Goal: Task Accomplishment & Management: Complete application form

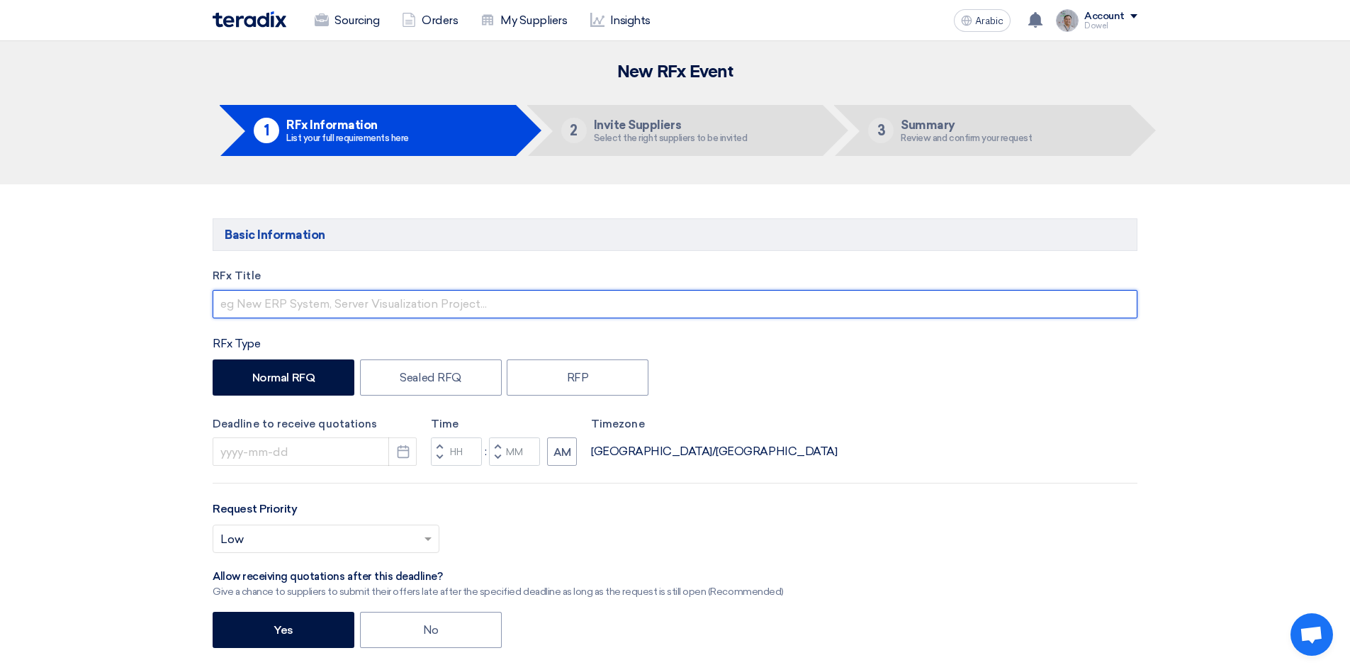
click at [275, 299] on input "text" at bounding box center [675, 304] width 925 height 28
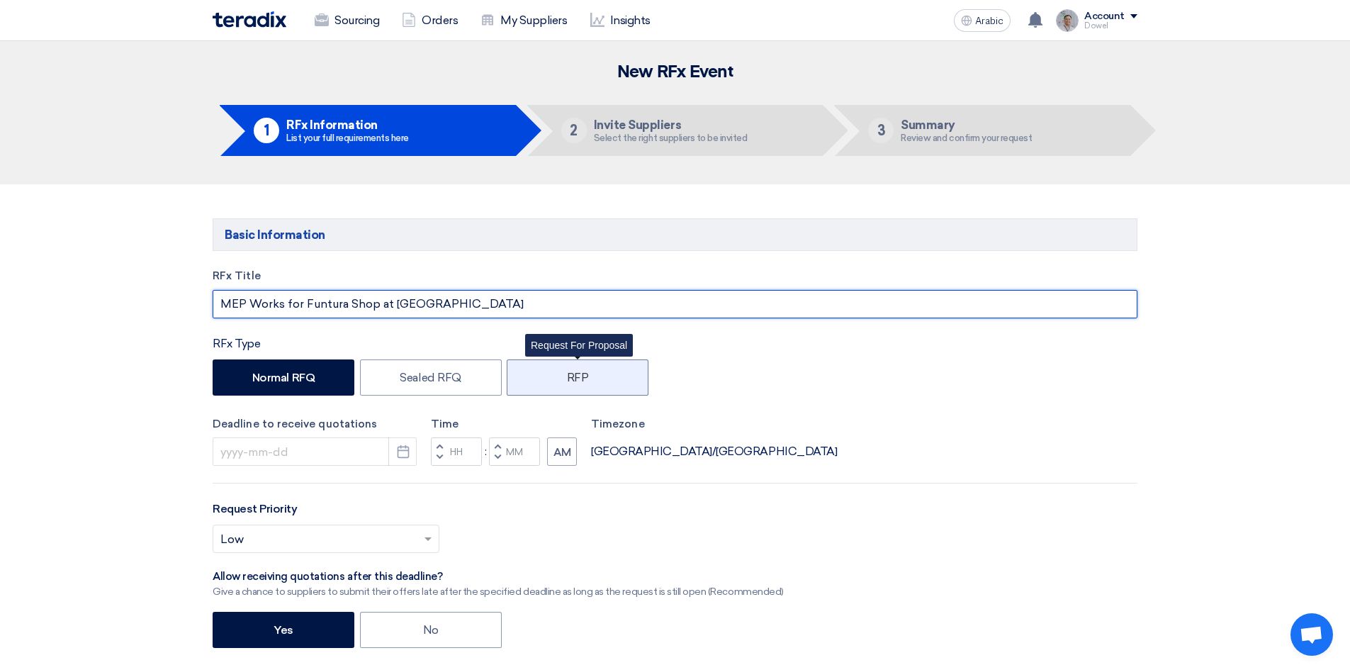
type input "MEP Works for Funtura Shop at [GEOGRAPHIC_DATA]"
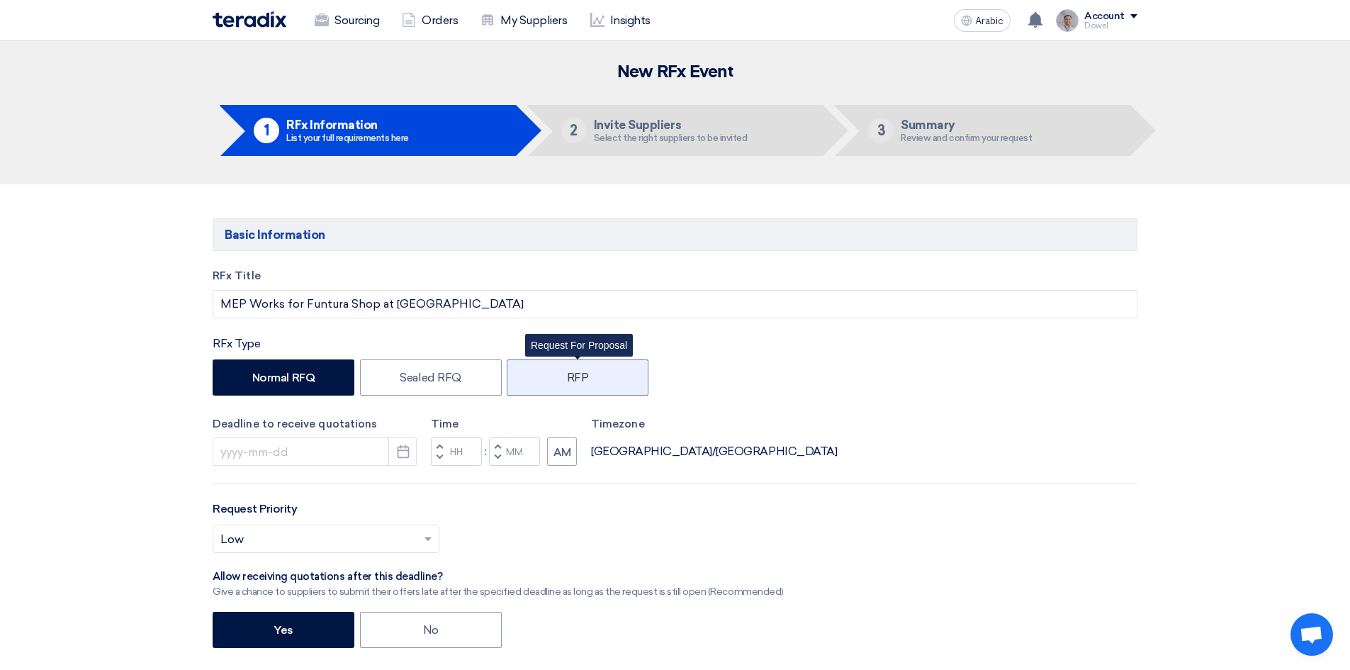
click at [573, 378] on font "RFP" at bounding box center [578, 377] width 22 height 13
click at [573, 378] on input "RFP" at bounding box center [571, 375] width 9 height 9
radio input "true"
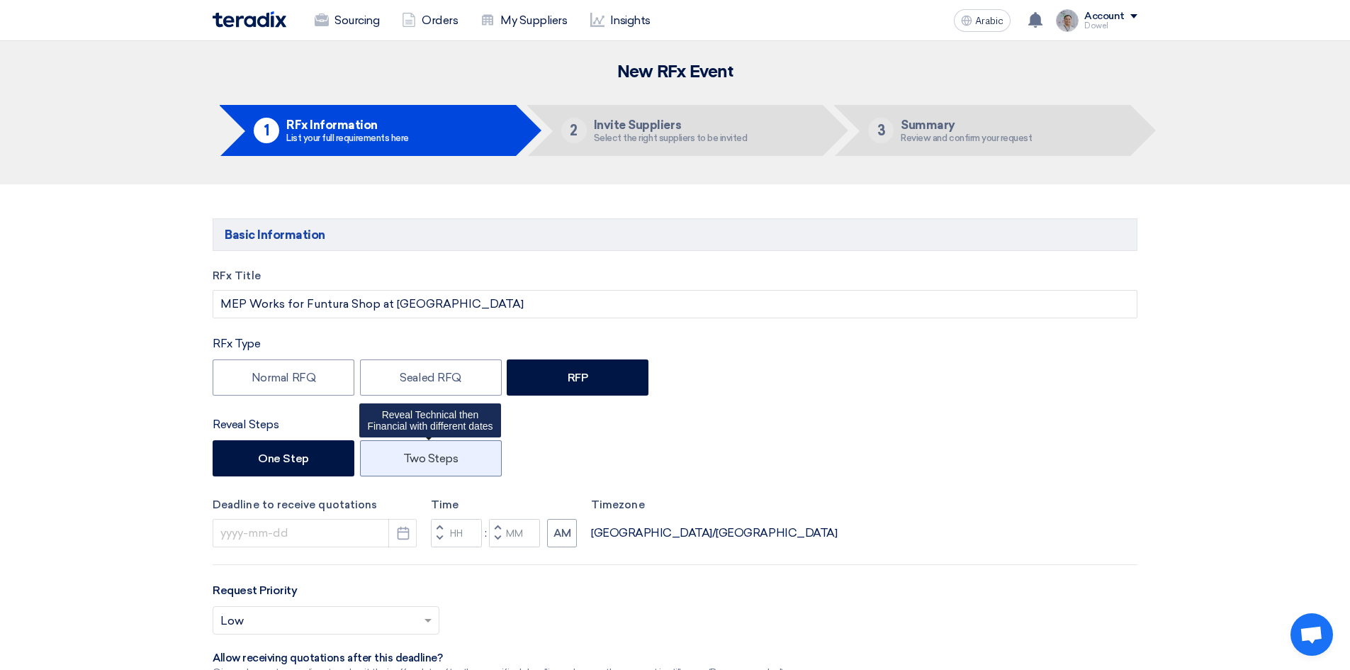
click at [434, 463] on font "Two Steps" at bounding box center [430, 457] width 55 height 13
click at [412, 461] on input "Two Steps" at bounding box center [407, 456] width 9 height 9
radio input "true"
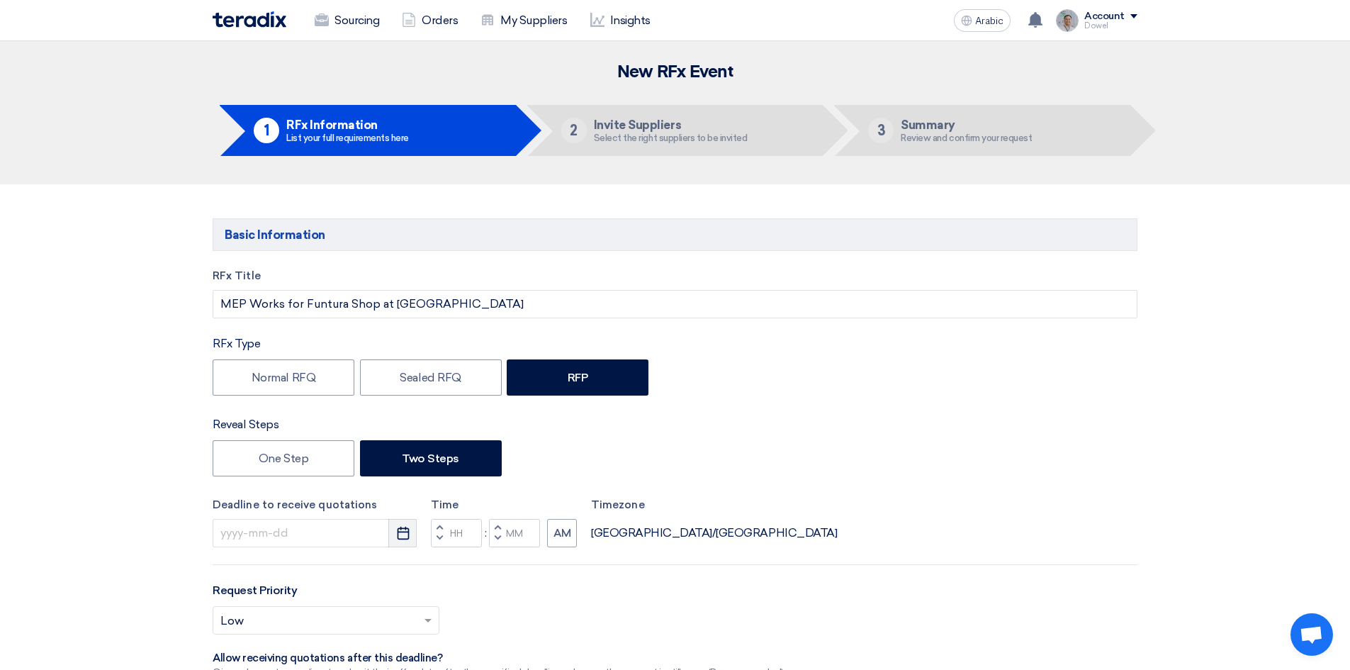
click at [405, 536] on icon "Pick a date" at bounding box center [403, 533] width 14 height 14
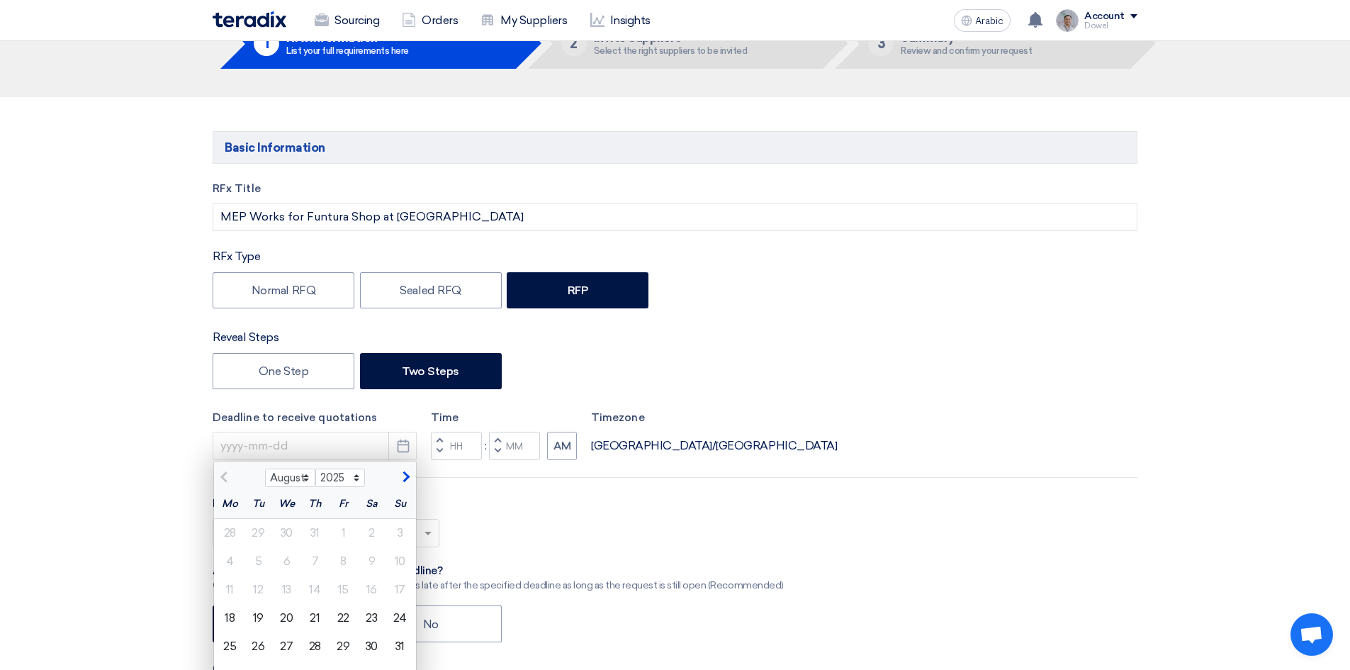
scroll to position [283, 0]
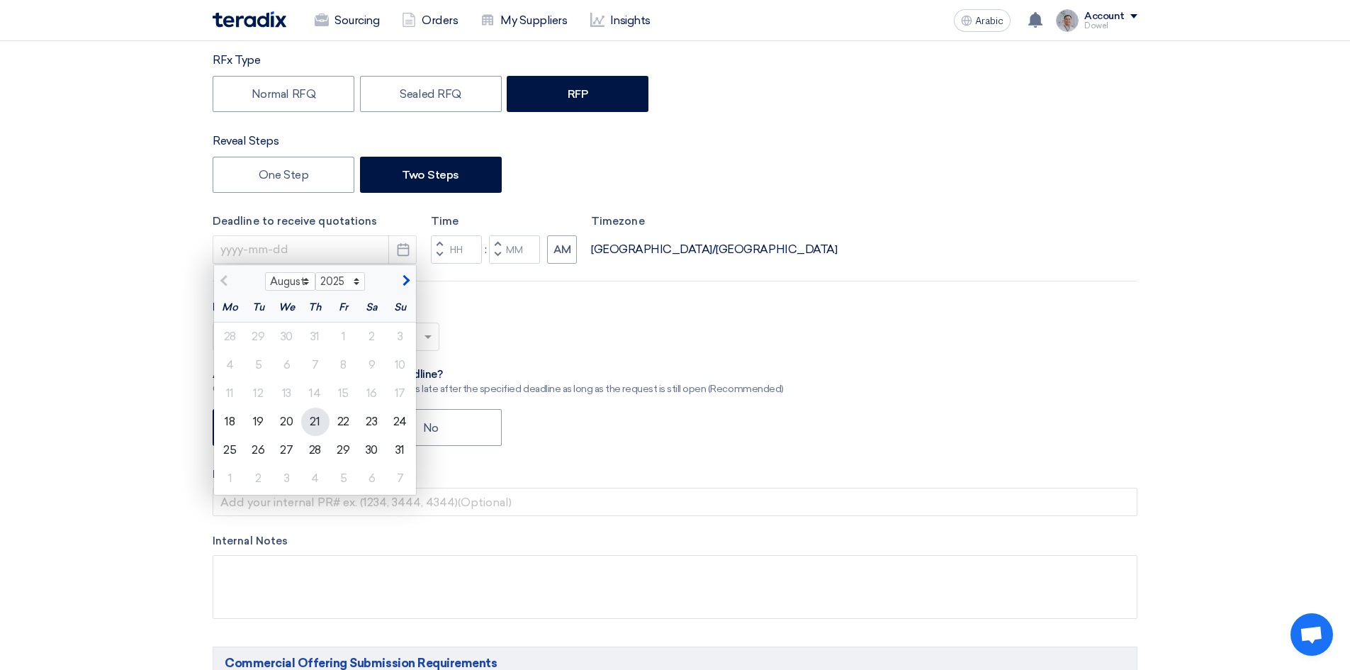
click at [317, 426] on font "21" at bounding box center [315, 421] width 10 height 13
type input "[DATE]"
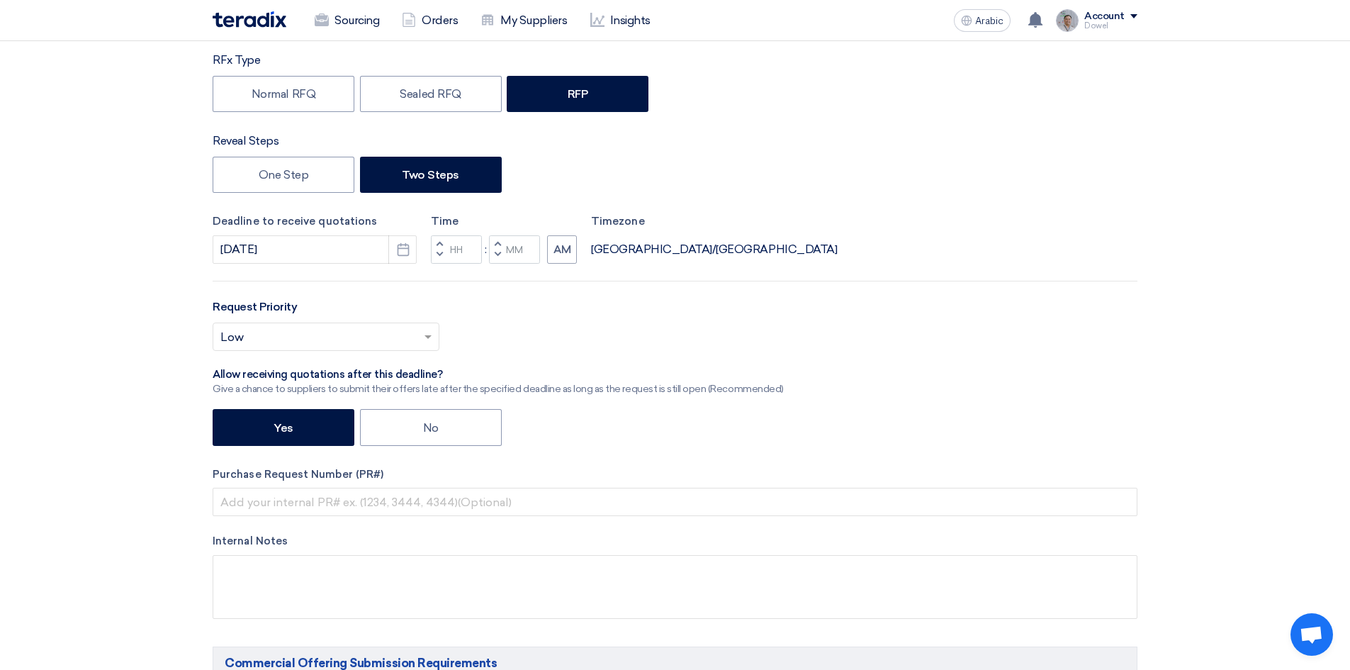
click at [444, 243] on button "Increment hours" at bounding box center [439, 244] width 17 height 18
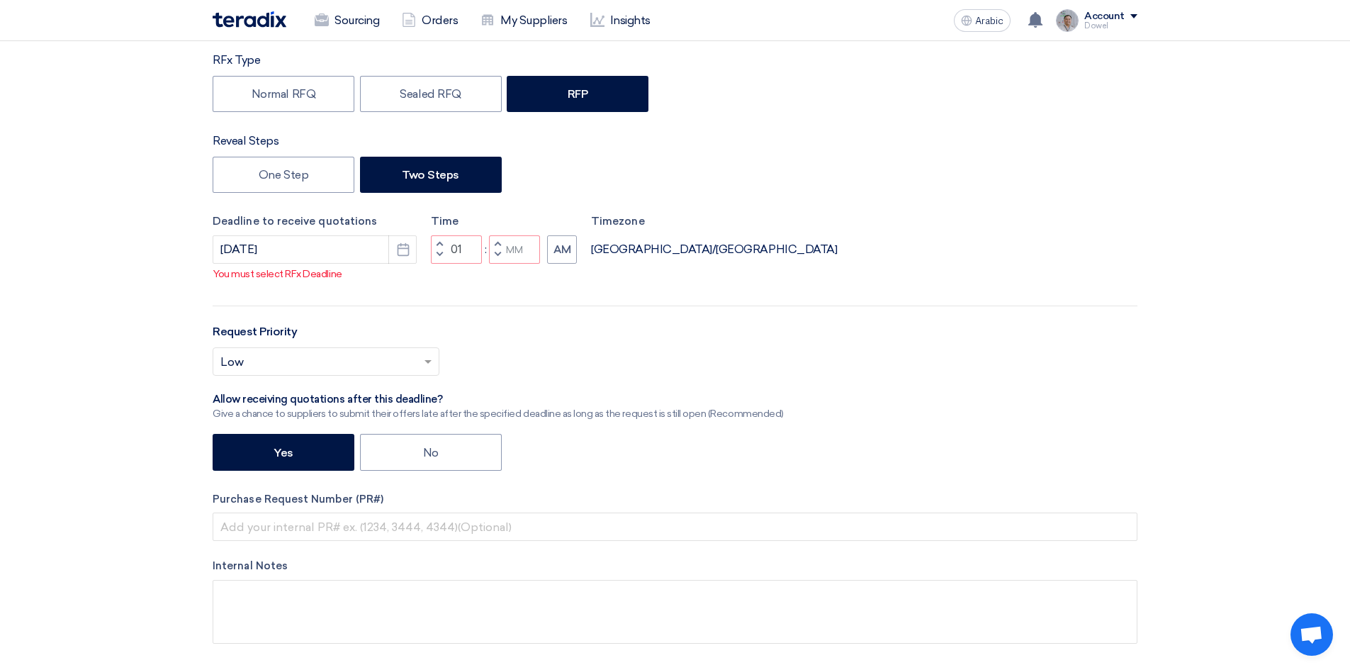
click at [439, 254] on span "button" at bounding box center [439, 254] width 5 height 9
click at [441, 242] on span "button" at bounding box center [439, 243] width 5 height 9
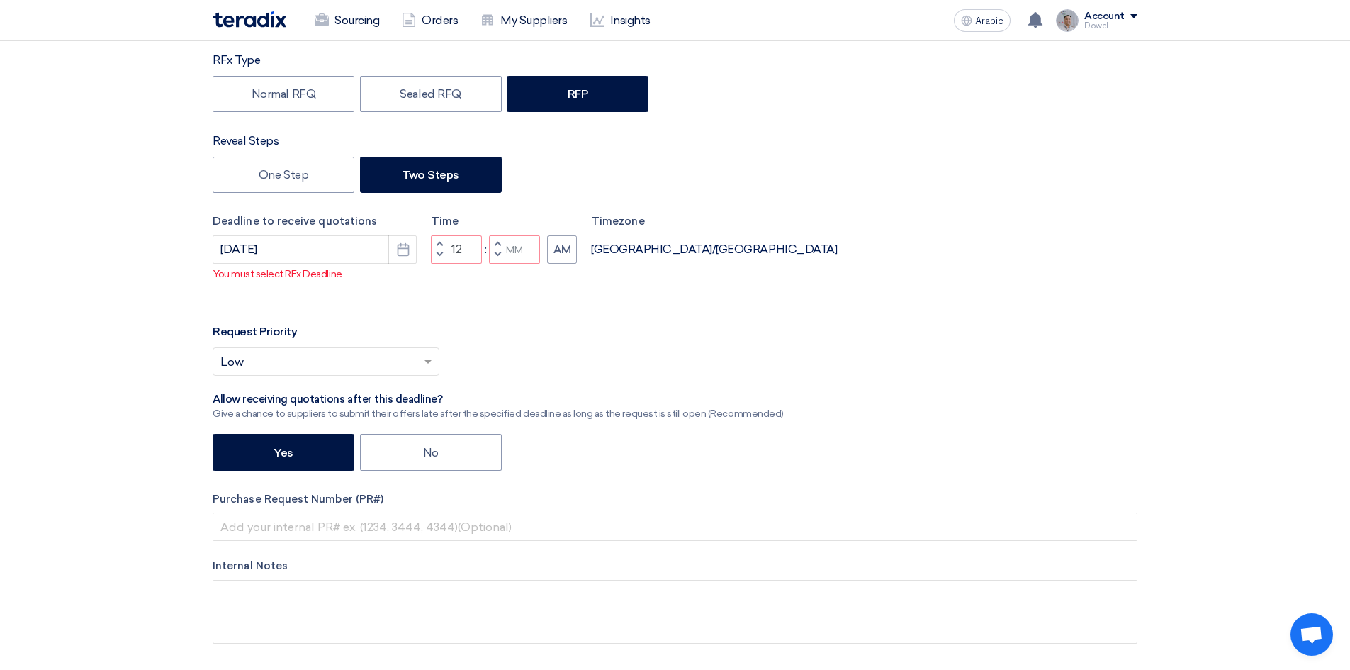
click at [441, 242] on span "button" at bounding box center [439, 243] width 5 height 9
click at [439, 253] on span "button" at bounding box center [439, 254] width 5 height 9
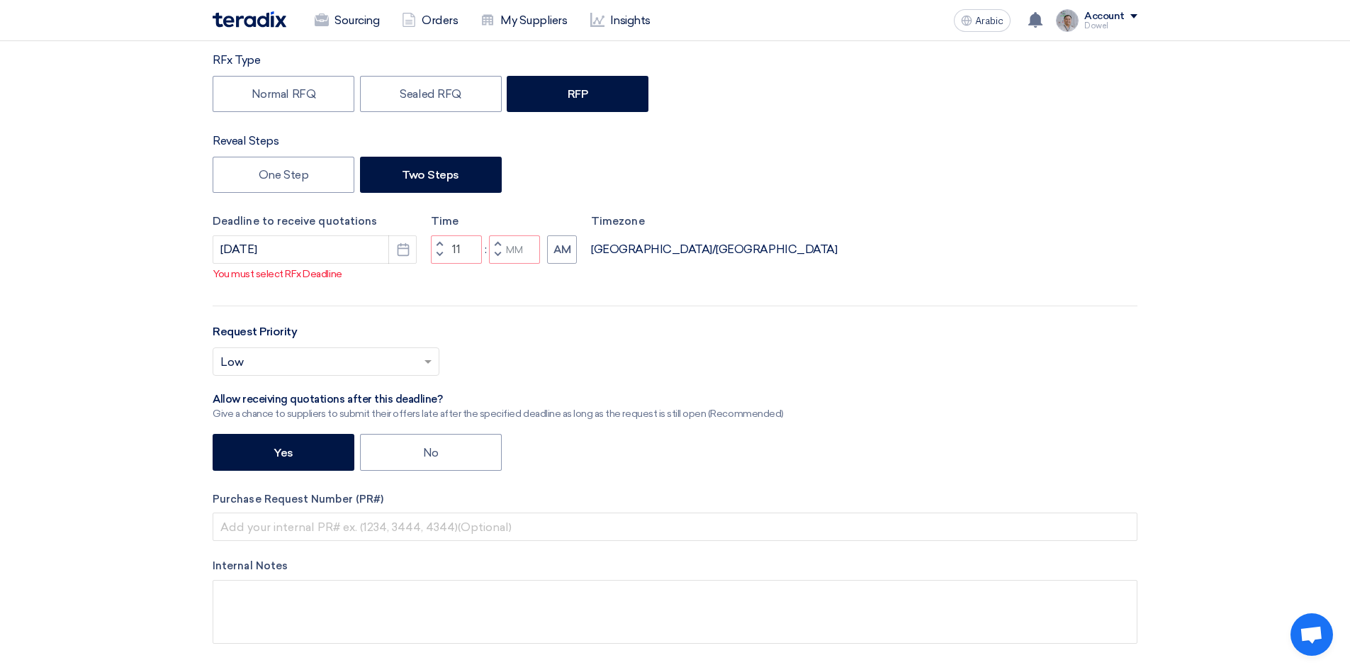
click at [439, 253] on span "button" at bounding box center [439, 254] width 5 height 9
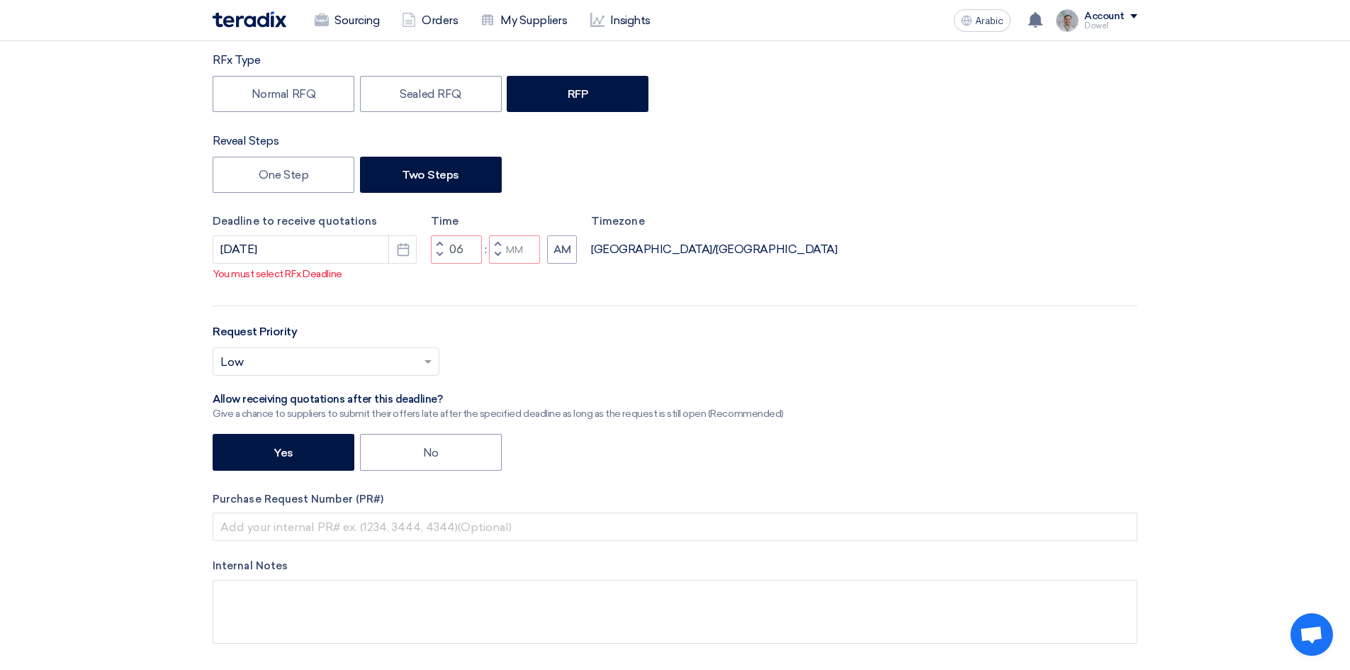
click at [439, 253] on span "button" at bounding box center [439, 254] width 5 height 9
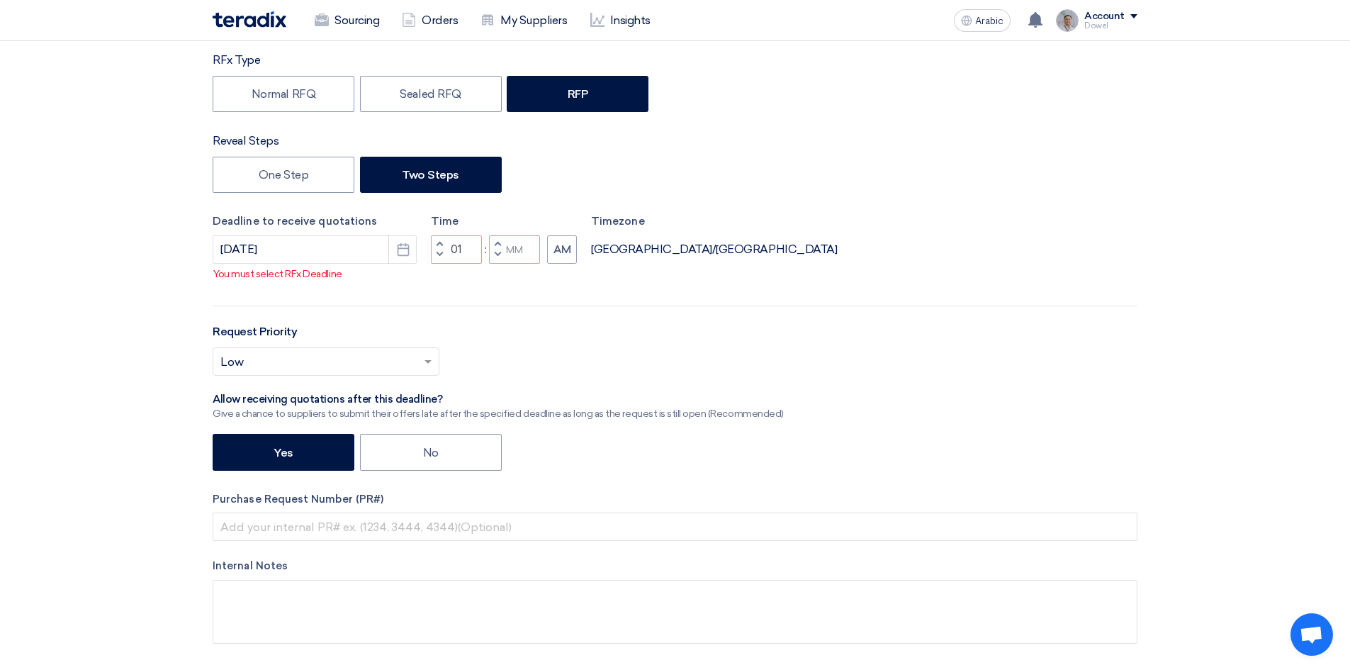
click at [439, 253] on span "button" at bounding box center [439, 254] width 5 height 9
click at [441, 244] on span "button" at bounding box center [439, 243] width 5 height 9
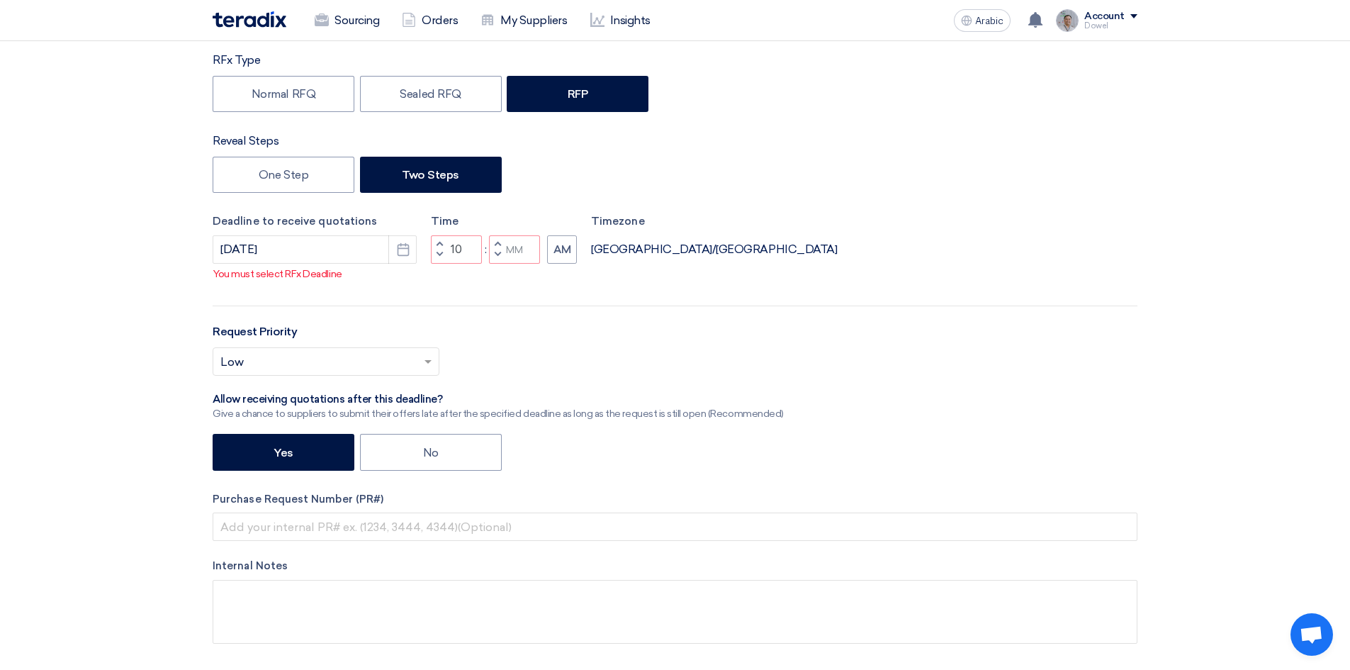
click at [441, 244] on span "button" at bounding box center [439, 243] width 5 height 9
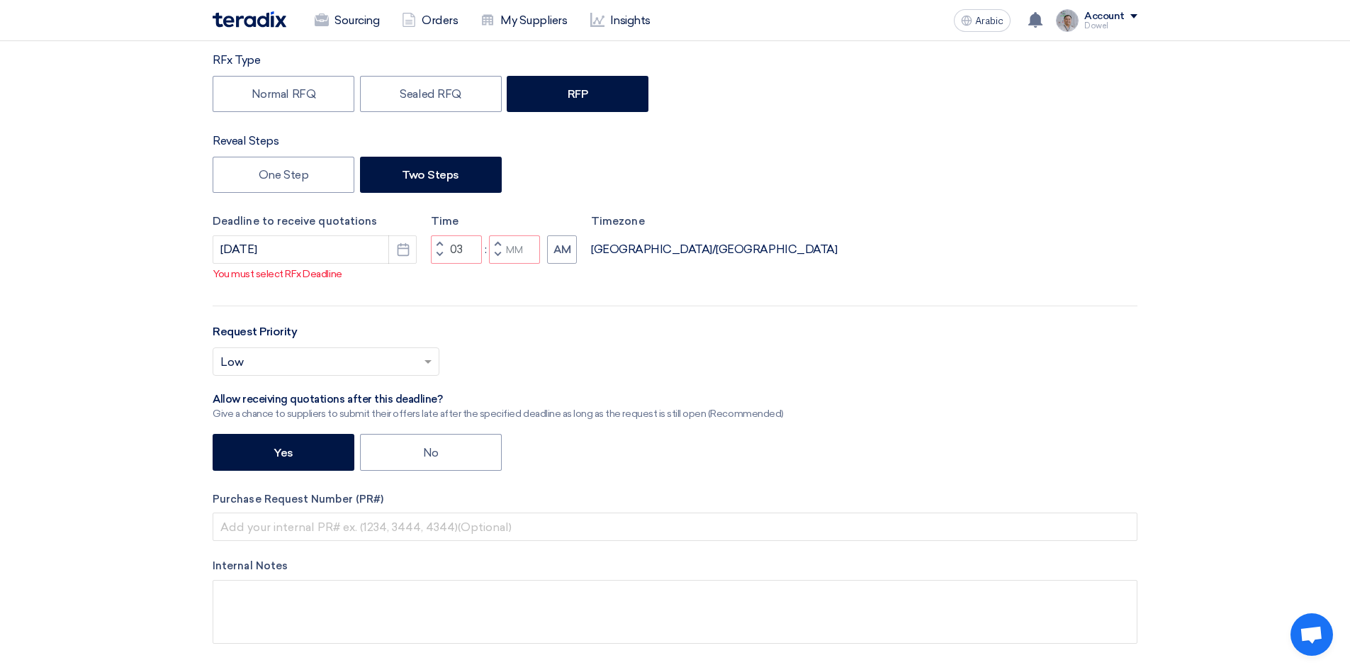
click at [441, 244] on span "button" at bounding box center [439, 243] width 5 height 9
click at [440, 252] on span "button" at bounding box center [439, 254] width 5 height 9
click at [496, 254] on span "button" at bounding box center [497, 254] width 5 height 9
type input "01"
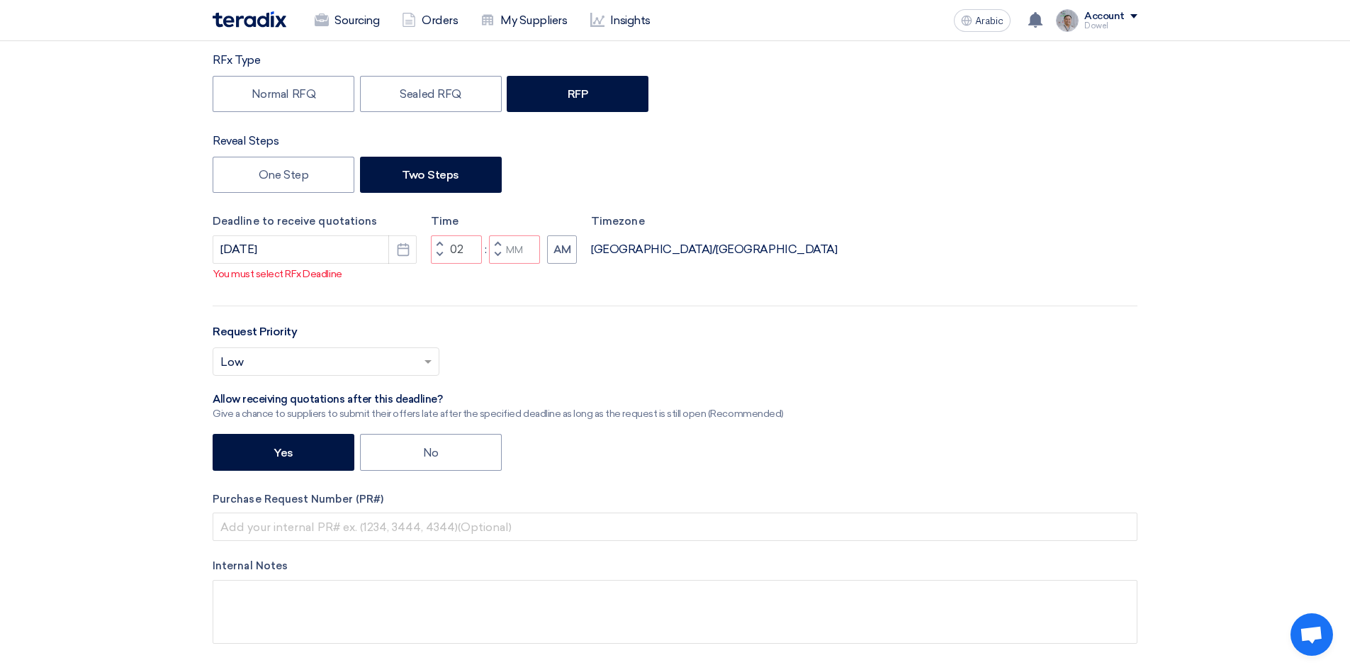
type input "59"
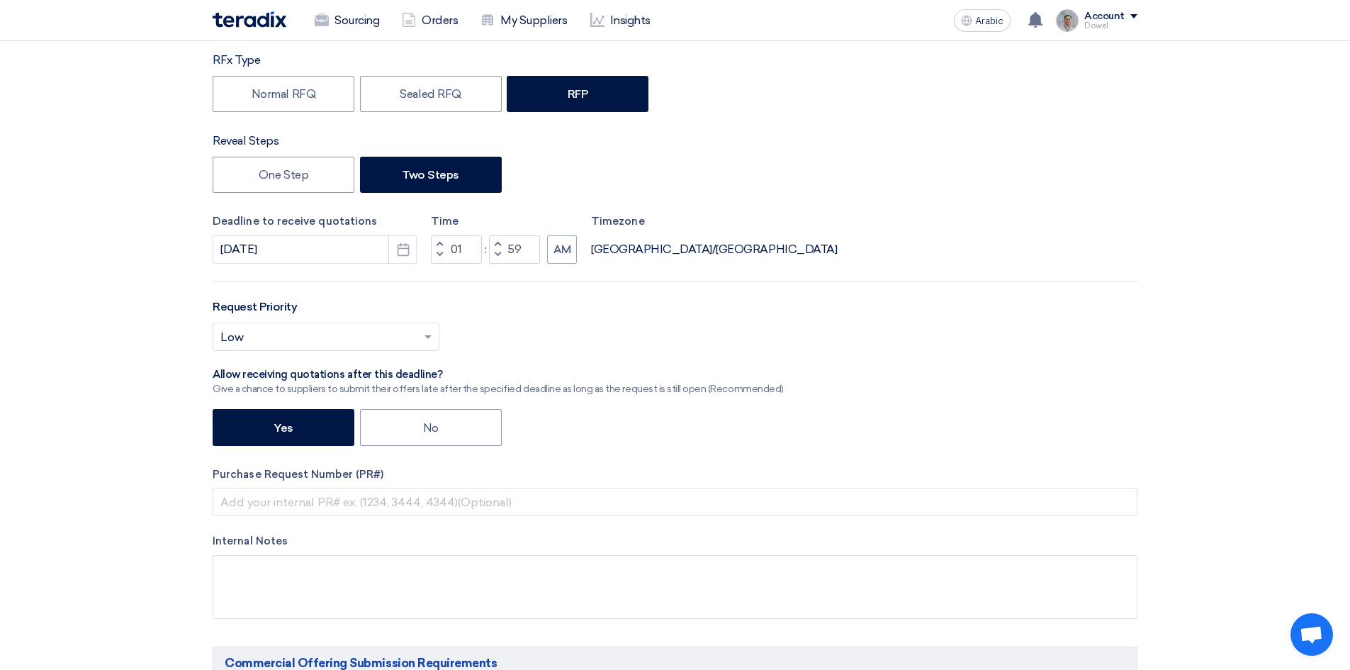
click at [497, 241] on span "button" at bounding box center [497, 243] width 5 height 9
type input "02"
type input "00"
click at [566, 253] on font "AM" at bounding box center [562, 249] width 18 height 13
click at [565, 252] on font "AM" at bounding box center [562, 249] width 18 height 13
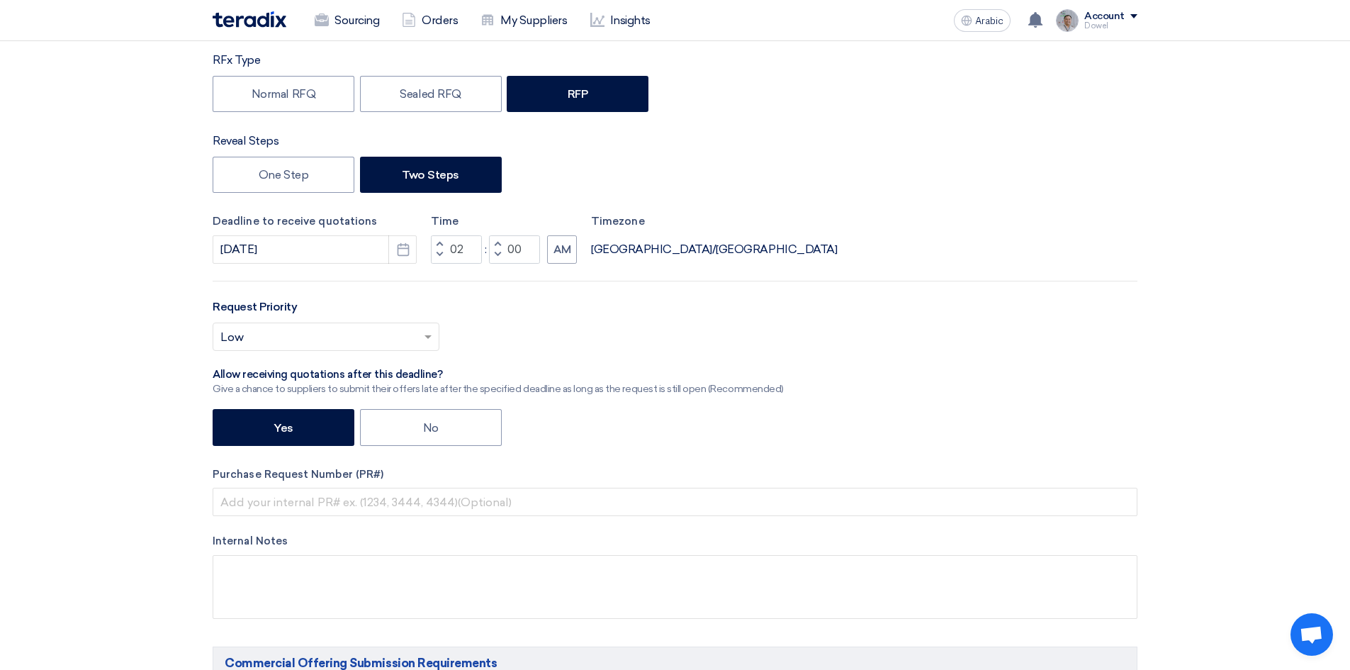
click at [496, 254] on span "button" at bounding box center [497, 254] width 5 height 9
type input "01"
click at [496, 254] on span "button" at bounding box center [497, 254] width 5 height 9
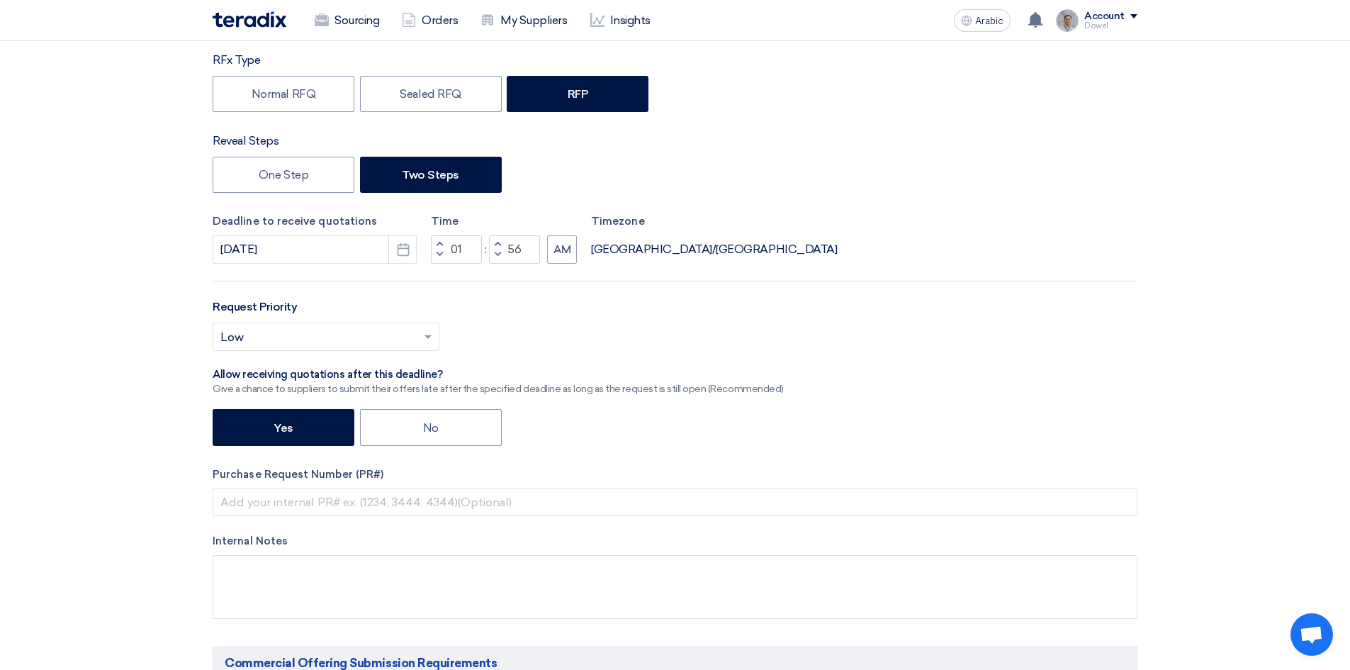
click at [496, 254] on span "button" at bounding box center [497, 254] width 5 height 9
click at [498, 240] on span "button" at bounding box center [497, 243] width 5 height 9
type input "56"
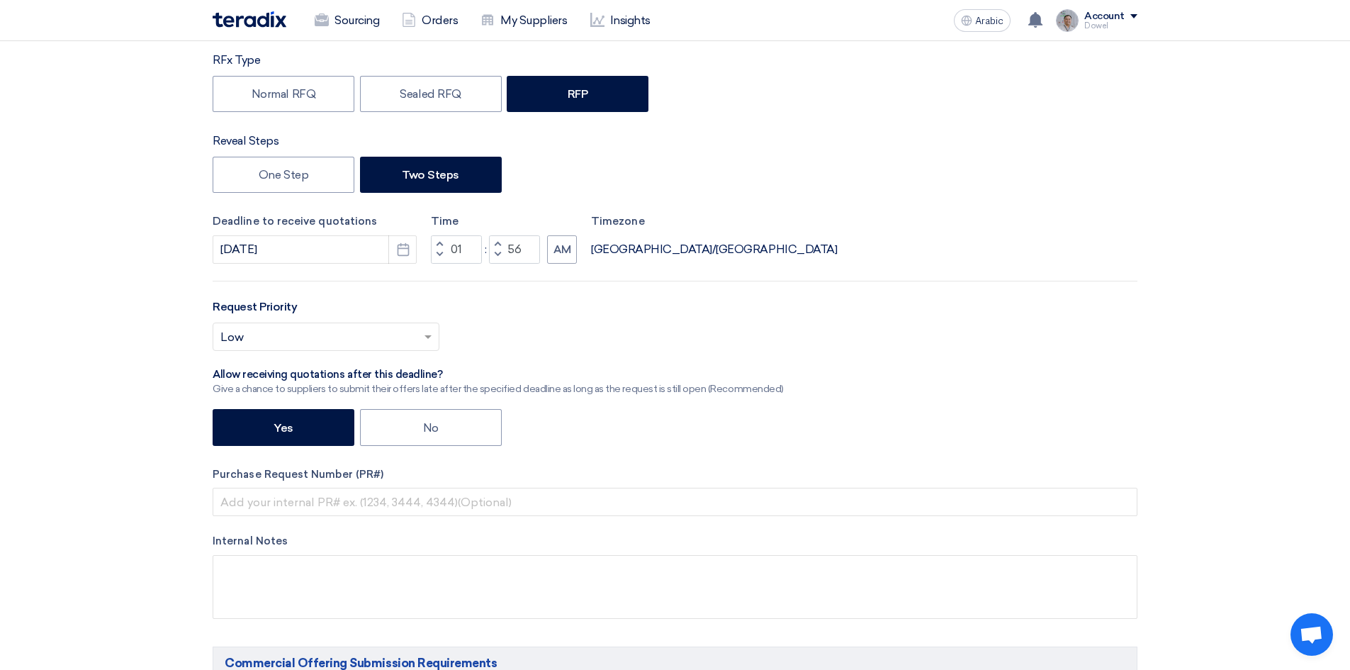
click at [438, 244] on span "button" at bounding box center [439, 243] width 5 height 9
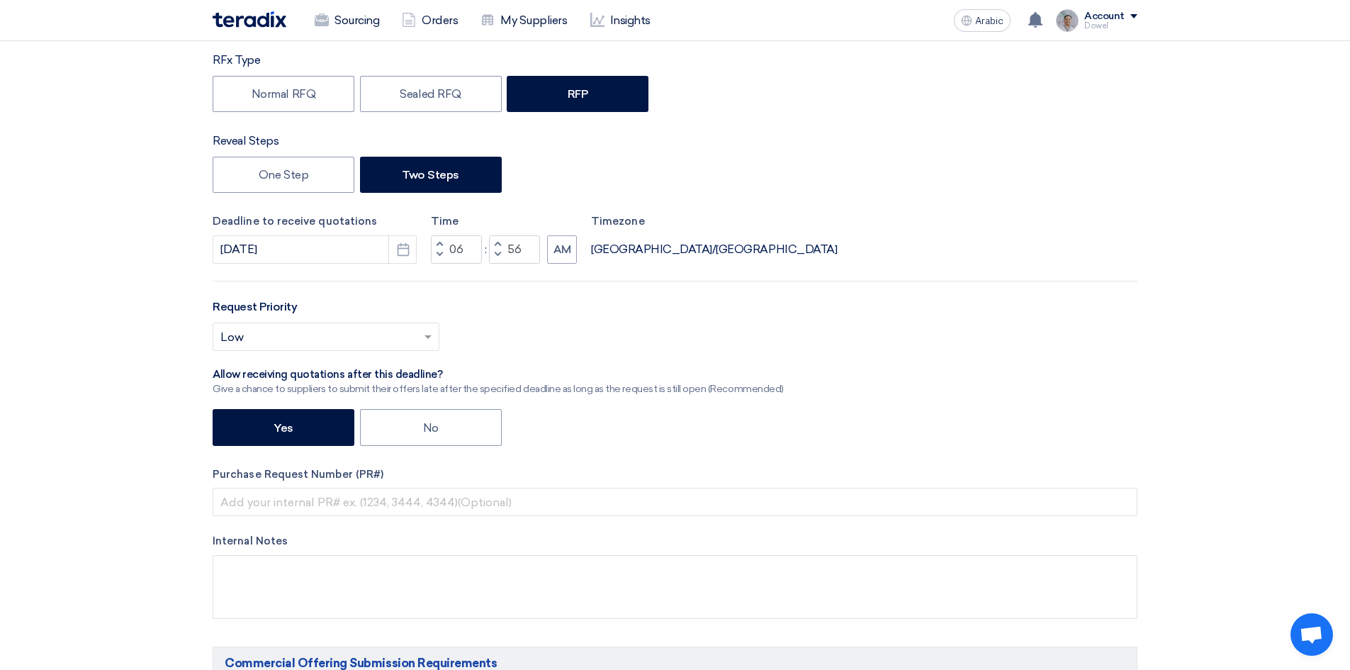
click at [438, 244] on span "button" at bounding box center [439, 243] width 5 height 9
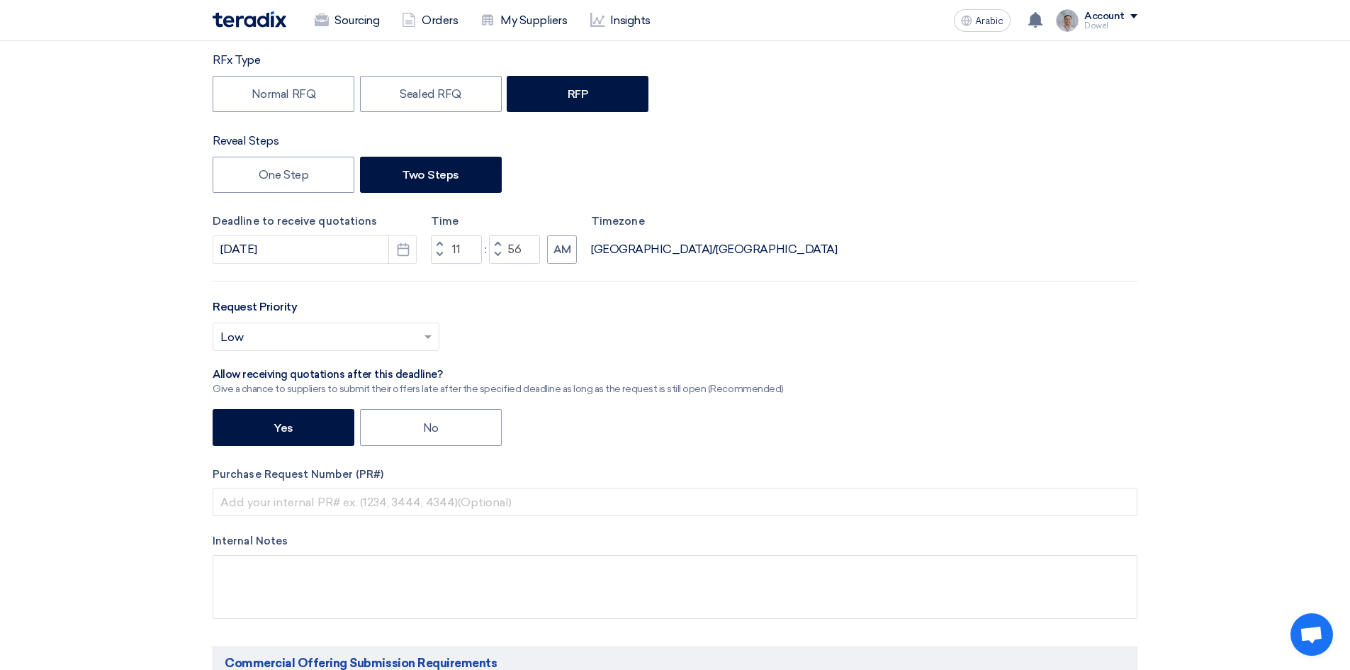
click at [438, 244] on span "button" at bounding box center [439, 243] width 5 height 9
click at [436, 254] on button "Decrement hours" at bounding box center [439, 255] width 17 height 18
type input "12"
click at [496, 255] on span "button" at bounding box center [497, 254] width 5 height 9
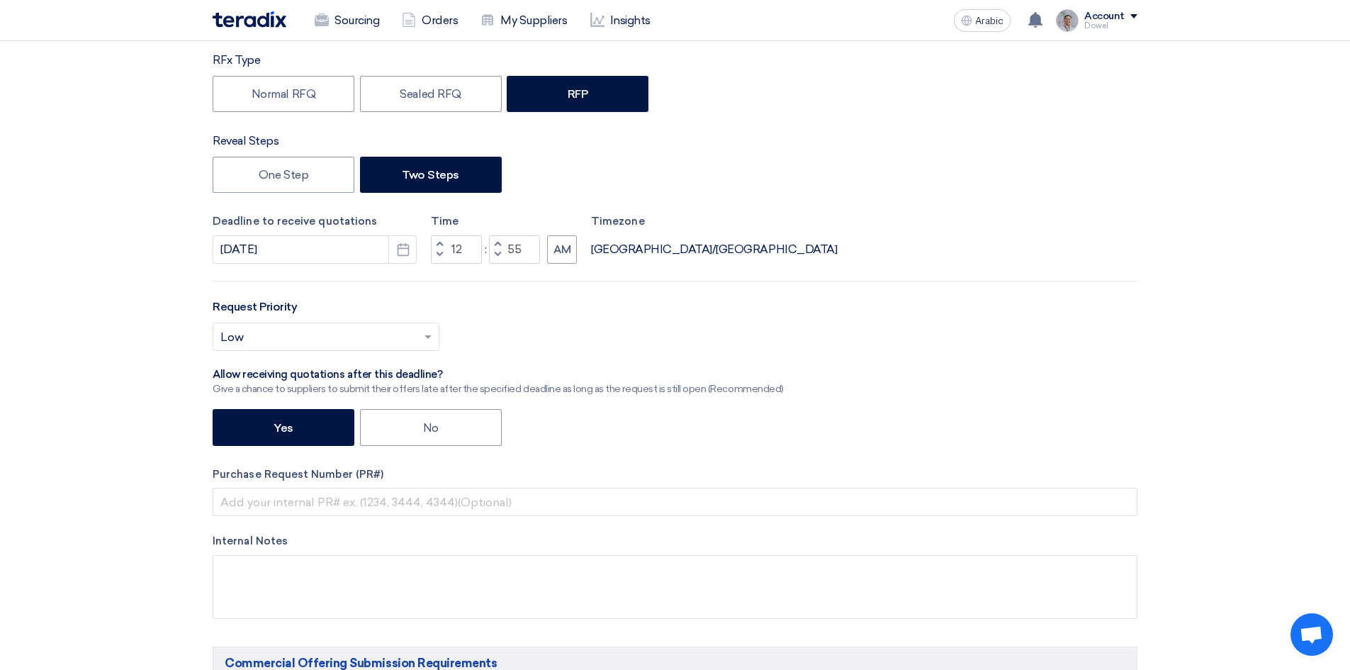
click at [499, 243] on span "button" at bounding box center [497, 243] width 5 height 9
type input "59"
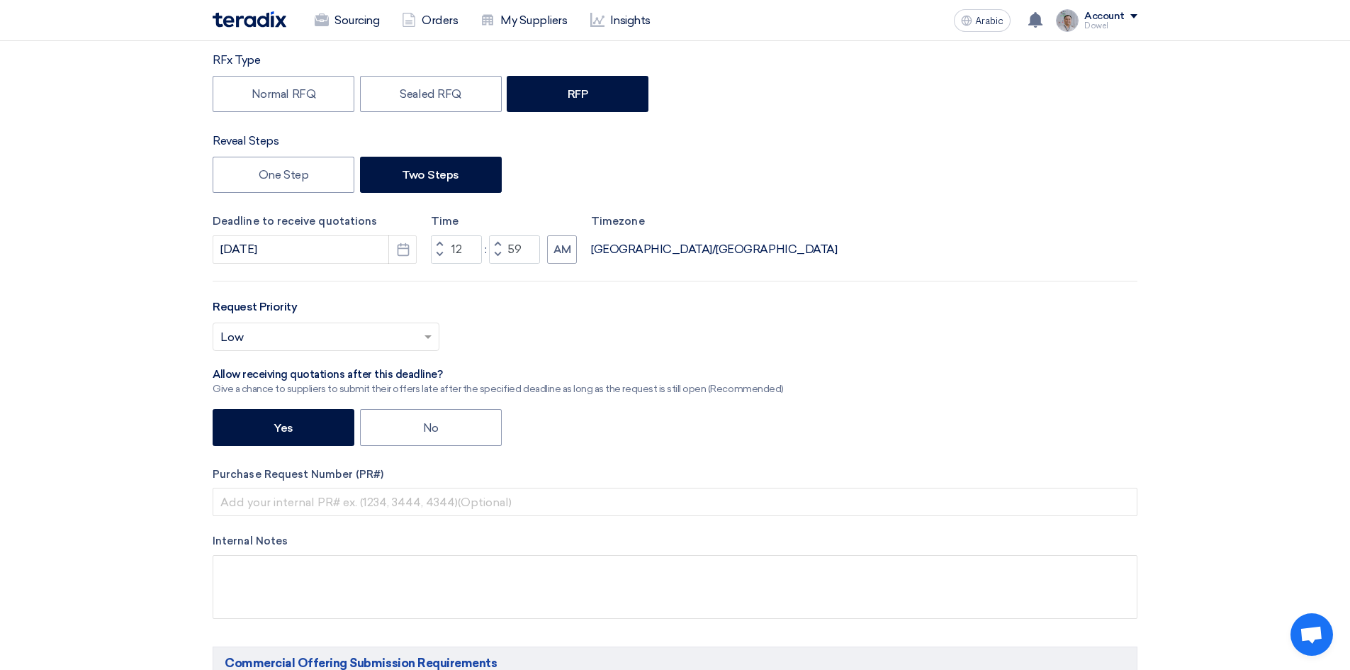
click at [499, 243] on span "button" at bounding box center [497, 243] width 5 height 9
type input "01"
type input "00"
click at [497, 252] on span "button" at bounding box center [497, 254] width 5 height 9
type input "12"
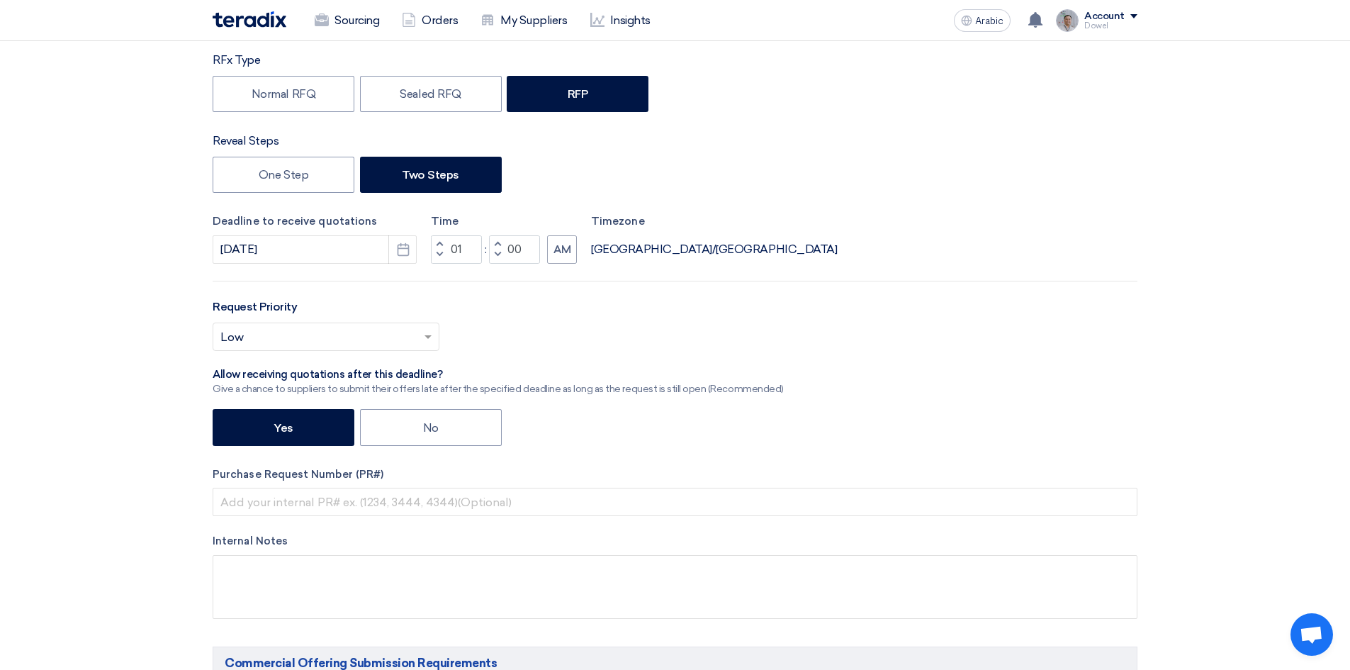
type input "59"
click at [495, 238] on button "Increment minutes" at bounding box center [497, 244] width 17 height 18
type input "01"
click at [495, 238] on button "Increment minutes" at bounding box center [497, 244] width 17 height 18
click at [497, 252] on span "button" at bounding box center [497, 254] width 5 height 9
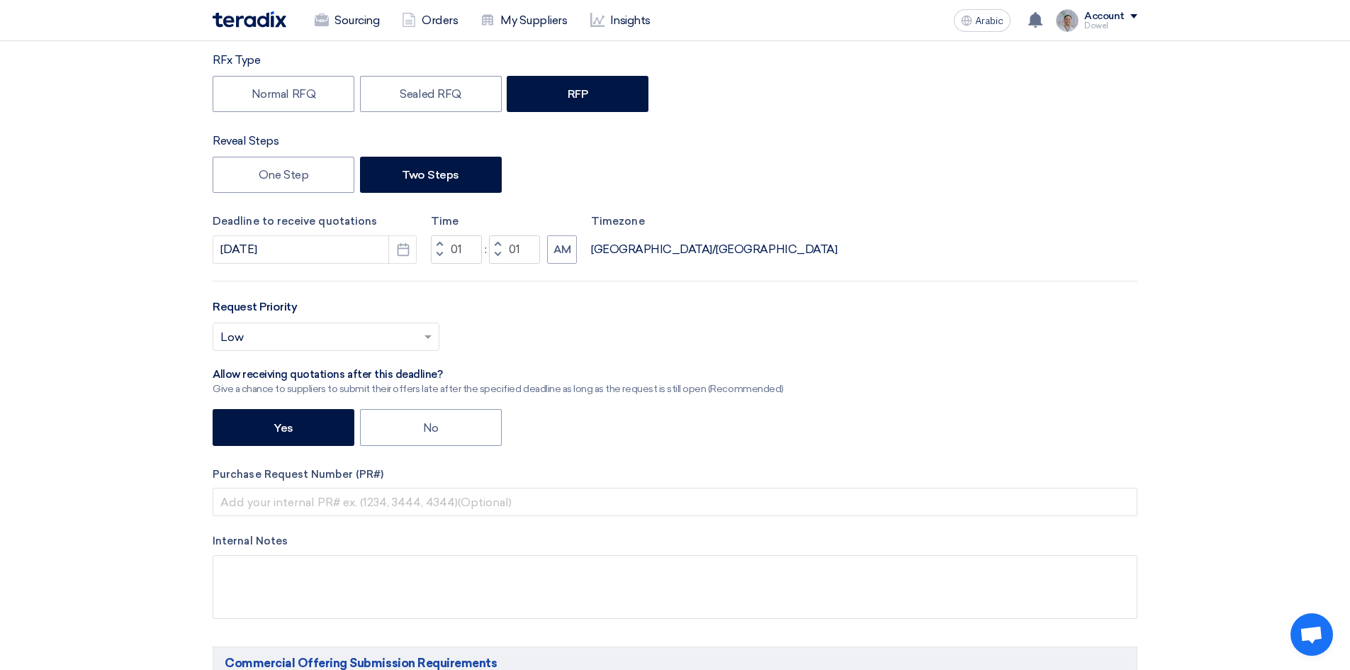
type input "00"
click at [566, 249] on font "AM" at bounding box center [562, 249] width 18 height 13
click at [569, 253] on font "AM" at bounding box center [562, 249] width 18 height 13
click at [569, 252] on font "AM" at bounding box center [562, 249] width 18 height 13
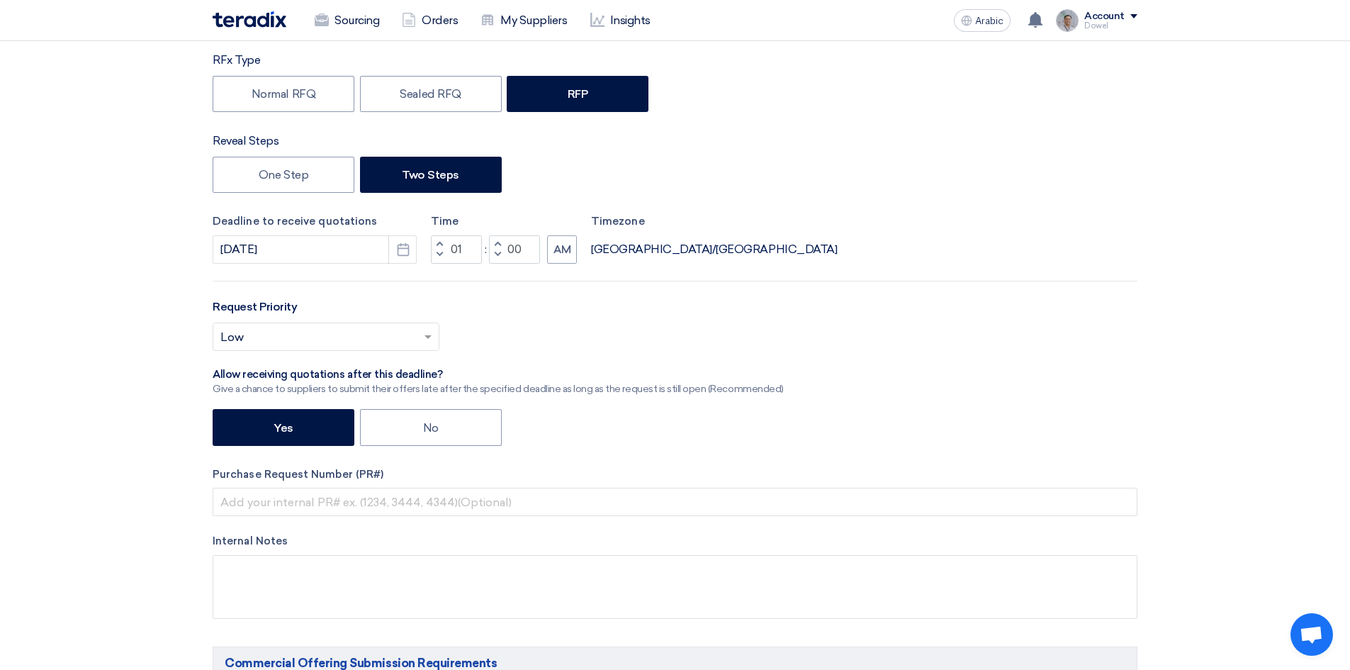
click at [295, 342] on input "text" at bounding box center [318, 337] width 197 height 23
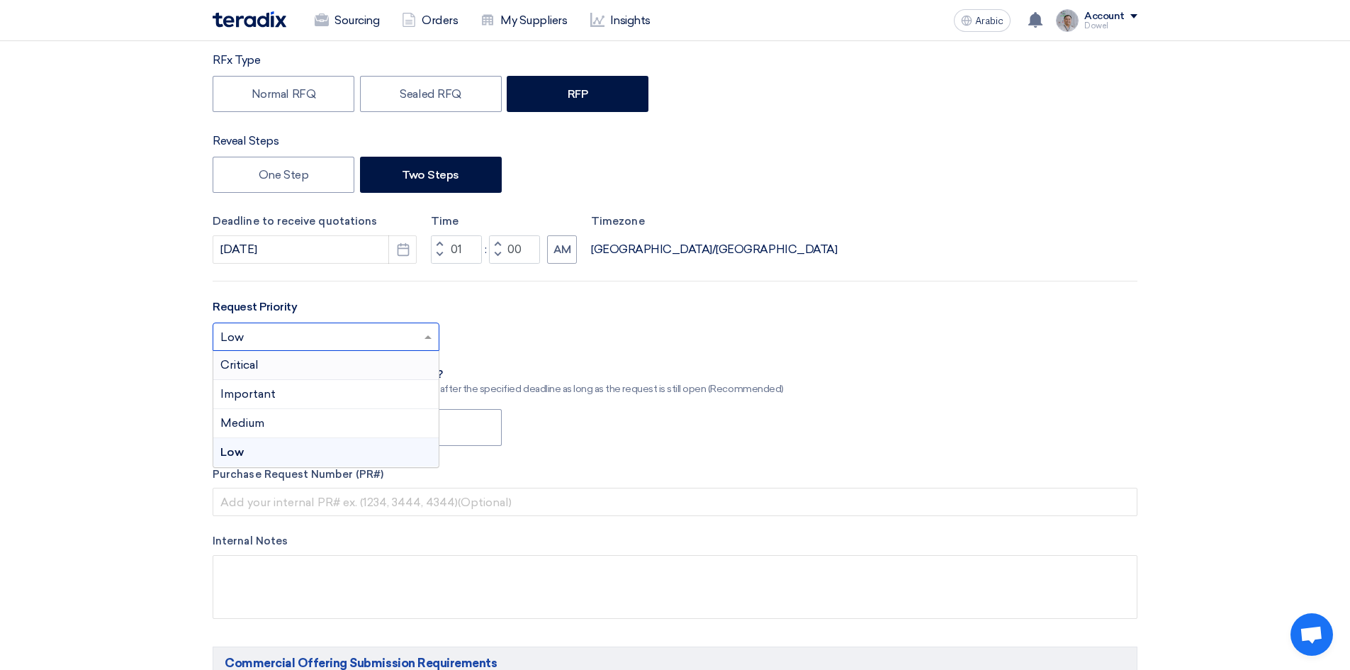
click at [264, 371] on div "Critical" at bounding box center [325, 365] width 225 height 29
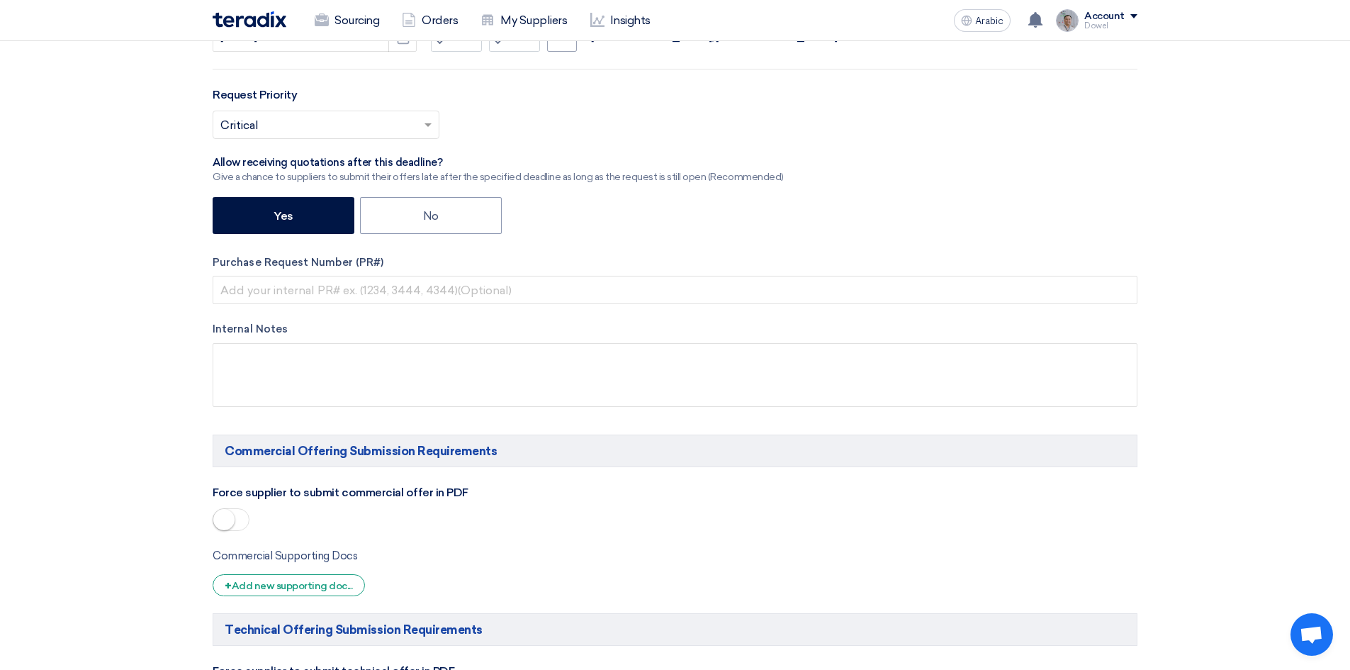
scroll to position [496, 0]
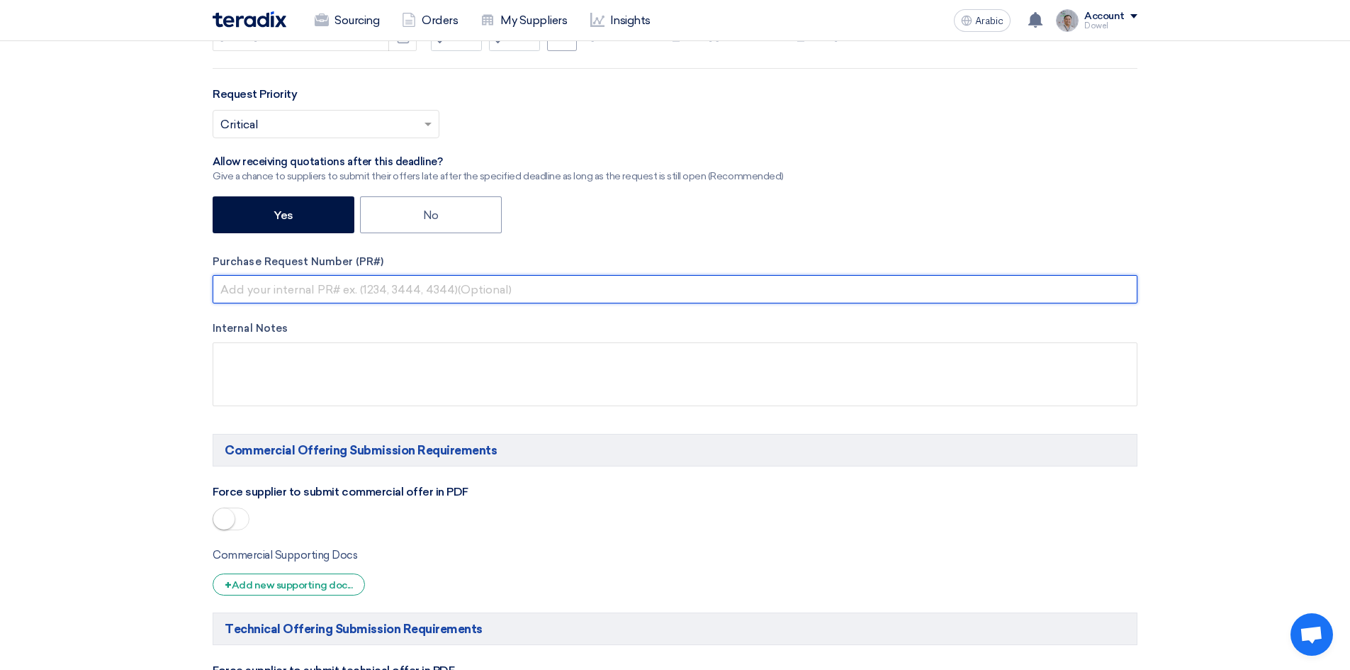
click at [262, 291] on input "text" at bounding box center [675, 289] width 925 height 28
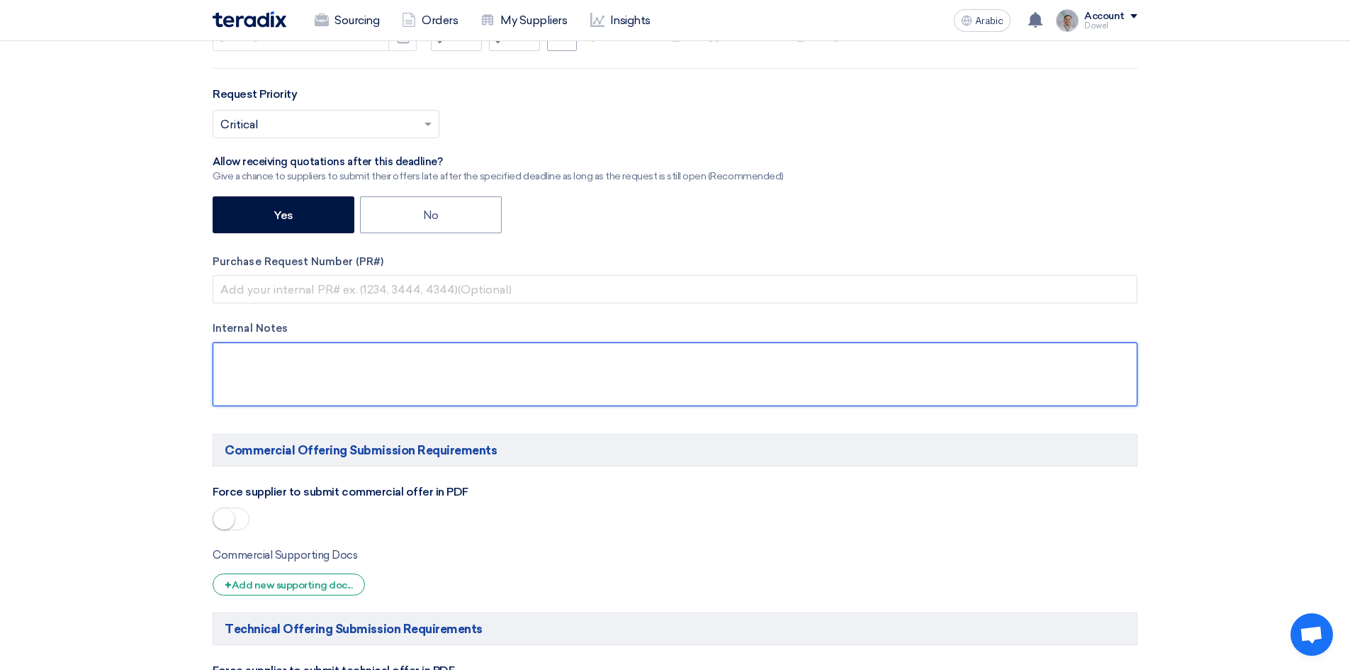
click at [233, 368] on textarea at bounding box center [675, 374] width 925 height 64
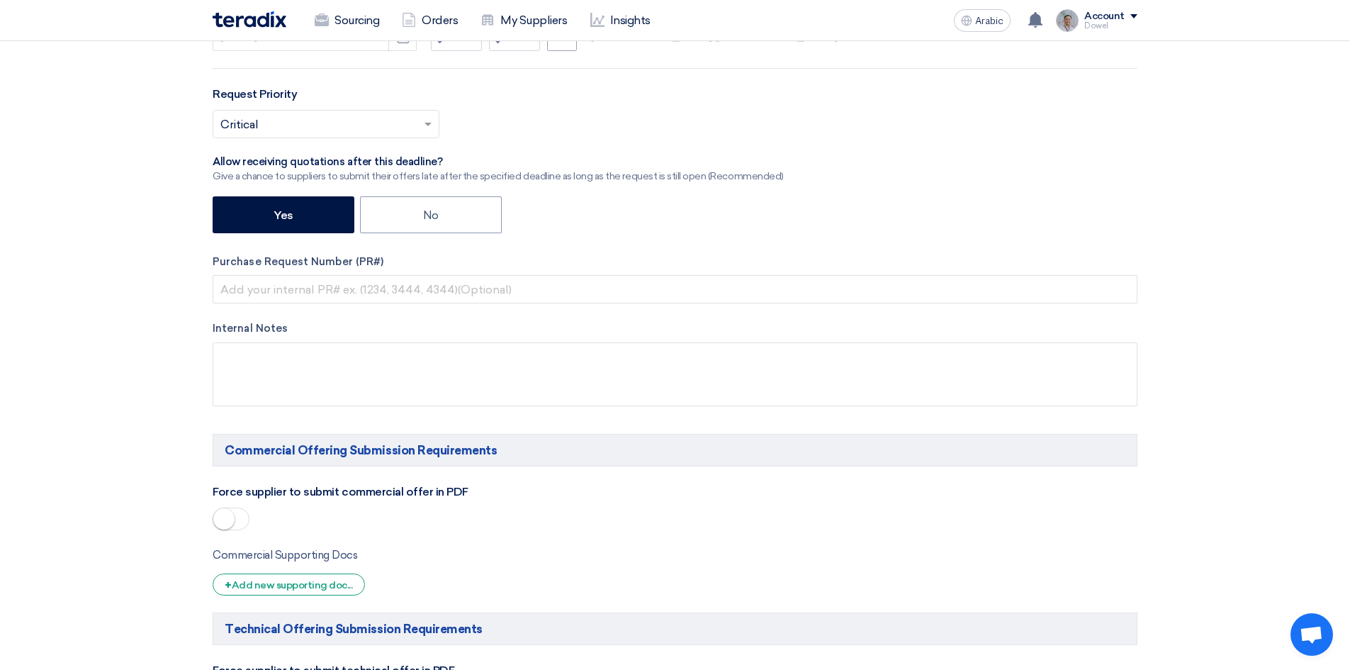
click at [239, 523] on span at bounding box center [231, 518] width 37 height 23
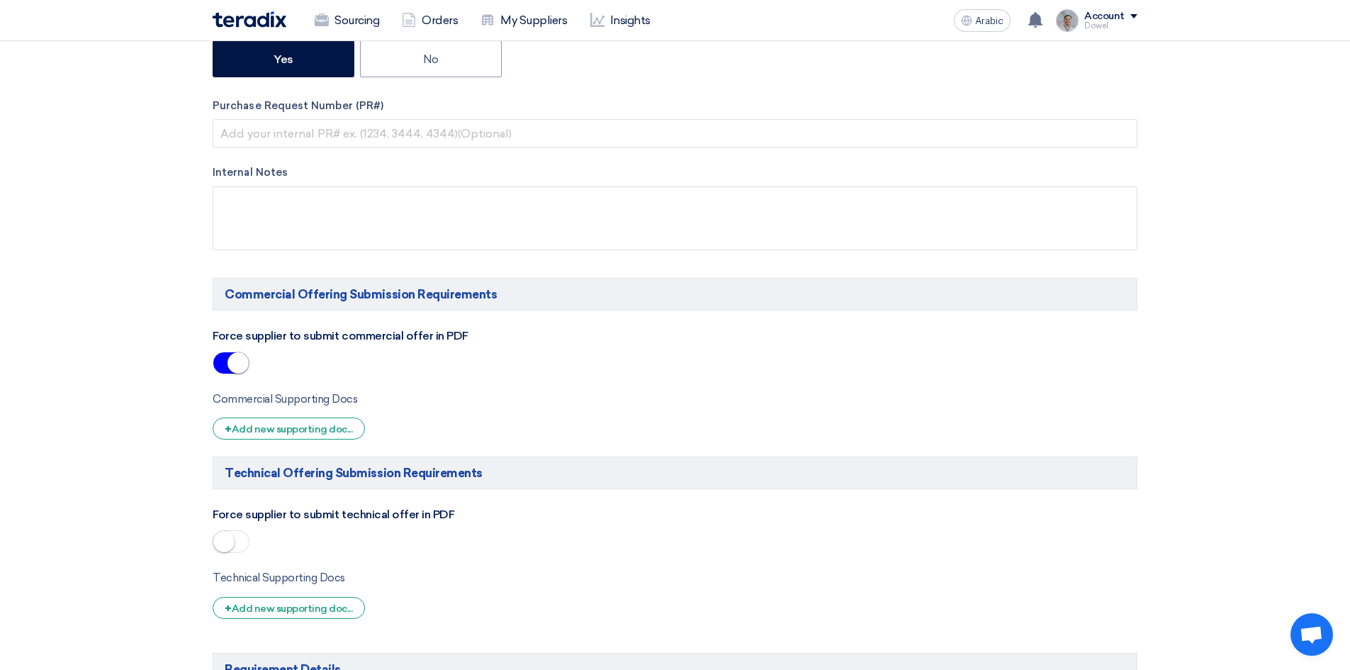
scroll to position [779, 0]
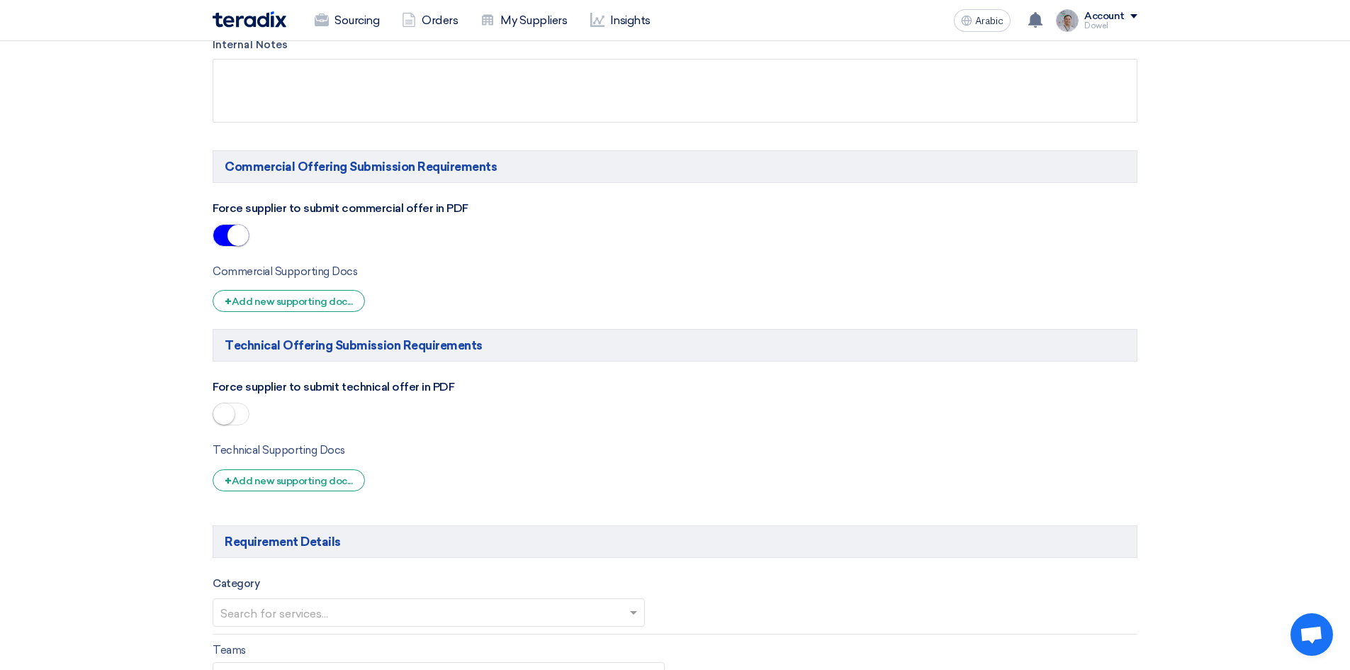
click at [241, 411] on span at bounding box center [231, 413] width 37 height 23
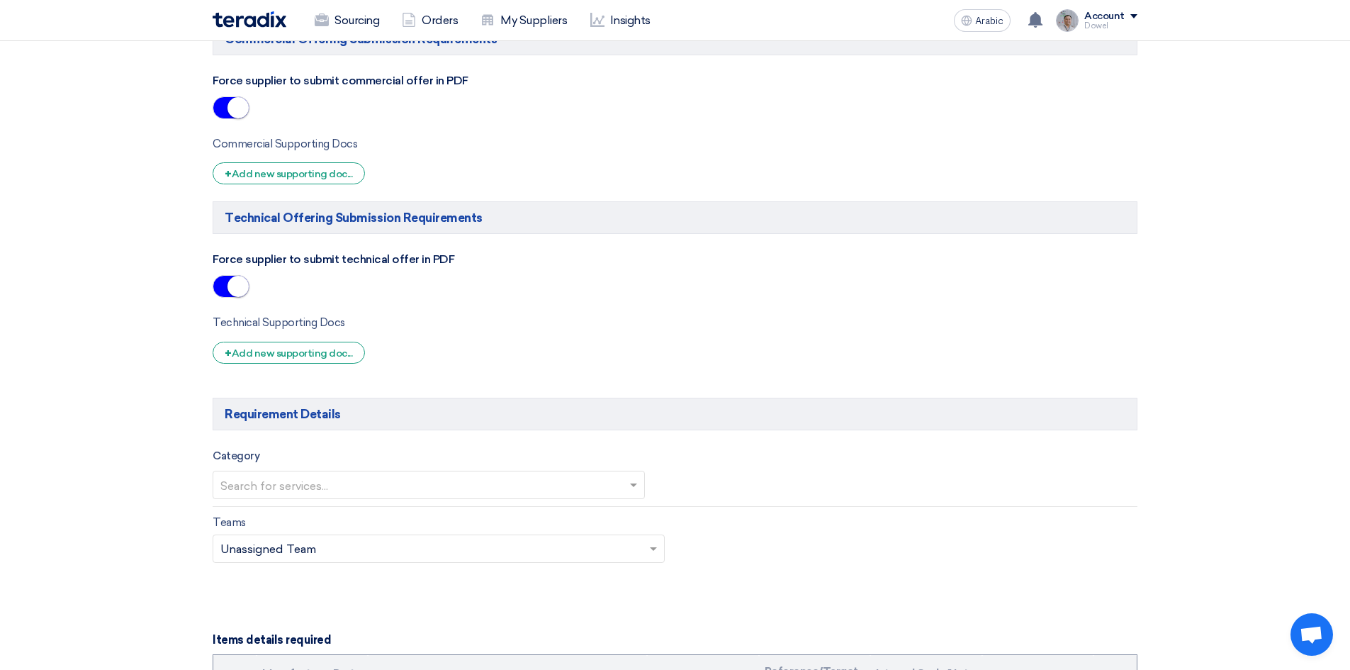
scroll to position [1063, 0]
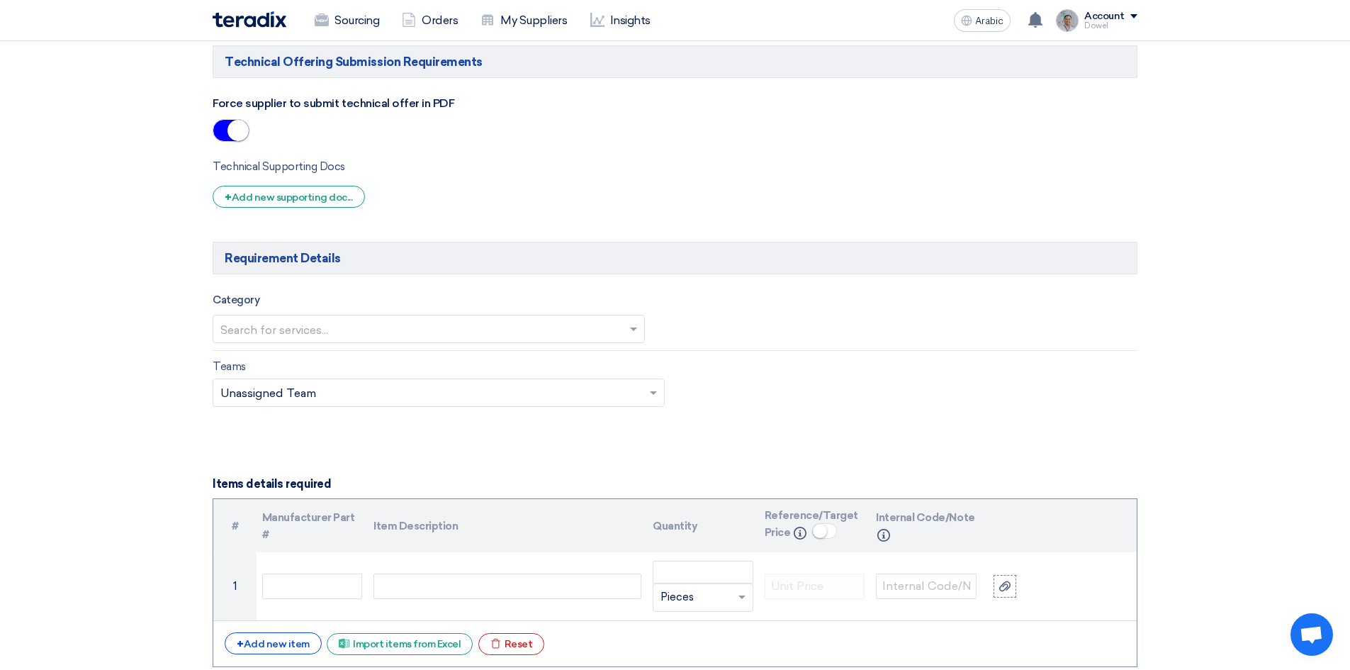
click at [266, 328] on input "text" at bounding box center [421, 330] width 402 height 23
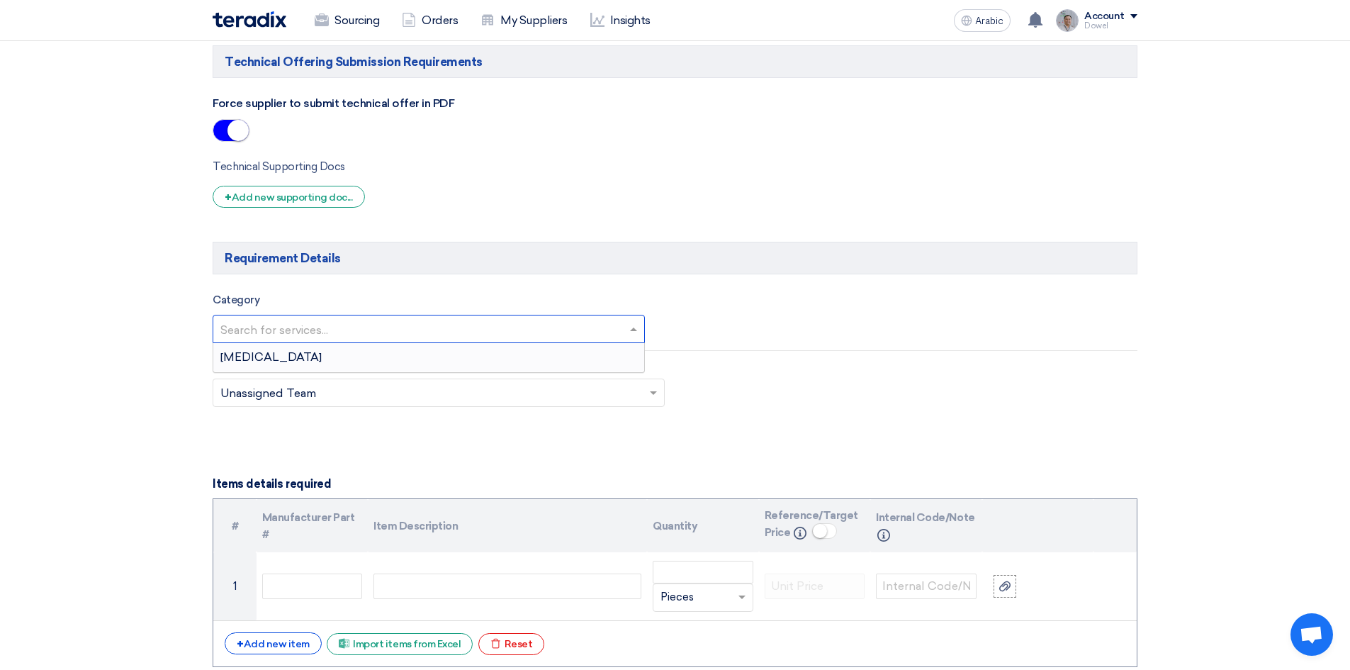
click at [254, 360] on font "[MEDICAL_DATA]" at bounding box center [270, 356] width 101 height 13
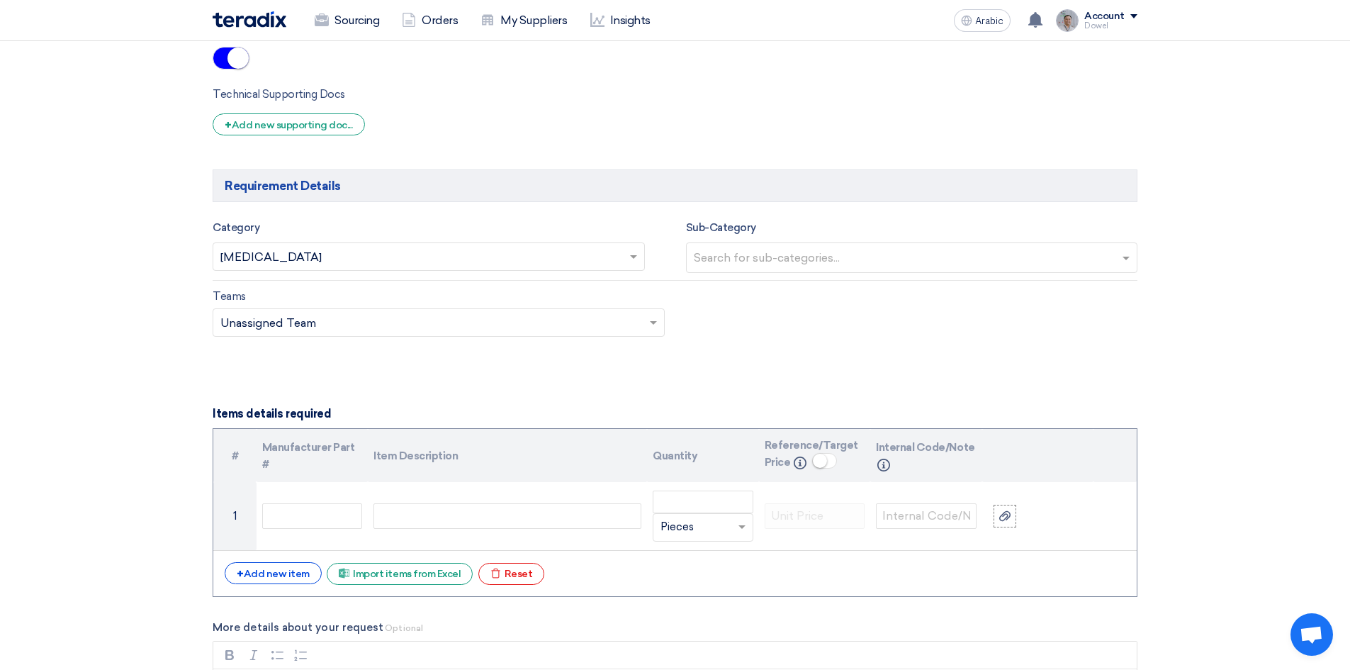
scroll to position [1346, 0]
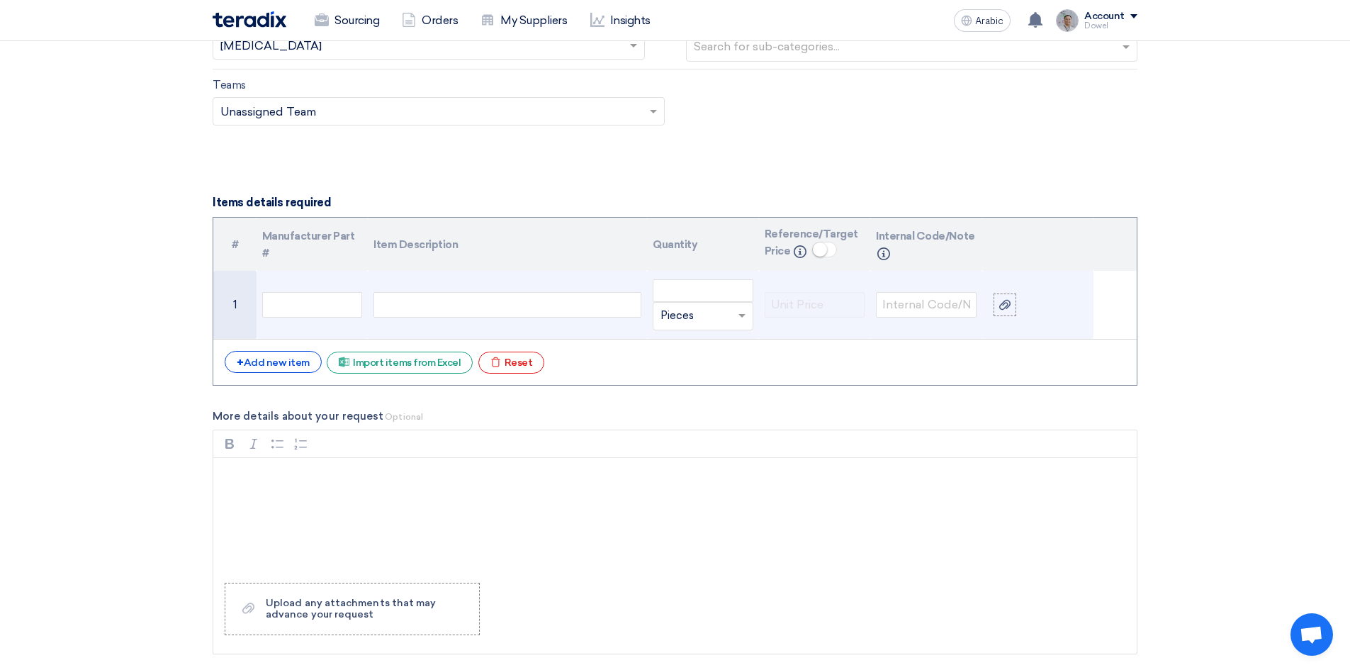
click at [429, 300] on div at bounding box center [507, 305] width 268 height 26
paste div
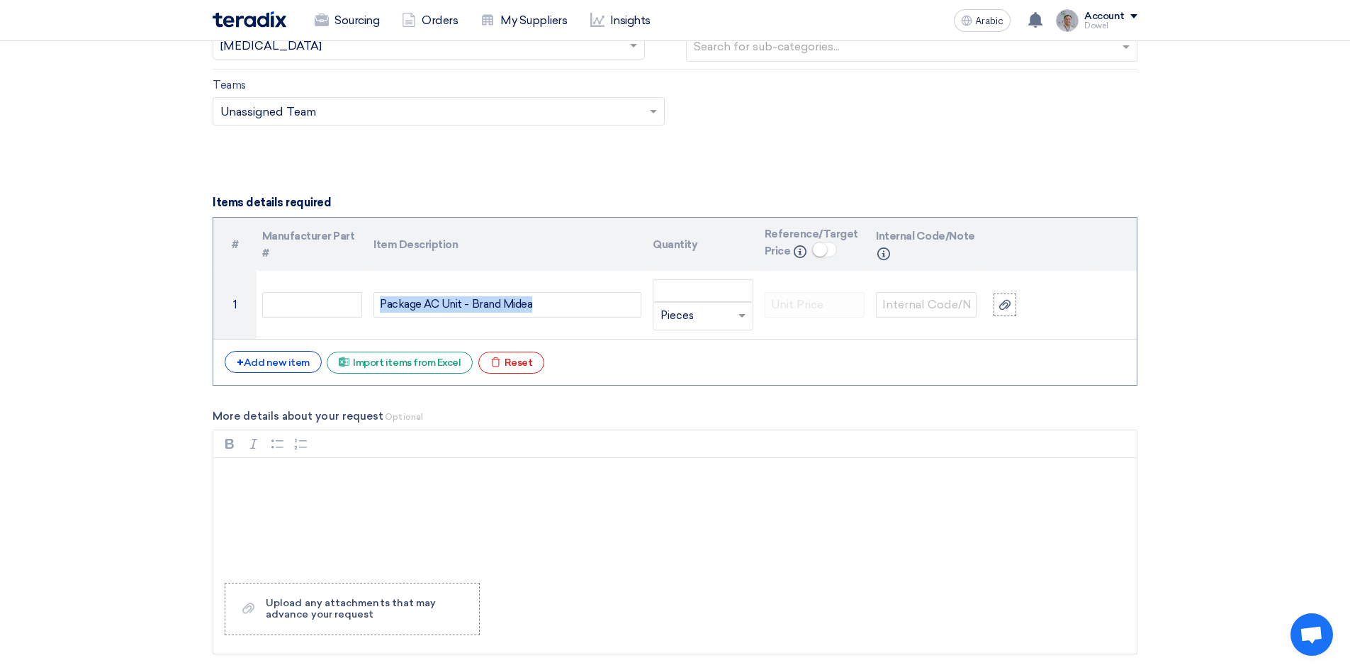
drag, startPoint x: 538, startPoint y: 304, endPoint x: 210, endPoint y: 288, distance: 327.7
click at [210, 288] on div "Basic Information RFx Title MEP Works for Funtura Shop at Al-Ahsa Mall RFx Type…" at bounding box center [675, 68] width 946 height 2404
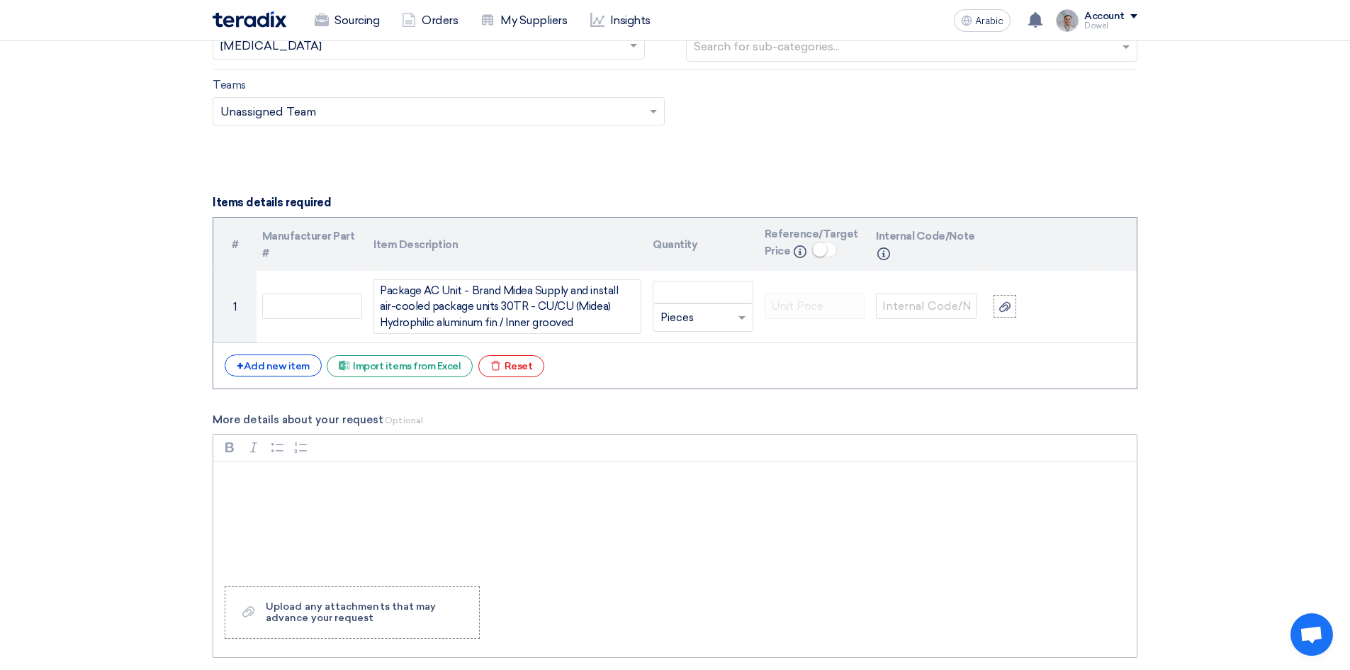
scroll to position [1334, 0]
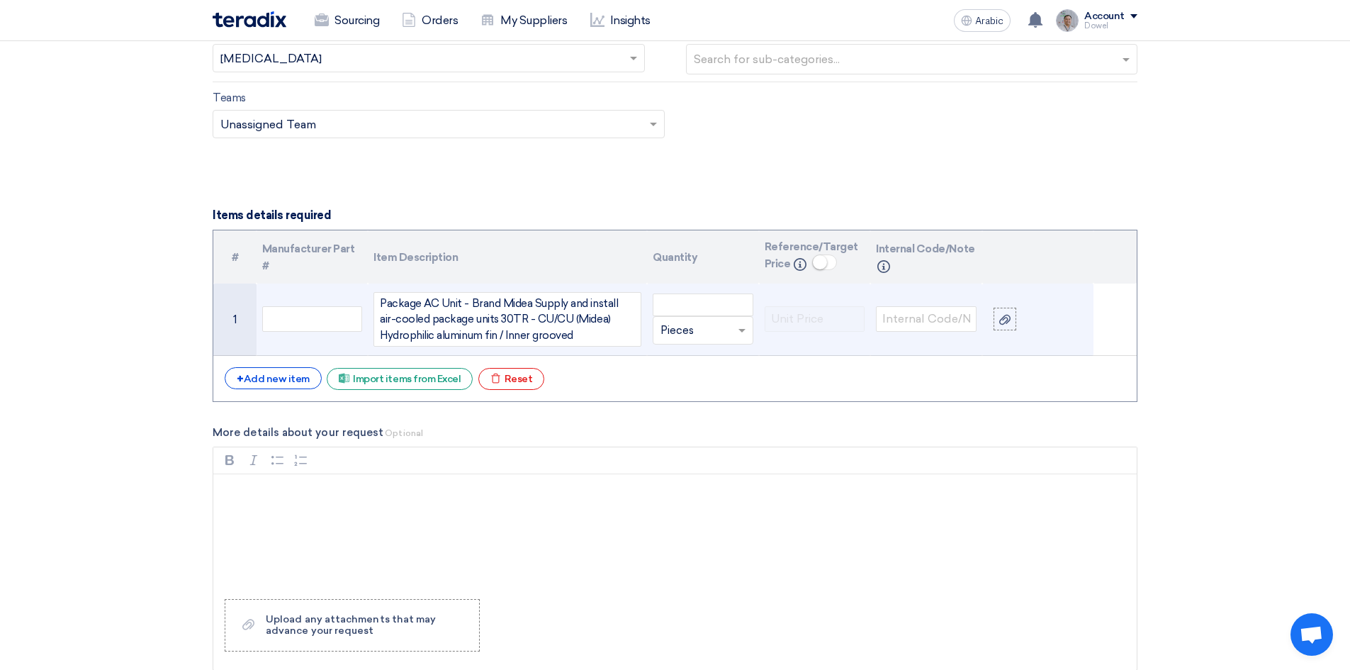
click at [534, 303] on div "Package AC Unit - Brand Midea Supply and install air-cooled package units 30TR …" at bounding box center [507, 319] width 268 height 55
drag, startPoint x: 581, startPoint y: 331, endPoint x: 595, endPoint y: 354, distance: 26.7
click at [582, 332] on div "Package AC Unit - Brand Midea: Supply and install air-cooled package units 30TR…" at bounding box center [507, 319] width 268 height 55
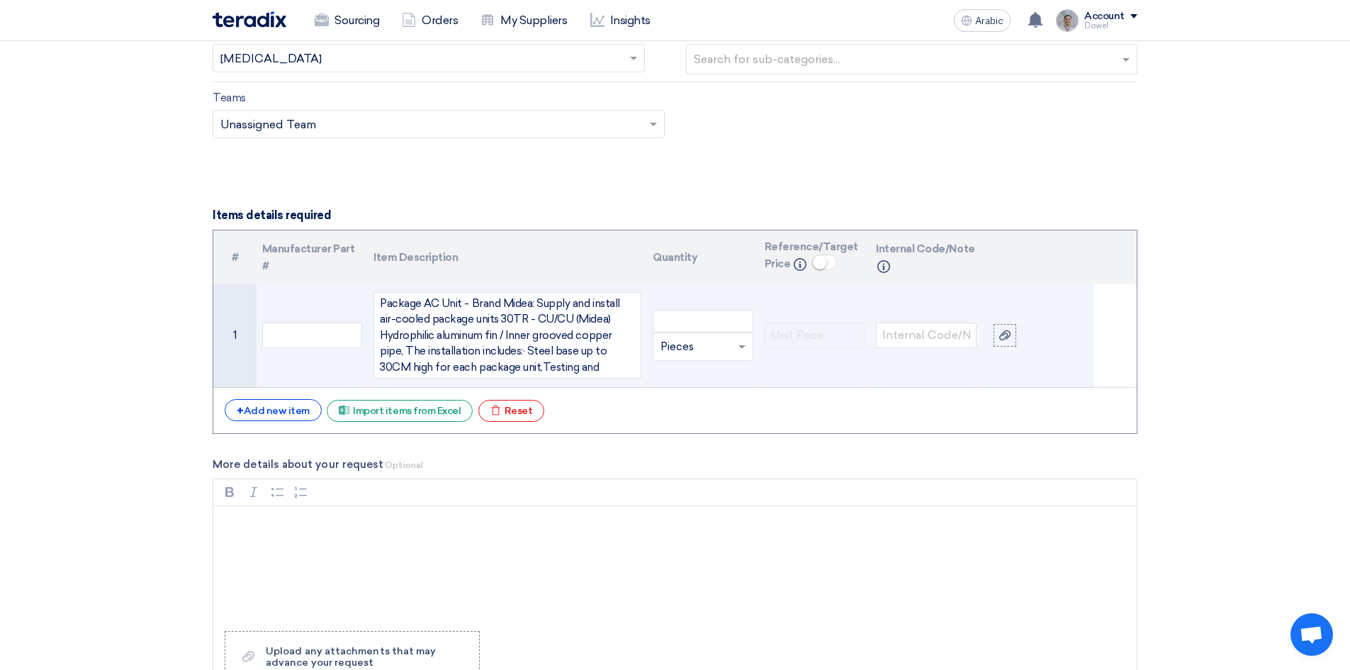
click at [538, 368] on div "Package AC Unit - Brand Midea: Supply and install air-cooled package units 30TR…" at bounding box center [507, 335] width 268 height 87
click at [527, 360] on div "Package AC Unit - Brand Midea: Supply and install air-cooled package units 30TR…" at bounding box center [507, 335] width 268 height 87
click at [599, 367] on div "Package AC Unit - Brand Midea: Supply and install air-cooled package units 30TR…" at bounding box center [507, 335] width 268 height 87
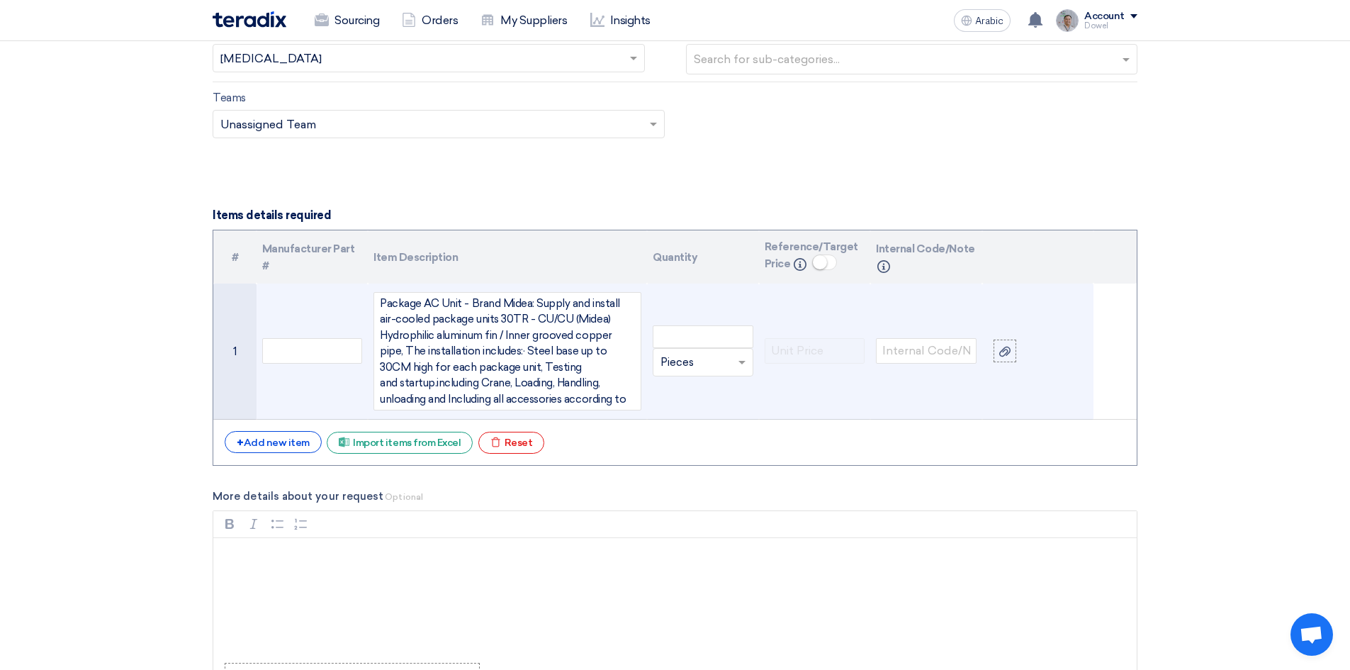
click at [434, 383] on div "Package AC Unit - Brand Midea: Supply and install air-cooled package units 30TR…" at bounding box center [507, 351] width 268 height 119
click at [435, 385] on div "Package AC Unit - Brand Midea: Supply and install air-cooled package units 30TR…" at bounding box center [507, 351] width 268 height 119
click at [472, 400] on div "Package AC Unit - Brand Midea: Supply and install air-cooled package units 30TR…" at bounding box center [507, 351] width 268 height 119
click at [480, 399] on div "Package AC Unit - Brand Midea: Supply and install air-cooled package units 30TR…" at bounding box center [507, 351] width 268 height 119
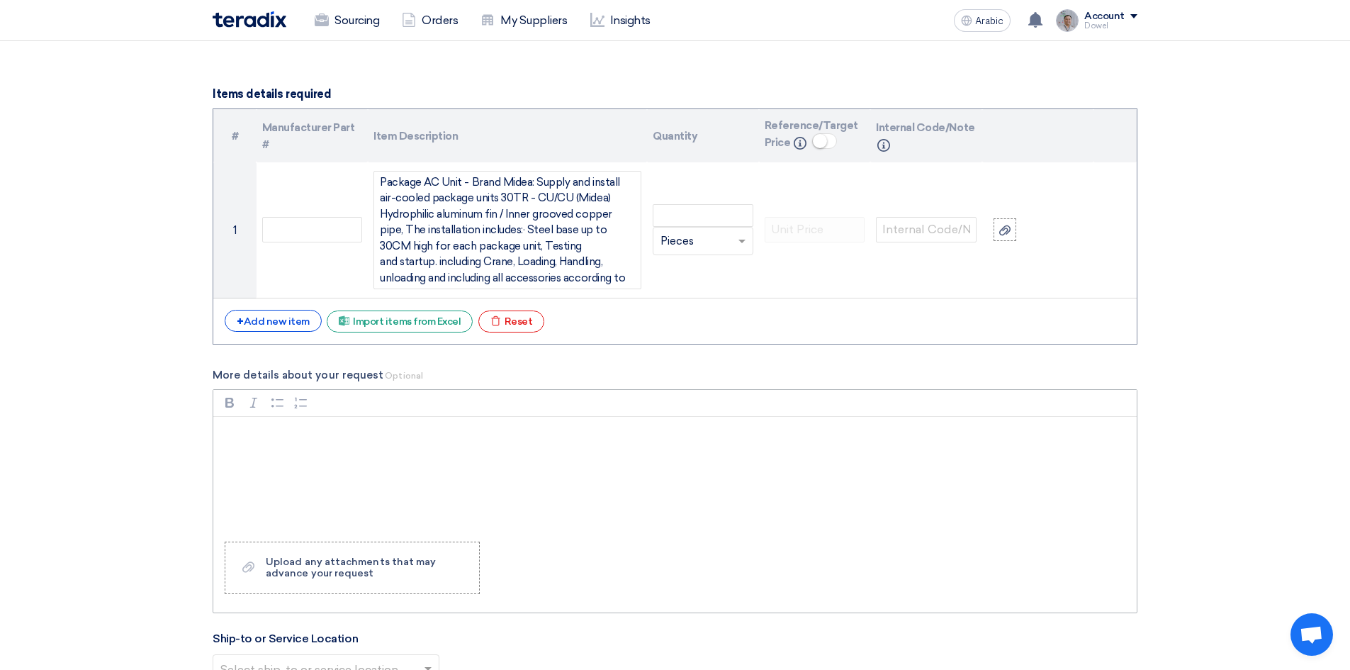
scroll to position [1475, 0]
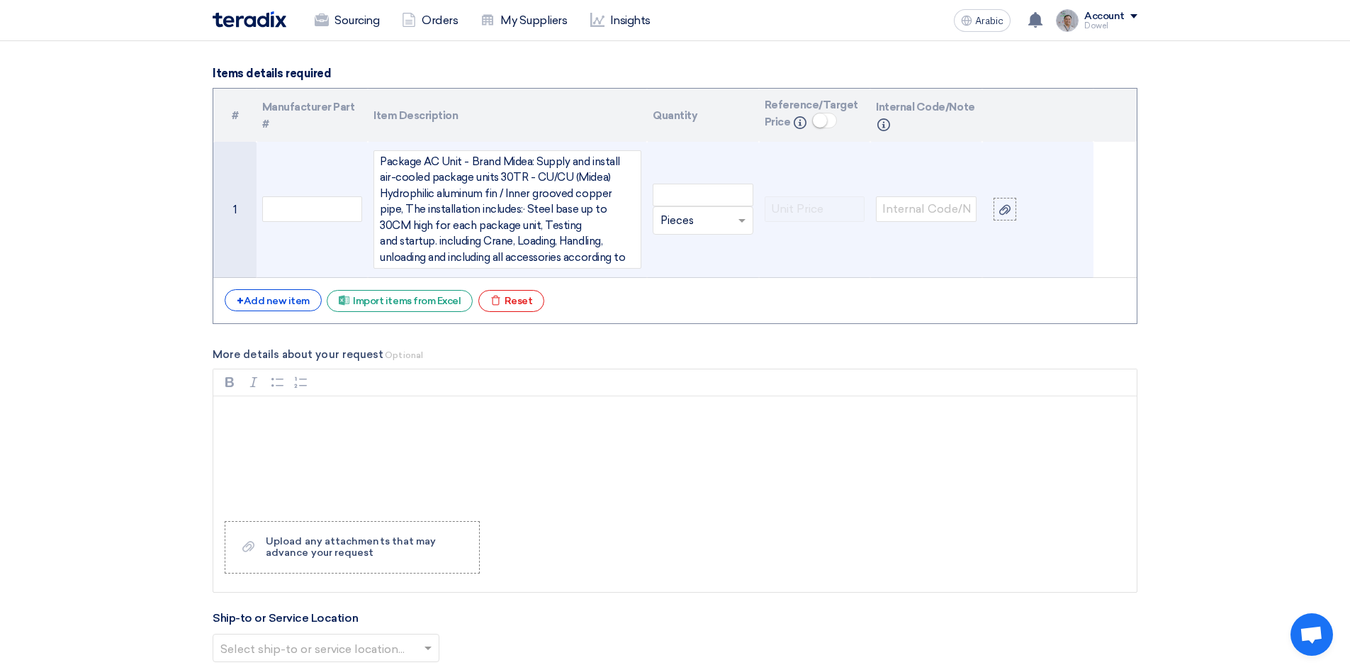
click at [630, 254] on div "Package AC Unit - Brand Midea: Supply and install air-cooled package units 30TR…" at bounding box center [507, 209] width 268 height 119
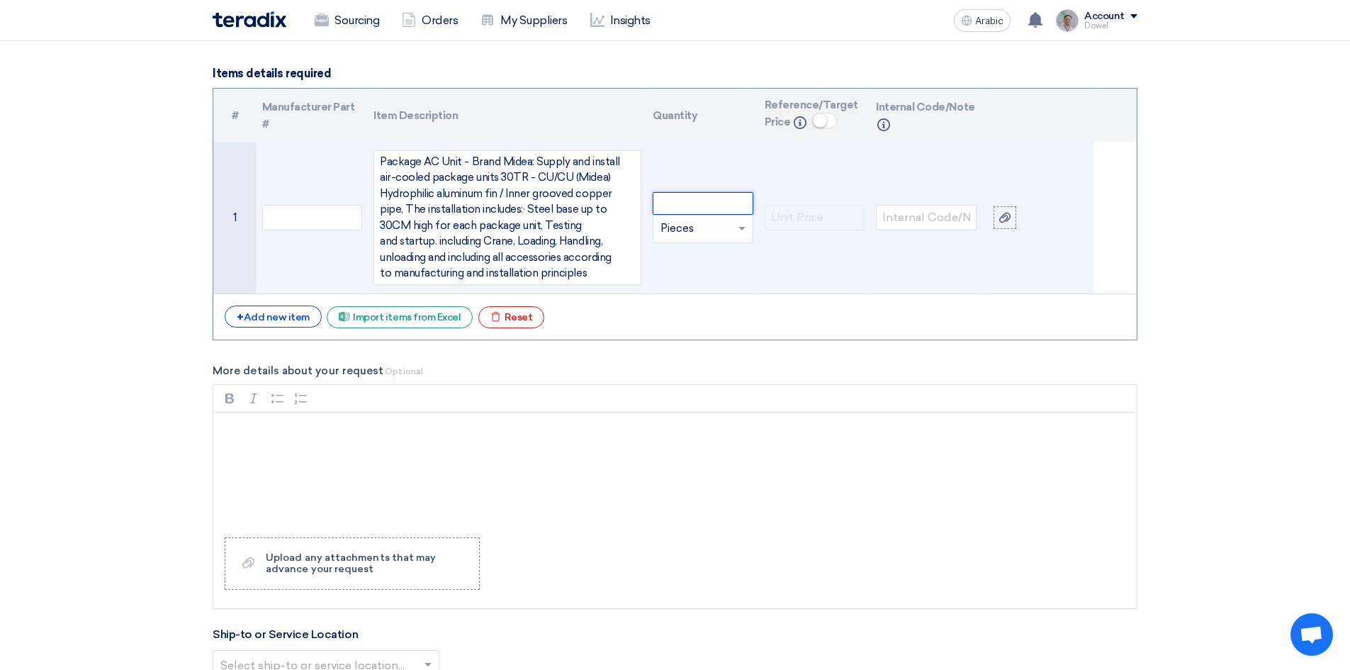
click at [686, 206] on input "number" at bounding box center [703, 203] width 101 height 23
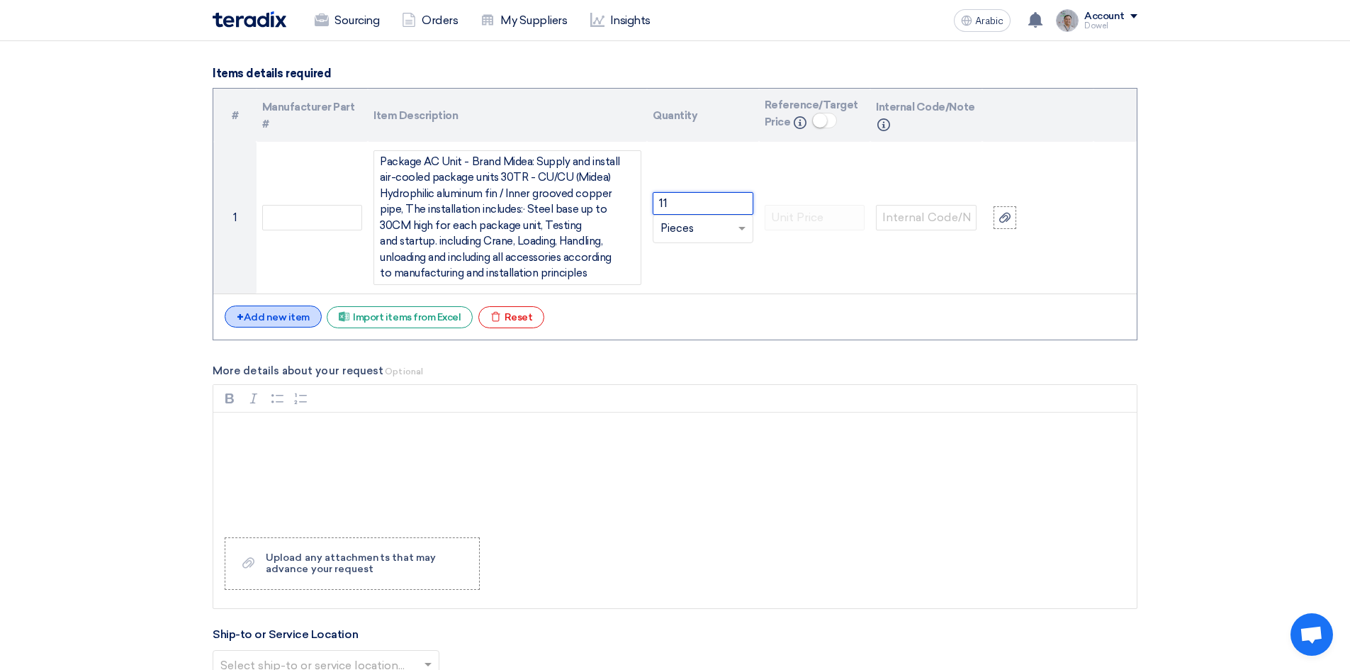
type input "11"
click at [274, 319] on font "Add new item" at bounding box center [277, 317] width 66 height 12
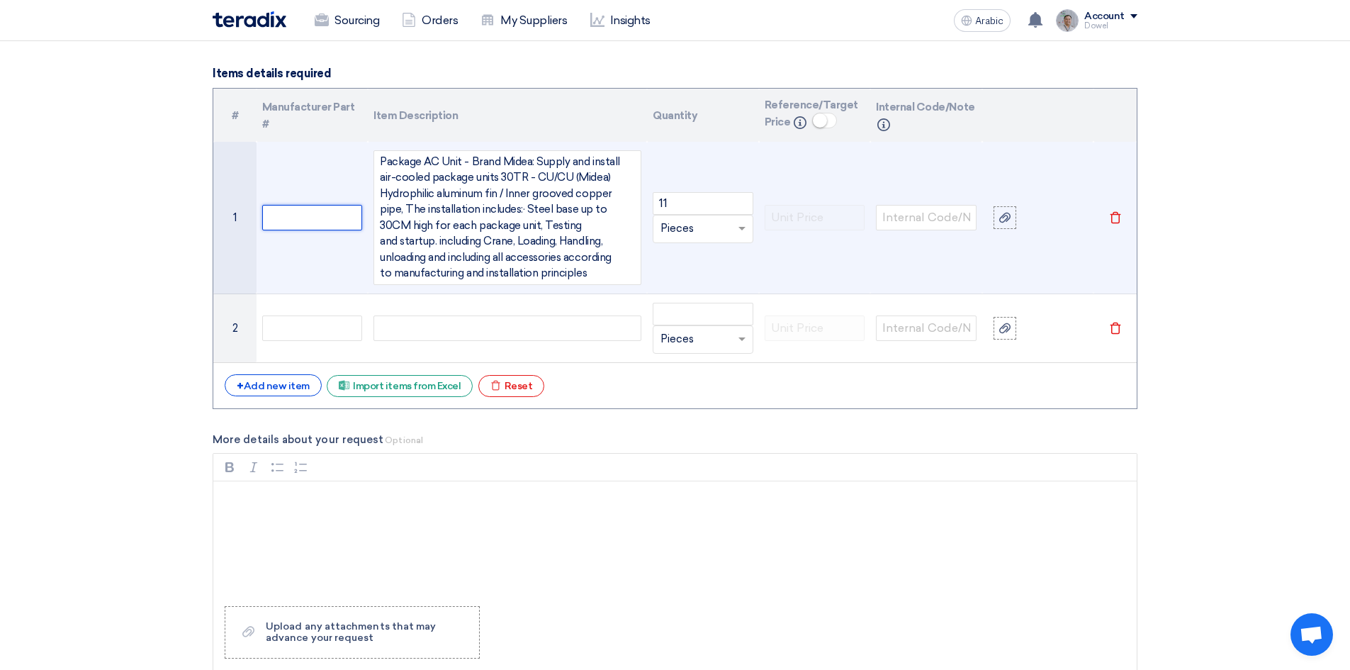
click at [304, 217] on input "text" at bounding box center [312, 218] width 101 height 26
click at [271, 218] on input "MECHNICAL WORKS" at bounding box center [312, 218] width 101 height 26
drag, startPoint x: 291, startPoint y: 218, endPoint x: 256, endPoint y: 224, distance: 35.9
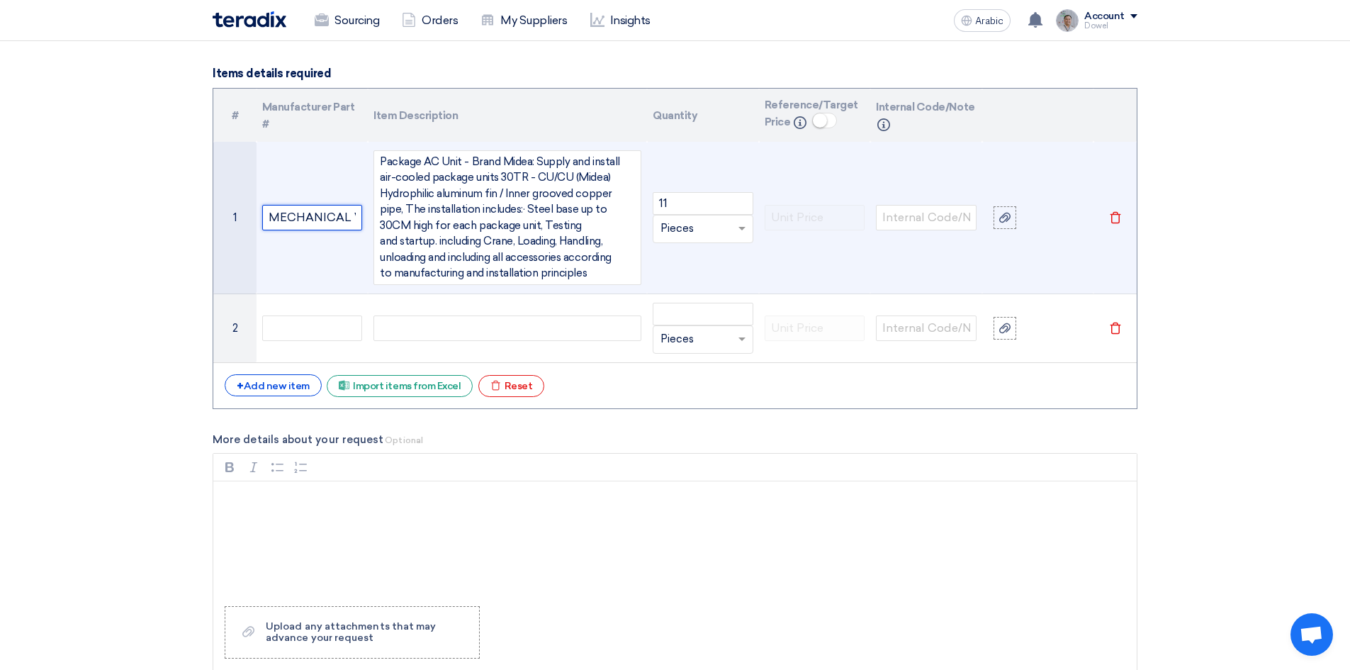
click at [256, 224] on td "MECHANICAL WORKS" at bounding box center [312, 218] width 112 height 152
click at [271, 216] on input "MECHANICAL WORKS" at bounding box center [312, 218] width 101 height 26
drag, startPoint x: 266, startPoint y: 215, endPoint x: 423, endPoint y: 202, distance: 157.2
click at [423, 202] on tr "1 MECHANICAL WORKS Package AC Unit - Brand Midea: Supply and install air-cooled…" at bounding box center [674, 218] width 923 height 152
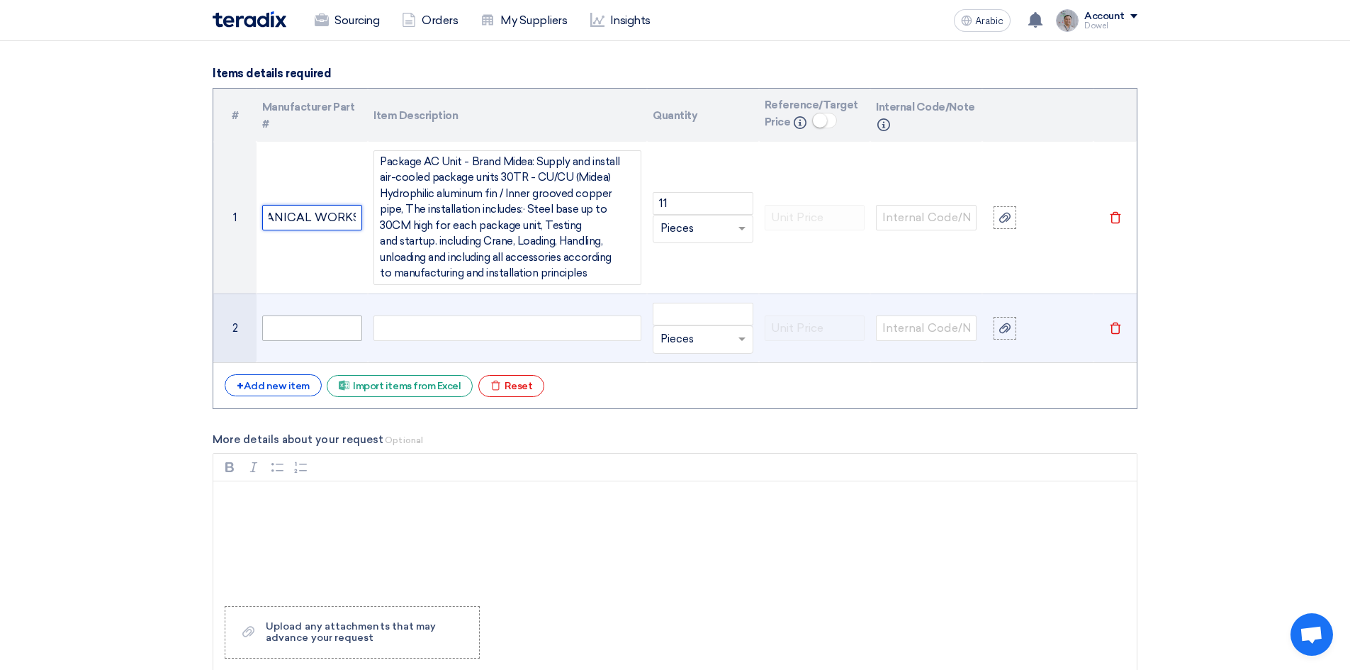
type input "MECHANICAL WORKS"
click at [295, 326] on input "text" at bounding box center [312, 328] width 101 height 26
paste input "MECHANICAL WORKS"
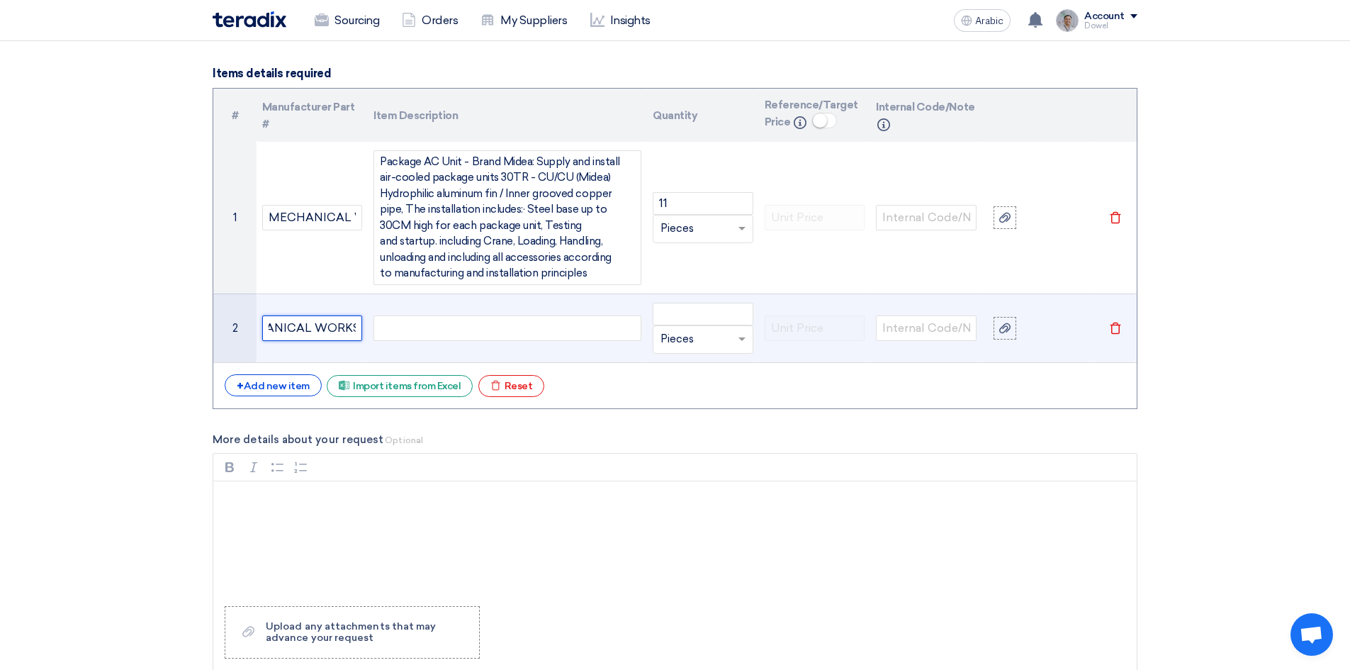
type input "MECHANICAL WORKS"
drag, startPoint x: 466, startPoint y: 333, endPoint x: 477, endPoint y: 340, distance: 13.4
click at [466, 334] on div at bounding box center [507, 328] width 268 height 26
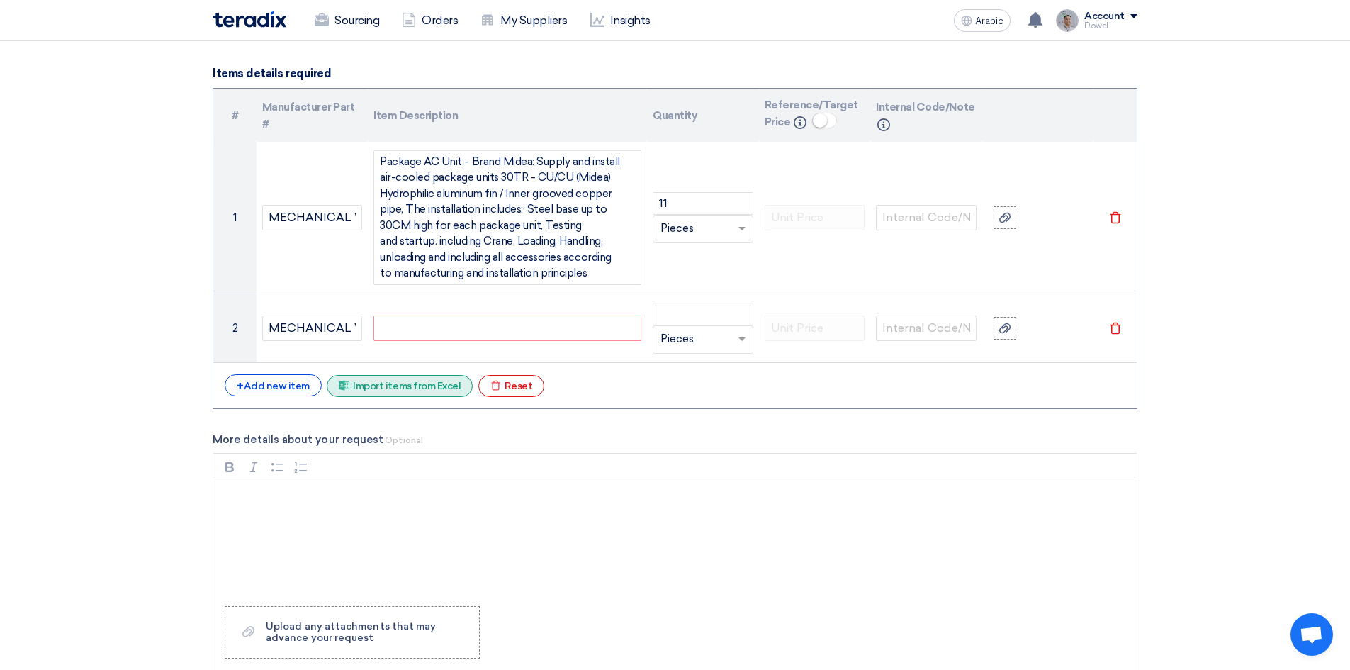
paste div
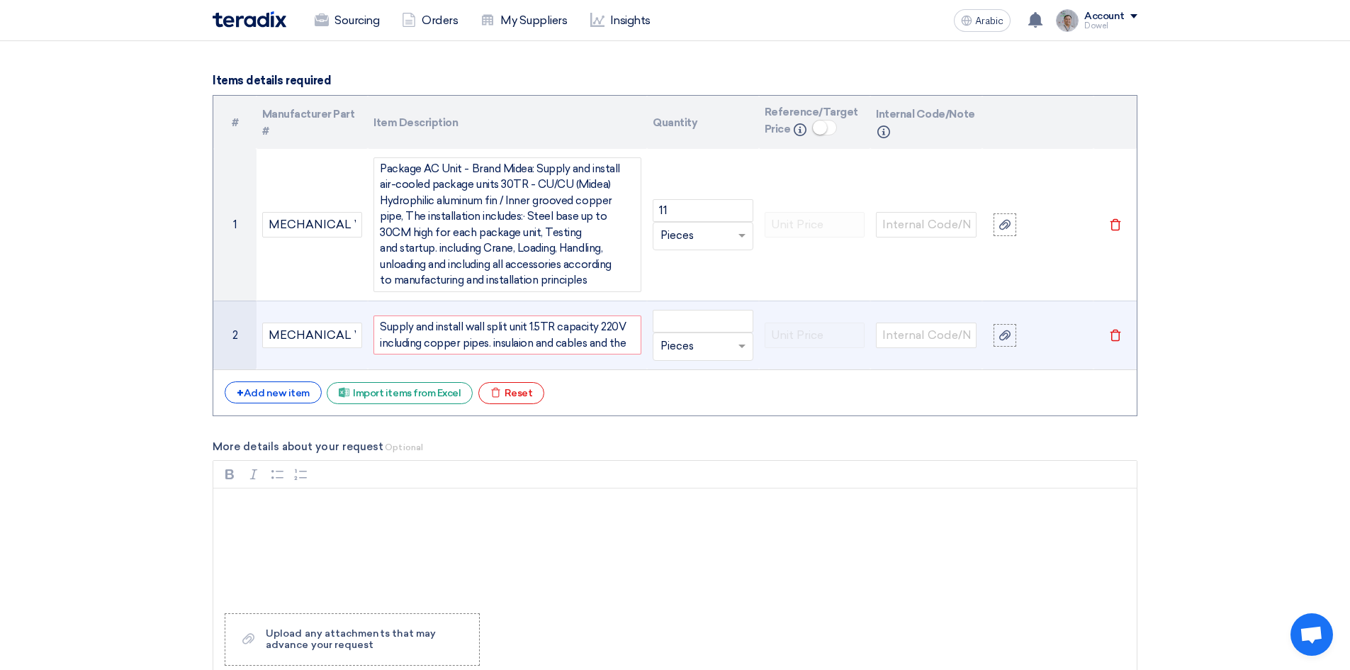
click at [515, 344] on div "Supply and install wall split unit 1.5TR capacity 220V including copper pipes. …" at bounding box center [507, 334] width 268 height 39
click at [633, 336] on div "Supply and install wall split unit 1.5TR capacity 220V including copper pipes. …" at bounding box center [507, 334] width 268 height 39
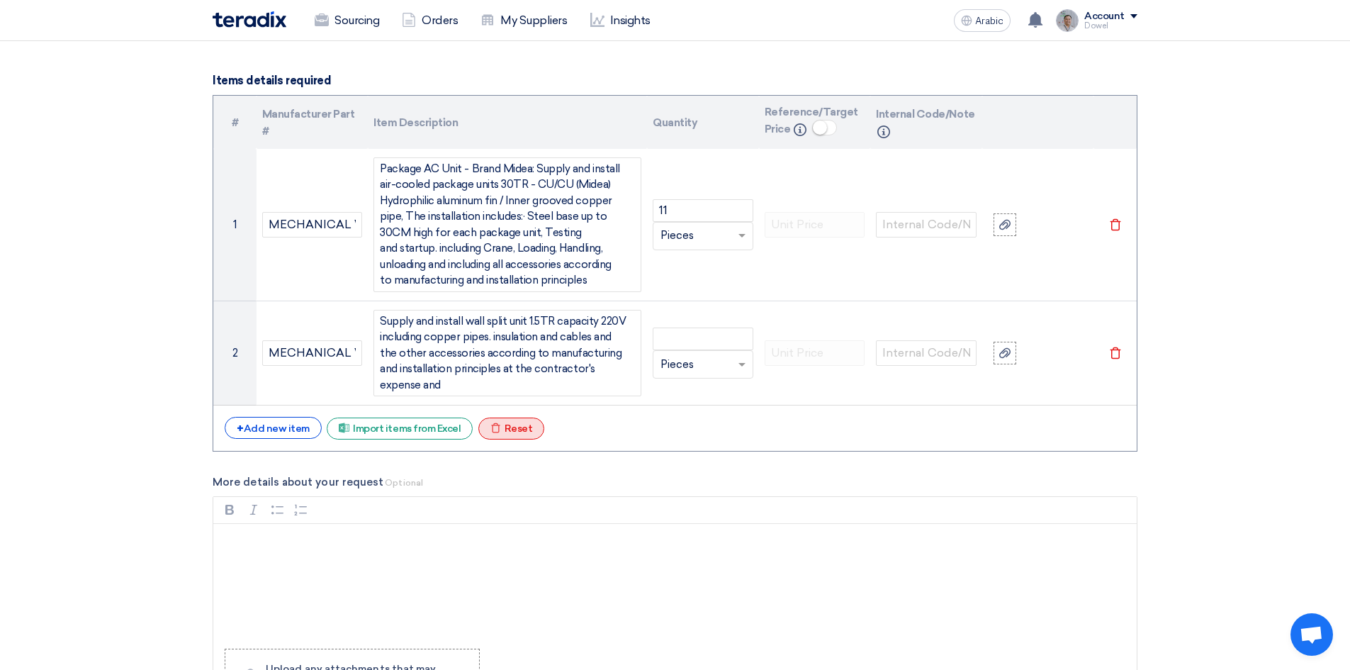
scroll to position [1462, 0]
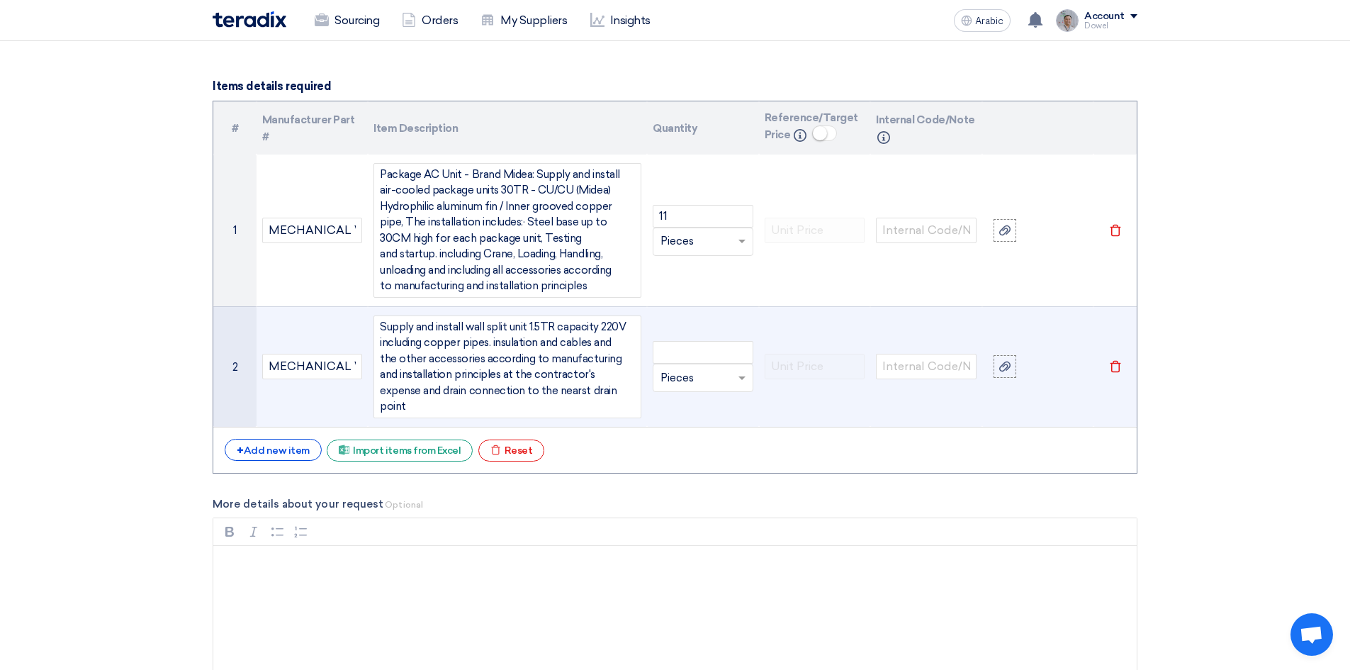
click at [523, 390] on div "Supply and install wall split unit 1.5TR capacity 220V including copper pipes. …" at bounding box center [507, 366] width 268 height 103
click at [529, 391] on div "Supply and install wall split unit 1.5TR capacity 220V including copper pipes. …" at bounding box center [507, 366] width 268 height 103
click at [689, 341] on input "number" at bounding box center [703, 352] width 101 height 23
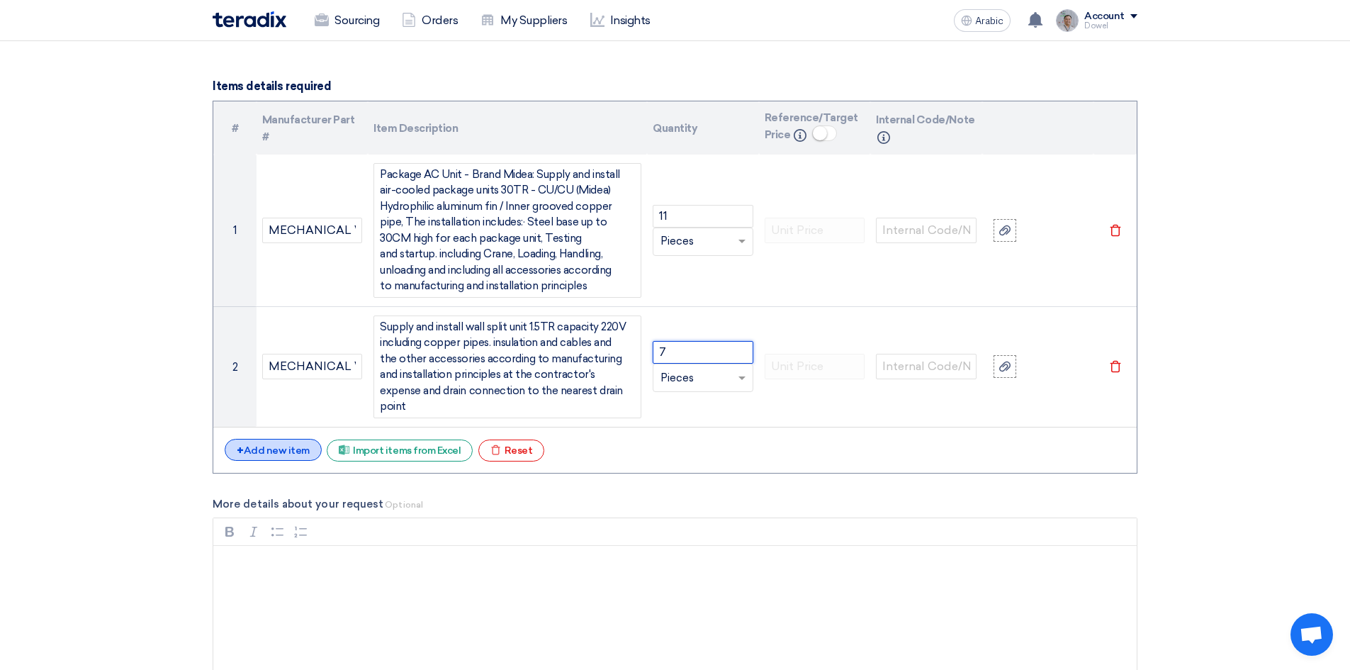
type input "7"
click at [283, 444] on font "Add new item" at bounding box center [277, 450] width 66 height 12
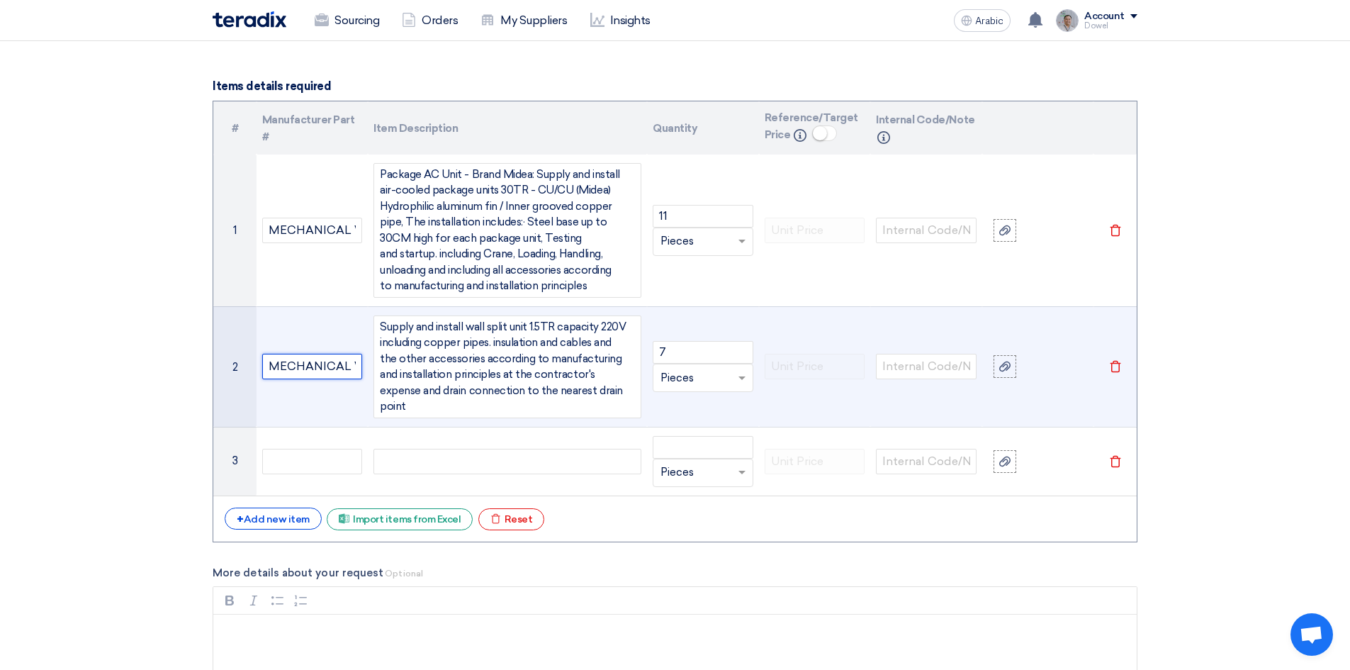
click at [323, 359] on input "MECHANICAL WORKS" at bounding box center [312, 367] width 101 height 26
drag, startPoint x: 269, startPoint y: 357, endPoint x: 404, endPoint y: 351, distance: 134.8
click at [404, 351] on tr "2 MECHANICAL WORKS Supply and install wall split unit 1.5TR capacity 220V inclu…" at bounding box center [674, 366] width 923 height 120
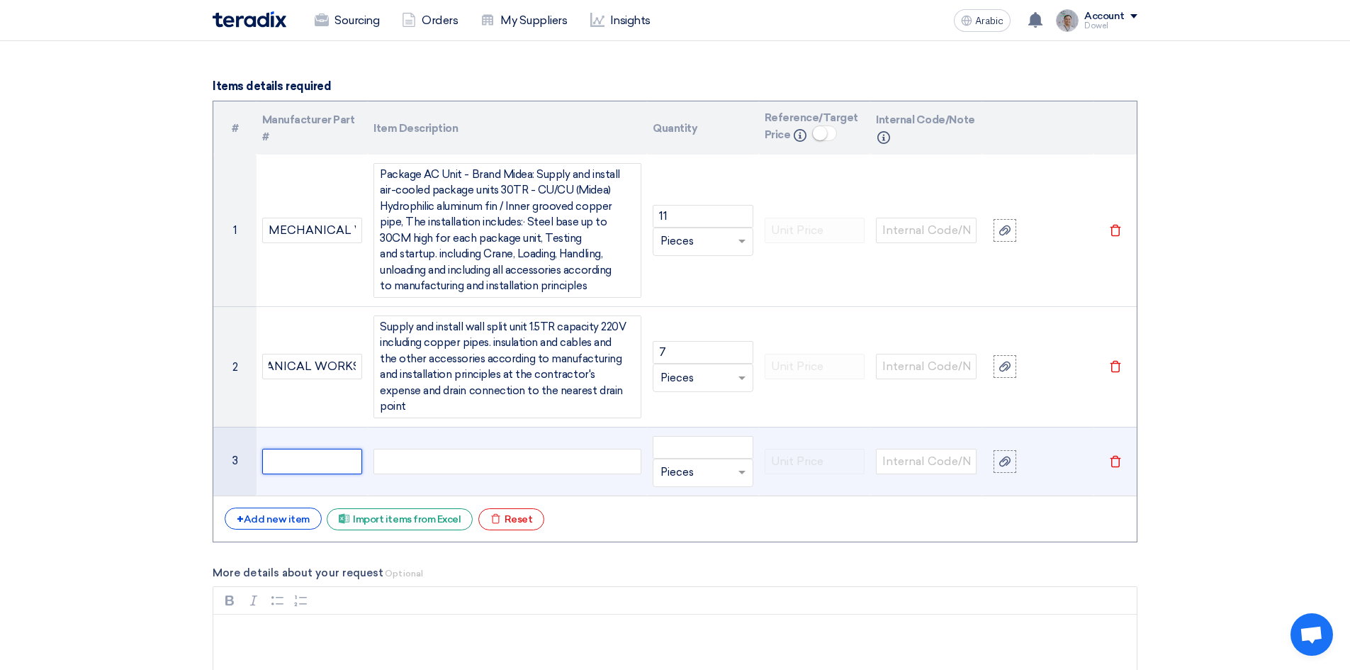
scroll to position [0, 0]
click at [298, 451] on input "text" at bounding box center [312, 462] width 101 height 26
paste input "MECHANICAL WORKS"
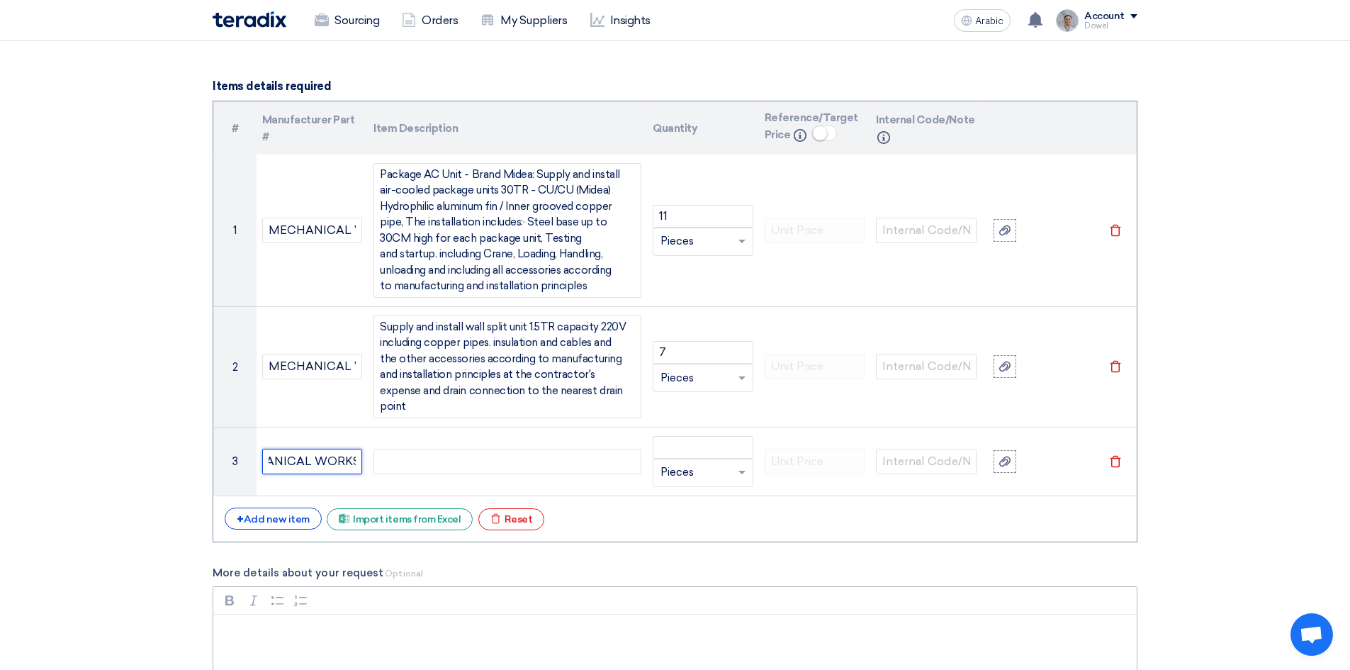
type input "MECHANICAL WORKS"
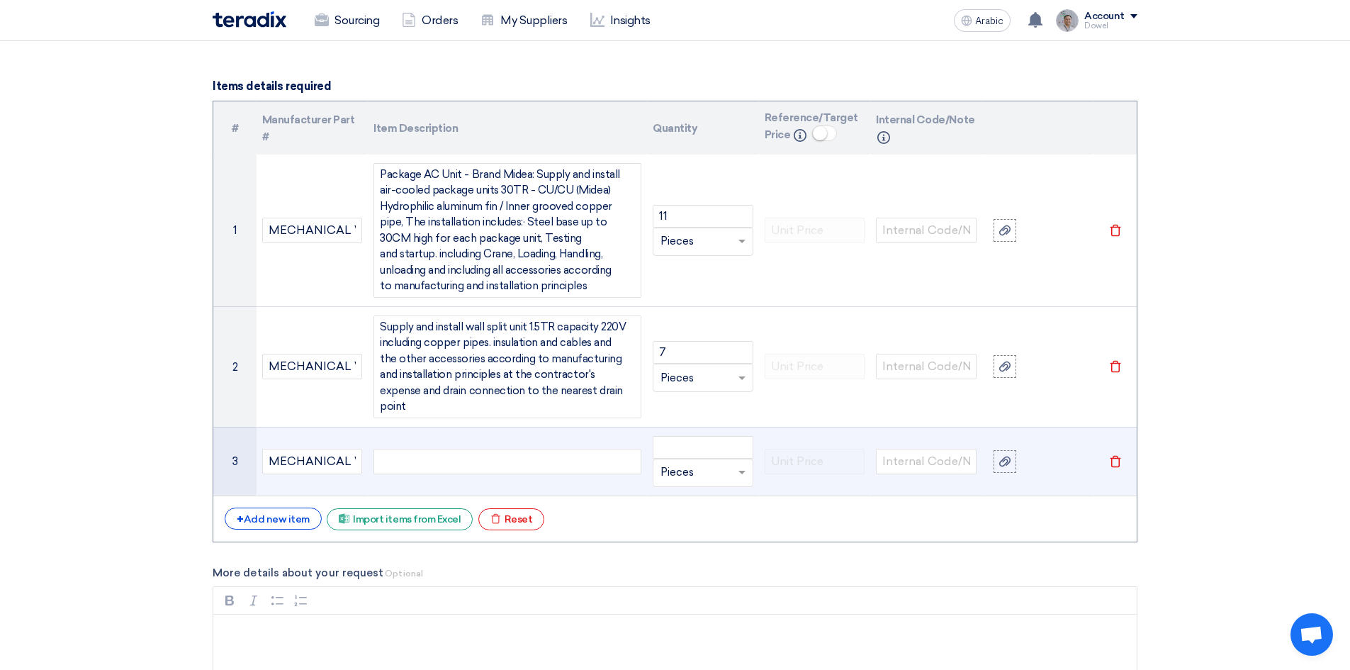
click at [425, 449] on div at bounding box center [507, 462] width 268 height 26
paste div
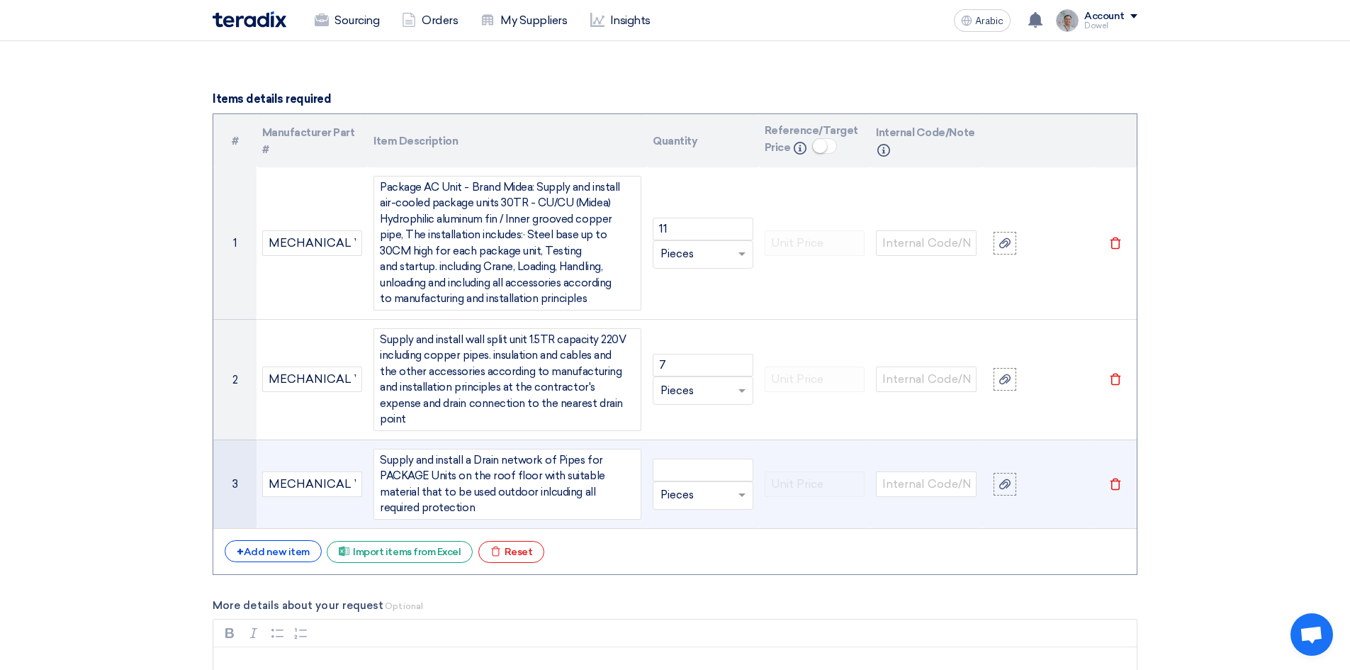
click at [556, 473] on div "Supply and install a Drain network of Pipes for PACKAGE Units on the roof floor…" at bounding box center [507, 484] width 268 height 71
click at [687, 458] on input "number" at bounding box center [703, 469] width 101 height 23
type input "150"
click at [682, 484] on input "text" at bounding box center [694, 495] width 68 height 23
type input "L"
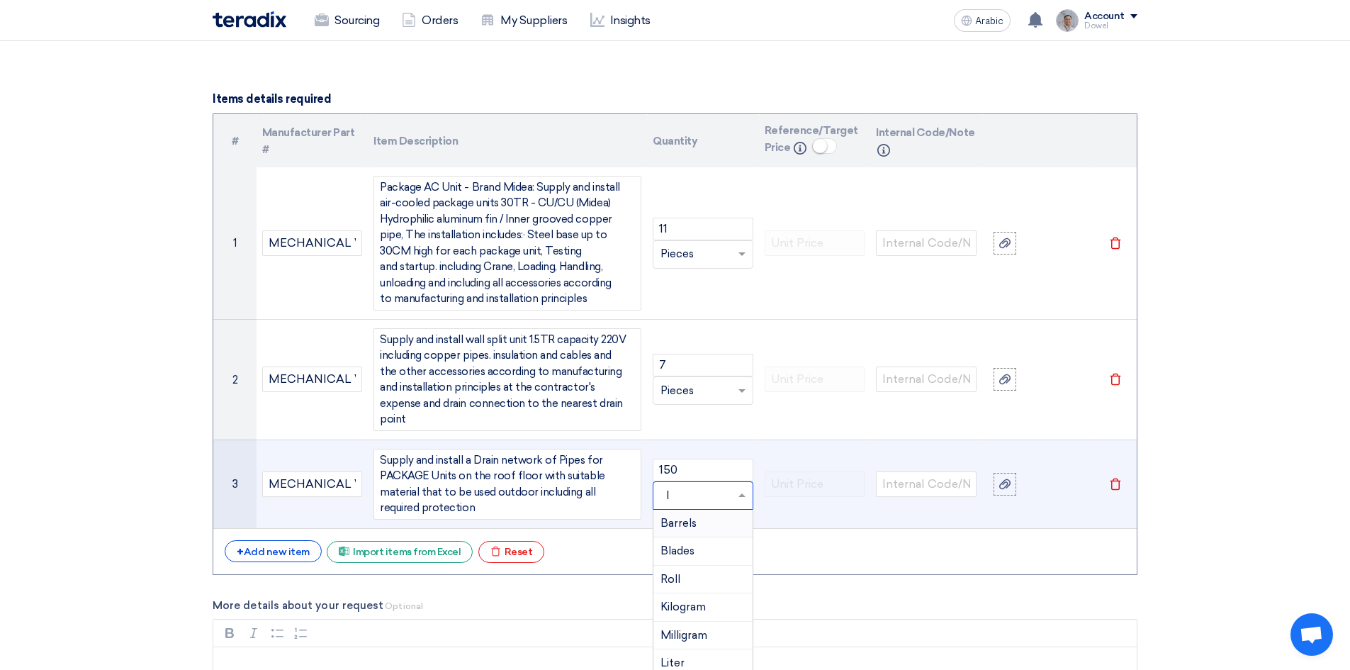
type input "lm"
click at [681, 519] on span "Add type..." at bounding box center [683, 524] width 46 height 10
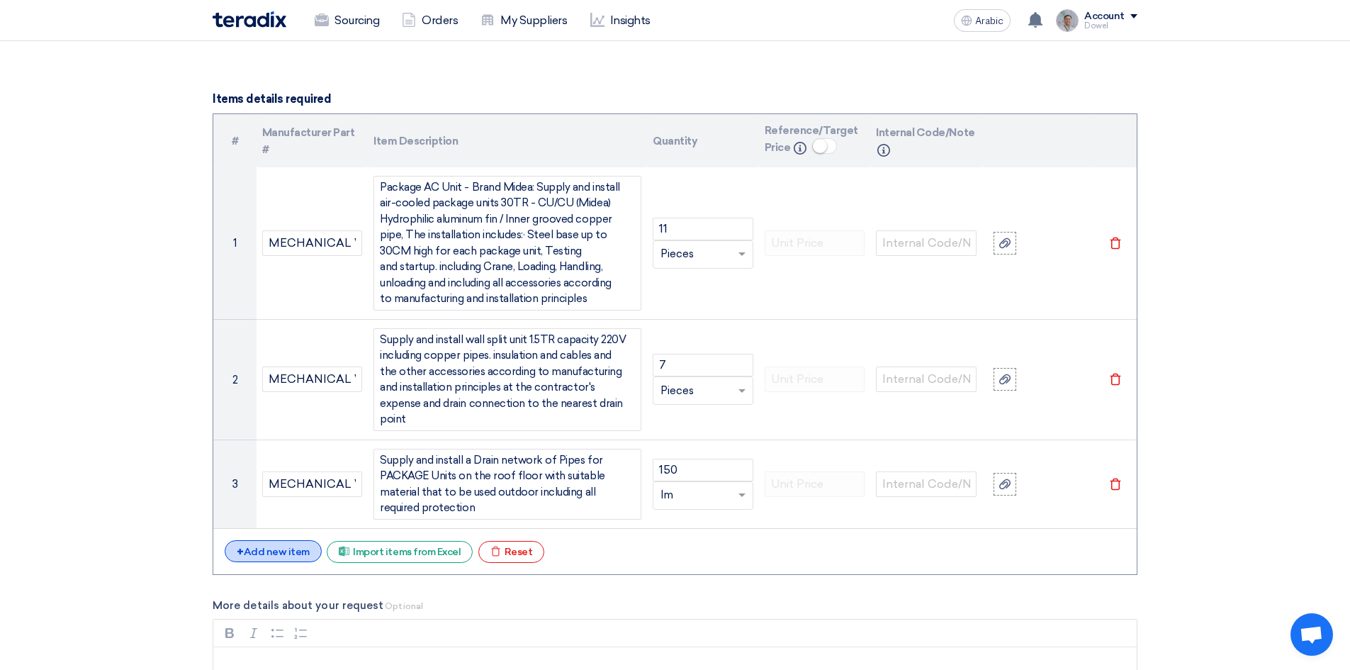
click at [276, 546] on font "Add new item" at bounding box center [277, 552] width 66 height 12
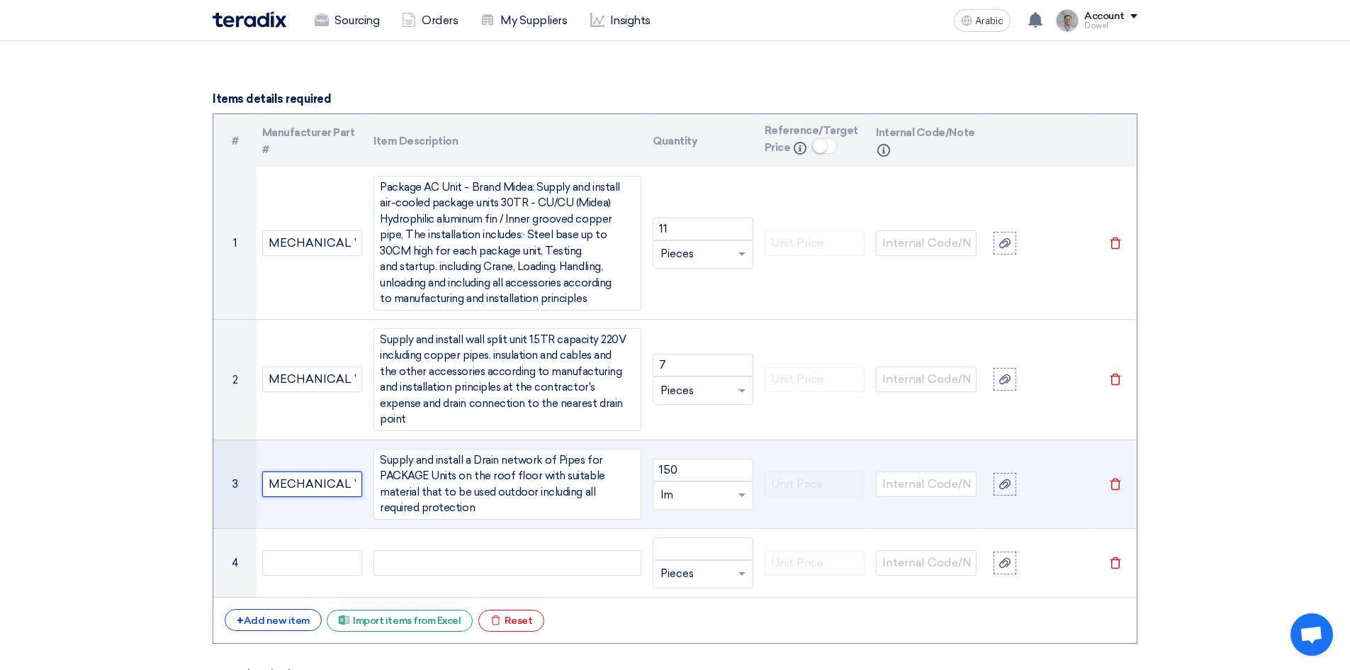
scroll to position [0, 40]
drag, startPoint x: 269, startPoint y: 470, endPoint x: 375, endPoint y: 465, distance: 105.7
click at [376, 463] on tr "3 MECHANICAL WORKS Supply and install a Drain network of Pipes for PACKAGE Unit…" at bounding box center [674, 483] width 923 height 89
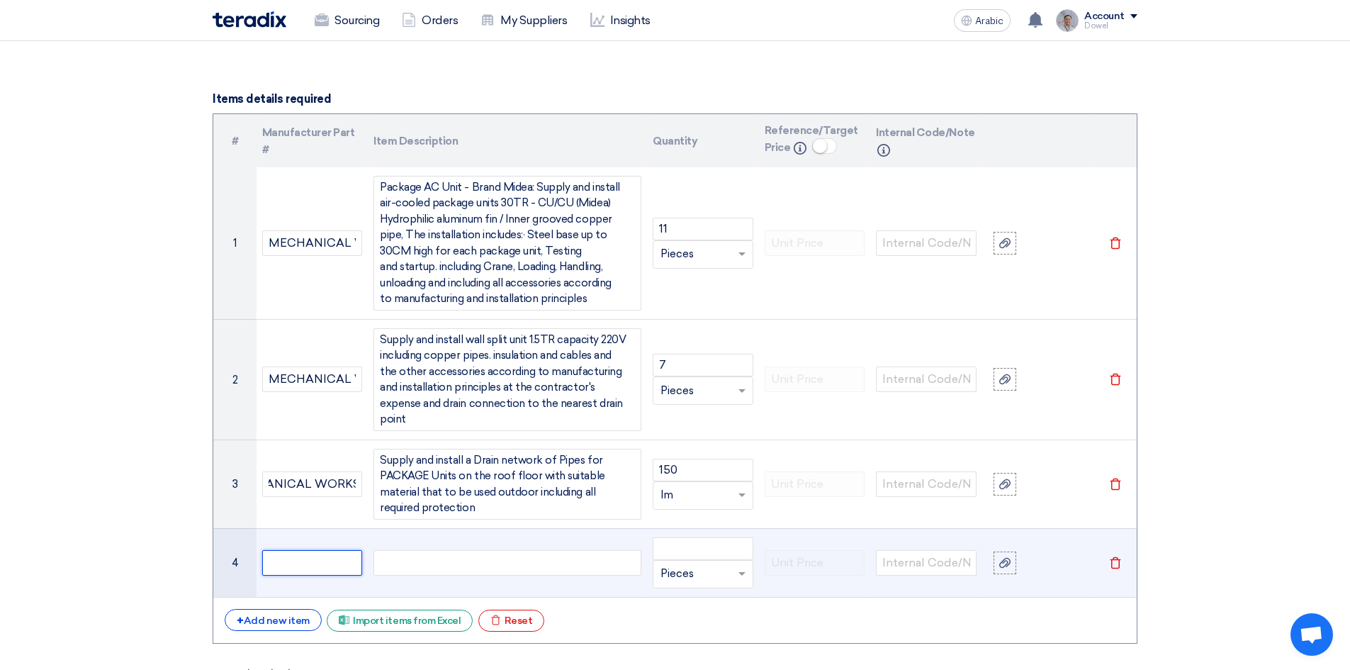
scroll to position [0, 0]
click at [304, 550] on input "text" at bounding box center [312, 563] width 101 height 26
paste input "MECHANICAL WORKS"
type input "MECHANICAL WORKS"
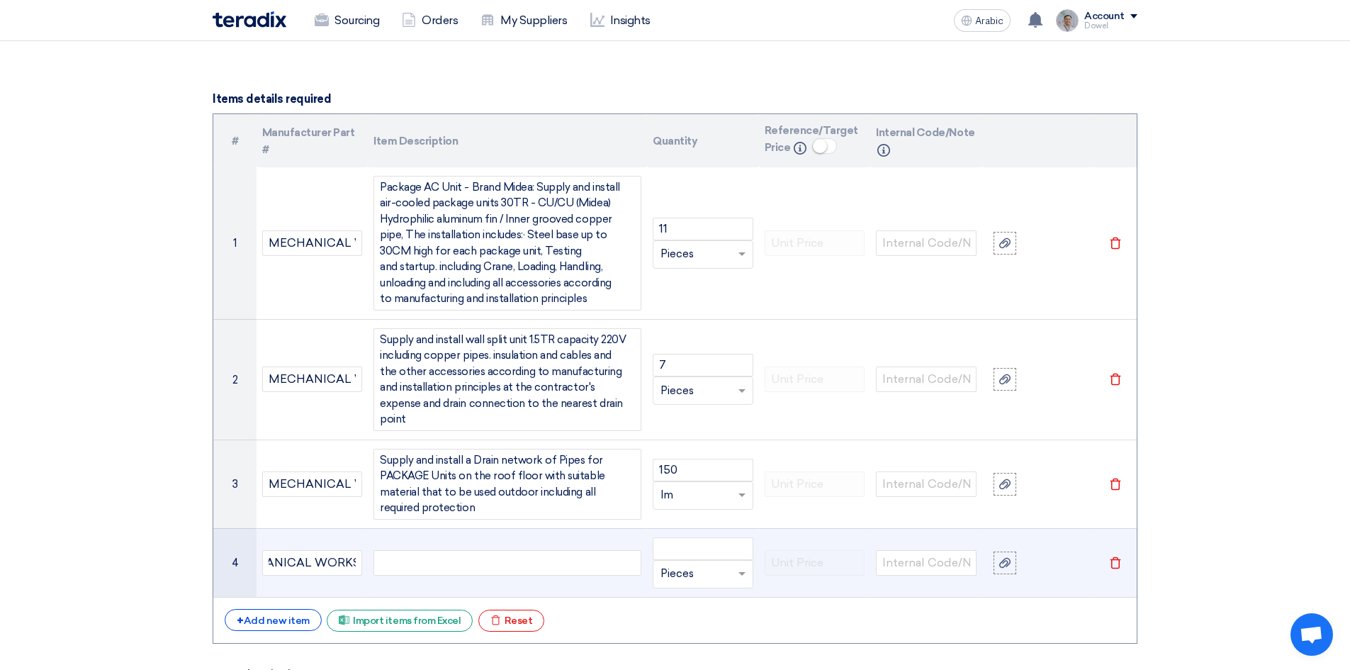
click at [429, 550] on div at bounding box center [507, 563] width 268 height 26
paste div
click at [677, 537] on input "number" at bounding box center [703, 548] width 101 height 23
drag, startPoint x: 671, startPoint y: 530, endPoint x: 670, endPoint y: 540, distance: 9.9
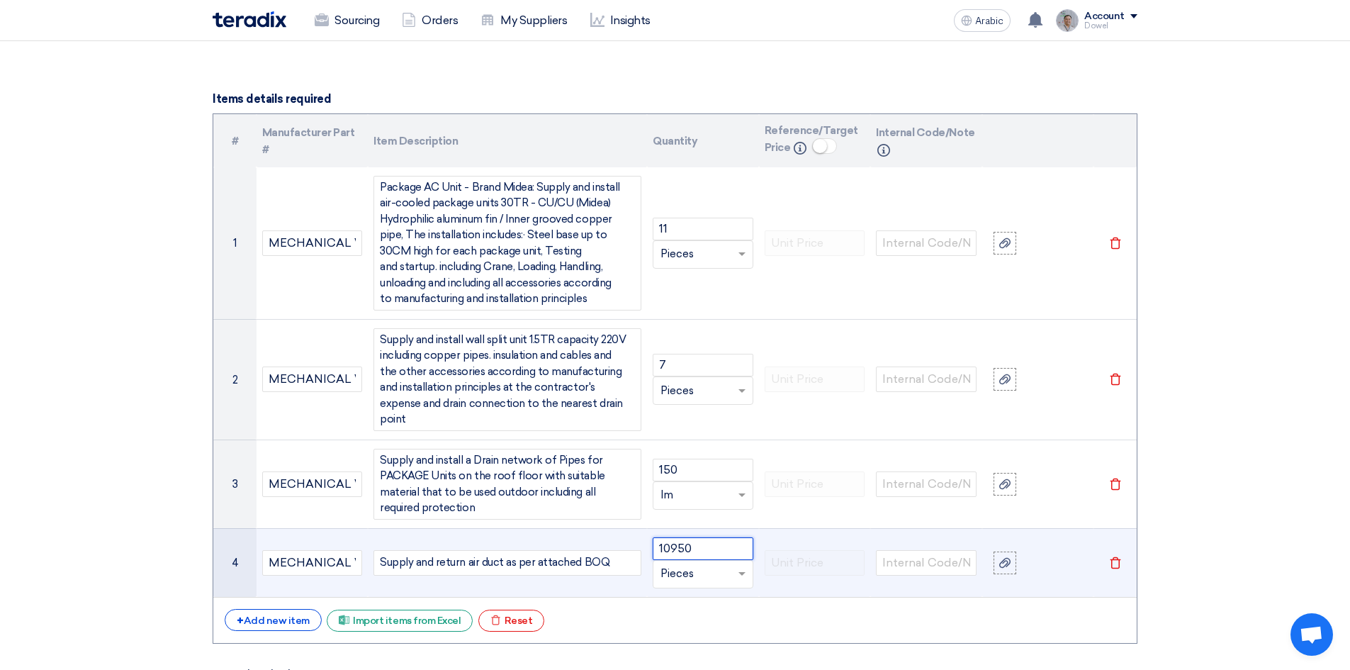
click at [671, 537] on input "10950" at bounding box center [703, 548] width 101 height 23
type input "10950"
click at [683, 563] on input "text" at bounding box center [694, 574] width 68 height 23
type input "kg"
click at [686, 541] on font "Add type..." at bounding box center [681, 546] width 43 height 10
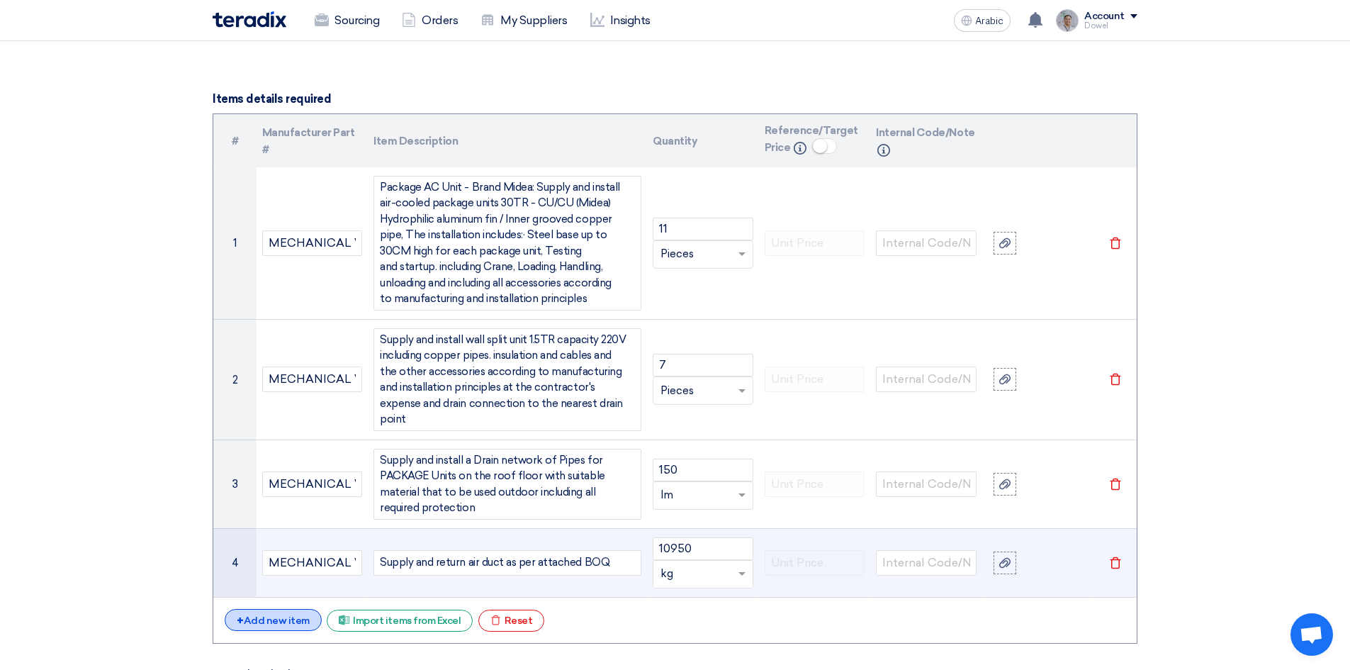
click at [278, 612] on div "+ Add new item" at bounding box center [273, 620] width 97 height 22
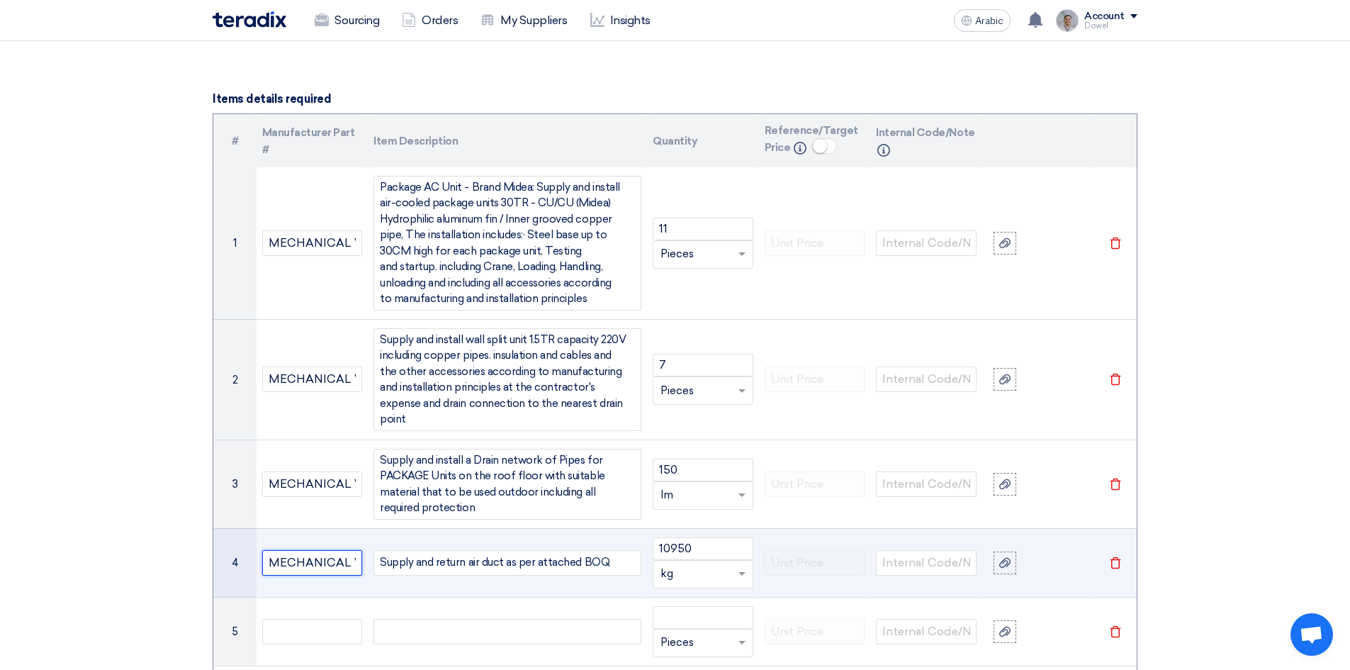
scroll to position [0, 40]
drag, startPoint x: 268, startPoint y: 544, endPoint x: 380, endPoint y: 552, distance: 112.9
click at [380, 552] on tr "4 MECHANICAL WORKS Supply and return air duct as per attached BOQ 10950 Unit × …" at bounding box center [674, 562] width 923 height 69
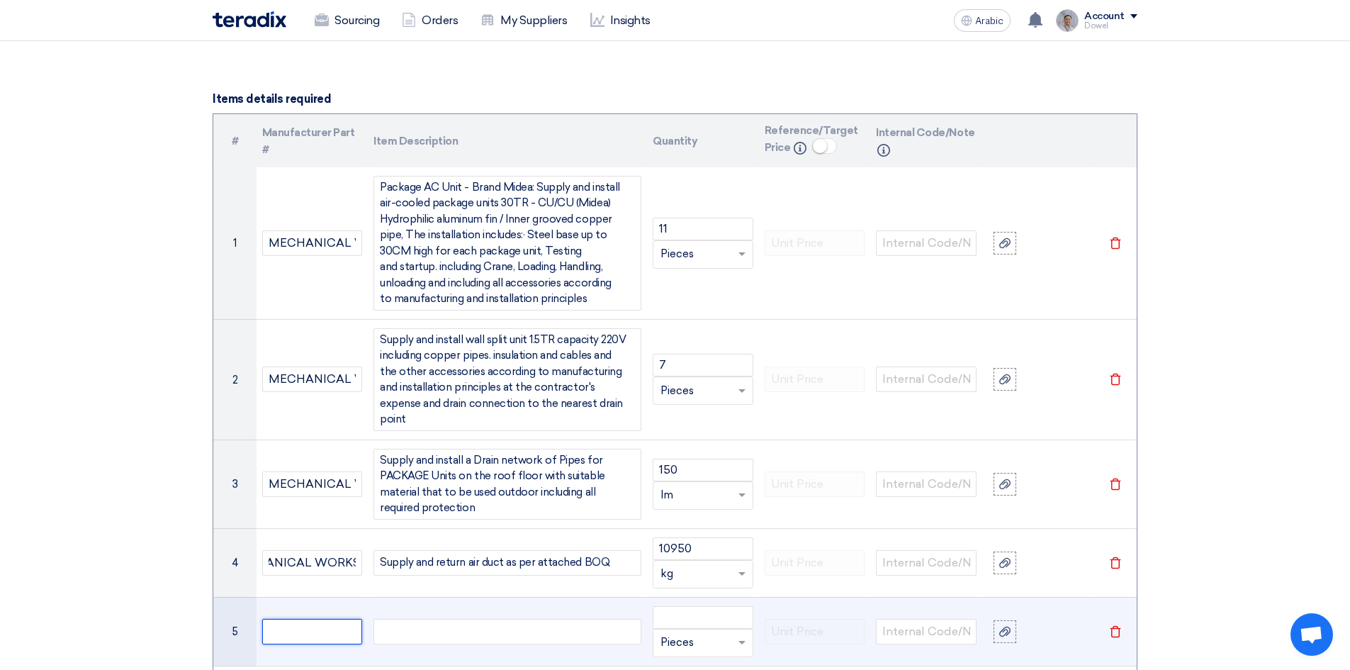
click at [295, 620] on input "text" at bounding box center [312, 632] width 101 height 26
paste input "MECHANICAL WORKS"
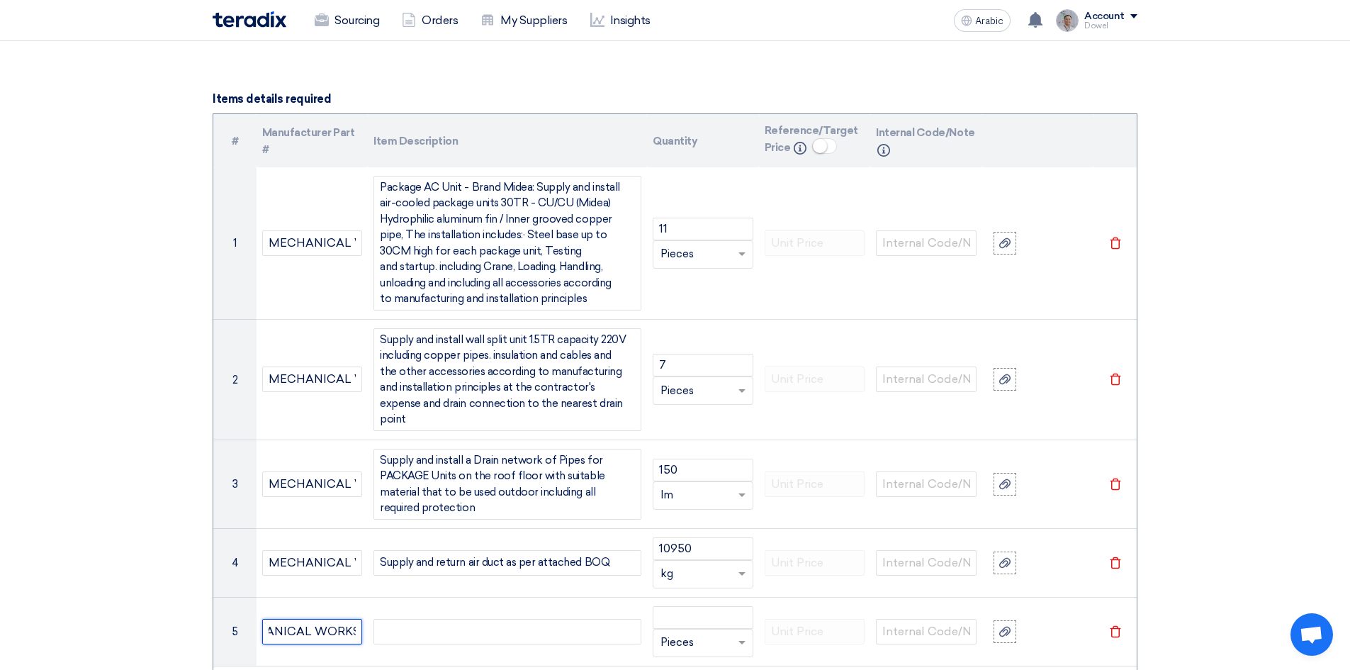
type input "MECHANICAL WORKS"
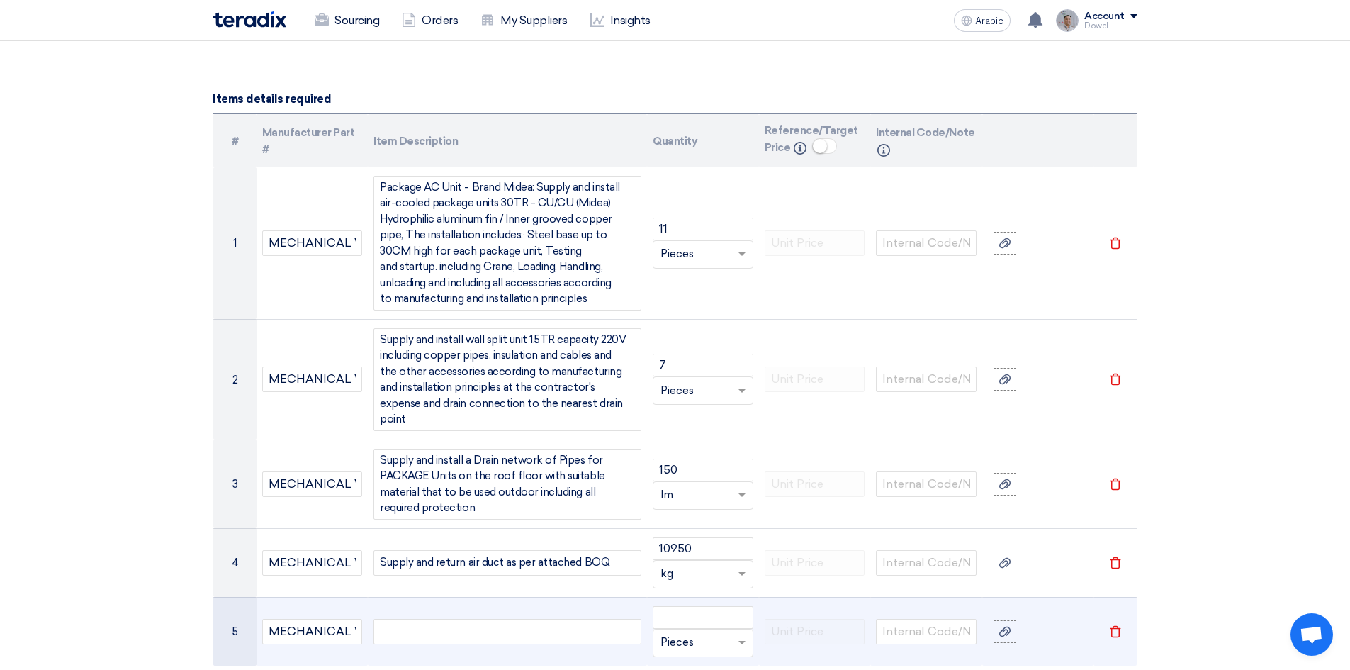
click at [446, 619] on div at bounding box center [507, 632] width 268 height 26
paste div
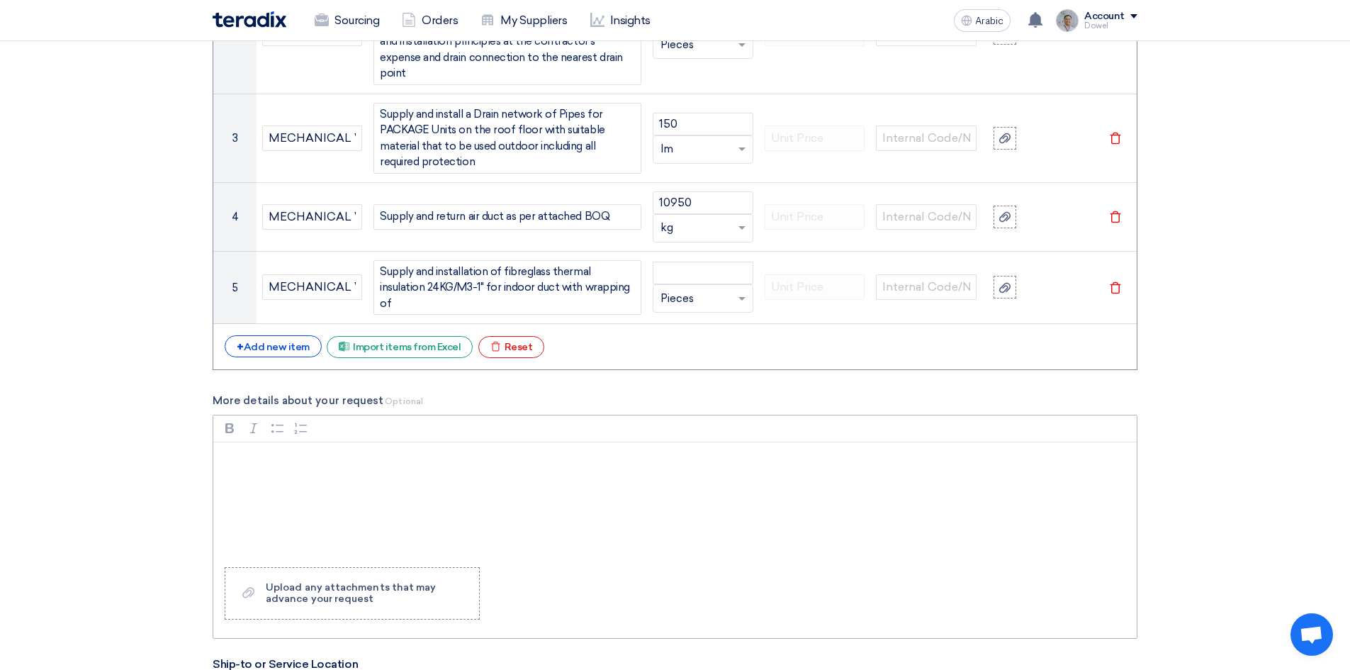
scroll to position [1798, 0]
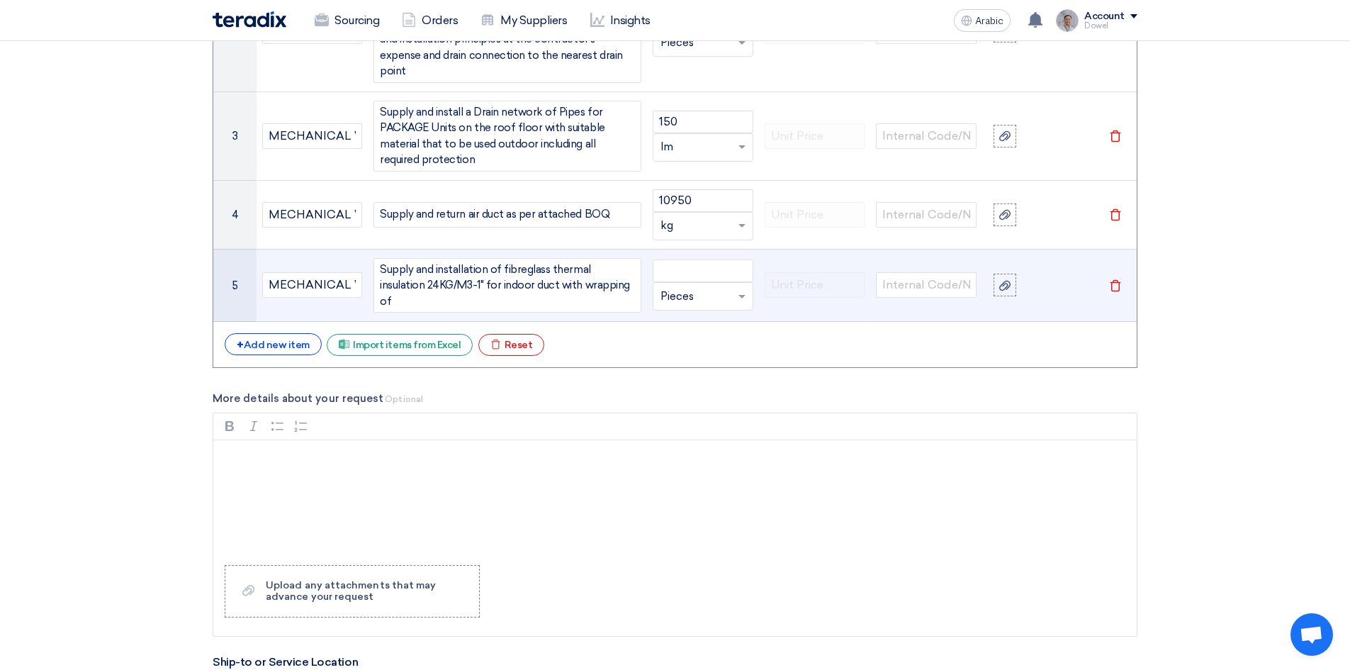
click at [508, 258] on div "Supply and installation of fibreglass thermal insulation 24KG/M3-1" for indoor …" at bounding box center [507, 285] width 268 height 55
click at [599, 276] on div "Supply and installation of fiberglass thermal insulation 24KG/M3-1" for indoor …" at bounding box center [507, 285] width 268 height 55
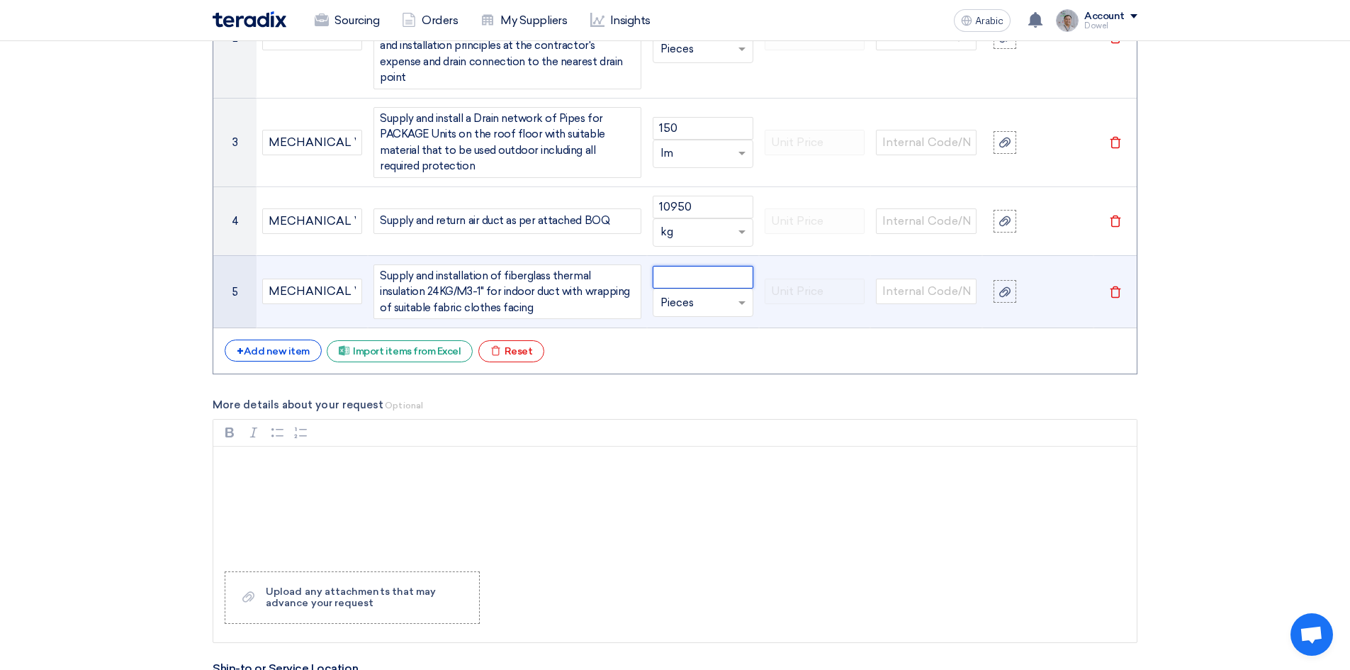
click at [701, 266] on input "number" at bounding box center [703, 277] width 101 height 23
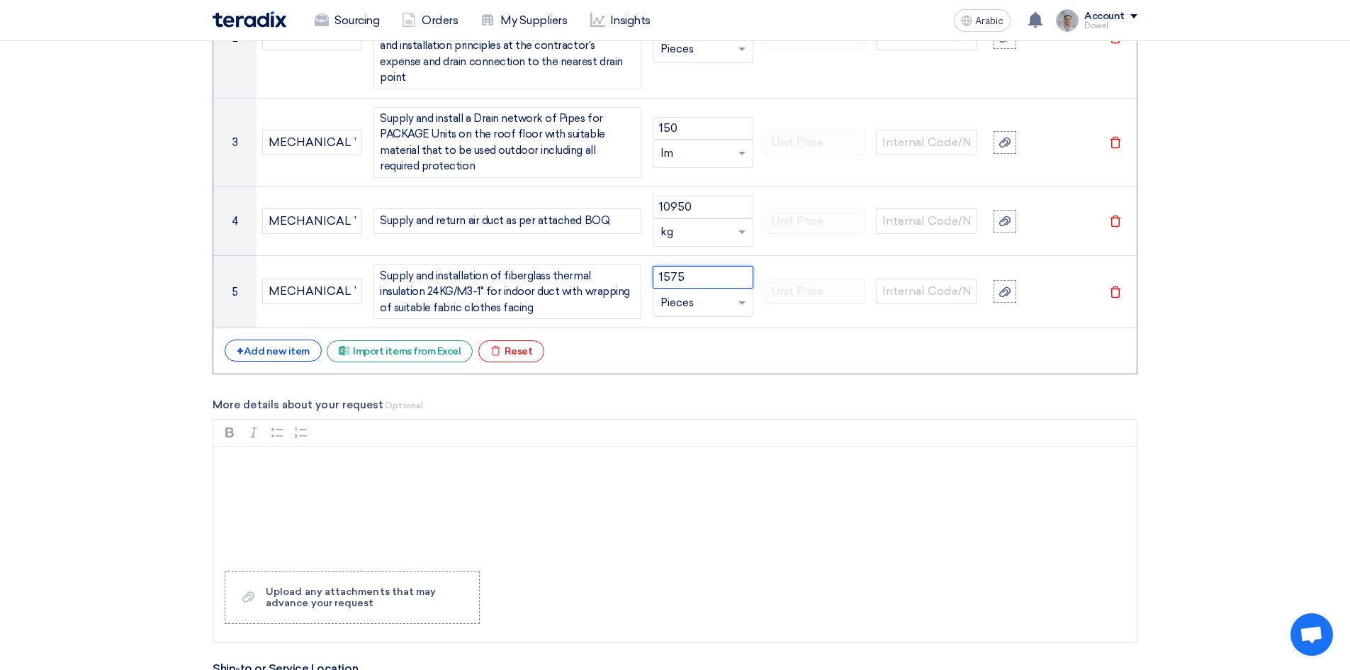
type input "1575"
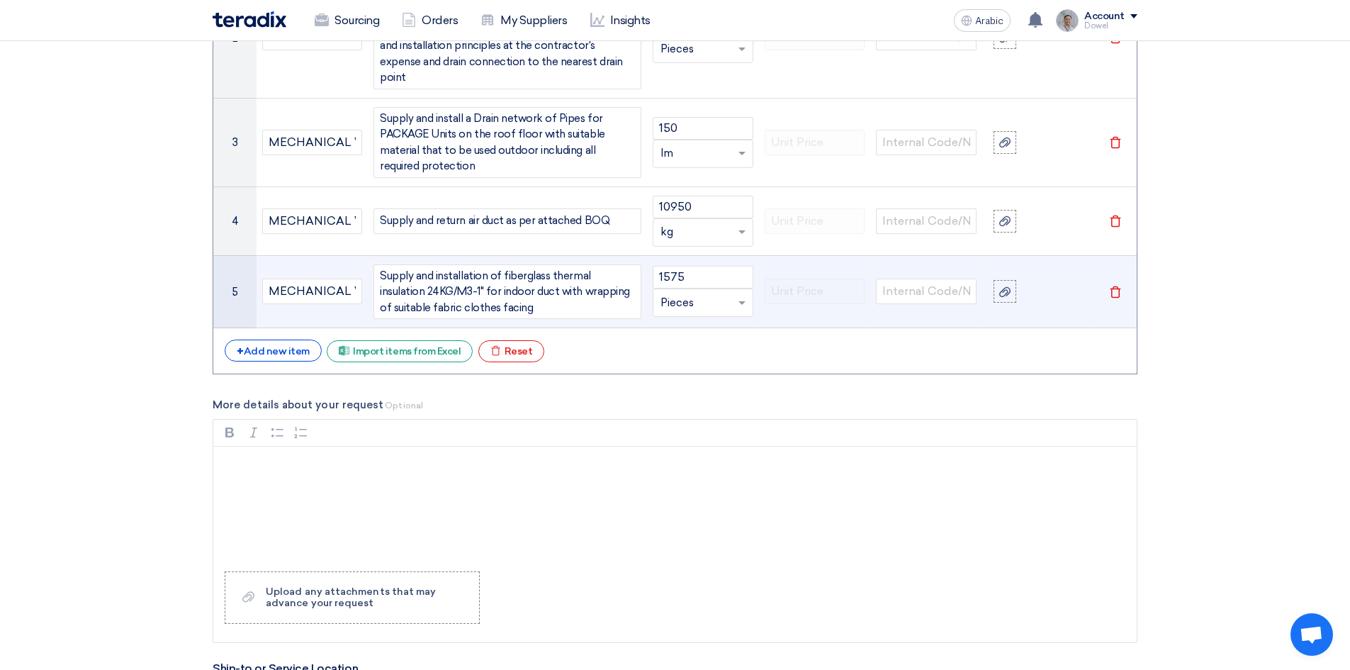
click at [684, 291] on input "text" at bounding box center [694, 302] width 68 height 23
type input "m2"
click at [672, 323] on div "Add type... "m"" at bounding box center [702, 331] width 99 height 28
click at [257, 345] on font "Add new item" at bounding box center [277, 351] width 66 height 12
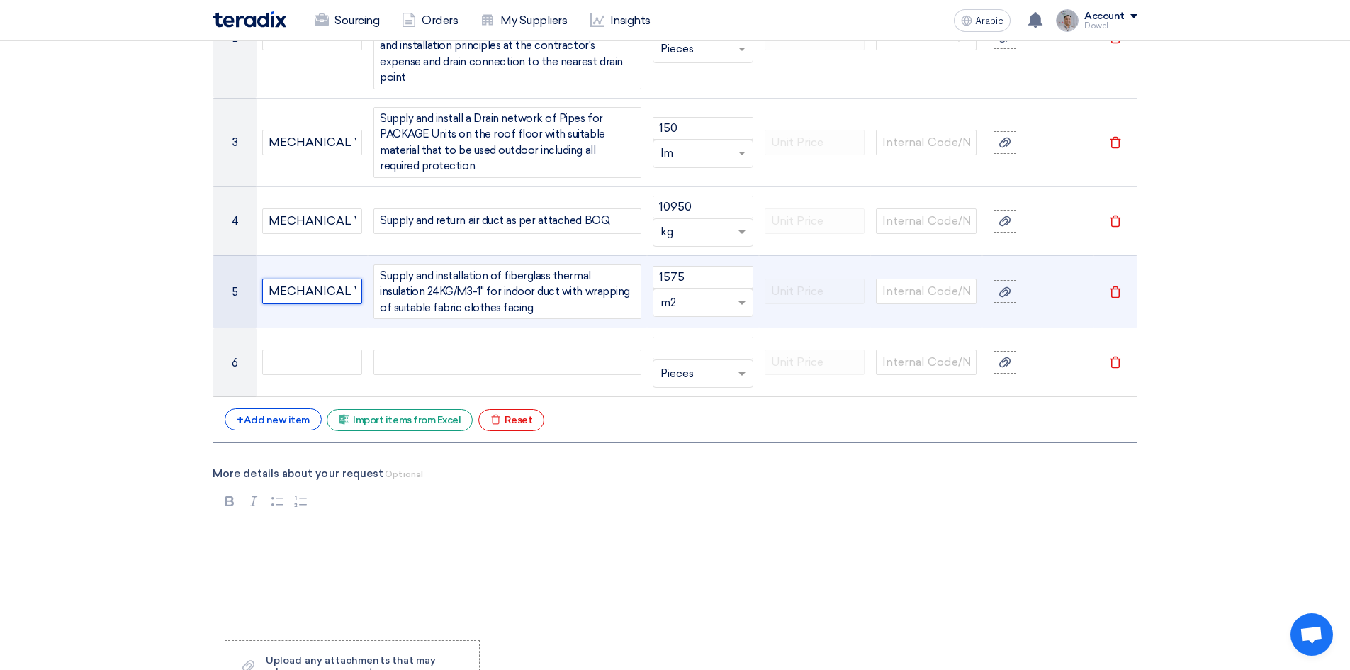
scroll to position [0, 40]
drag, startPoint x: 271, startPoint y: 272, endPoint x: 371, endPoint y: 273, distance: 99.9
click at [371, 273] on tr "5 MECHANICAL WORKS Supply and installation of fiberglass thermal insulation 24K…" at bounding box center [674, 291] width 923 height 73
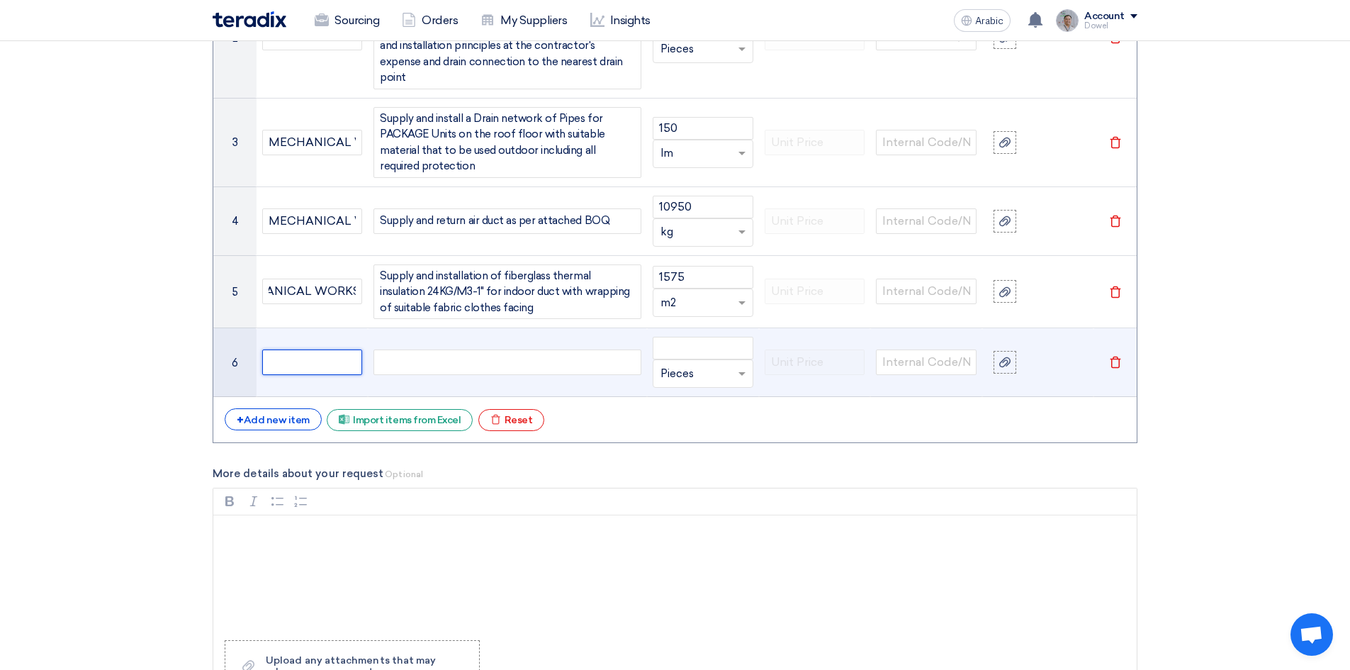
scroll to position [0, 0]
click at [312, 349] on input "text" at bounding box center [312, 362] width 101 height 26
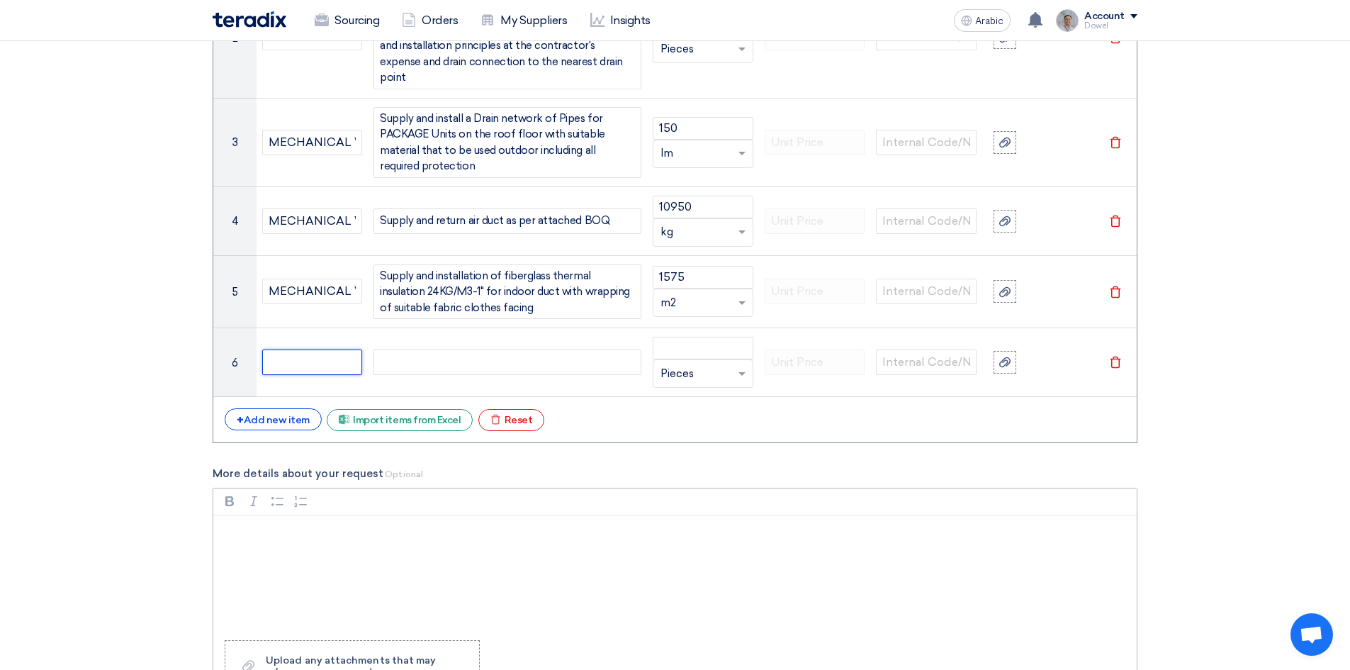
paste input "MECHANICAL WORKS"
type input "MECHANICAL WORKS"
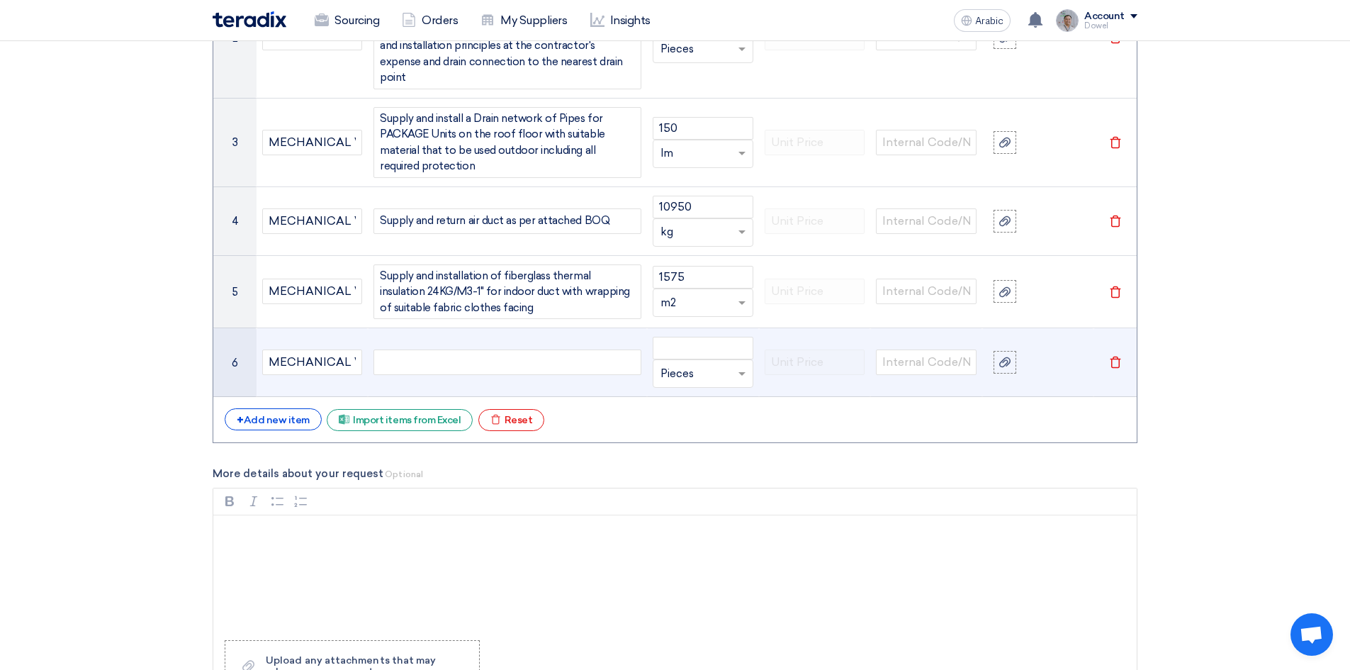
click at [400, 349] on div at bounding box center [507, 362] width 268 height 26
paste div
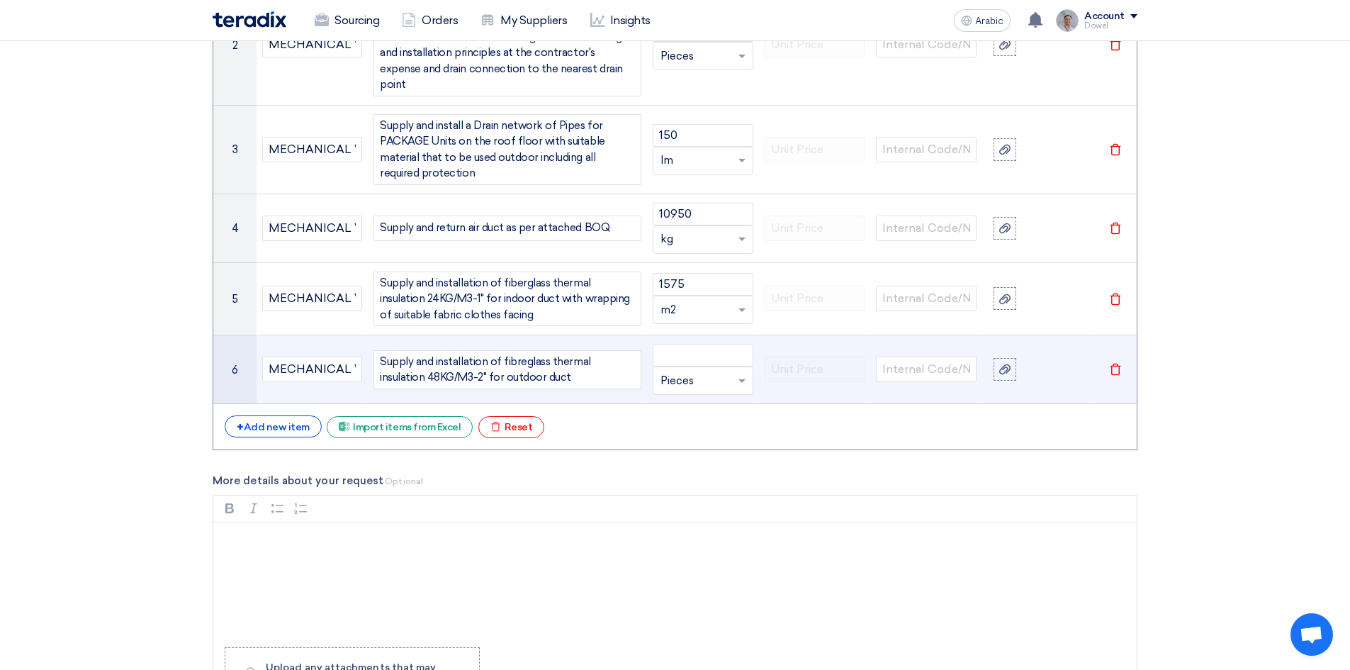
click at [523, 350] on div "Supply and installation of fibreglass thermal insulation 48KG/M3-2" for outdoor…" at bounding box center [507, 369] width 268 height 39
click at [513, 350] on div "Supply and installation of fibre glass thermal insulation 48KG/M3-2" for outdoo…" at bounding box center [507, 369] width 268 height 39
click at [689, 344] on input "number" at bounding box center [703, 355] width 101 height 23
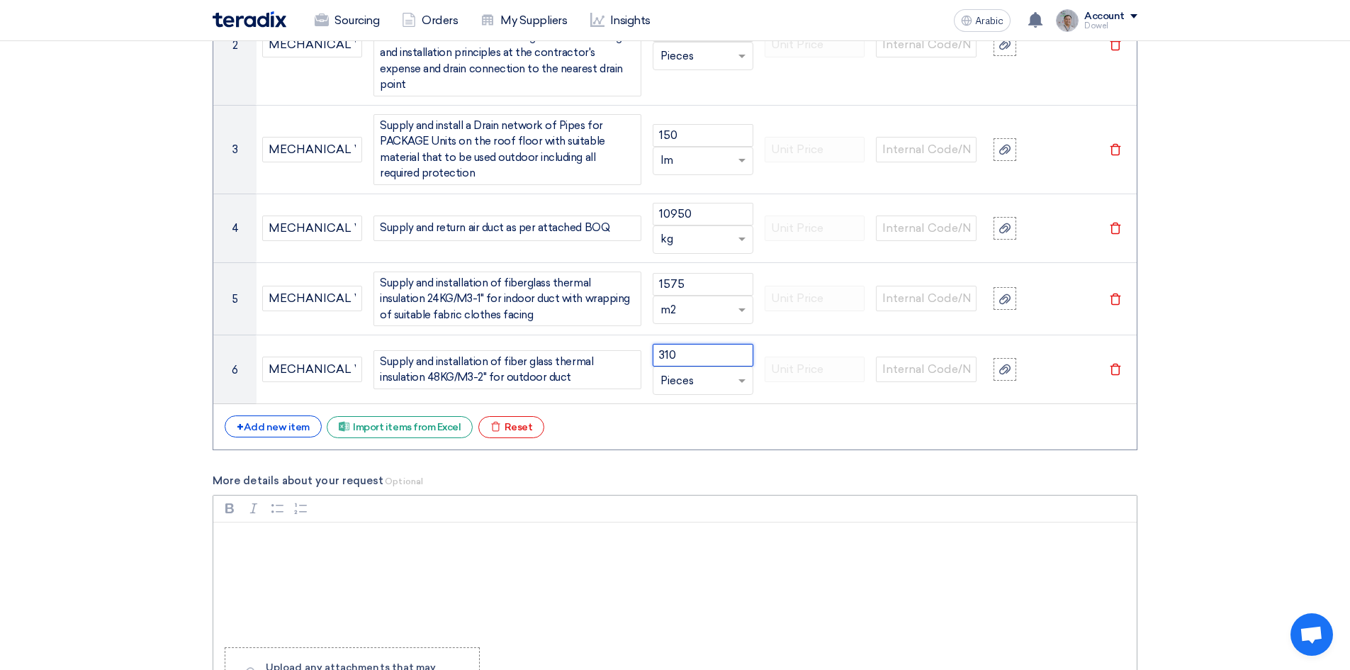
type input "310"
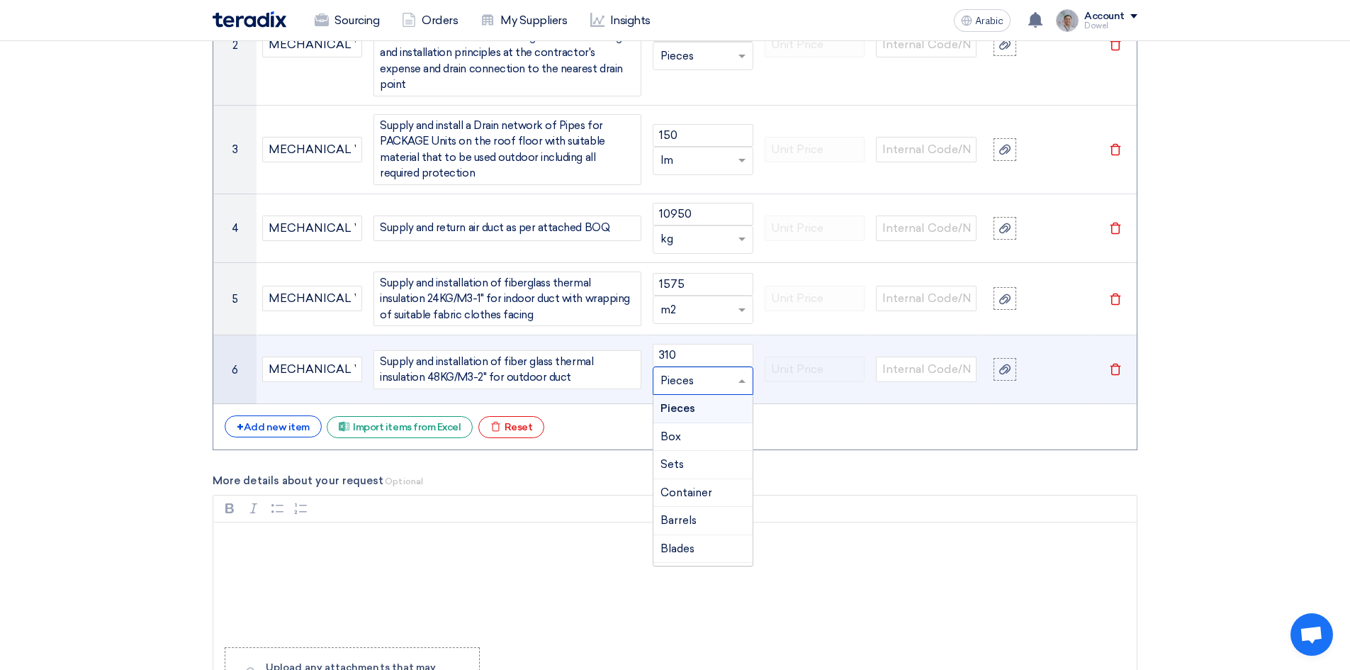
click at [685, 369] on input "text" at bounding box center [694, 380] width 68 height 23
type input "m2"
click at [680, 404] on font "Add type..." at bounding box center [681, 409] width 43 height 10
click at [260, 421] on font "Add new item" at bounding box center [277, 427] width 66 height 12
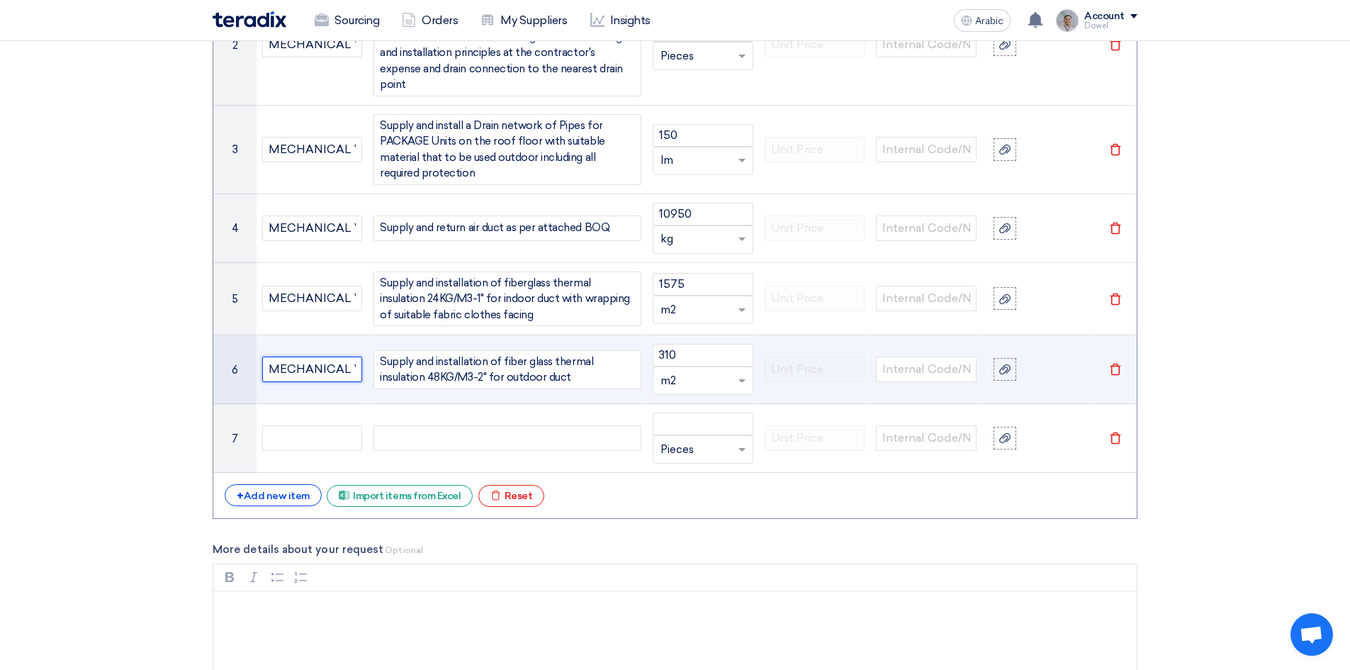
scroll to position [0, 40]
drag, startPoint x: 271, startPoint y: 351, endPoint x: 364, endPoint y: 350, distance: 93.5
click at [364, 350] on td "MECHANICAL WORKS" at bounding box center [312, 369] width 112 height 69
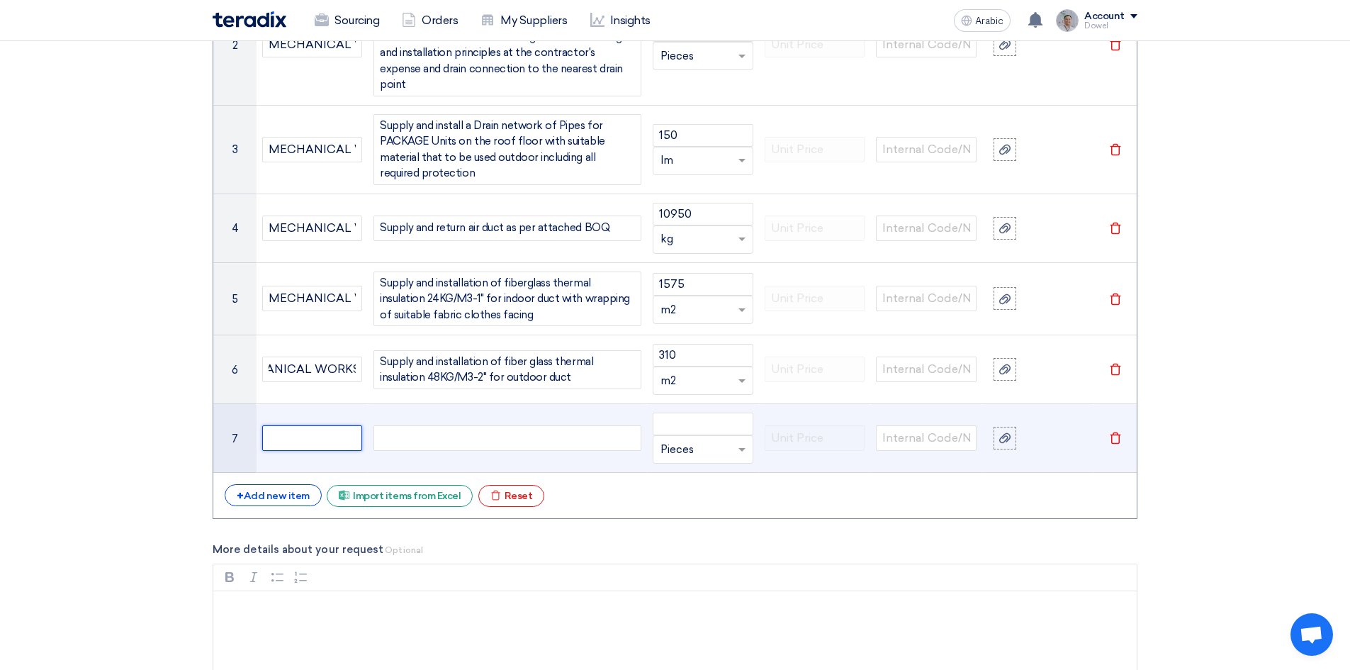
scroll to position [0, 0]
click at [289, 425] on input "text" at bounding box center [312, 438] width 101 height 26
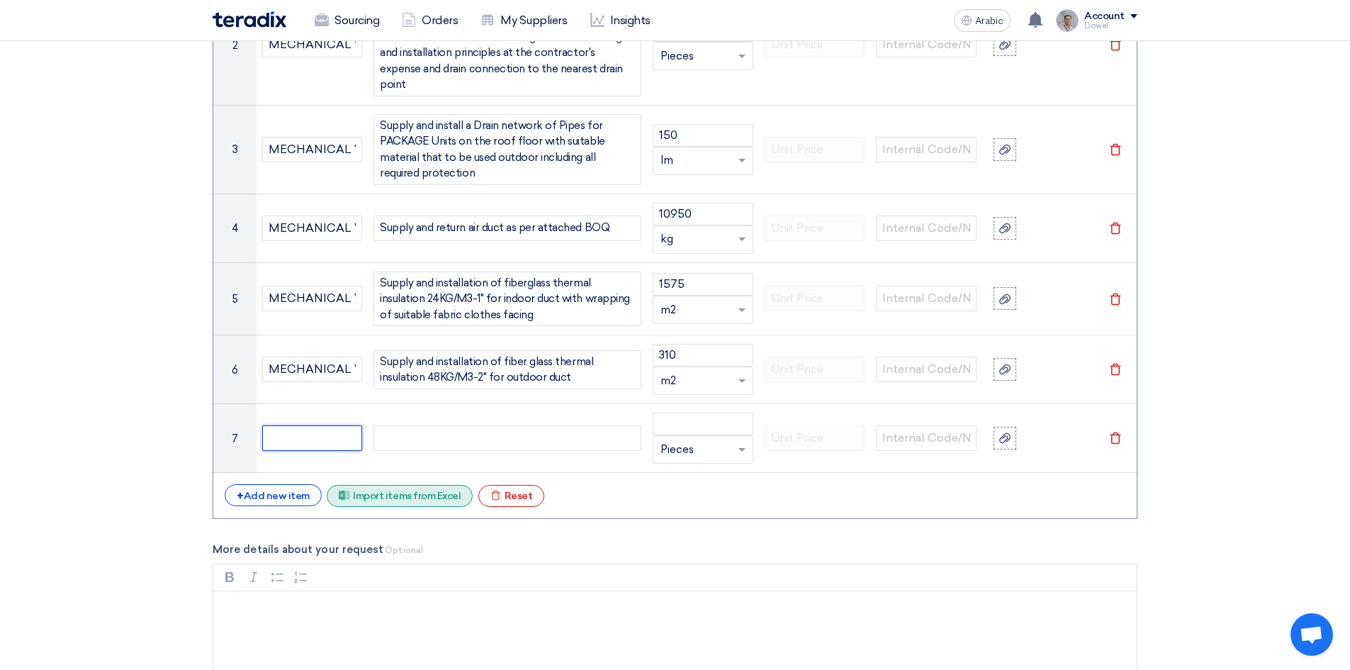
paste input "MECHANICAL WORKS"
type input "MECHANICAL WORKS"
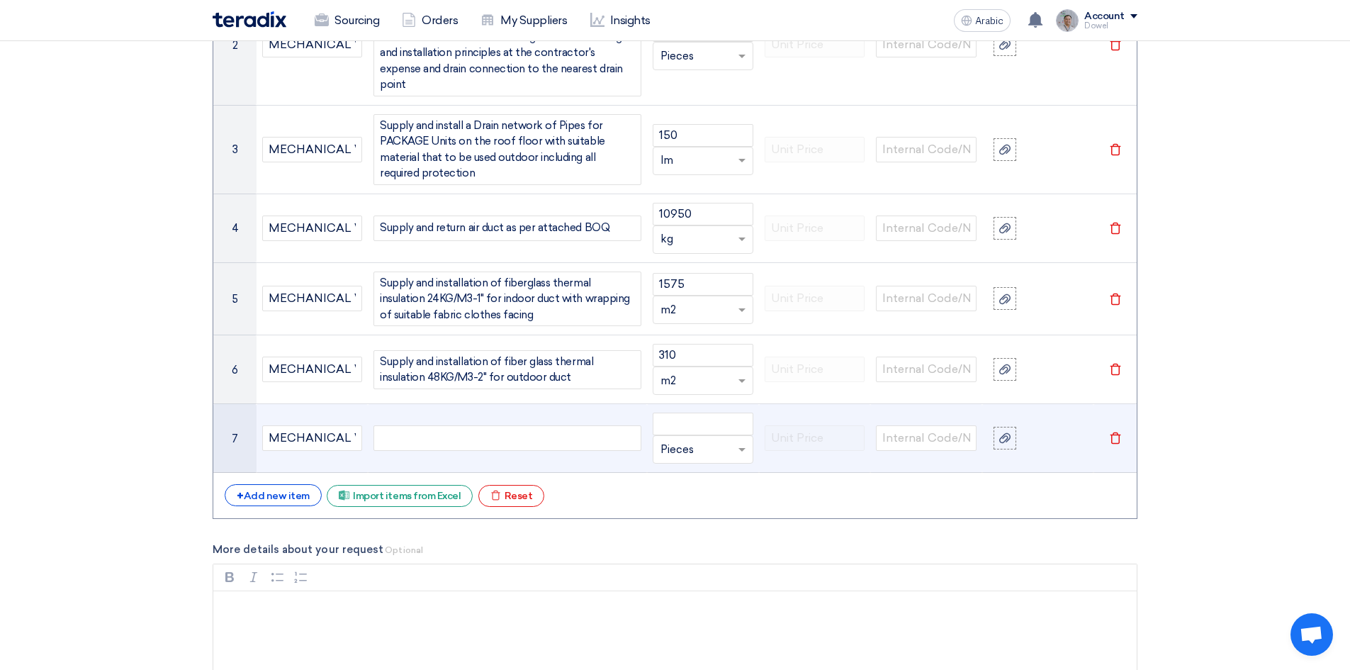
click at [413, 425] on div at bounding box center [507, 438] width 268 height 26
paste div
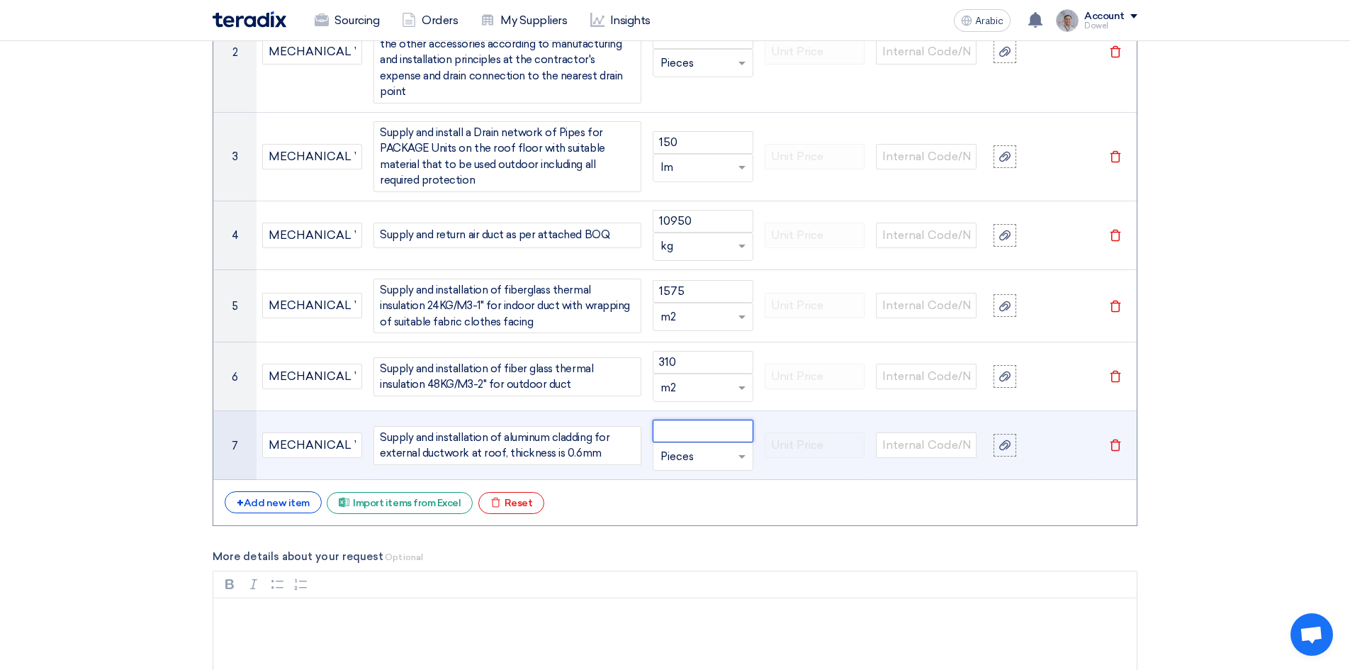
click at [677, 419] on input "number" at bounding box center [703, 430] width 101 height 23
type input "310"
click at [690, 445] on input "text" at bounding box center [694, 456] width 68 height 23
type input "m2"
click at [694, 478] on span "Add type... "m"" at bounding box center [691, 484] width 63 height 13
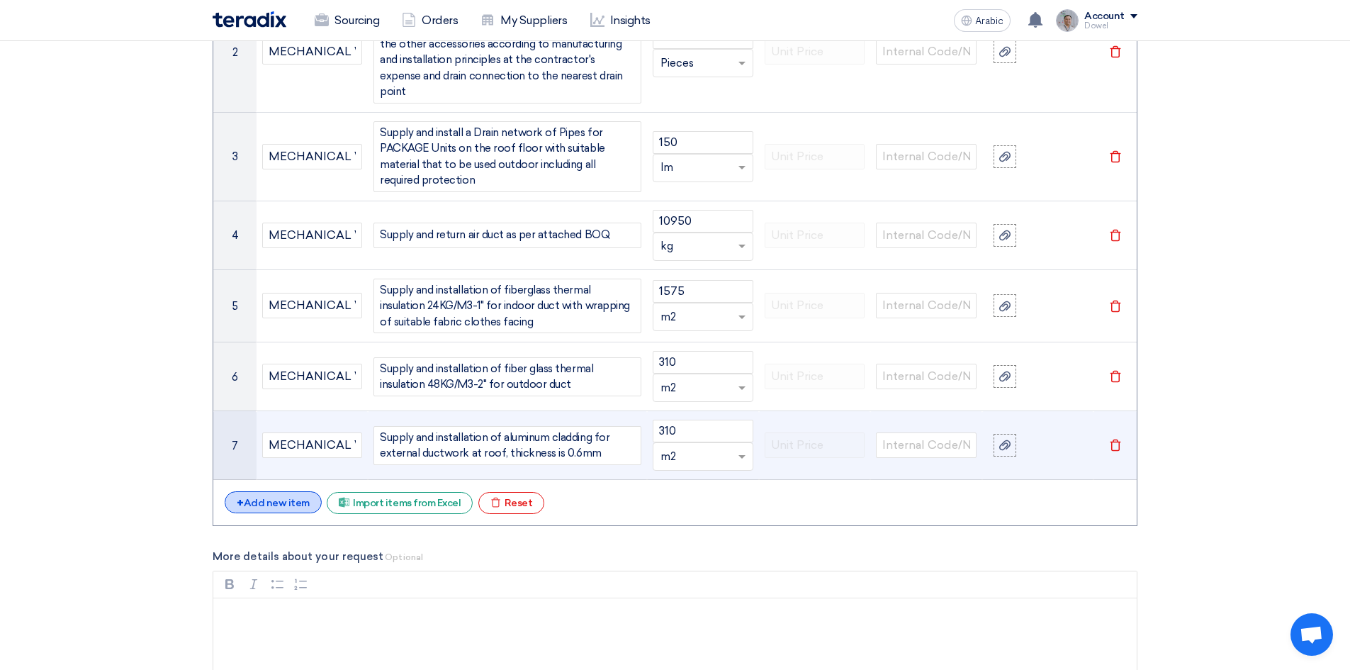
click at [280, 497] on font "Add new item" at bounding box center [277, 503] width 66 height 12
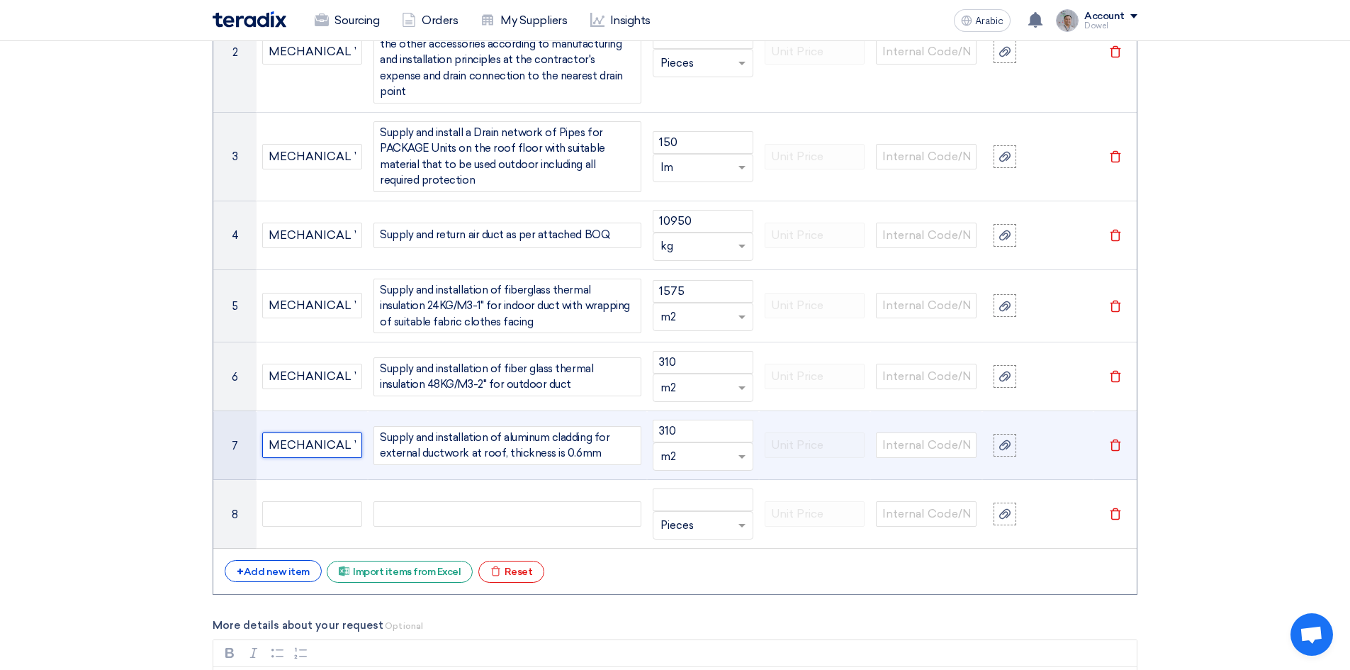
scroll to position [0, 40]
drag, startPoint x: 271, startPoint y: 429, endPoint x: 371, endPoint y: 431, distance: 99.9
click at [371, 431] on tr "7 MECHANICAL WORKS Supply and installation of aluminum cladding for external du…" at bounding box center [674, 445] width 923 height 69
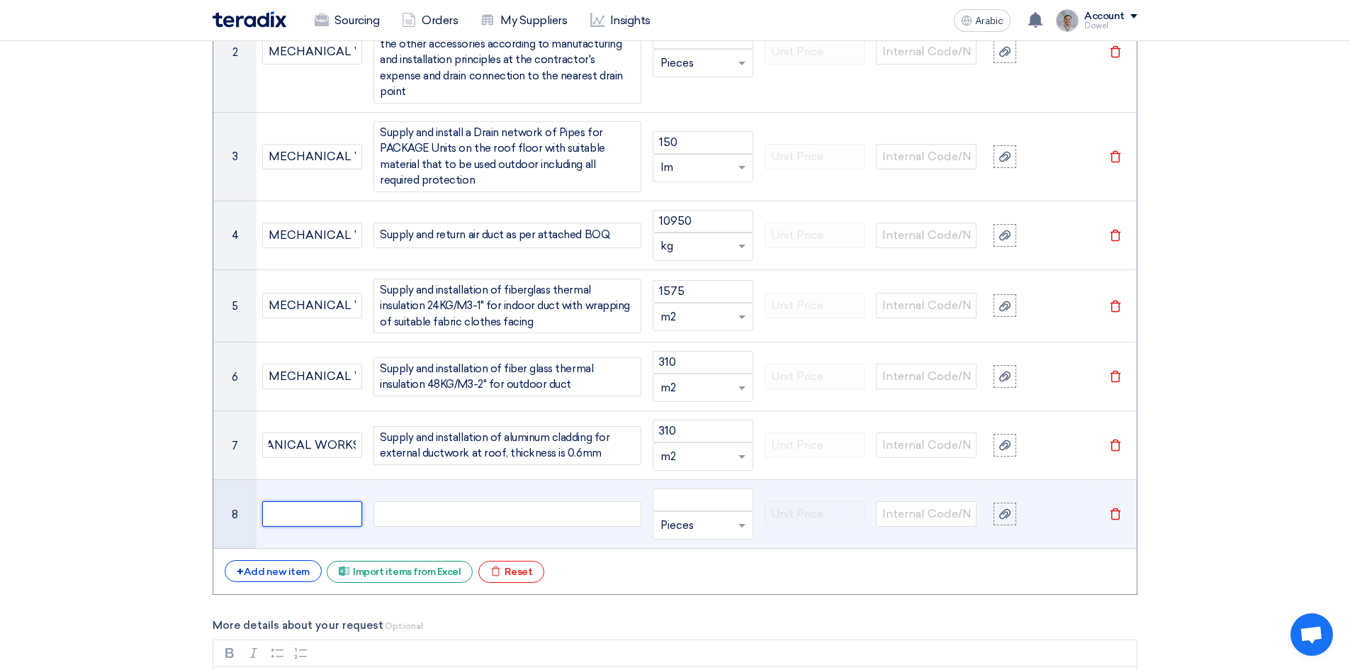
click at [303, 501] on input "text" at bounding box center [312, 514] width 101 height 26
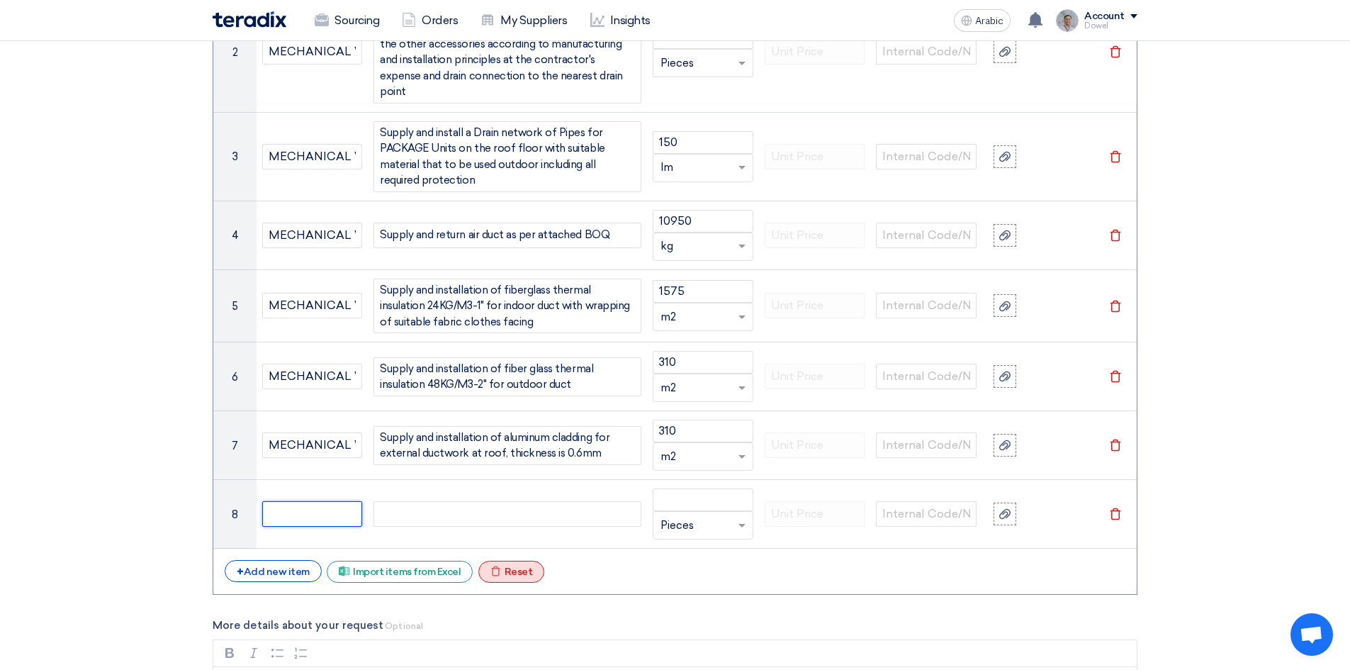
paste input "MECHANICAL WORKS"
type input "MECHANICAL WORKS"
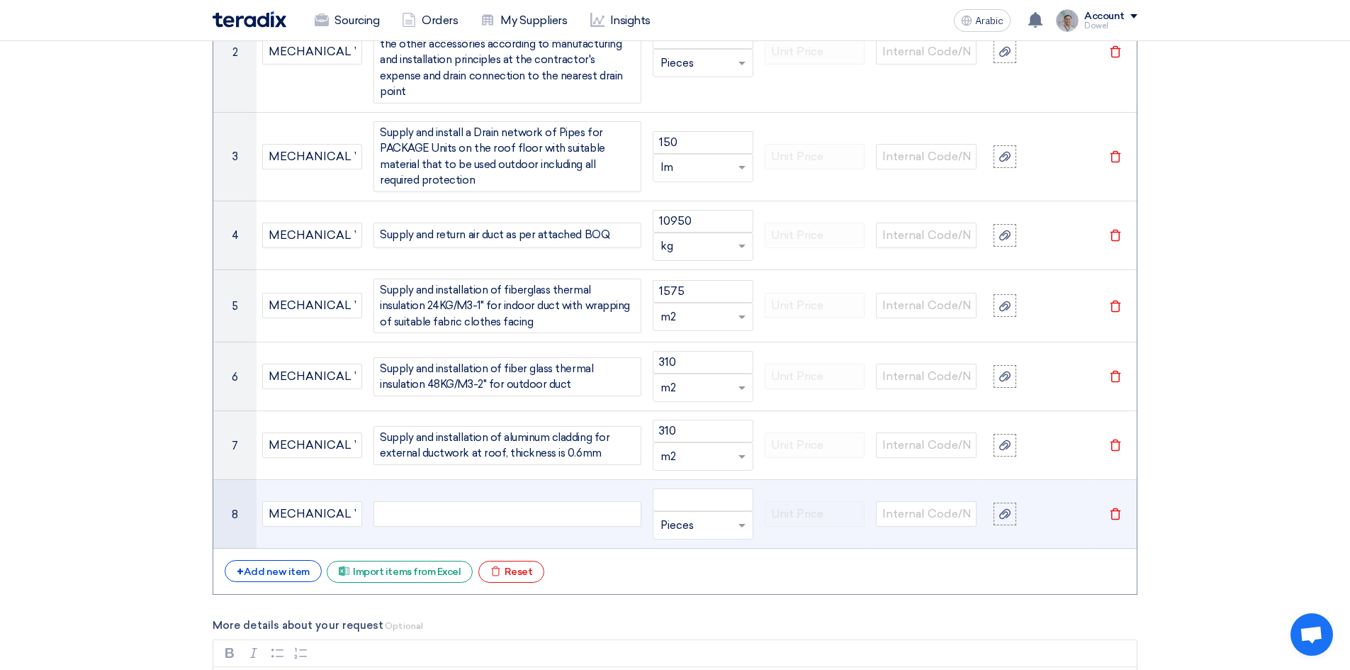
click at [472, 507] on div at bounding box center [507, 514] width 268 height 26
paste div
click at [696, 488] on input "number" at bounding box center [703, 499] width 101 height 23
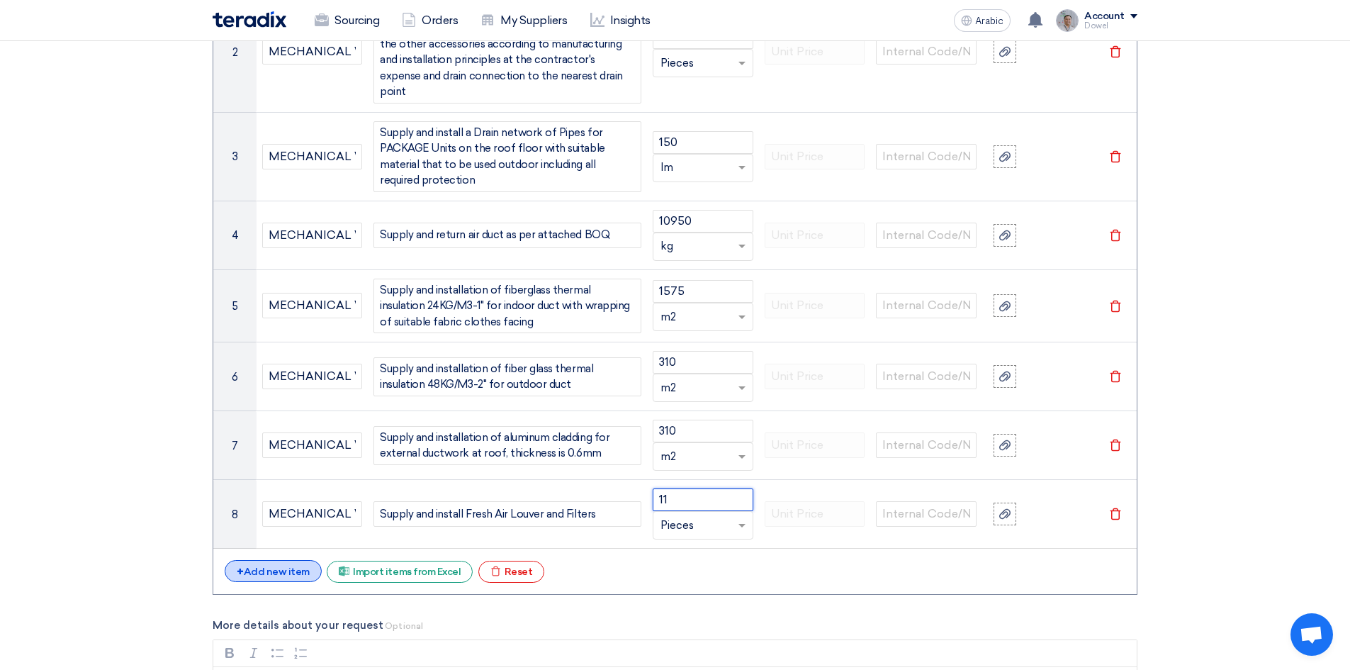
type input "11"
click at [288, 565] on font "Add new item" at bounding box center [277, 571] width 66 height 12
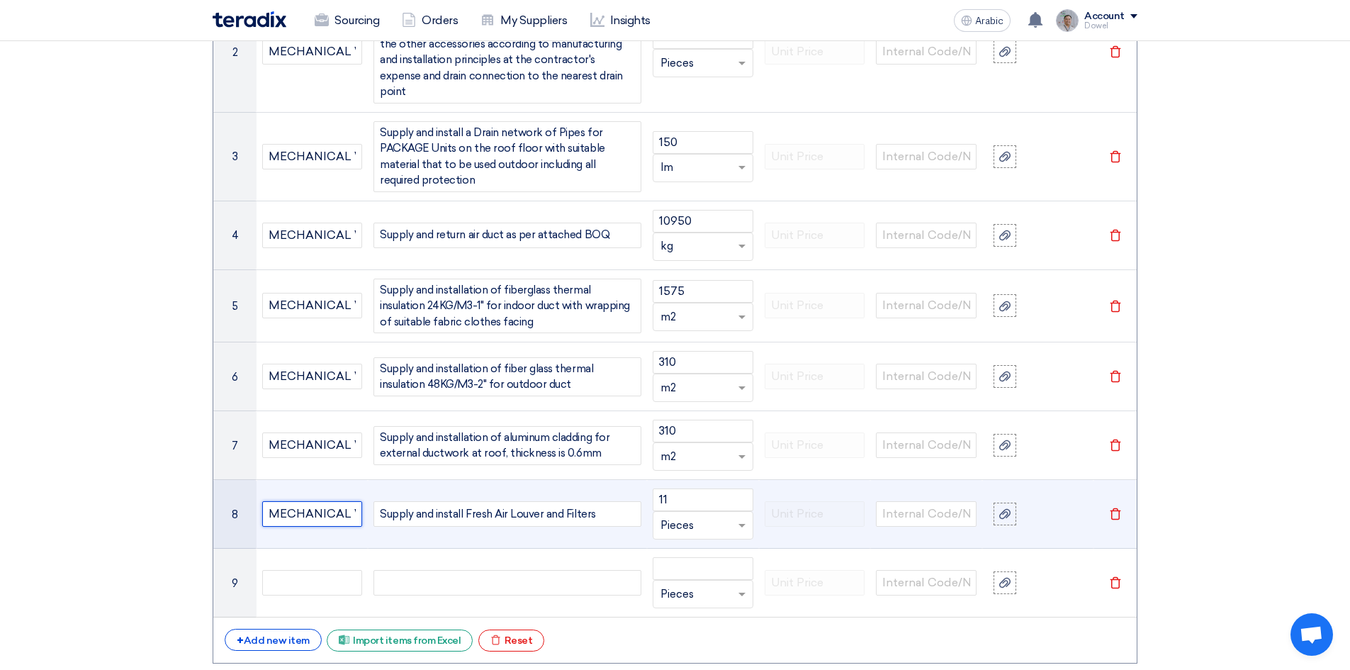
scroll to position [0, 40]
drag, startPoint x: 266, startPoint y: 498, endPoint x: 390, endPoint y: 503, distance: 124.1
click at [390, 503] on tr "8 MECHANICAL WORKS Supply and install Fresh Air Louver and Filters 11 Unit × Pi…" at bounding box center [674, 514] width 923 height 69
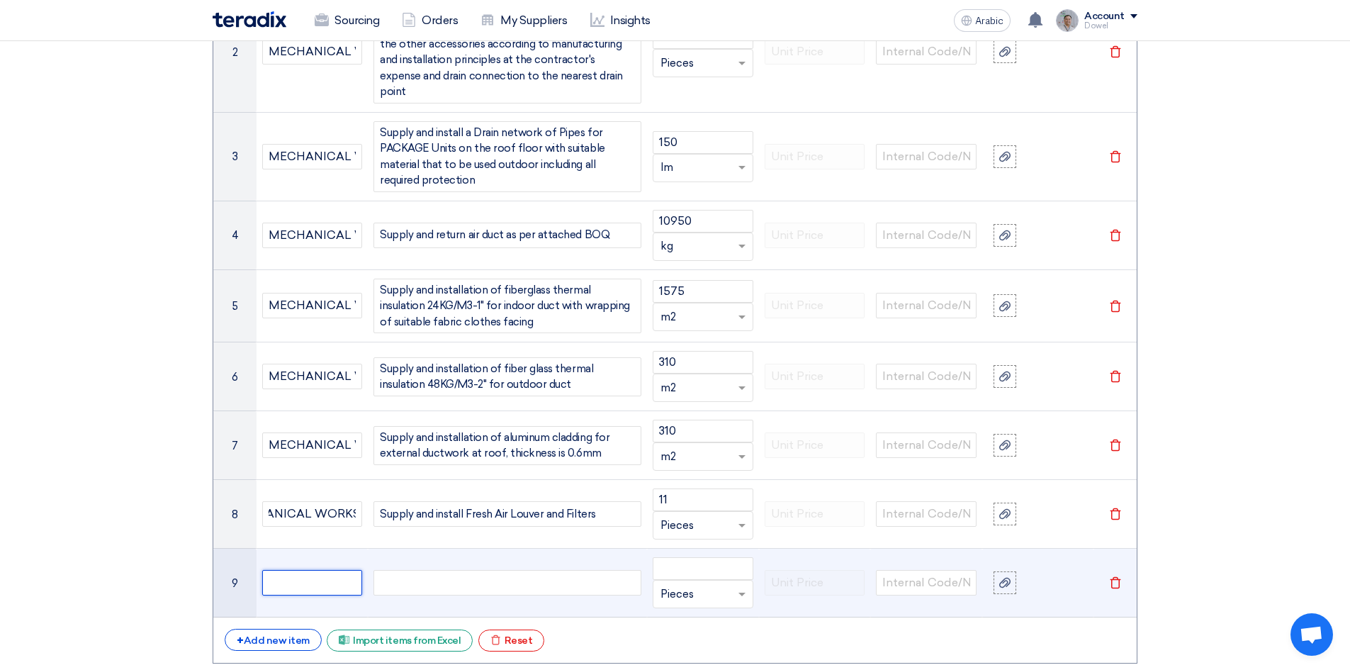
click at [303, 570] on input "text" at bounding box center [312, 583] width 101 height 26
paste input "MECHANICAL WORKS"
type input "MECHANICAL WORKS"
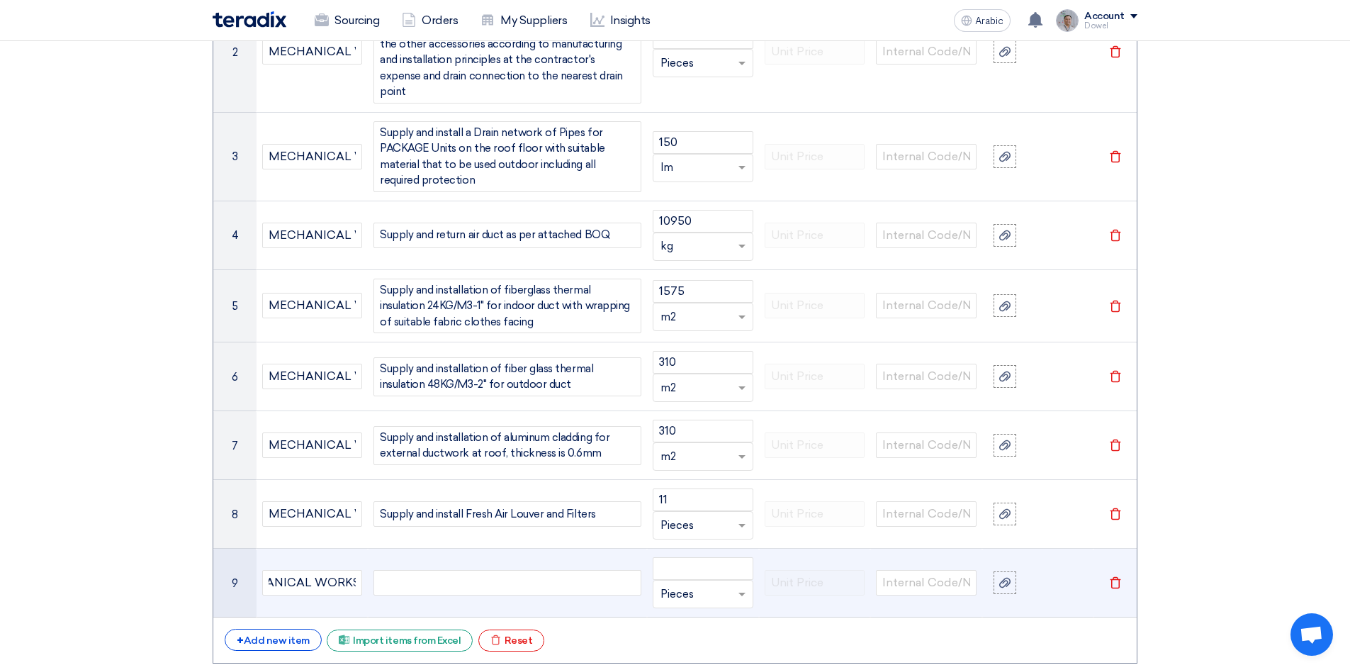
click at [449, 570] on div at bounding box center [507, 583] width 268 height 26
paste div
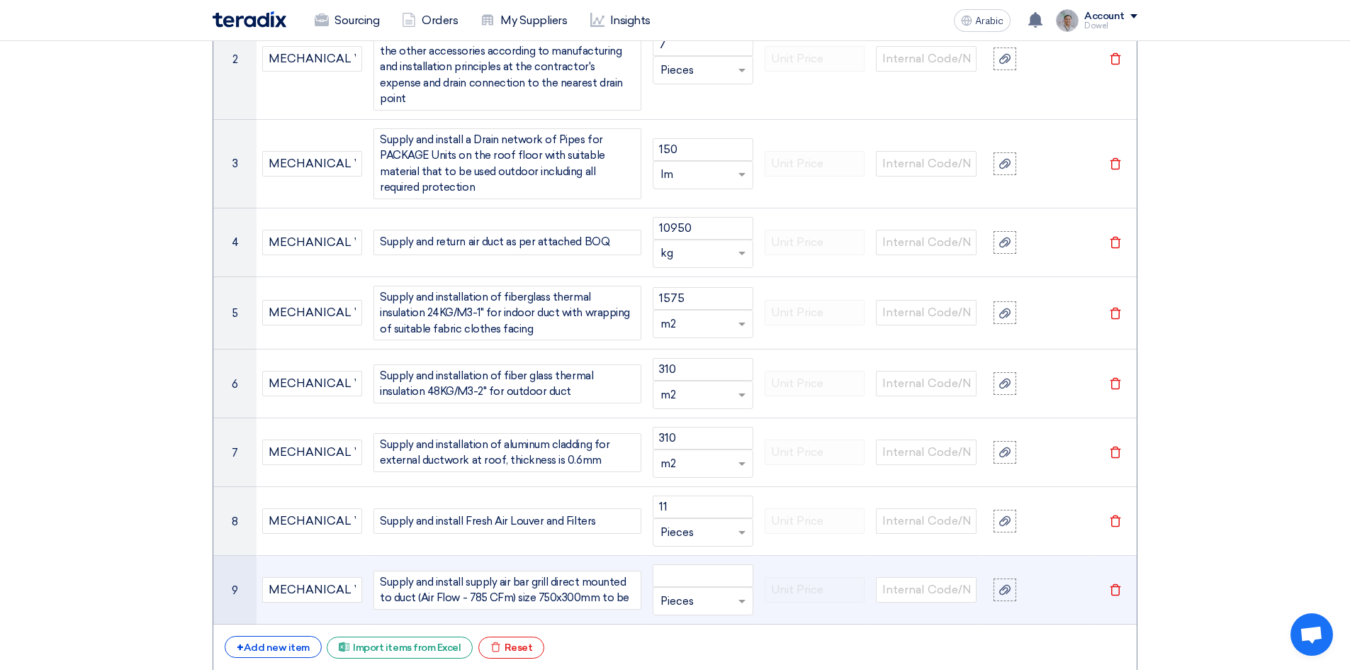
scroll to position [1764, 0]
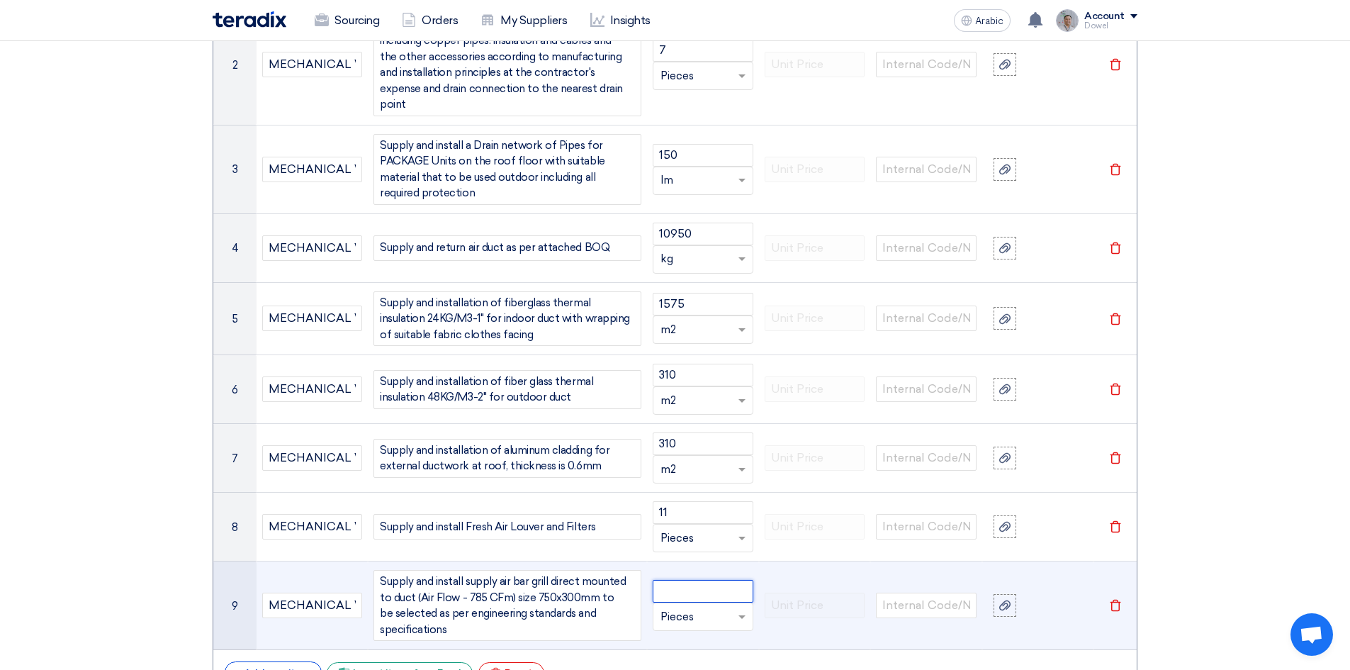
click at [690, 580] on input "number" at bounding box center [703, 591] width 101 height 23
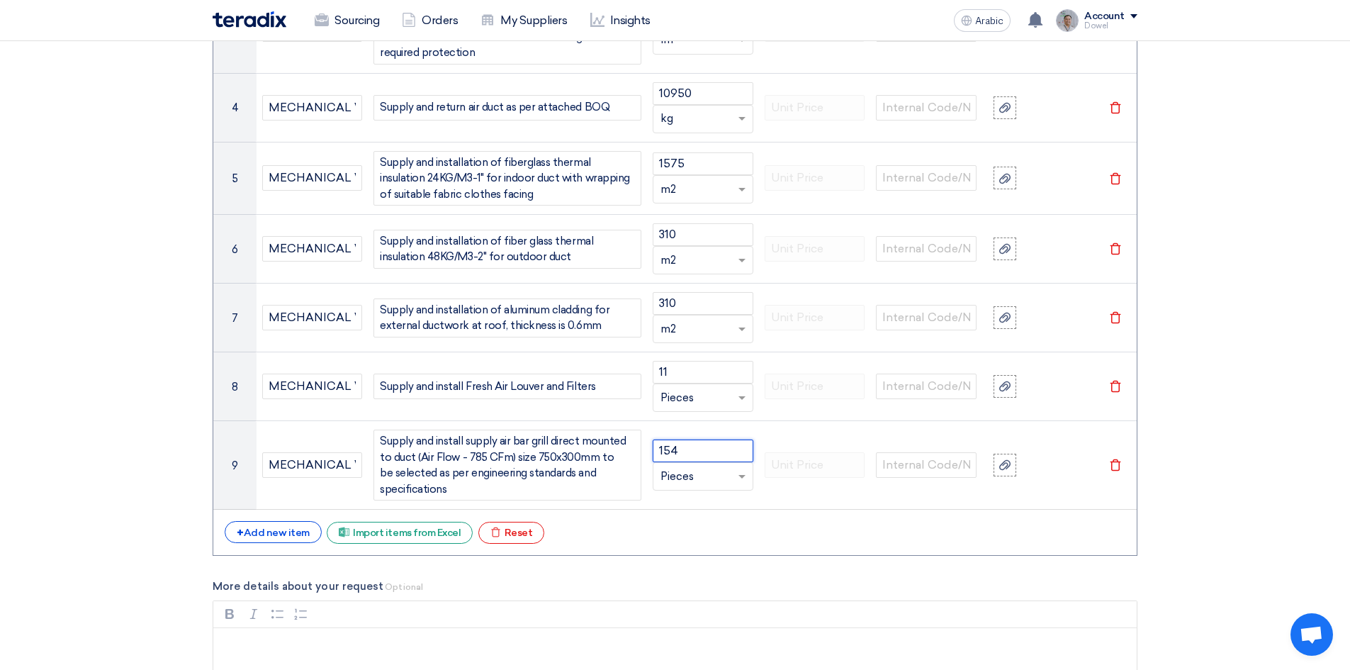
scroll to position [1906, 0]
type input "154"
click at [281, 525] on font "Add new item" at bounding box center [277, 531] width 66 height 12
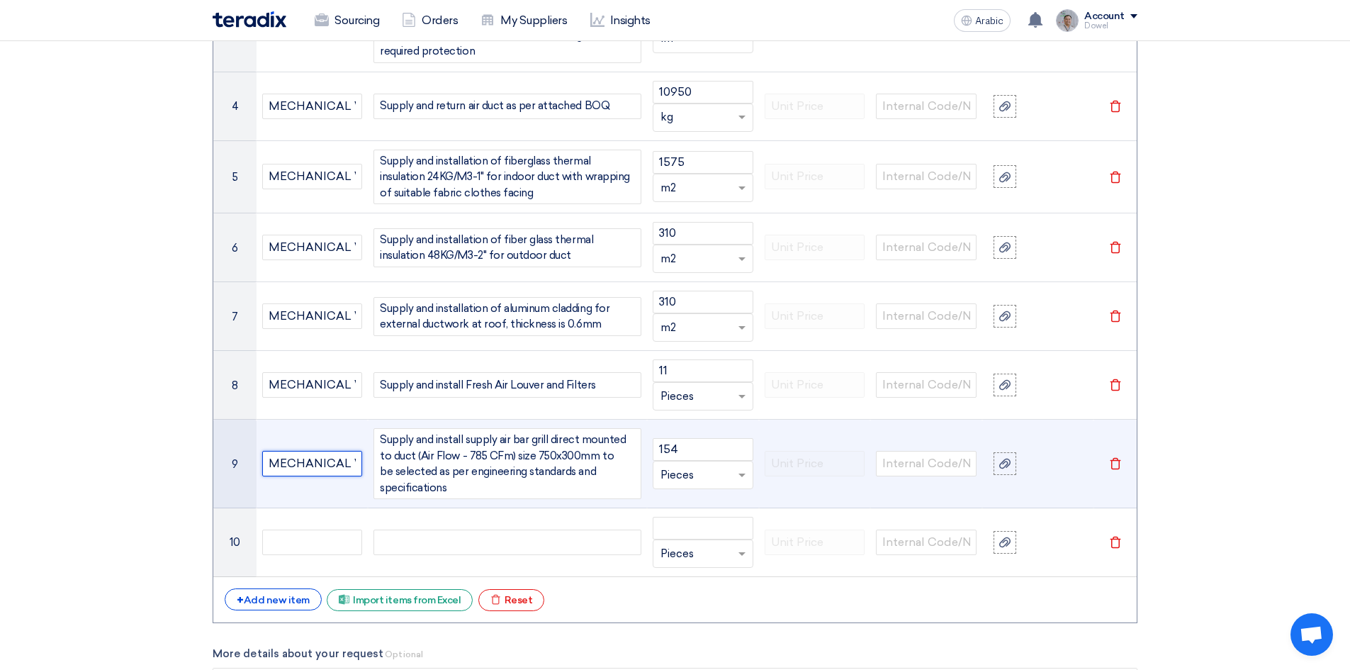
scroll to position [0, 40]
drag, startPoint x: 266, startPoint y: 446, endPoint x: 353, endPoint y: 471, distance: 90.1
click at [367, 448] on td "MECHANICAL WORKS" at bounding box center [312, 463] width 112 height 89
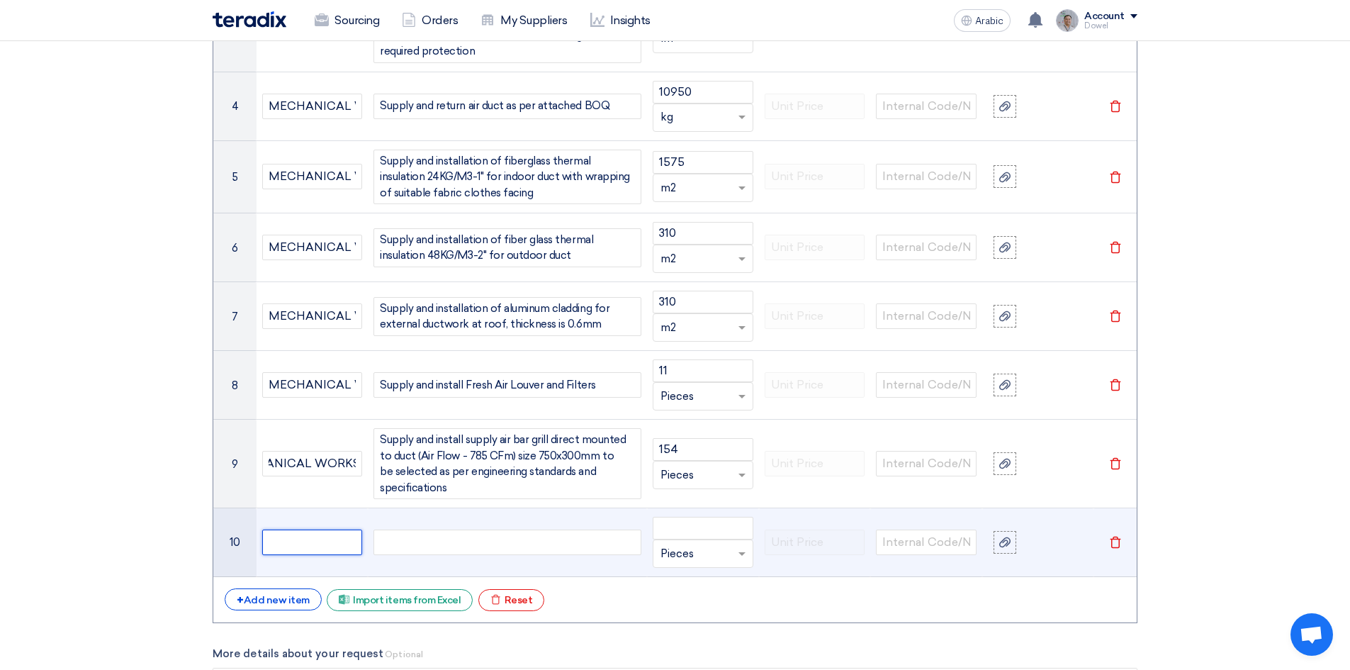
scroll to position [0, 0]
click at [318, 529] on input "text" at bounding box center [312, 542] width 101 height 26
paste input "MECHANICAL WORKS"
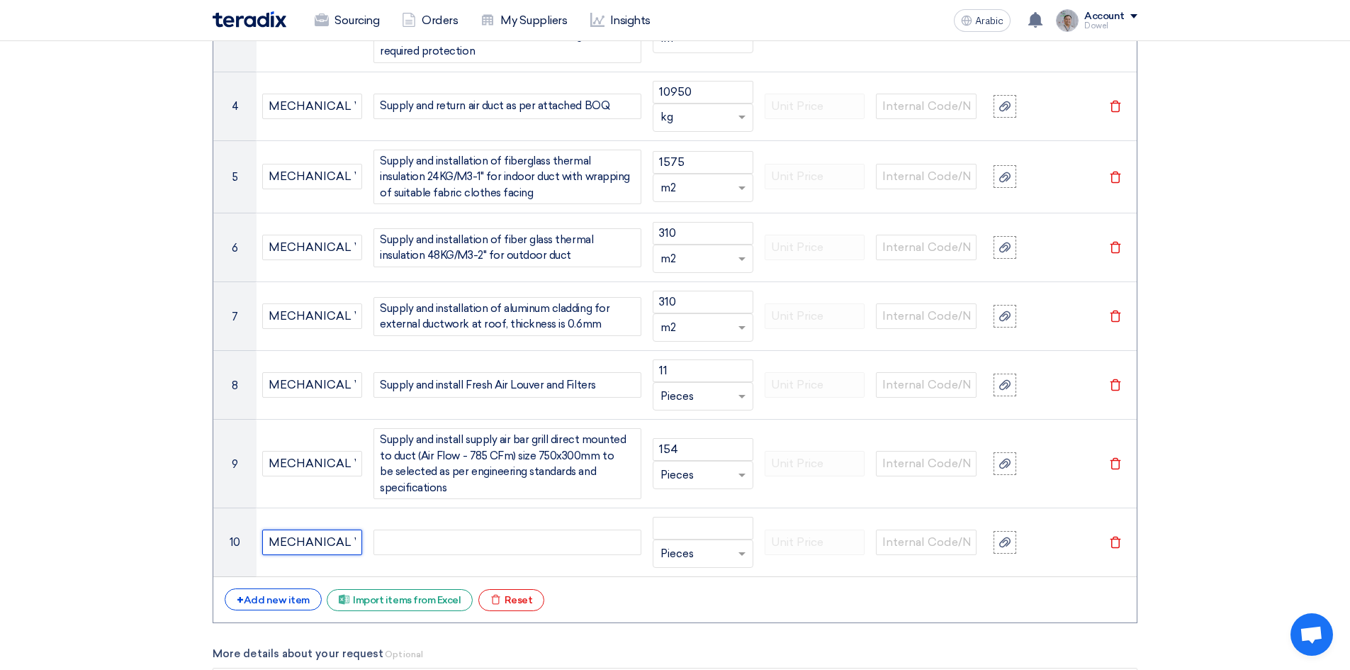
scroll to position [0, 40]
type input "MECHANICAL WORKS"
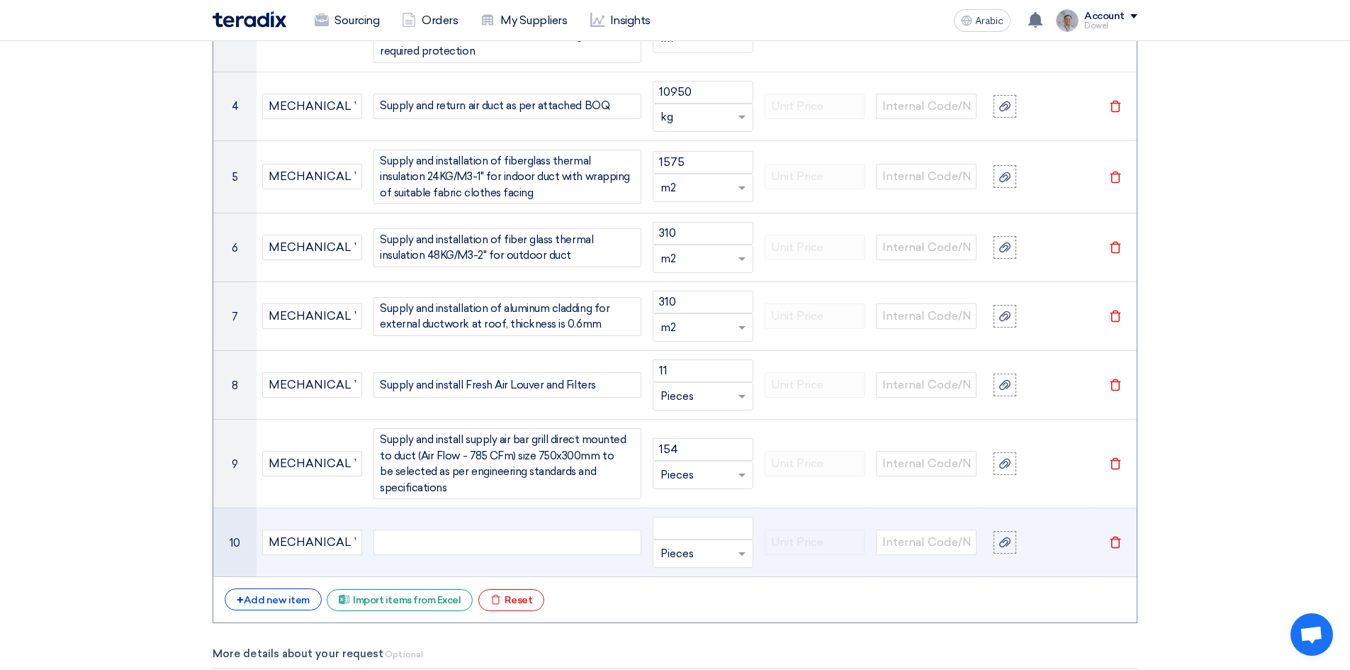
click at [390, 531] on div at bounding box center [507, 542] width 268 height 26
paste div
click at [702, 517] on input "number" at bounding box center [703, 528] width 101 height 23
type input "1"
click at [692, 542] on input "text" at bounding box center [694, 553] width 68 height 23
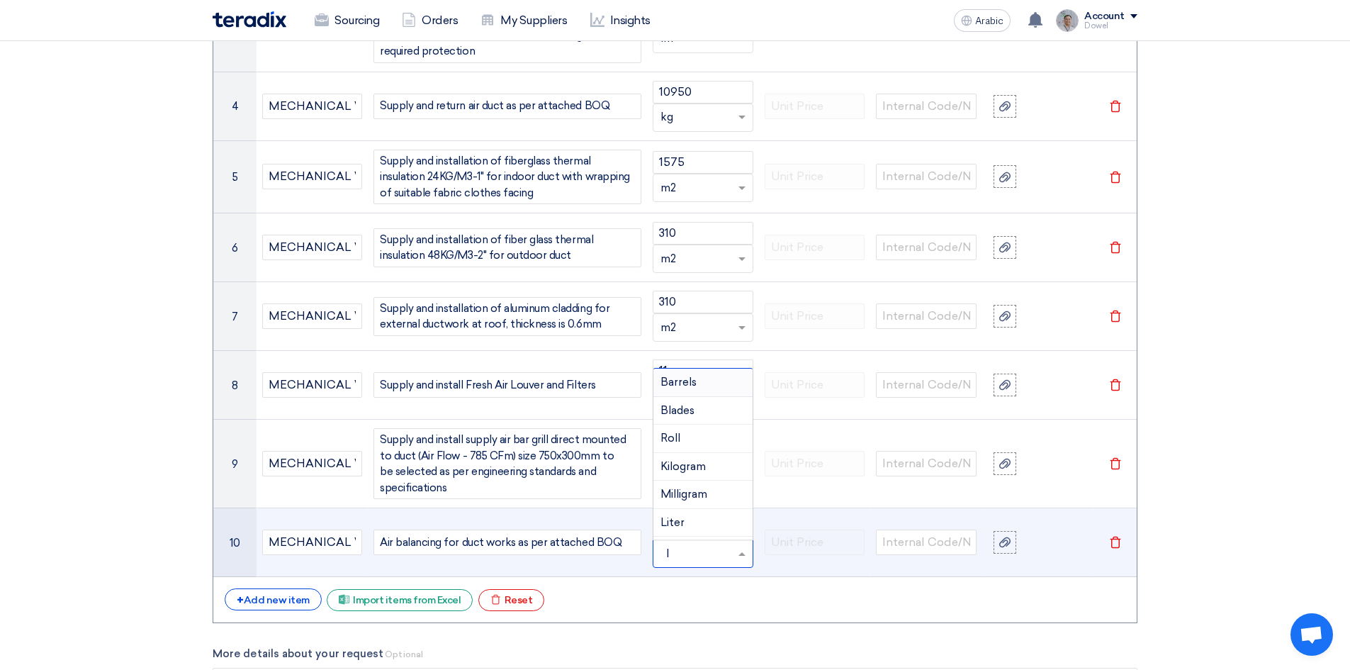
type input "ls"
click at [680, 521] on font "Add type..." at bounding box center [681, 526] width 43 height 10
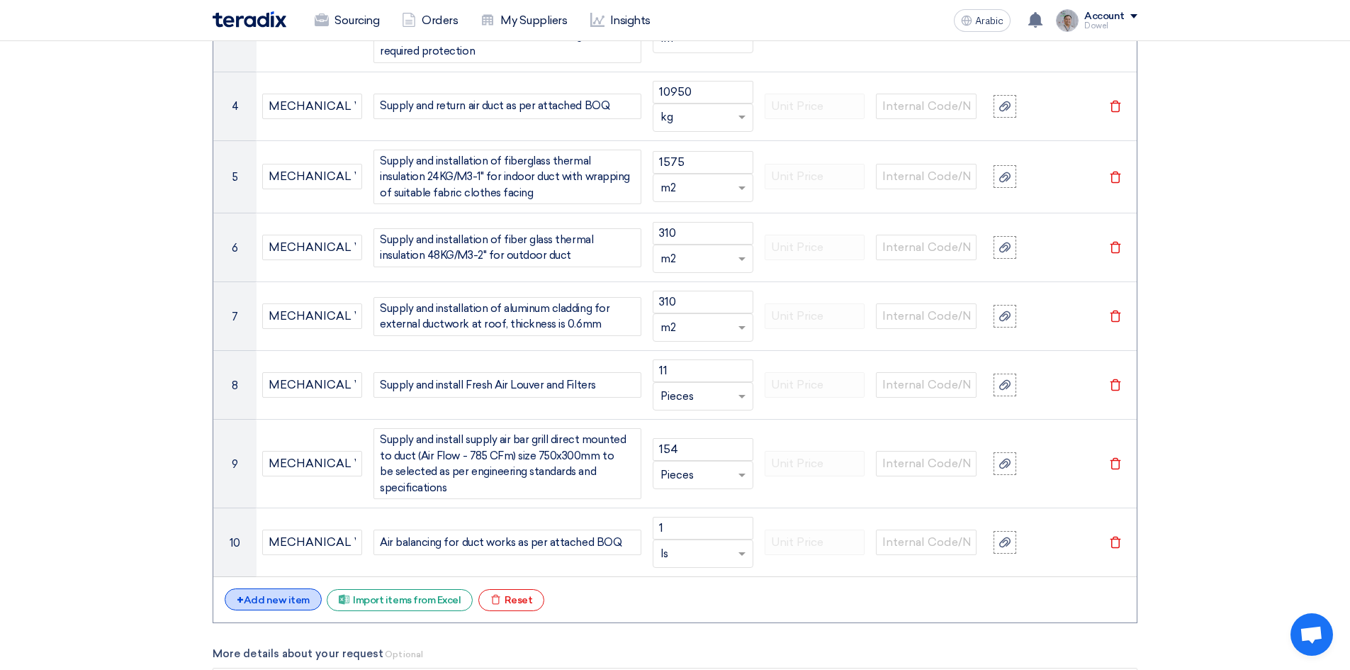
click at [274, 594] on font "Add new item" at bounding box center [277, 600] width 66 height 12
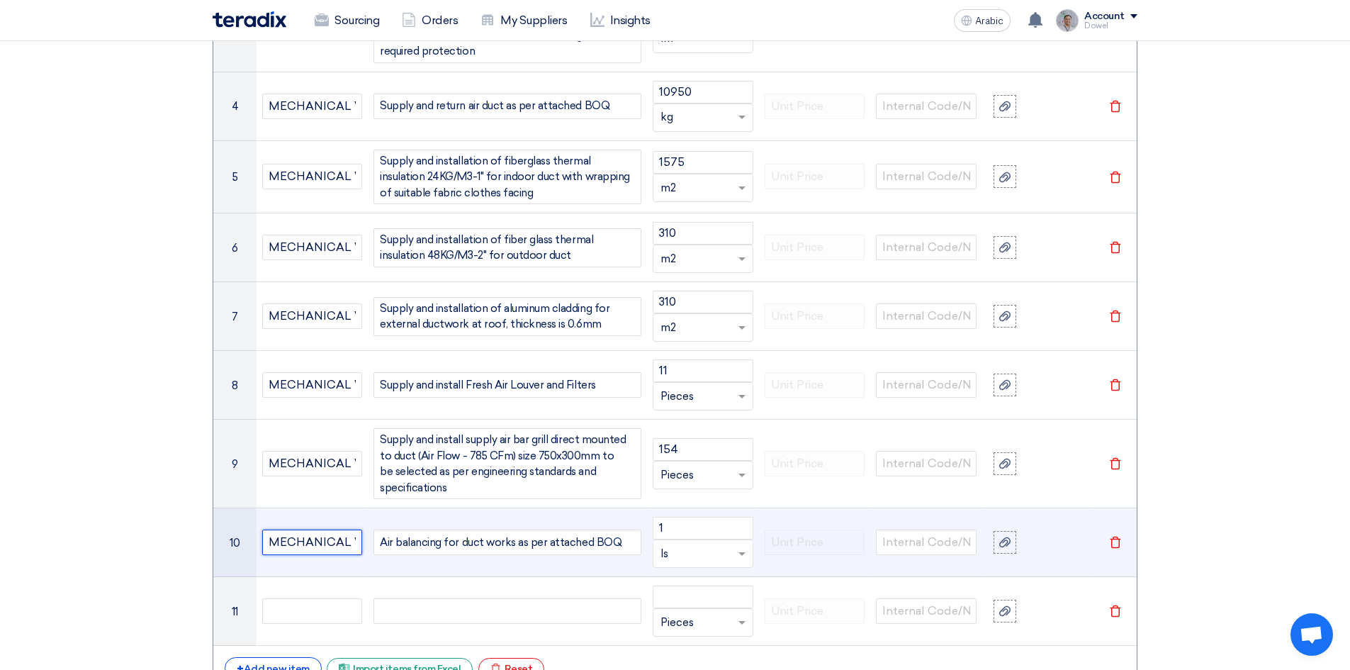
scroll to position [0, 40]
drag, startPoint x: 266, startPoint y: 522, endPoint x: 394, endPoint y: 524, distance: 128.3
click at [396, 524] on tr "10 MECHANICAL WORKS Air balancing for duct works as per attached BOQ 1 Unit × l…" at bounding box center [674, 542] width 923 height 69
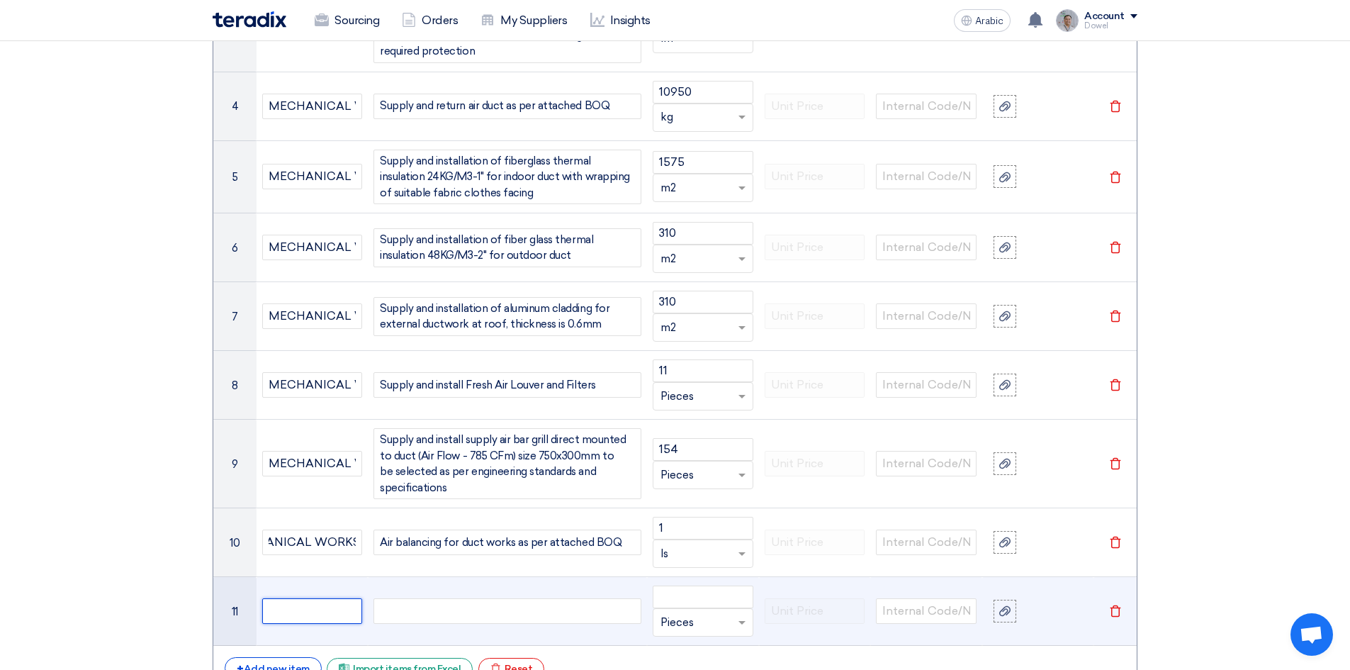
click at [307, 598] on input "text" at bounding box center [312, 611] width 101 height 26
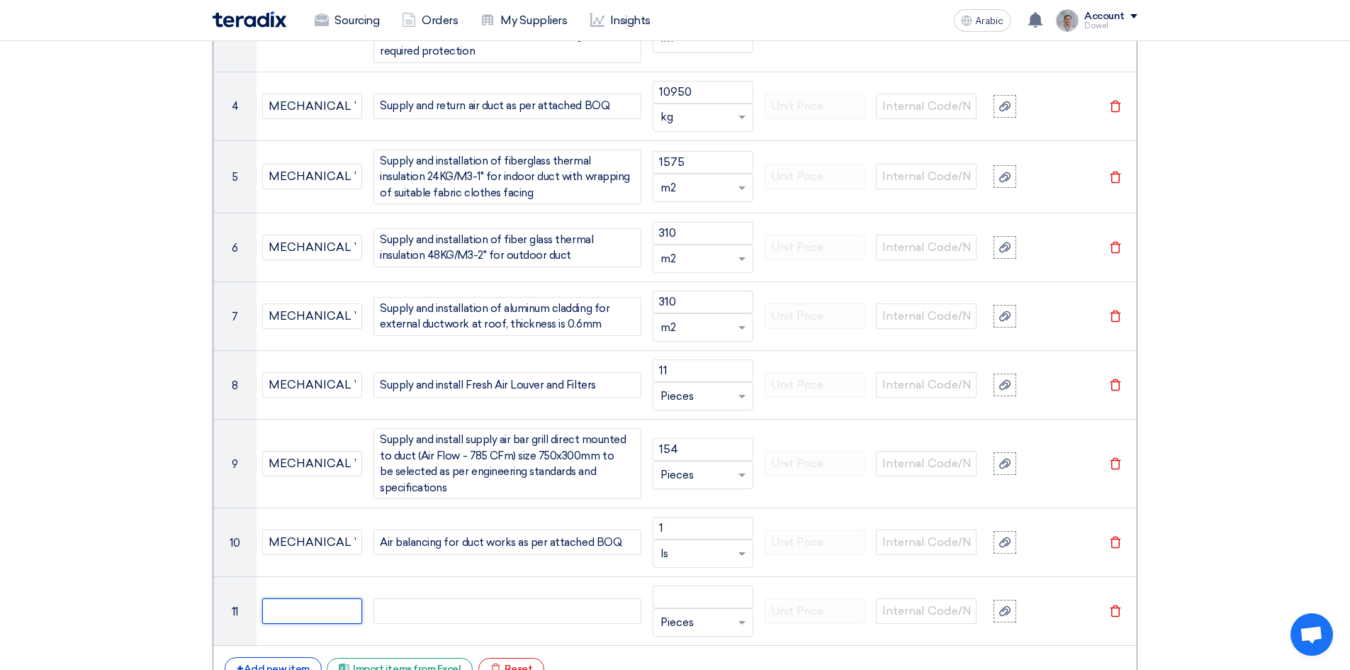
paste input "MECHANICAL WORKS"
type input "MECHANICAL WORKS"
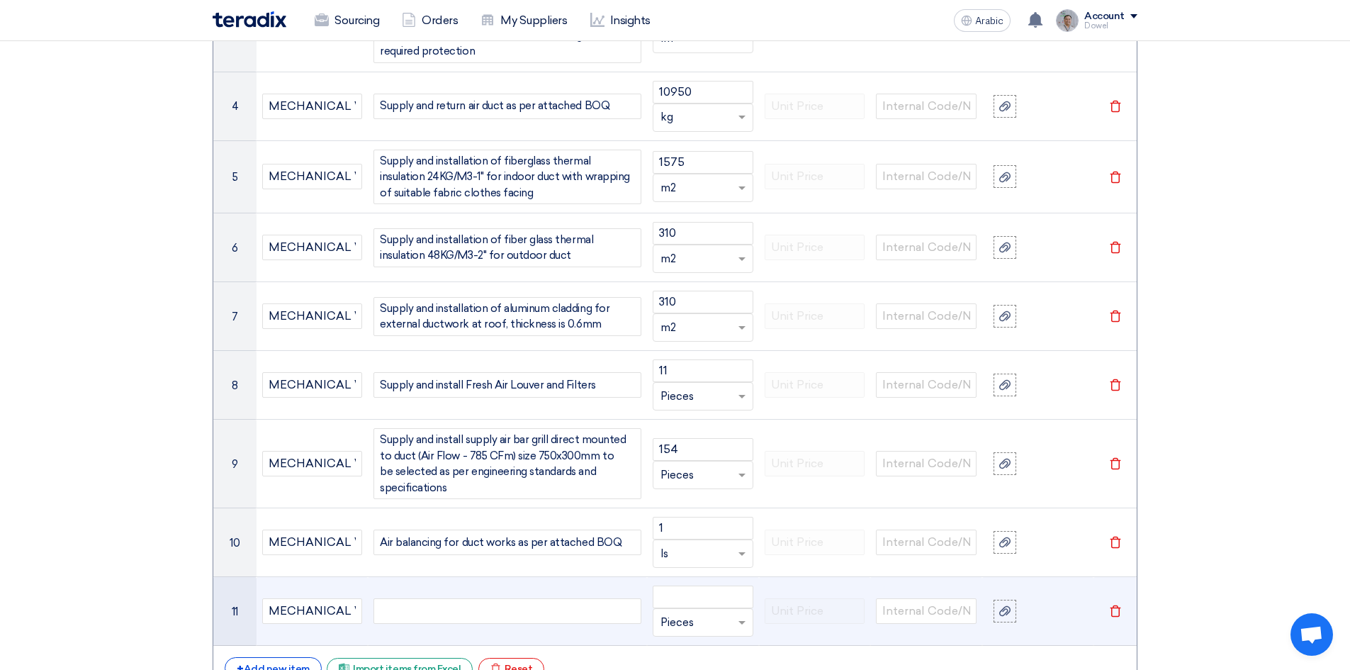
click at [434, 598] on div at bounding box center [507, 611] width 268 height 26
paste div
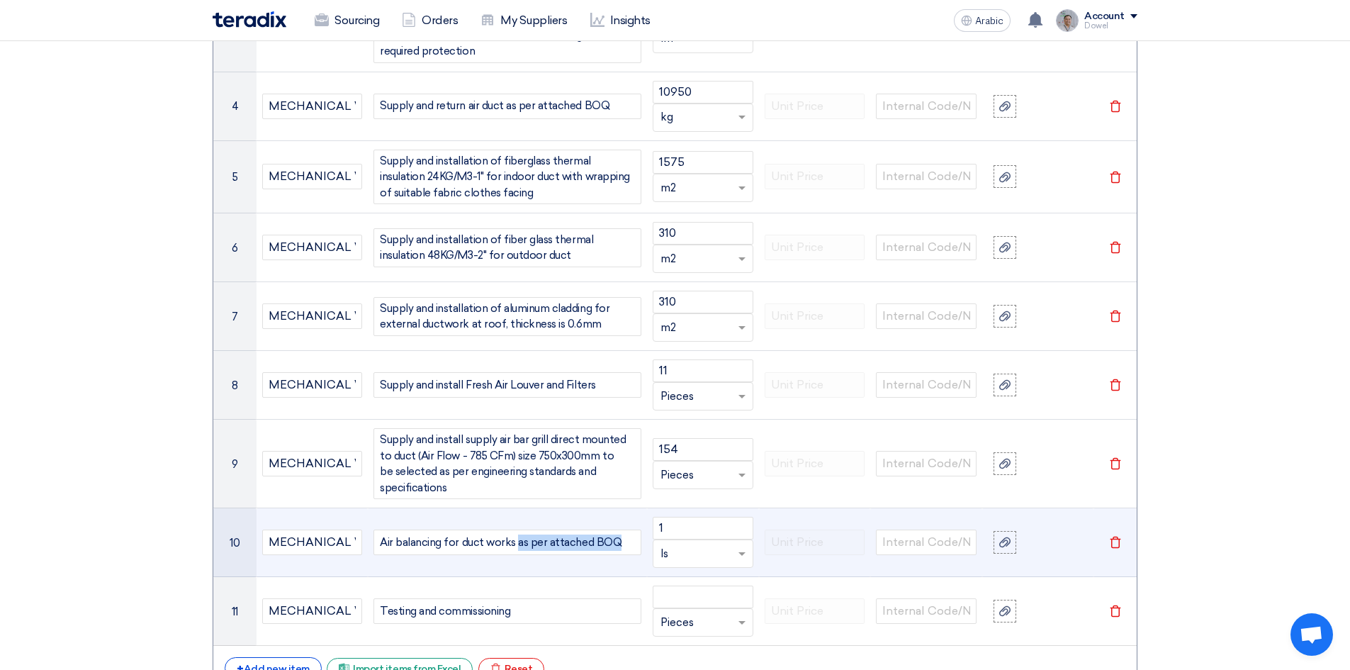
drag, startPoint x: 514, startPoint y: 528, endPoint x: 606, endPoint y: 544, distance: 92.8
click at [646, 533] on td "Air balancing for duct works as per attached BOQ" at bounding box center [507, 542] width 279 height 69
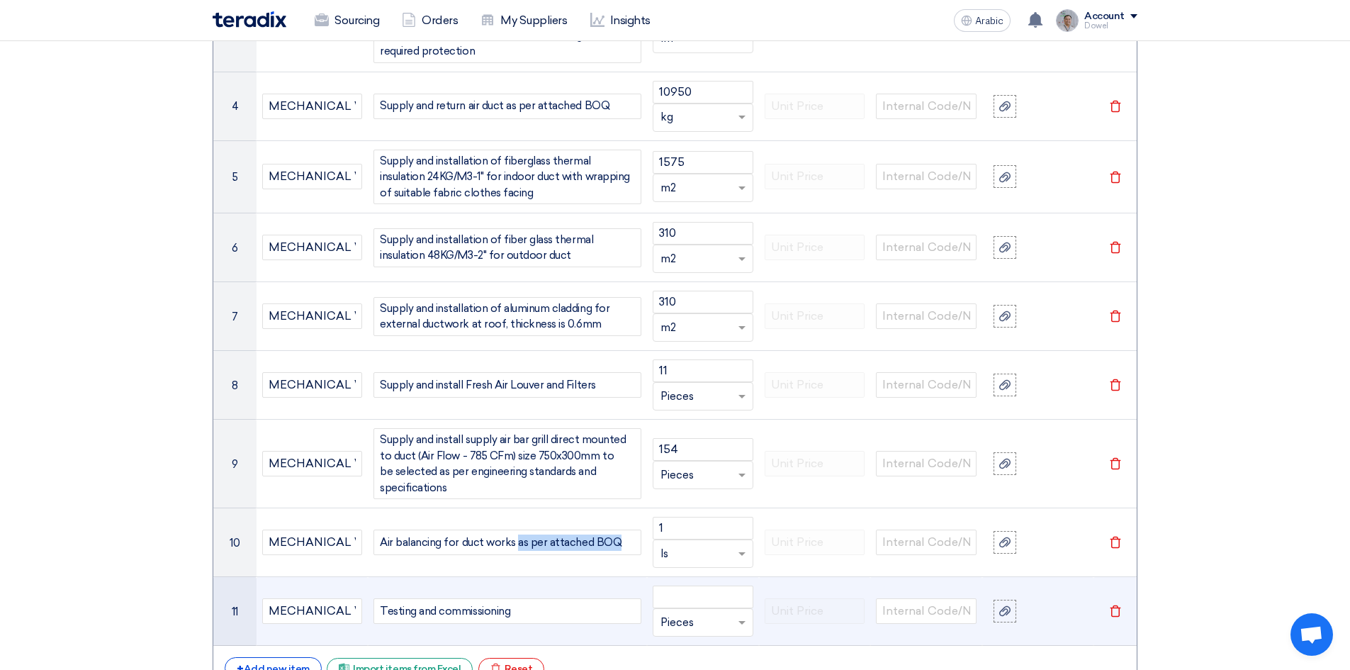
copy div "as per attached BOQ"
click at [538, 598] on div "Testing and commissioning" at bounding box center [507, 611] width 268 height 26
drag, startPoint x: 512, startPoint y: 594, endPoint x: 668, endPoint y: 596, distance: 155.9
click at [668, 596] on tr "11 MECHANICAL WORKS Testing and commissioning as per attached BOQ Unit × Pieces…" at bounding box center [674, 611] width 923 height 69
click at [692, 585] on input "number" at bounding box center [703, 596] width 101 height 23
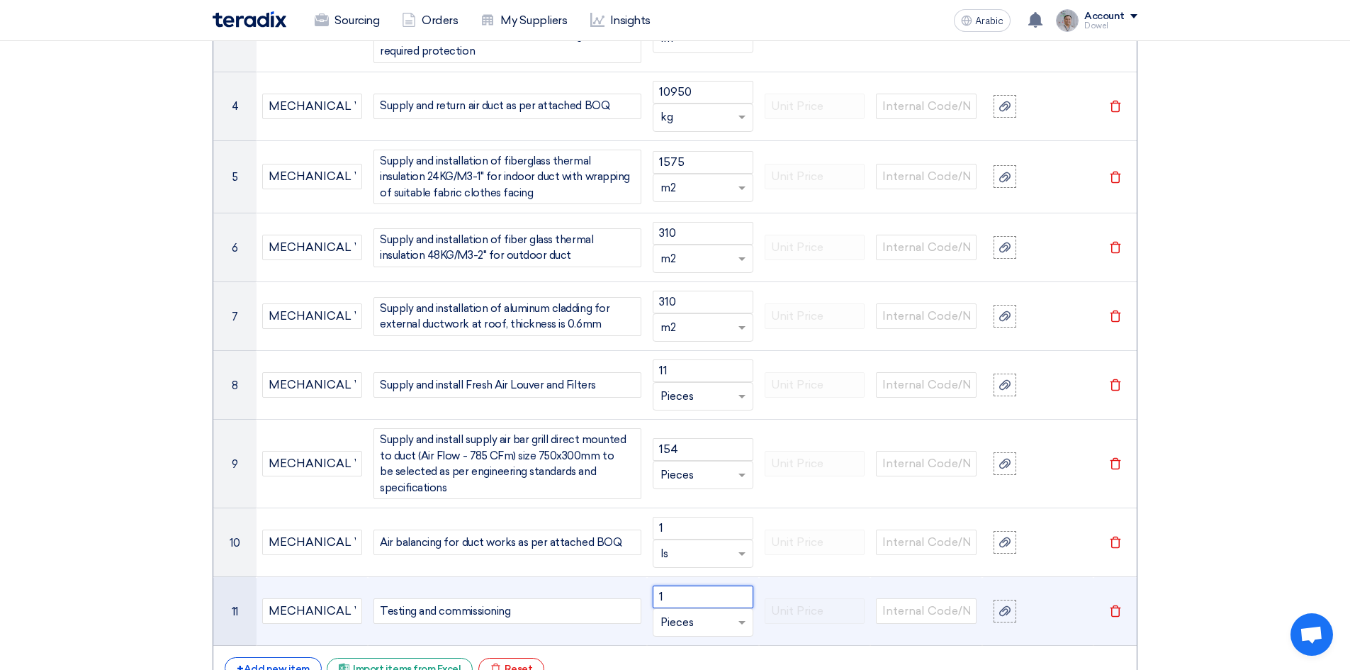
type input "1"
click at [696, 611] on input "text" at bounding box center [694, 622] width 68 height 23
type input "ls"
drag, startPoint x: 704, startPoint y: 578, endPoint x: 619, endPoint y: 592, distance: 86.2
click at [700, 590] on span "Add type..." at bounding box center [683, 595] width 46 height 10
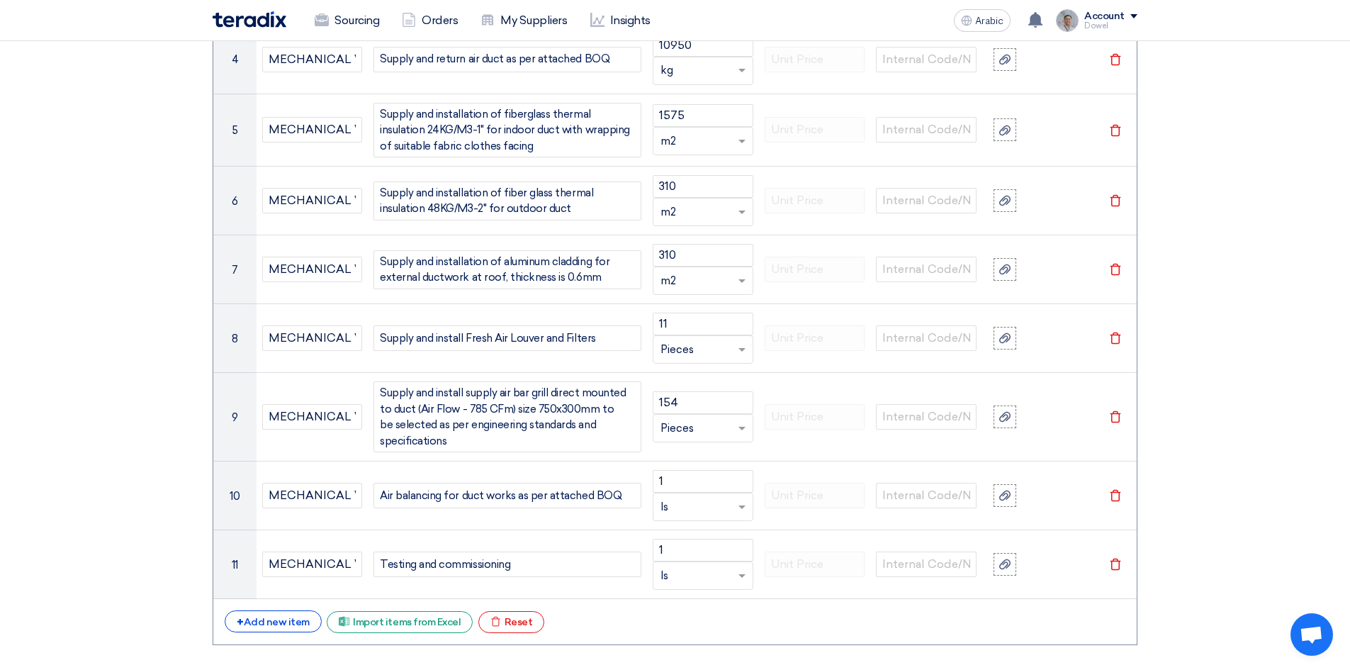
scroll to position [2119, 0]
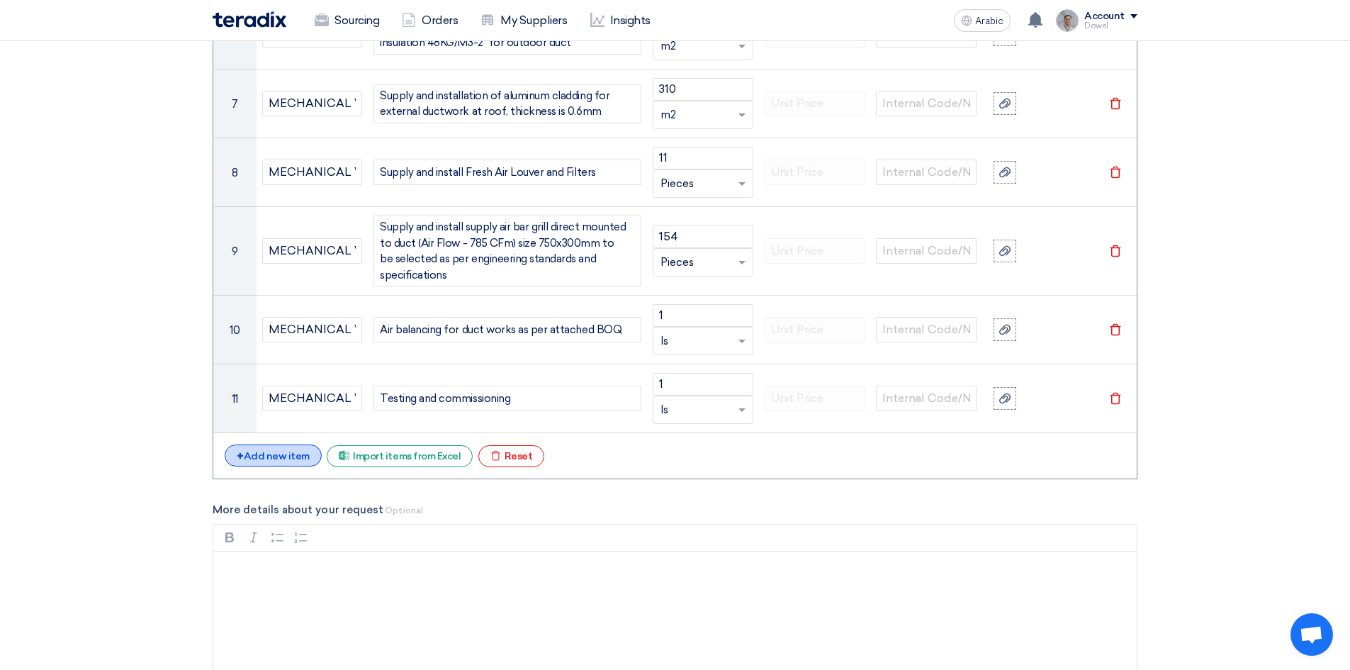
click at [257, 450] on font "Add new item" at bounding box center [277, 456] width 66 height 12
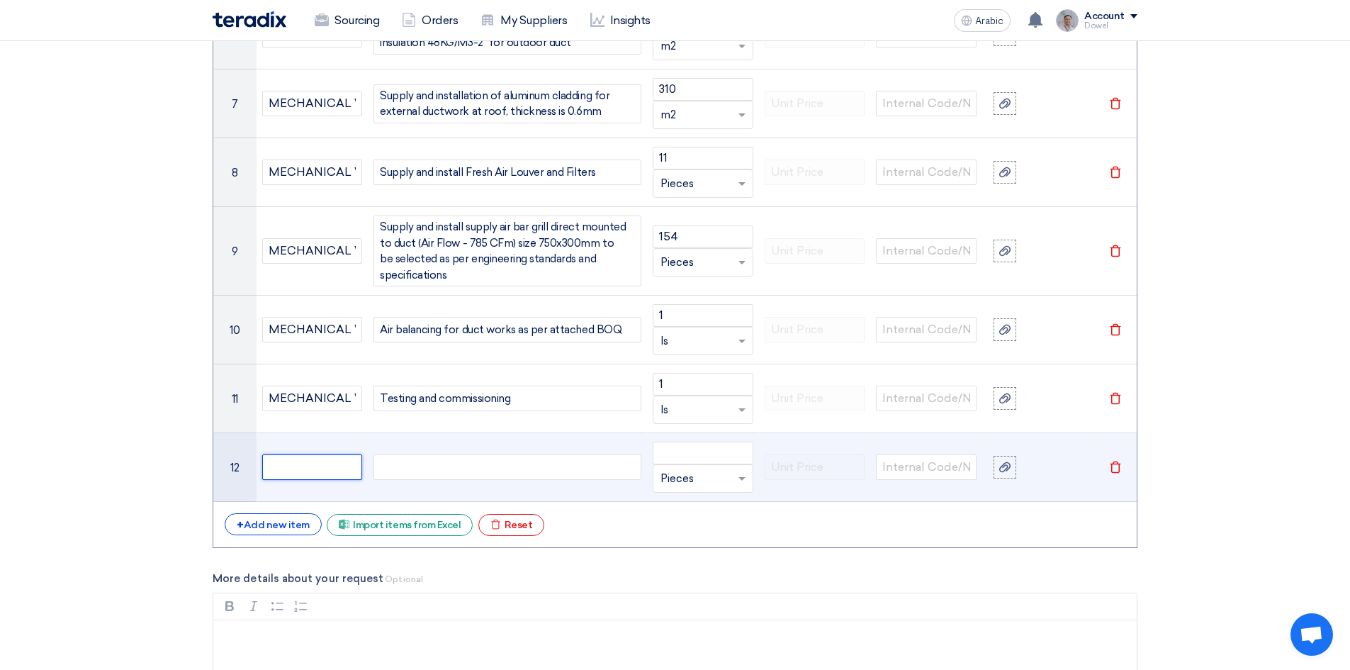
click at [293, 456] on input "text" at bounding box center [312, 467] width 101 height 26
type input "ELECTRICAL WORKS"
click at [400, 456] on div at bounding box center [507, 467] width 268 height 26
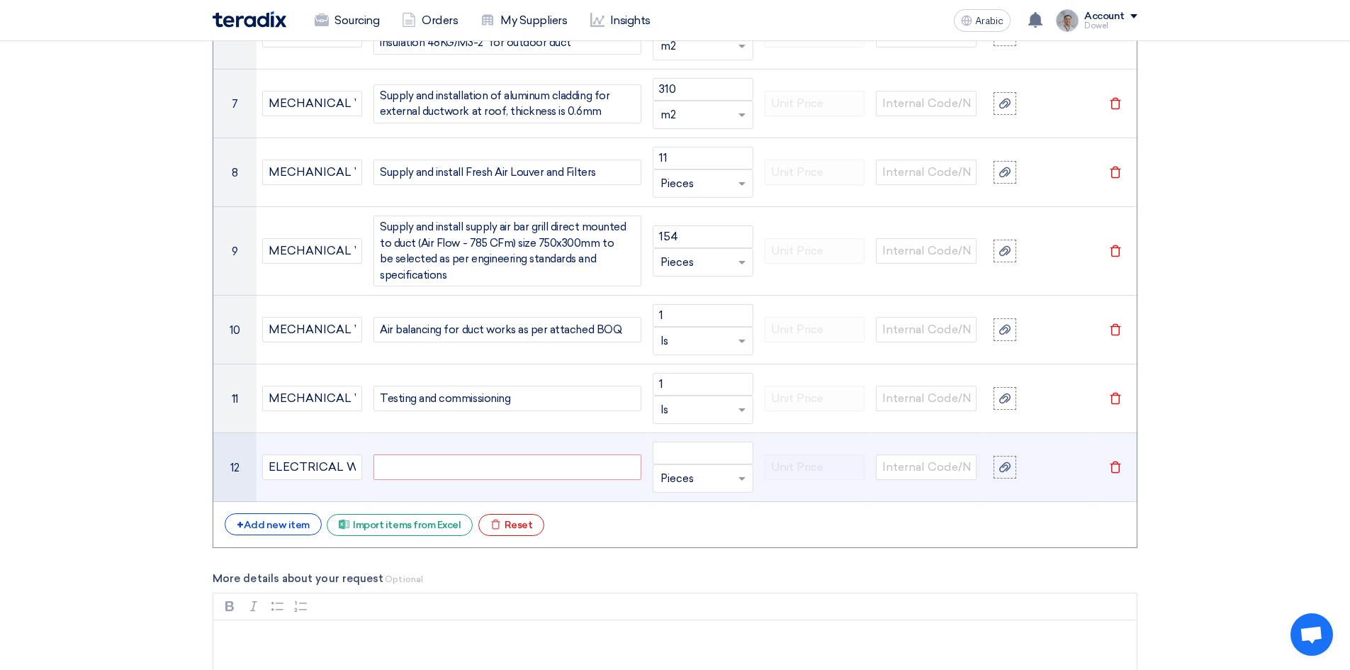
paste div
click at [379, 454] on div "SMDB-PAU(400A TP MCCB)· 8WAY" at bounding box center [507, 467] width 268 height 26
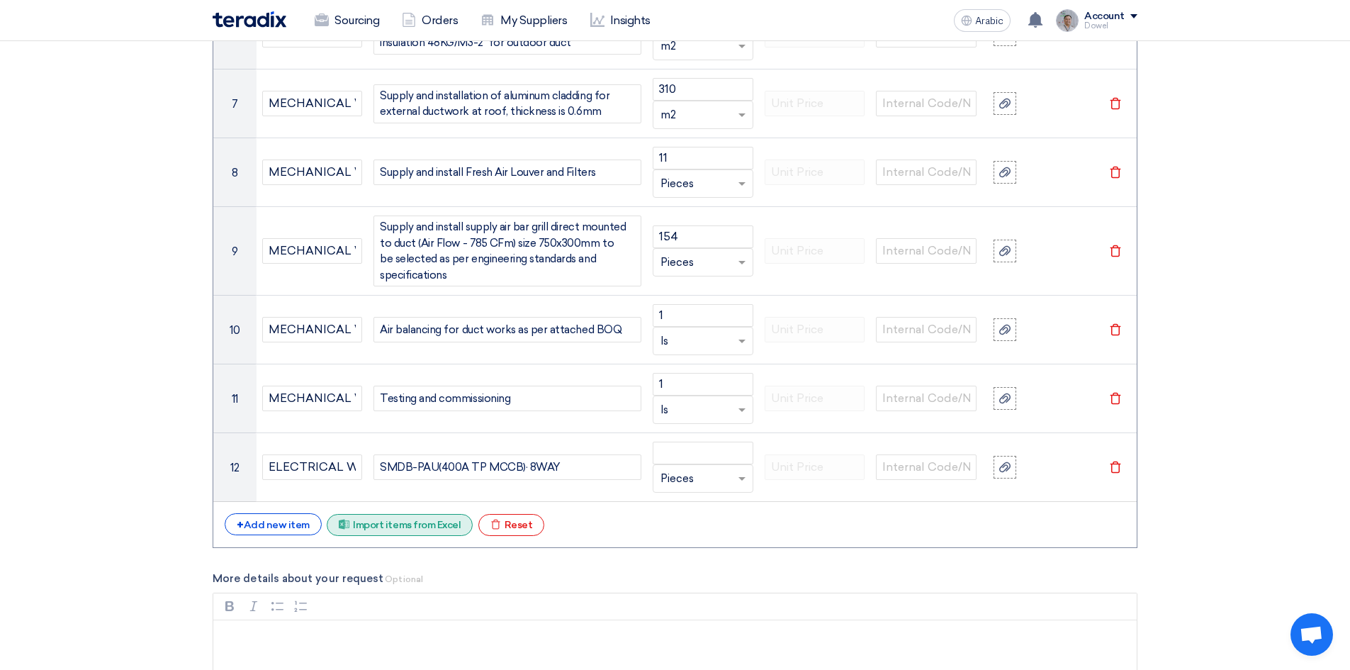
scroll to position [2106, 0]
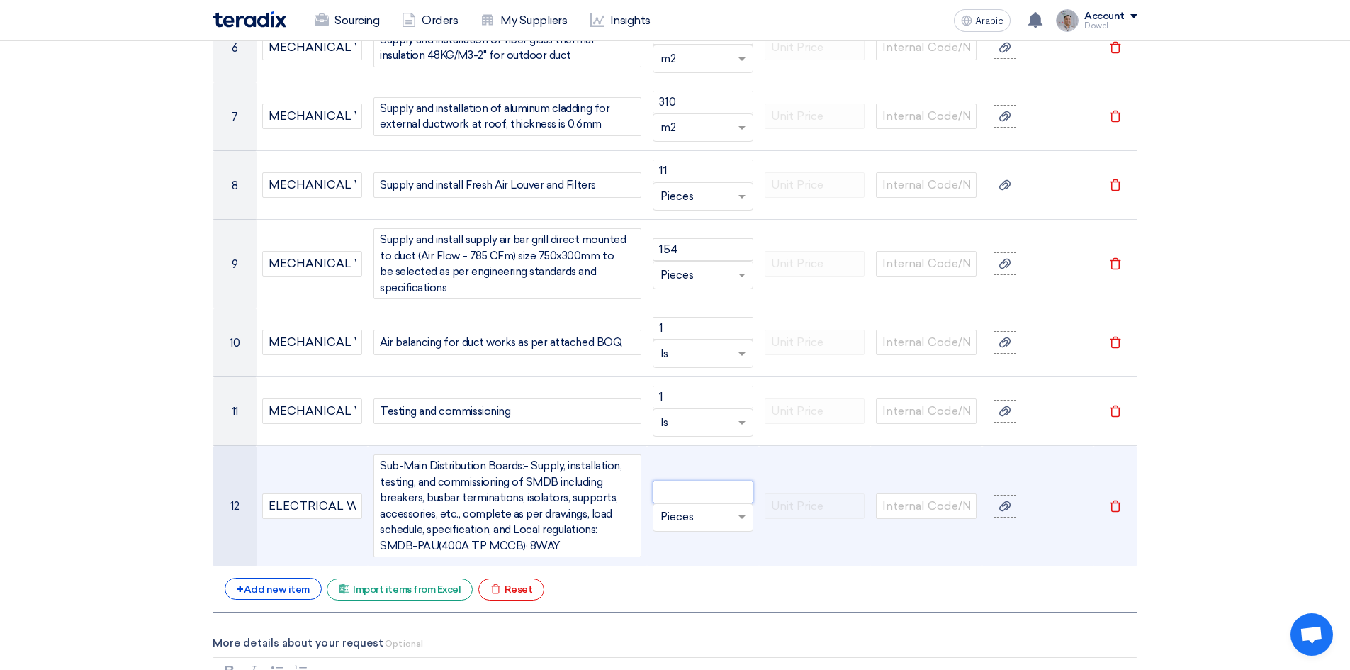
click at [698, 480] on input "number" at bounding box center [703, 491] width 101 height 23
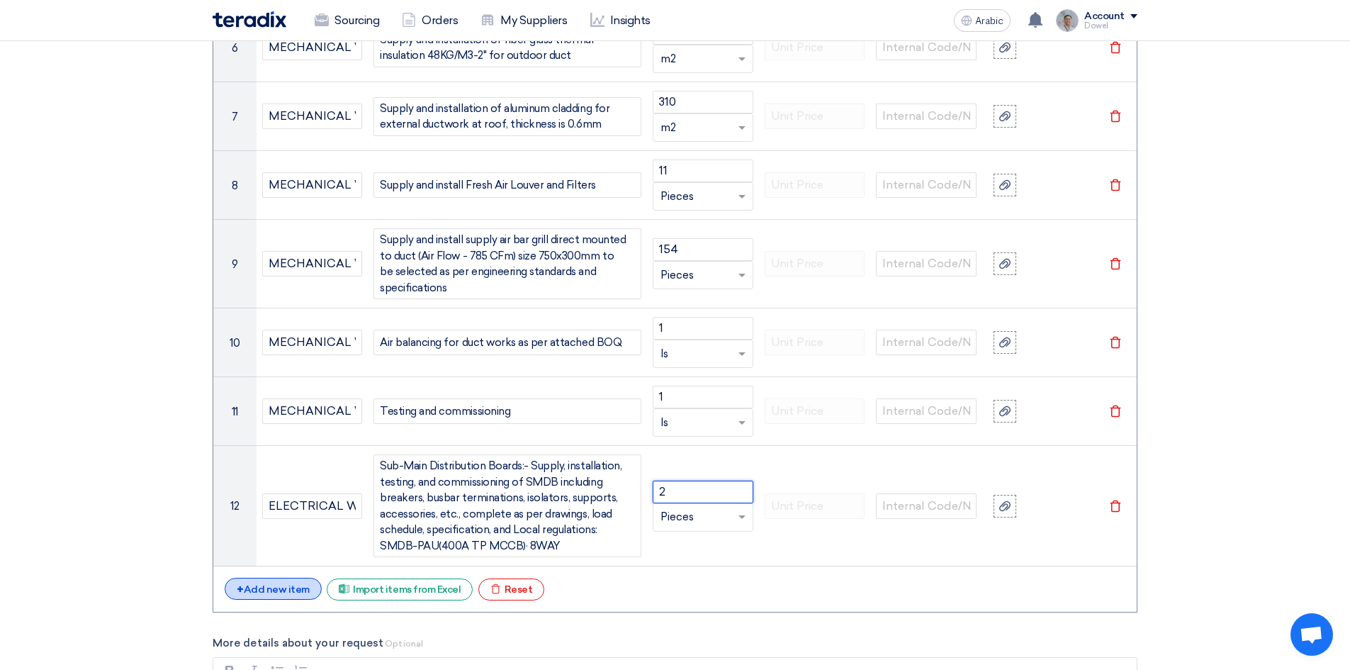
type input "2"
click at [264, 583] on font "Add new item" at bounding box center [277, 589] width 66 height 12
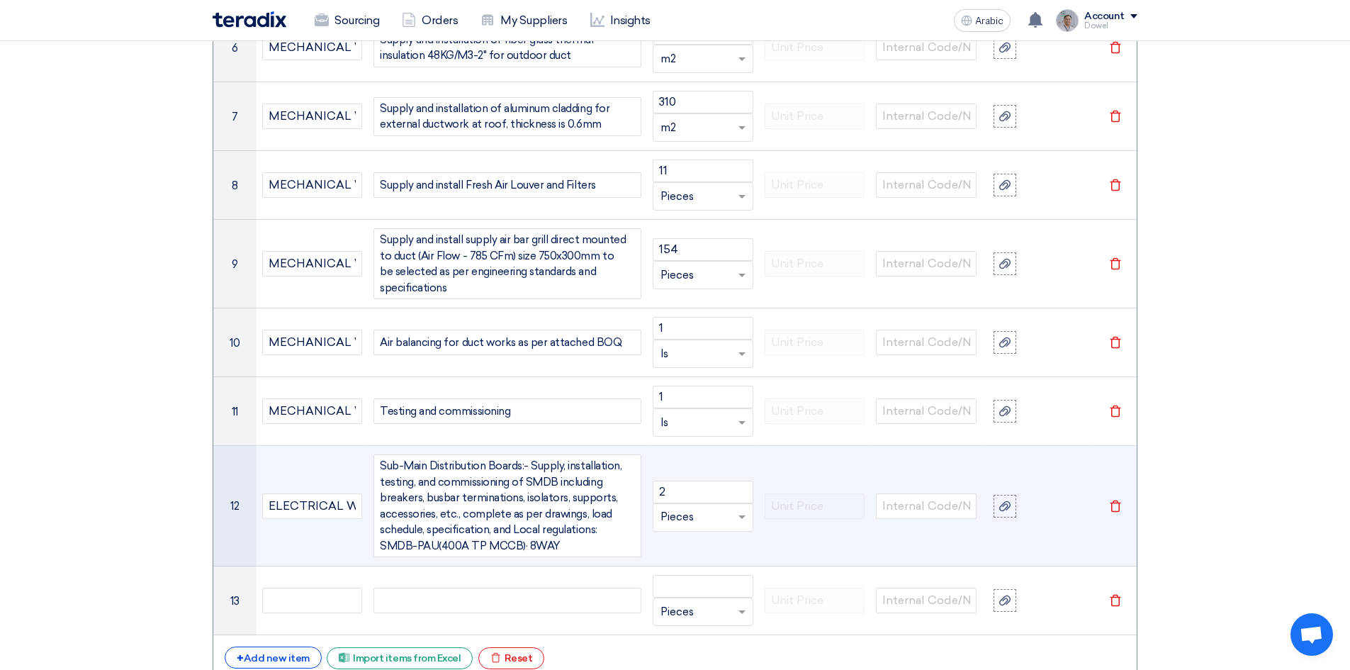
click at [488, 516] on div "Sub-Main Distribution Boards:- Supply, installation, testing, and commissioning…" at bounding box center [507, 505] width 268 height 103
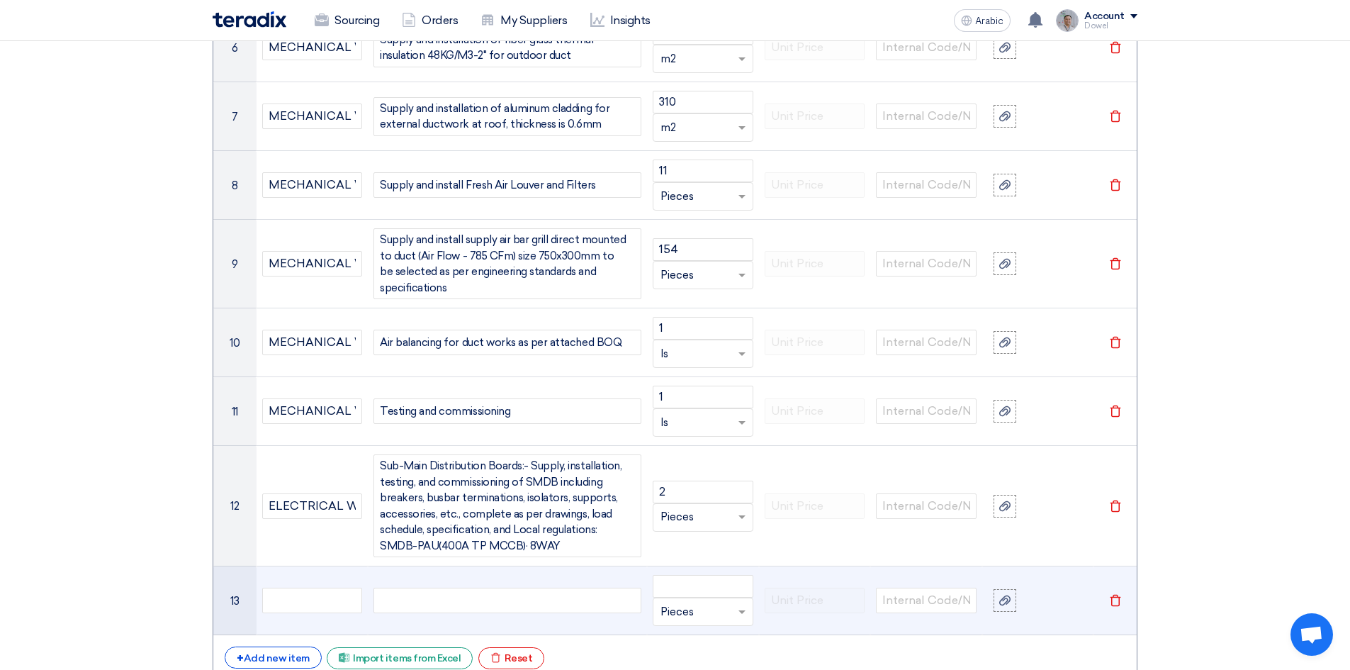
click at [460, 587] on div at bounding box center [507, 600] width 268 height 26
paste div
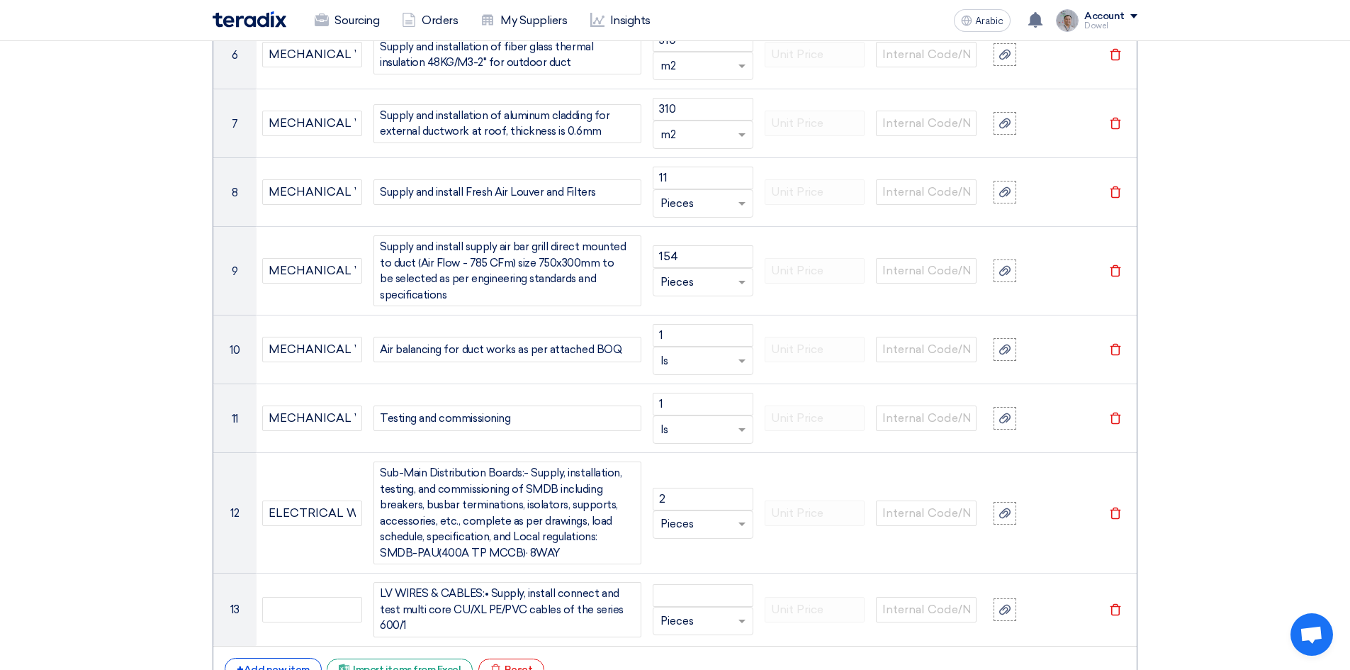
scroll to position [2093, 0]
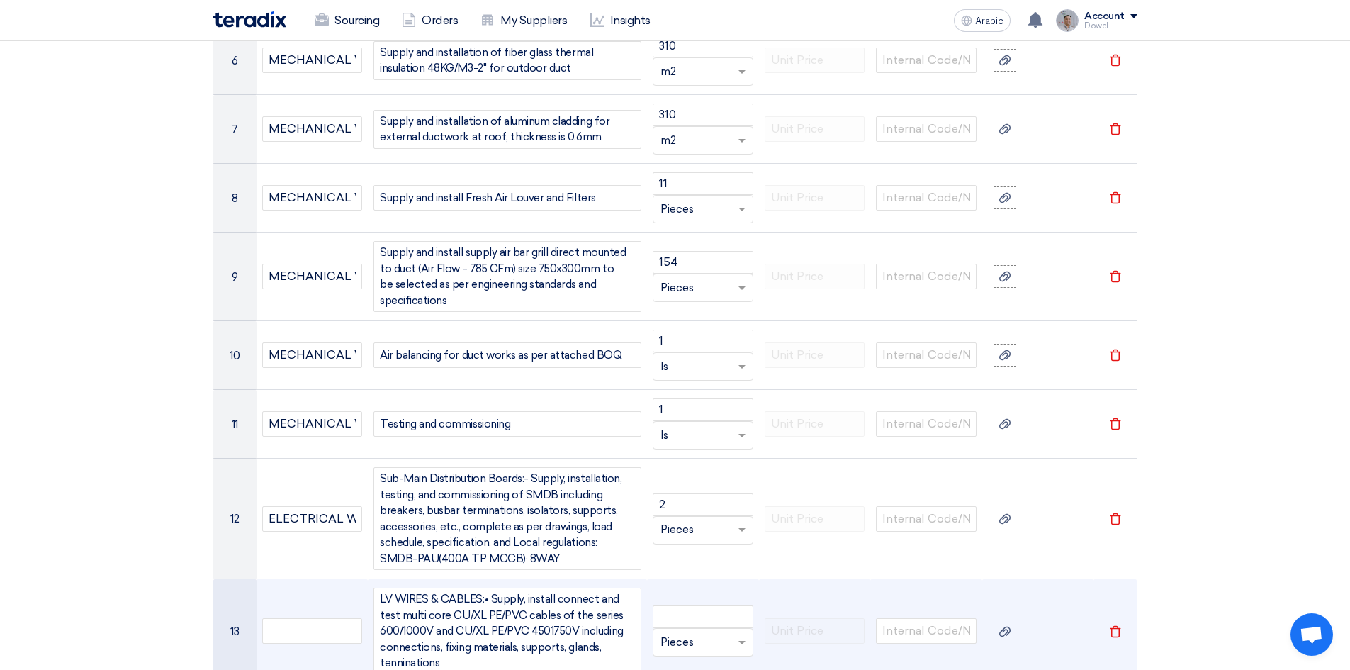
click at [405, 647] on div "LV WIRES & CABLES:• Supply, install connect and test multi core CU/XL PE/PVC ca…" at bounding box center [507, 630] width 268 height 87
drag, startPoint x: 405, startPoint y: 648, endPoint x: 621, endPoint y: 611, distance: 220.0
click at [621, 611] on div "LV WIRES & CABLES:• Supply, install connect and test multi core CU/XL PE/PVC ca…" at bounding box center [507, 630] width 268 height 87
click at [485, 640] on div "LV WIRES & CABLES:• Supply, install connect and test multi core CU/XL PE/PVC ca…" at bounding box center [507, 630] width 268 height 87
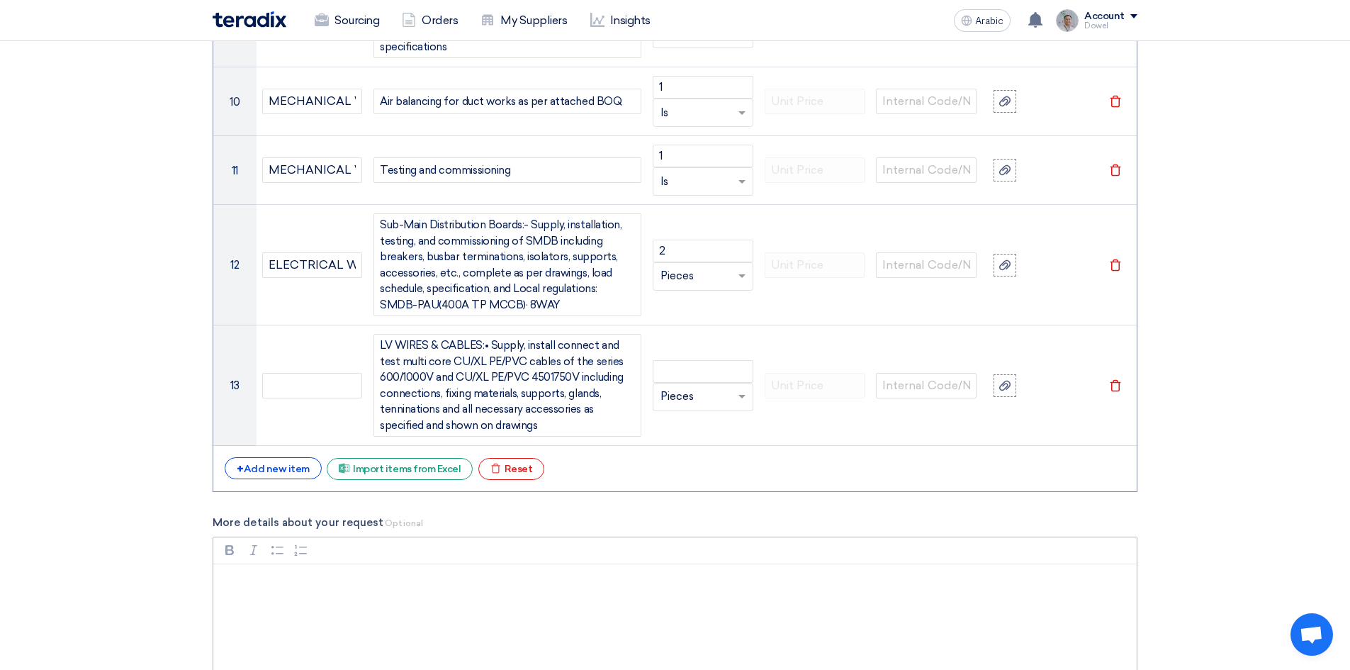
scroll to position [2377, 0]
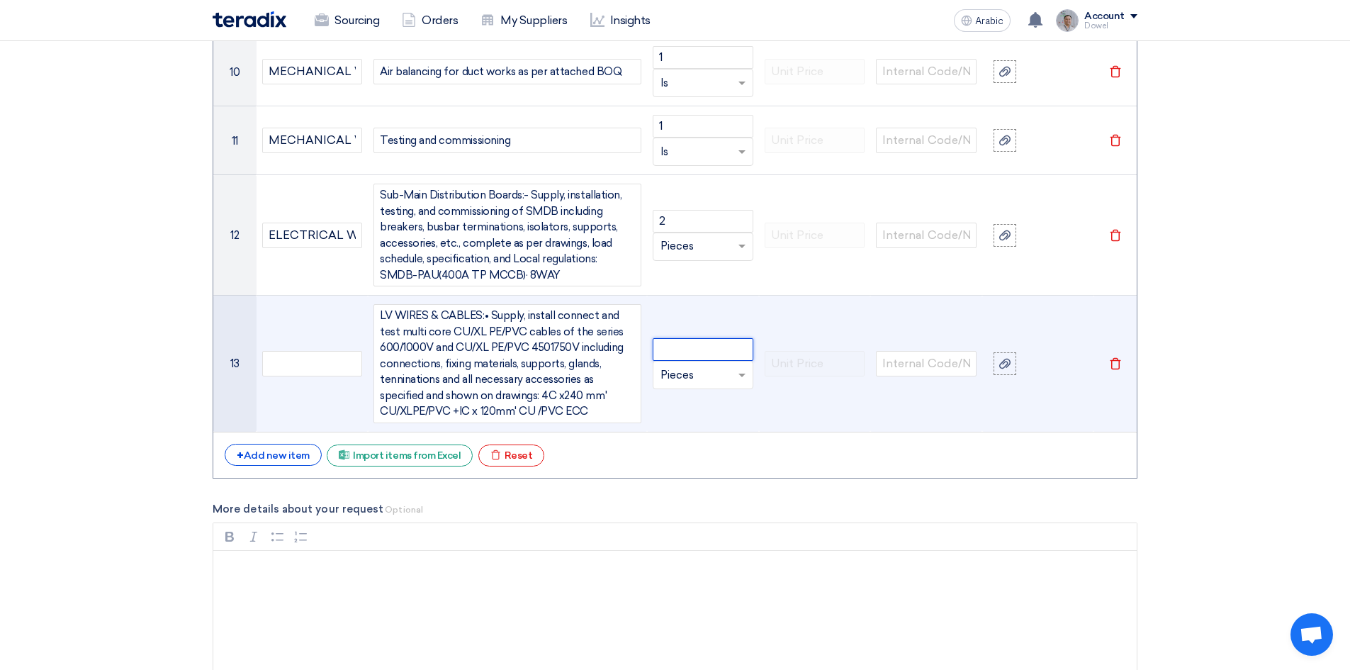
click at [687, 338] on input "number" at bounding box center [703, 349] width 101 height 23
click at [678, 365] on input "text" at bounding box center [694, 374] width 68 height 23
type input "115"
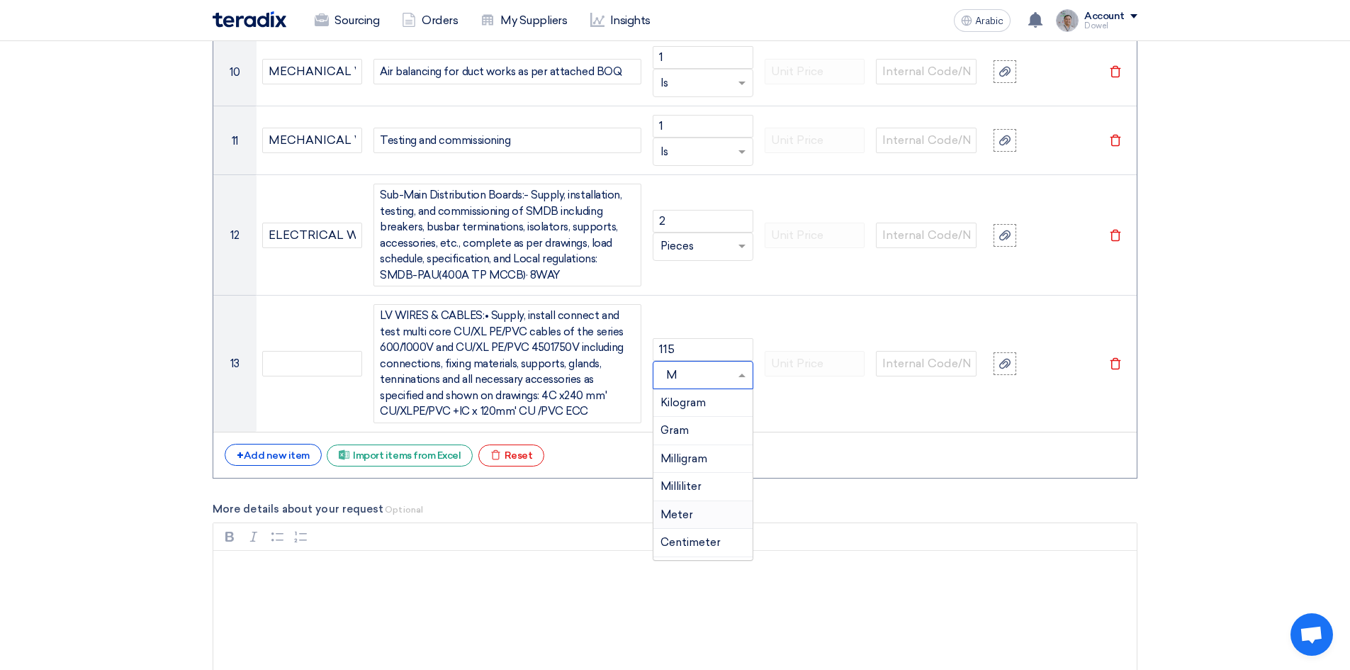
type input "MT"
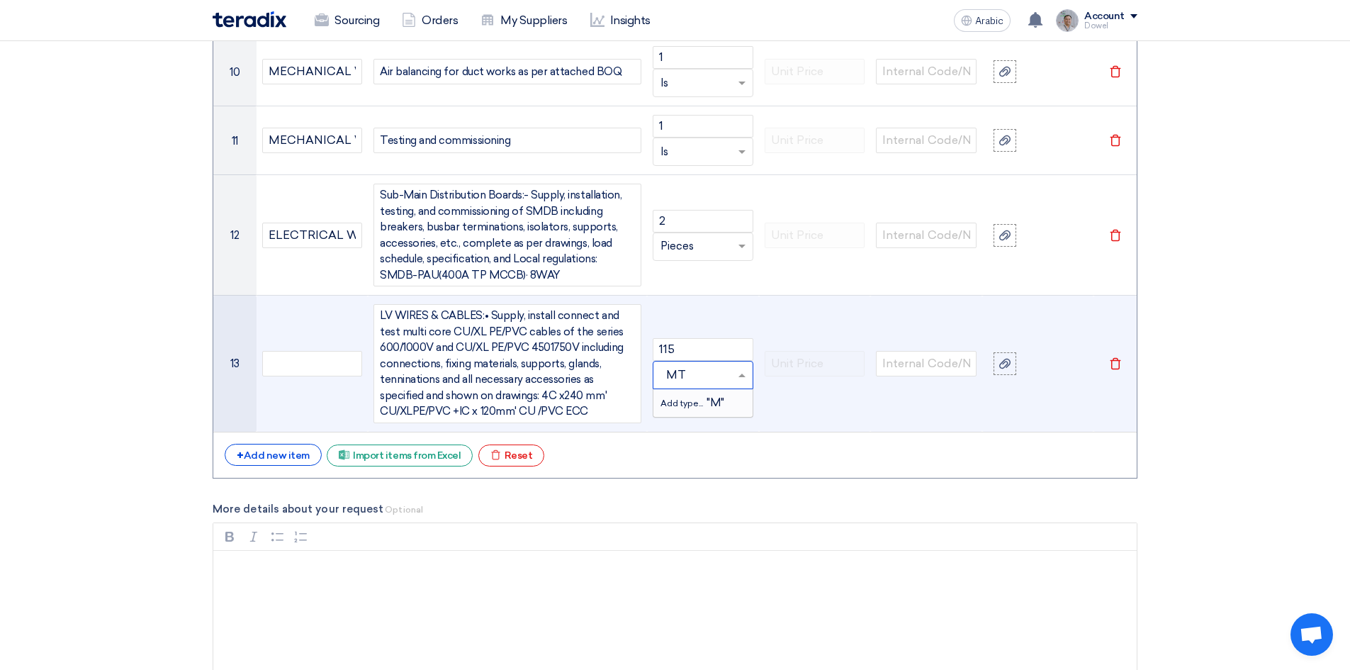
click at [714, 396] on font ""M"" at bounding box center [715, 402] width 18 height 13
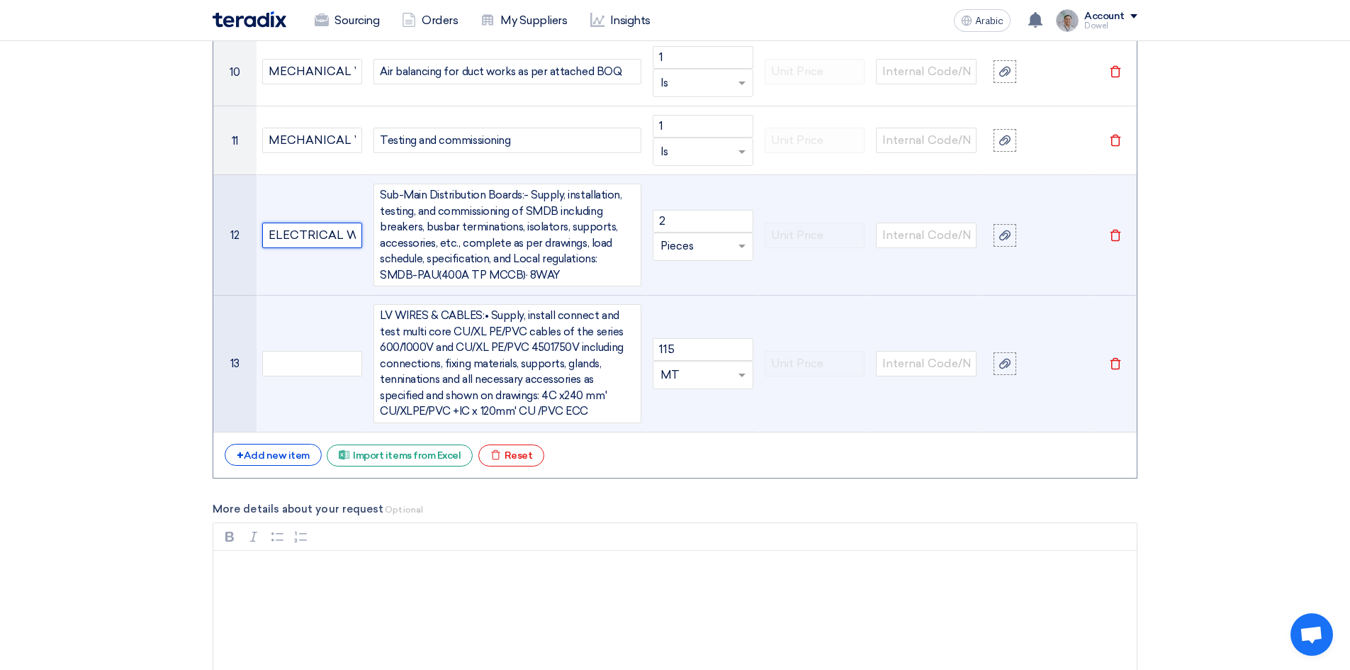
click at [308, 222] on input "ELECTRICAL WORKS" at bounding box center [312, 235] width 101 height 26
drag, startPoint x: 266, startPoint y: 216, endPoint x: 391, endPoint y: 220, distance: 125.5
click at [391, 220] on tr "12 ELECTRICAL WORKS Sub-Main Distribution Boards:- Supply, installation, testin…" at bounding box center [674, 235] width 923 height 120
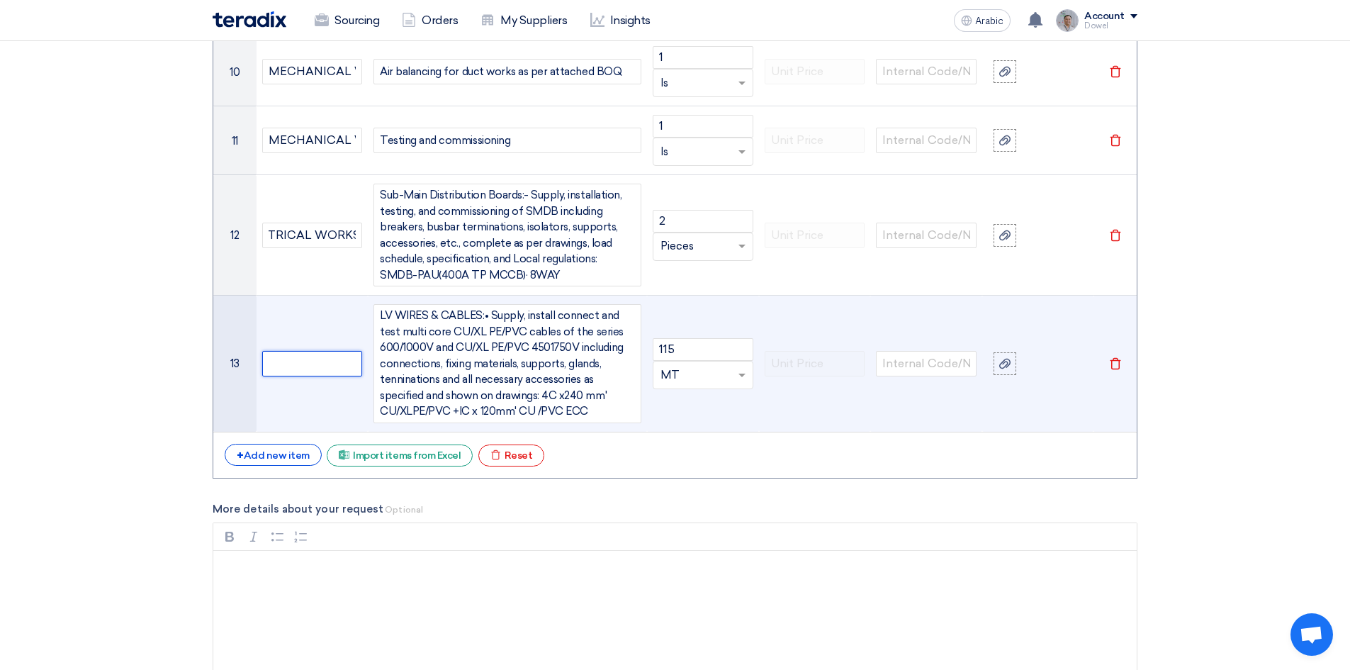
scroll to position [0, 0]
click at [302, 351] on input "text" at bounding box center [312, 364] width 101 height 26
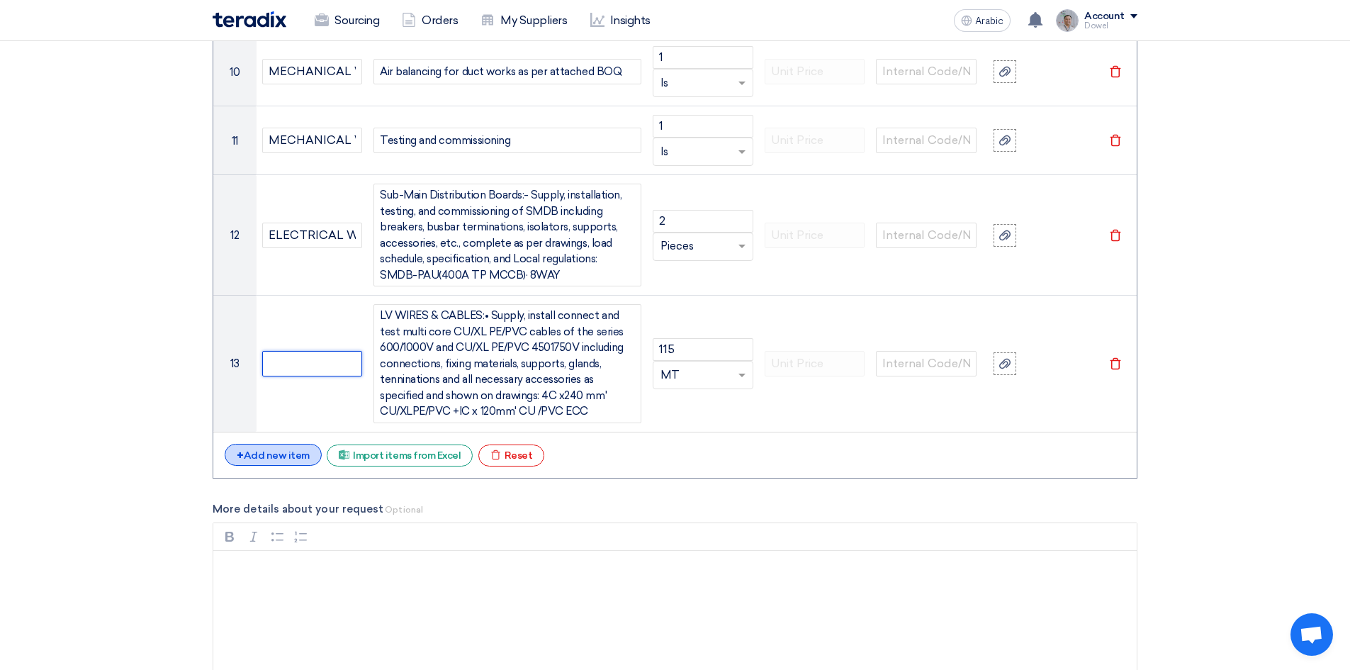
paste input "ELECTRICAL WORKS"
type input "ELECTRICAL WORKS"
click at [259, 449] on div "+ Add new item" at bounding box center [273, 455] width 97 height 22
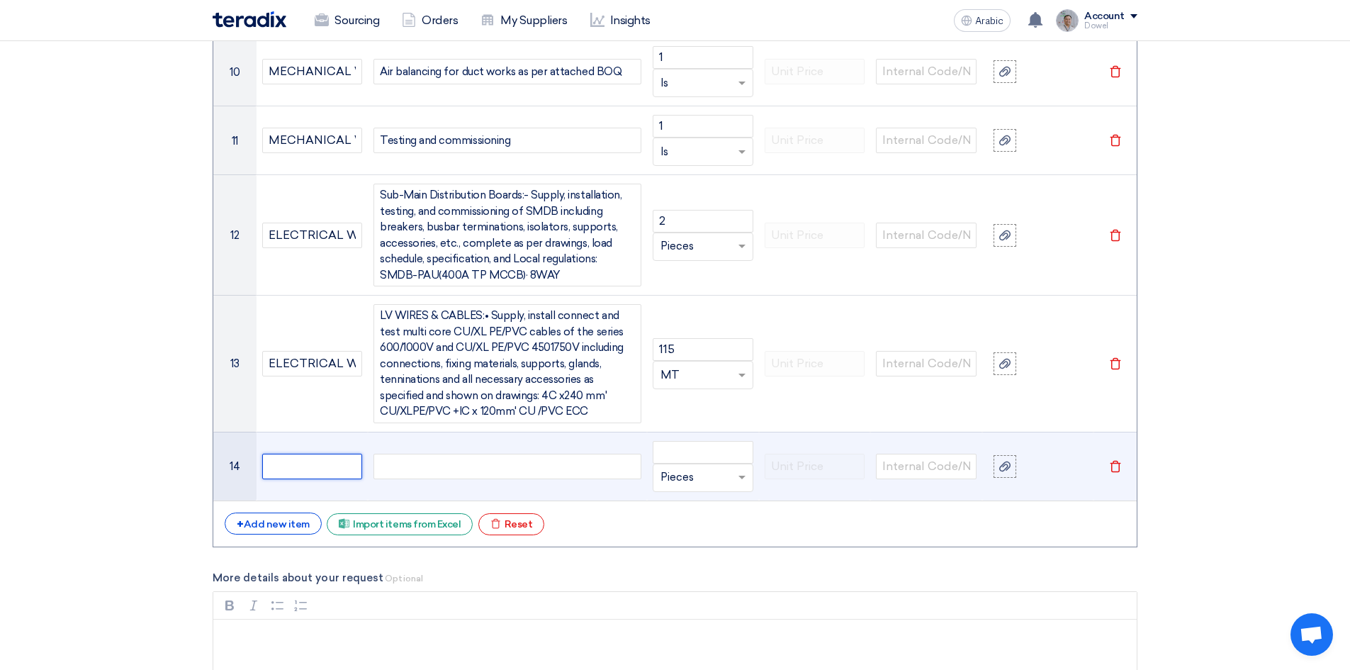
click at [271, 453] on input "text" at bounding box center [312, 466] width 101 height 26
paste input "ELECTRICAL WORKS"
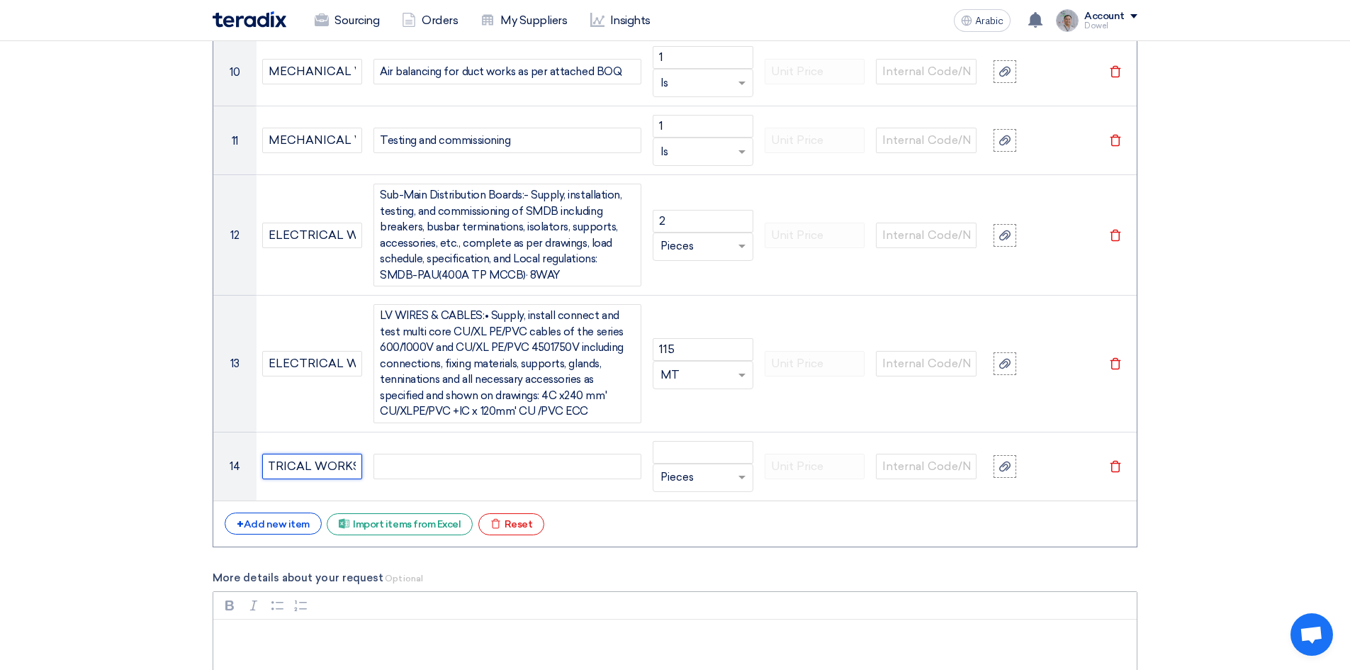
type input "ELECTRICAL WORKS"
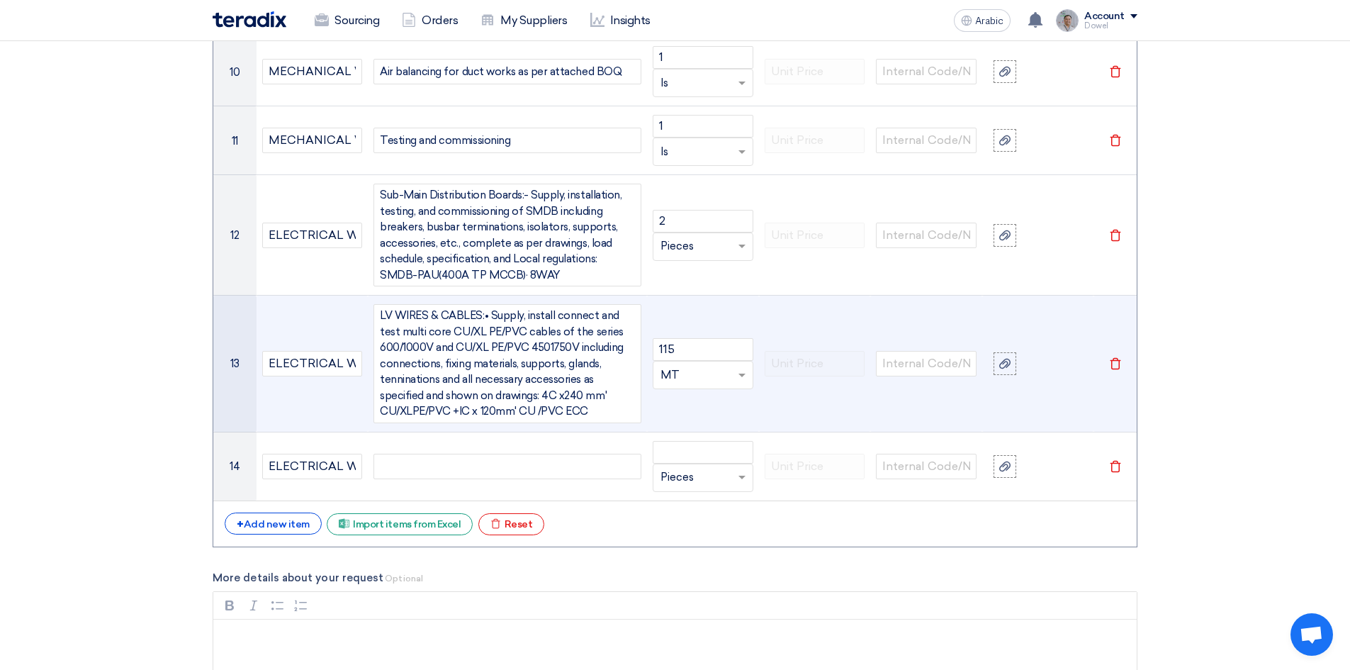
click at [380, 304] on div "LV WIRES & CABLES:• Supply, install connect and test multi core CU/XL PE/PVC ca…" at bounding box center [507, 363] width 268 height 119
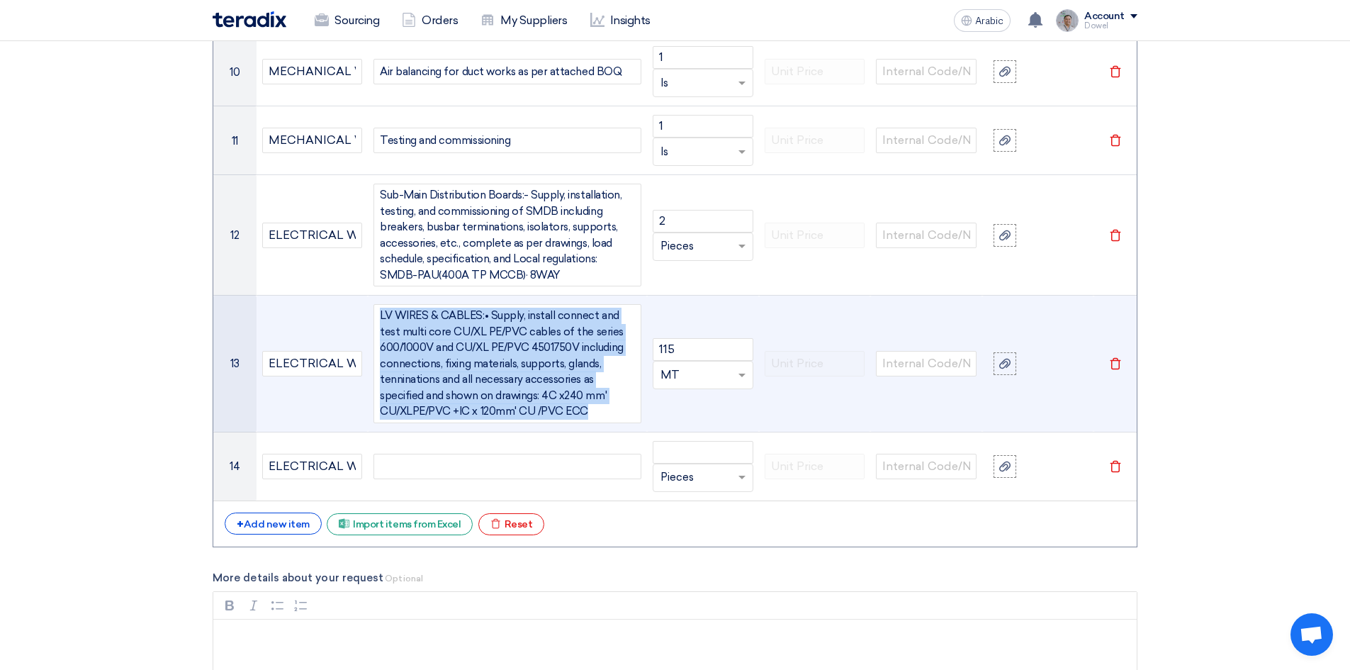
drag, startPoint x: 600, startPoint y: 398, endPoint x: 404, endPoint y: 316, distance: 212.8
click at [359, 295] on tr "13 ELECTRICAL WORKS LV WIRES & CABLES:• Supply, install connect and test multi …" at bounding box center [674, 363] width 923 height 137
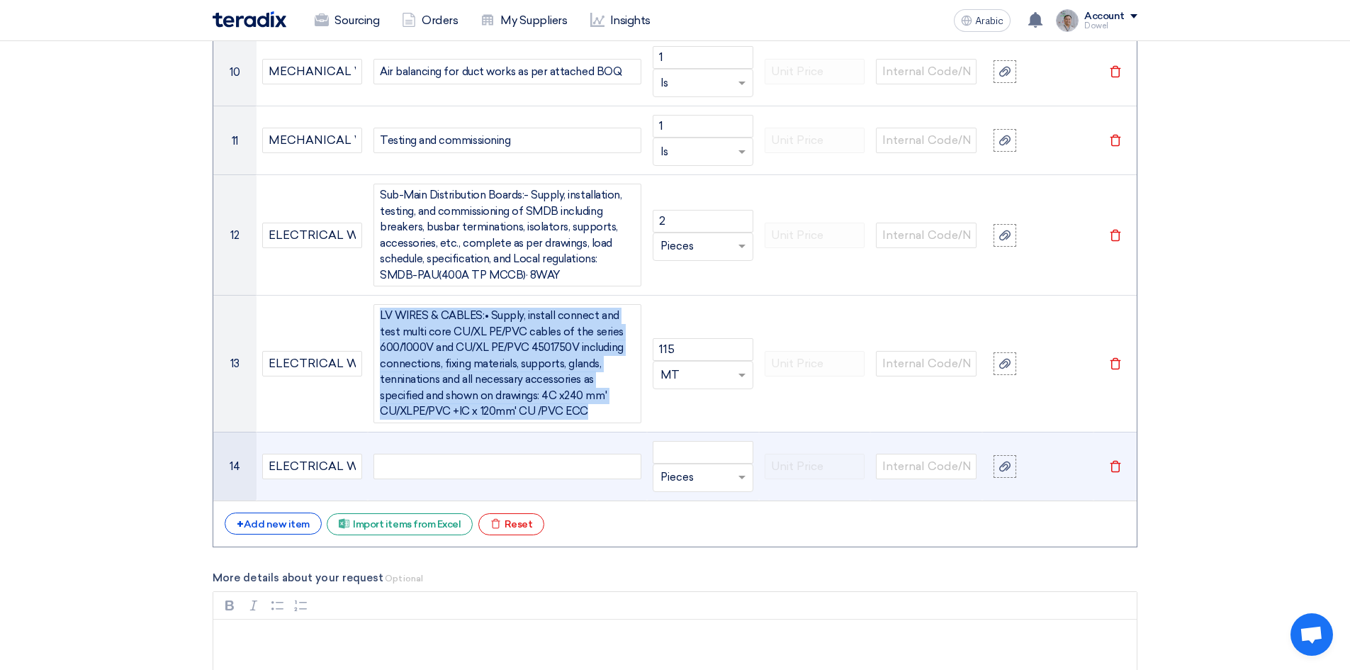
copy div "LV WIRES & CABLES:• Supply, install connect and test multi core CU/XL PE/PVC ca…"
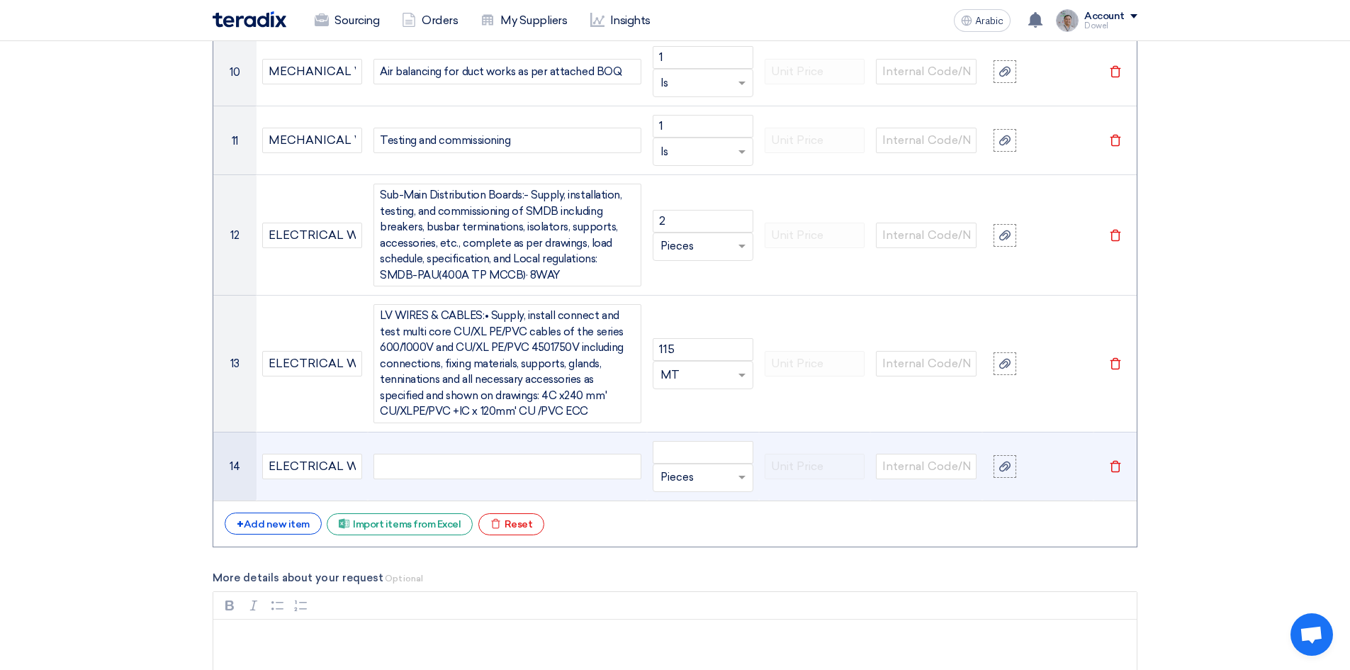
click at [422, 453] on div at bounding box center [507, 466] width 268 height 26
paste div
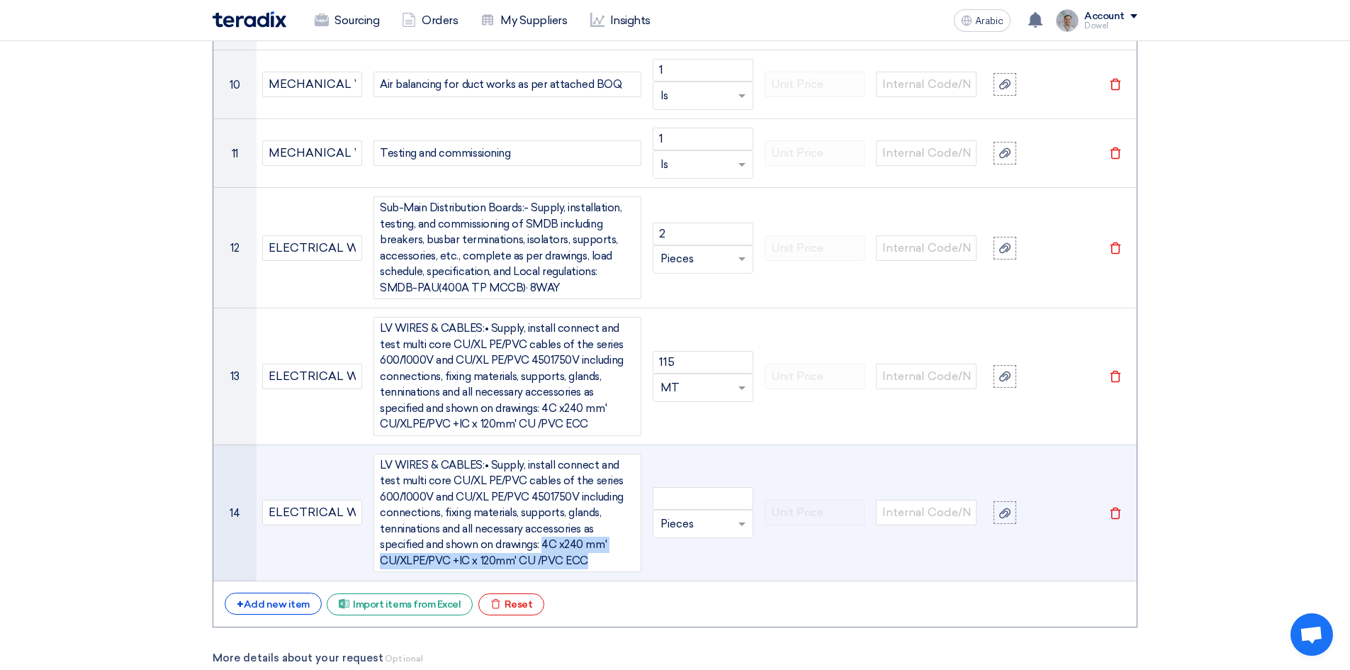
drag, startPoint x: 544, startPoint y: 529, endPoint x: 590, endPoint y: 550, distance: 50.4
click at [590, 550] on span "LV WIRES & CABLES:• Supply, install connect and test multi core CU/XL PE/PVC ca…" at bounding box center [507, 513] width 255 height 112
click at [702, 487] on input "number" at bounding box center [703, 498] width 101 height 23
type input "230"
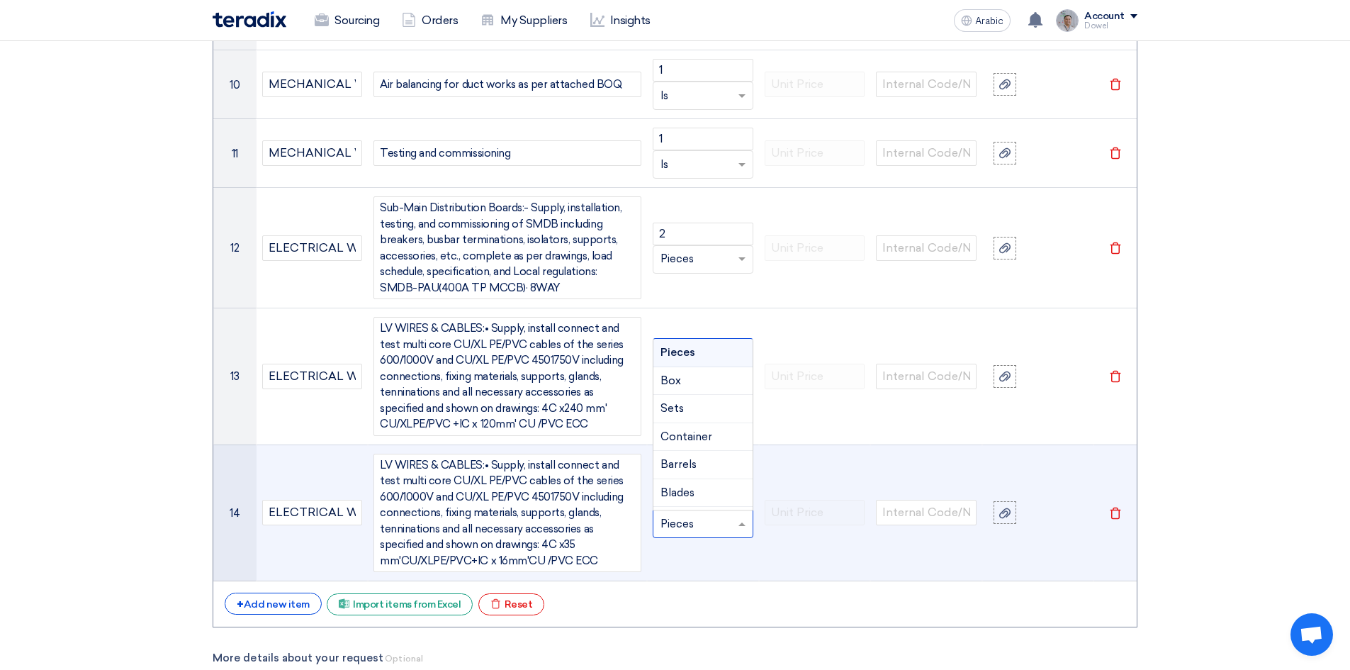
click at [673, 512] on input "text" at bounding box center [694, 523] width 68 height 23
type input "MT"
click at [710, 489] on font ""M"" at bounding box center [715, 495] width 18 height 13
click at [286, 598] on font "Add new item" at bounding box center [277, 604] width 66 height 12
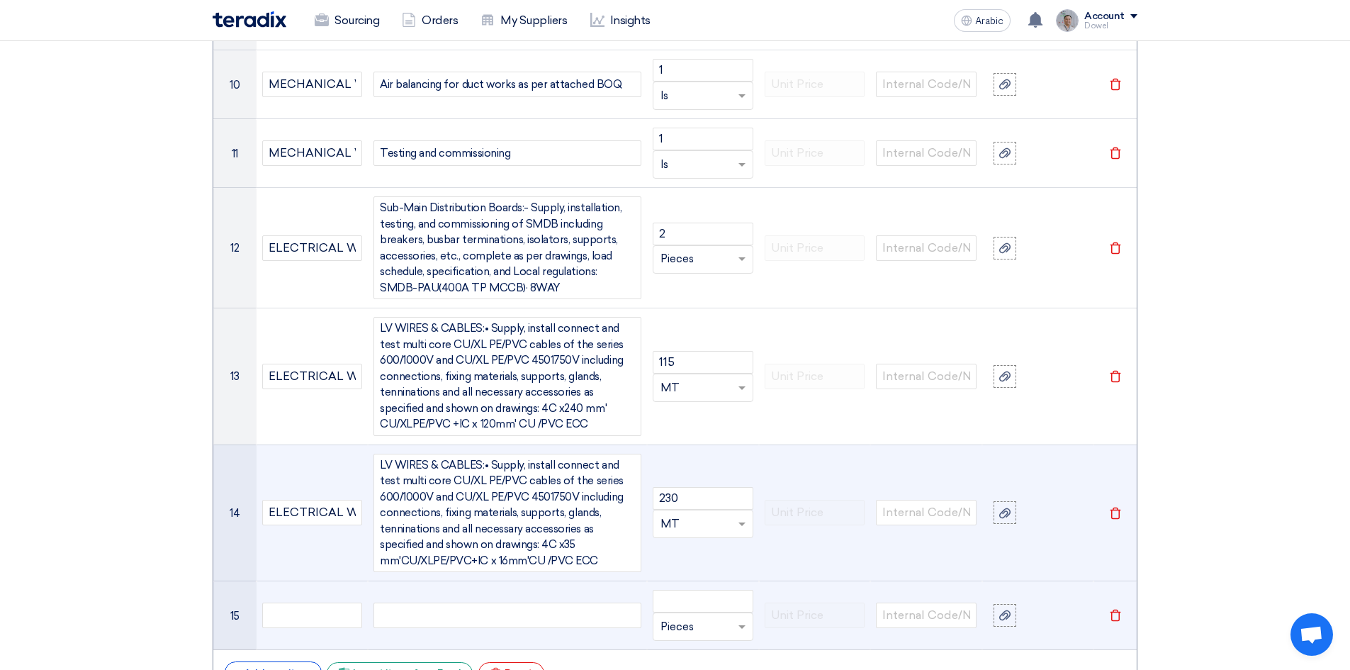
click at [439, 602] on div at bounding box center [507, 615] width 268 height 26
paste div
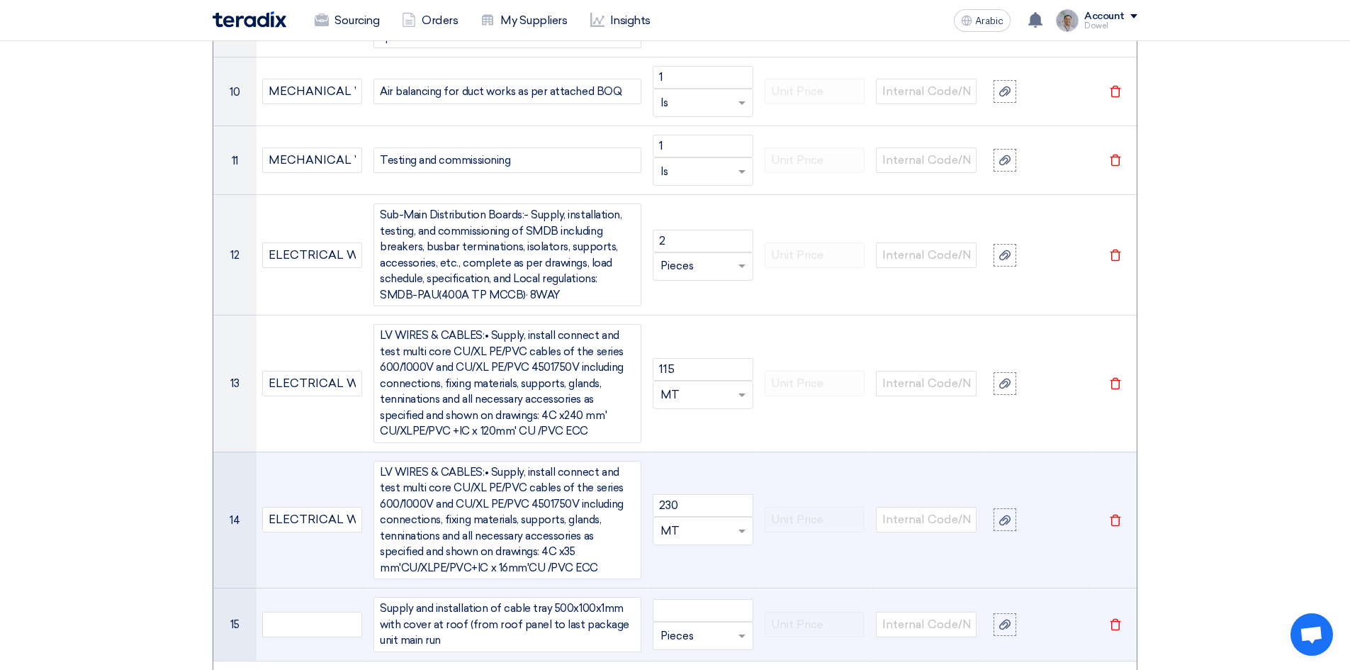
scroll to position [2351, 0]
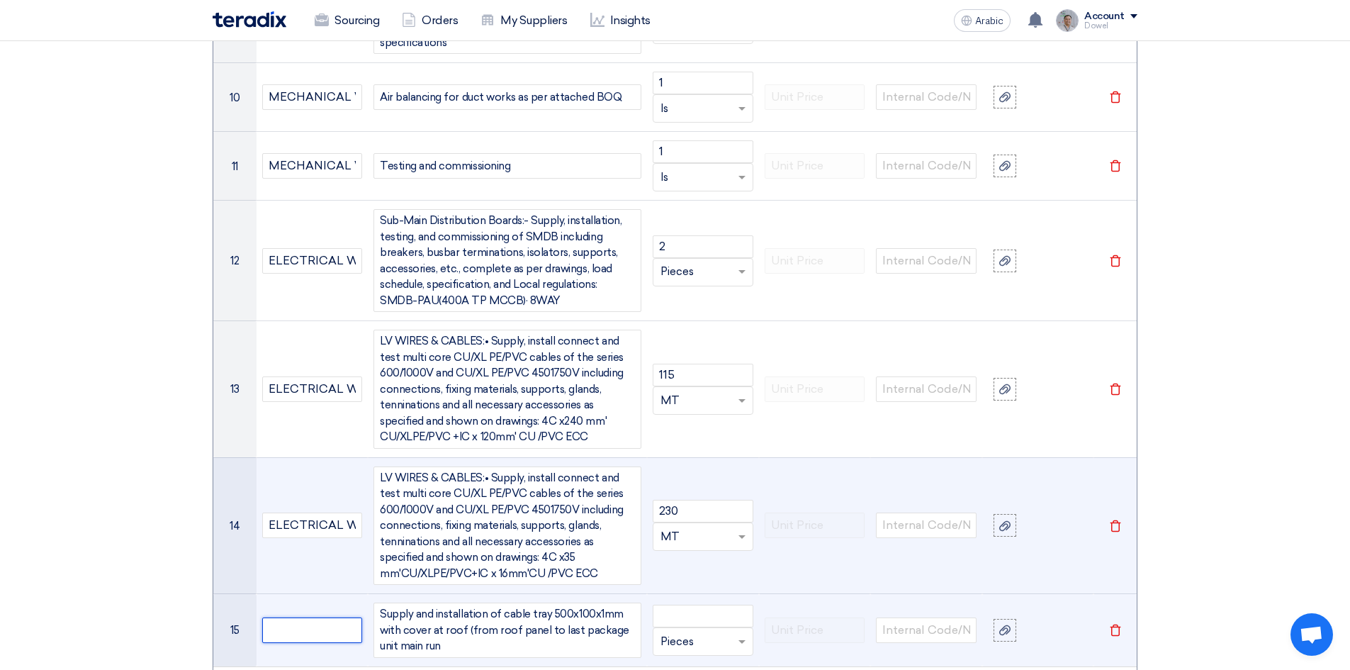
click at [321, 617] on input "text" at bounding box center [312, 630] width 101 height 26
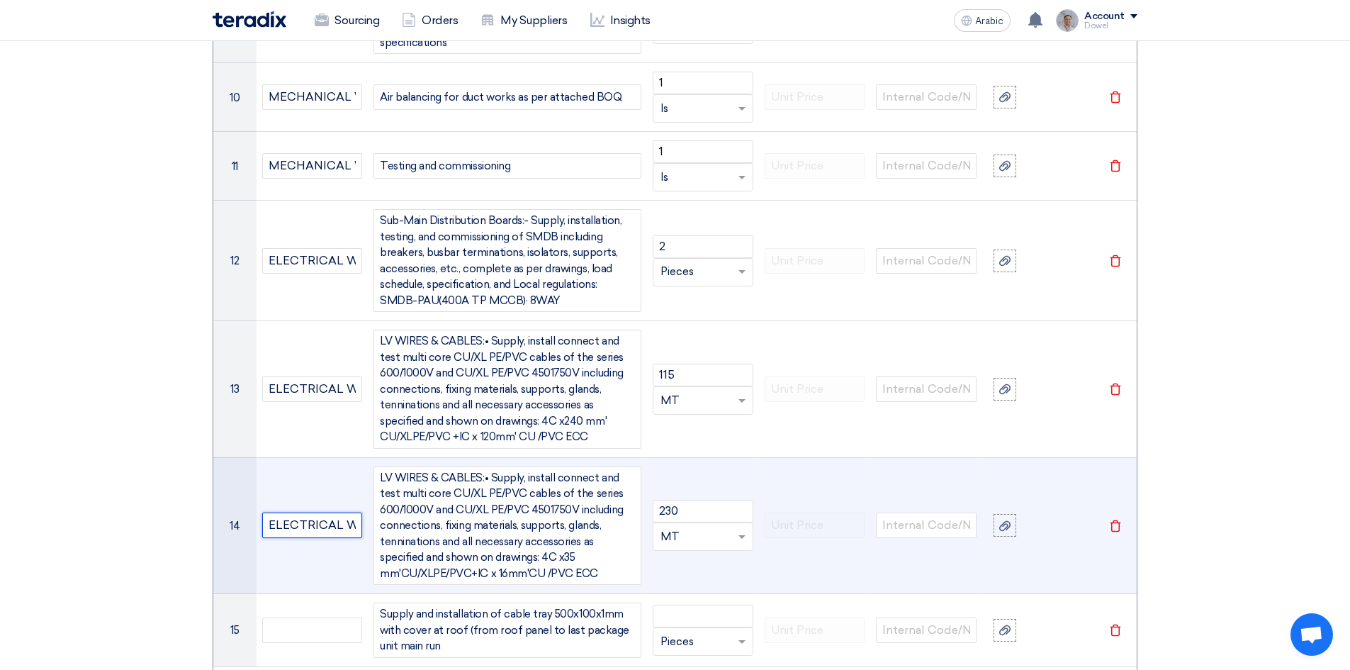
scroll to position [0, 32]
drag, startPoint x: 268, startPoint y: 505, endPoint x: 362, endPoint y: 496, distance: 94.7
click at [362, 512] on div "ELECTRICAL WORKS" at bounding box center [312, 525] width 101 height 26
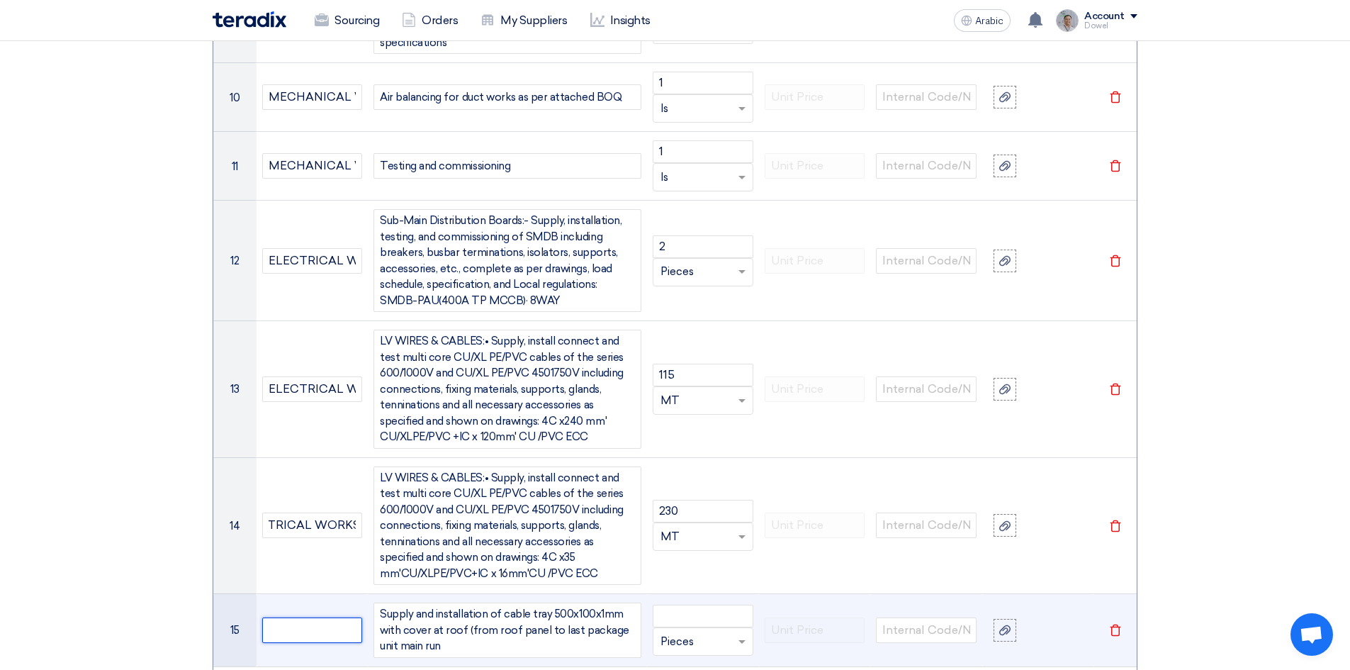
click at [305, 617] on input "text" at bounding box center [312, 630] width 101 height 26
paste input "ELECTRICAL WORKS"
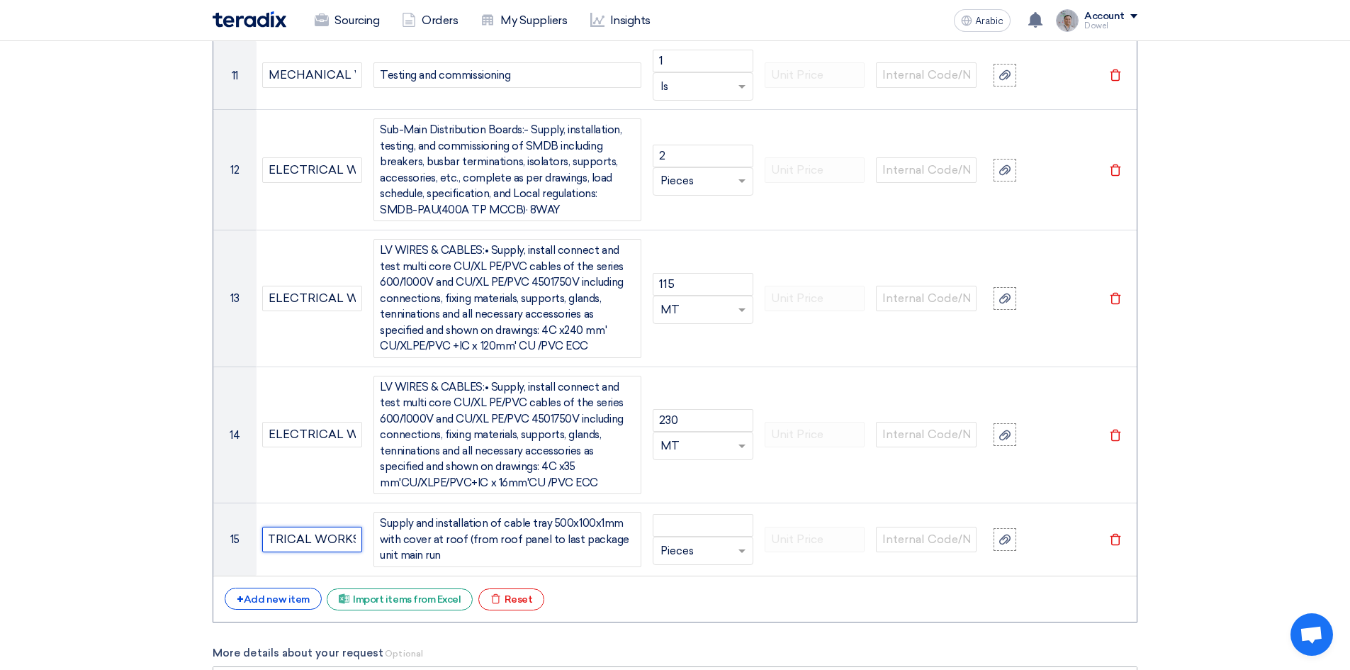
scroll to position [2564, 0]
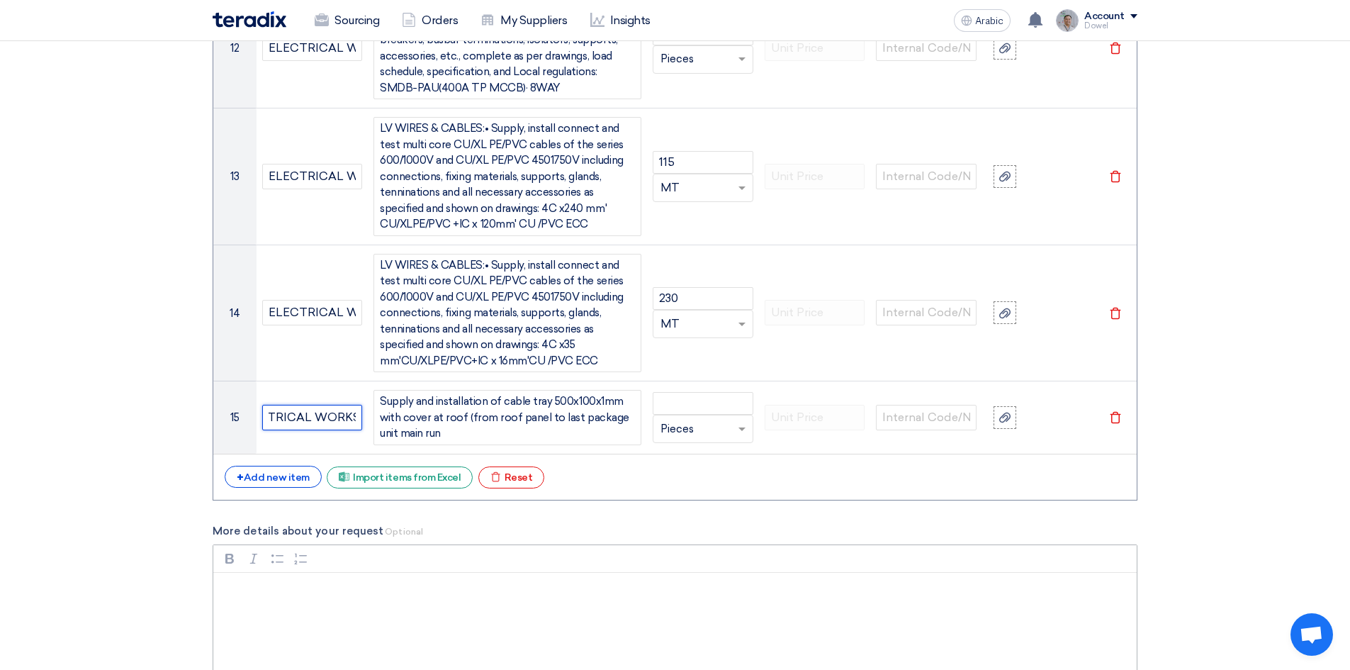
type input "ELECTRICAL WORKS"
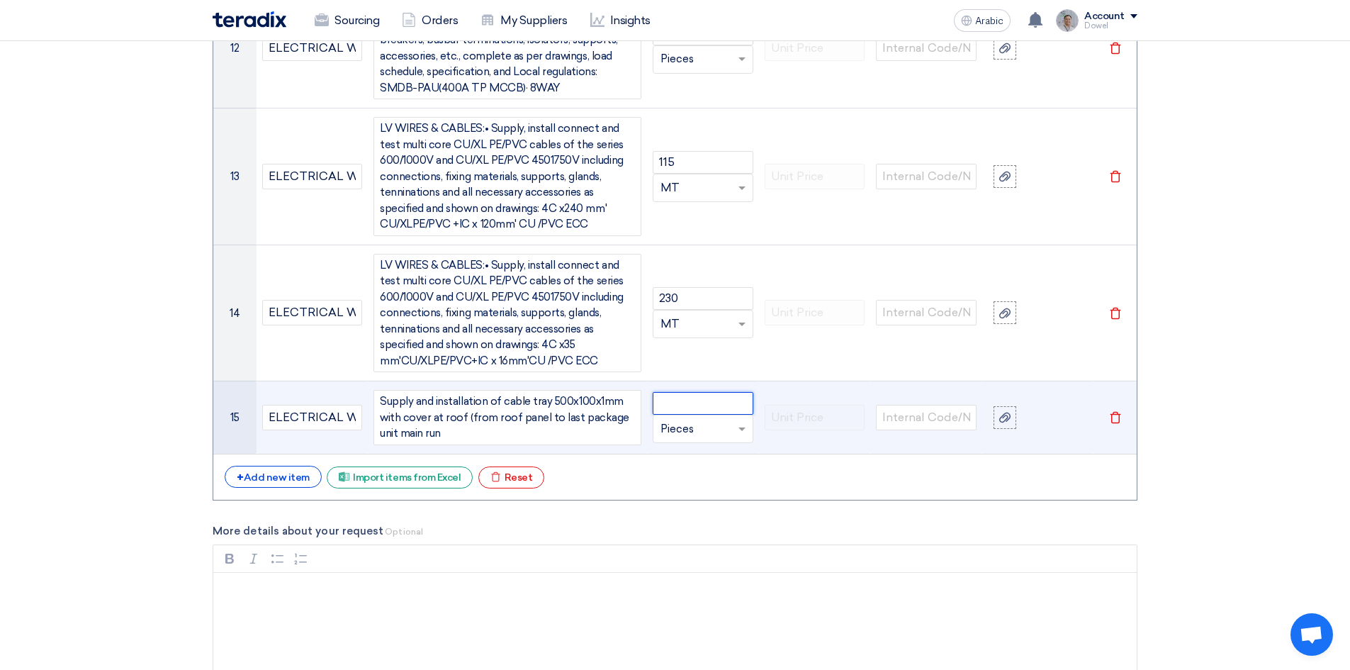
click at [684, 392] on input "number" at bounding box center [703, 403] width 101 height 23
type input "70"
click at [700, 417] on input "text" at bounding box center [694, 428] width 68 height 23
type input "MT"
click at [697, 450] on span "Add type... "M"" at bounding box center [692, 456] width 64 height 13
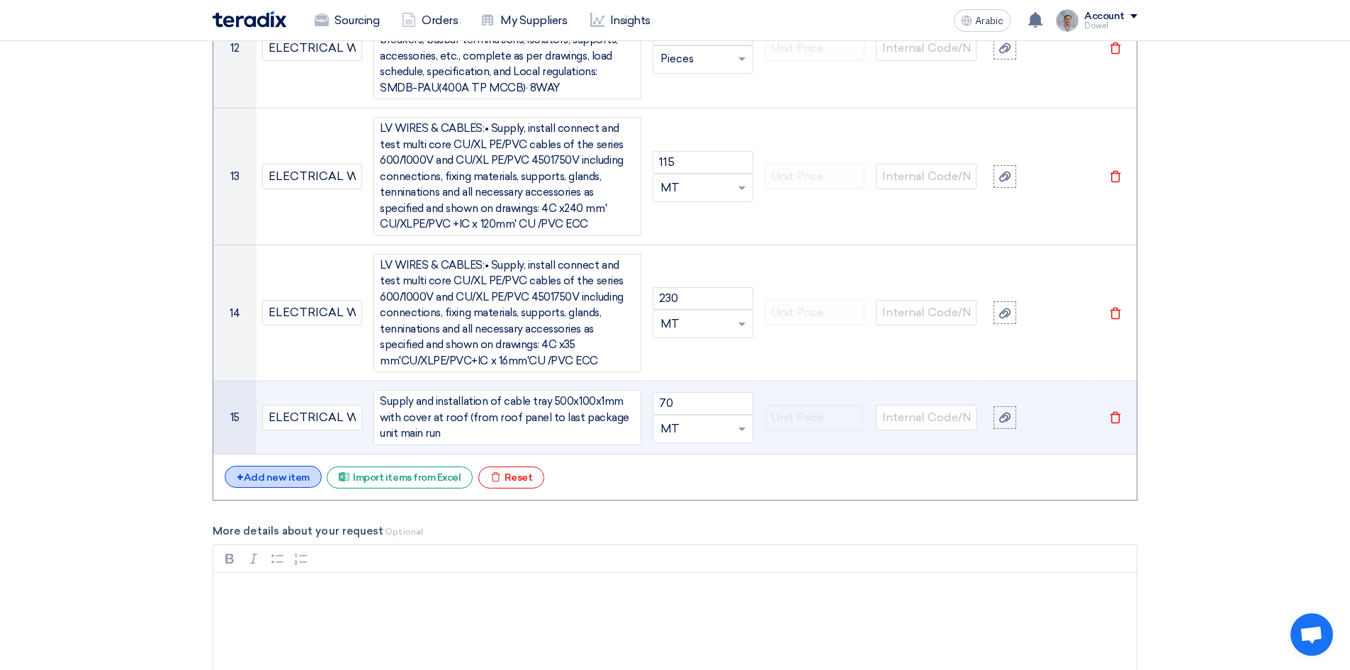
click at [259, 468] on div "+ Add new item" at bounding box center [273, 477] width 97 height 22
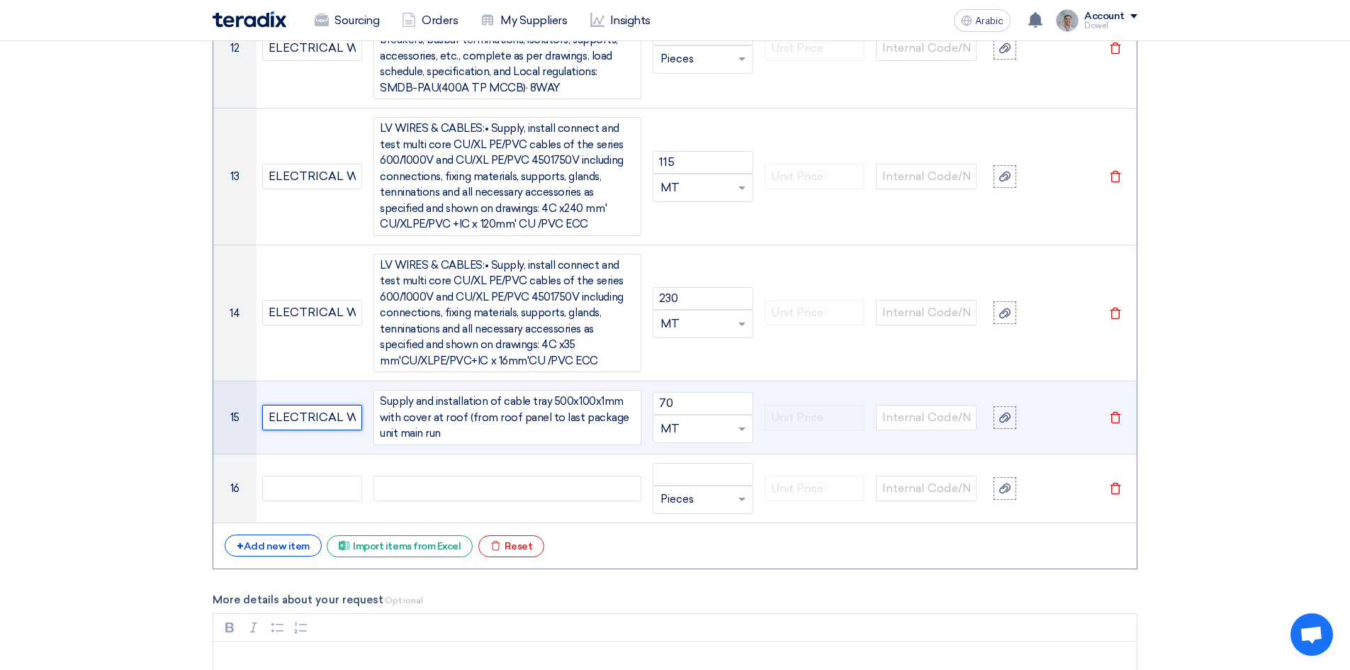
scroll to position [0, 32]
drag, startPoint x: 268, startPoint y: 398, endPoint x: 372, endPoint y: 397, distance: 104.2
click at [372, 397] on tr "15 ELECTRICAL WORKS Supply and installation of cable tray 500x100x1mm with cove…" at bounding box center [674, 417] width 923 height 73
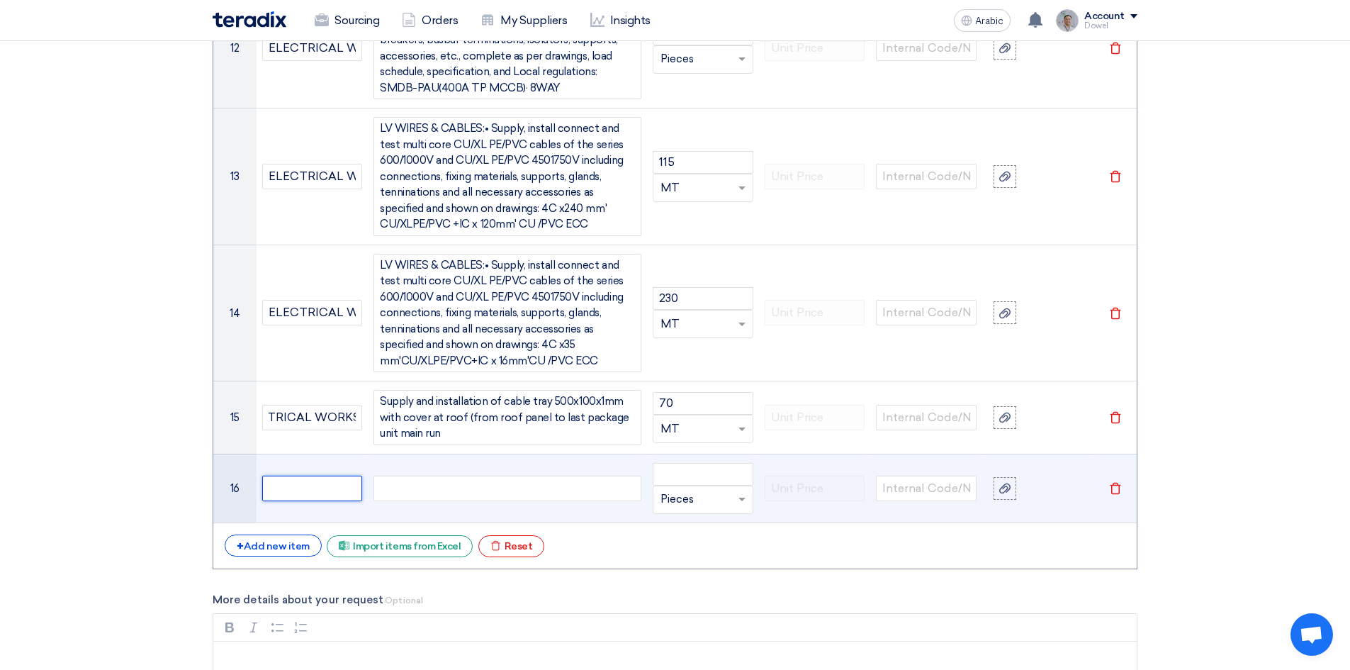
scroll to position [0, 0]
click at [310, 477] on input "text" at bounding box center [312, 488] width 101 height 26
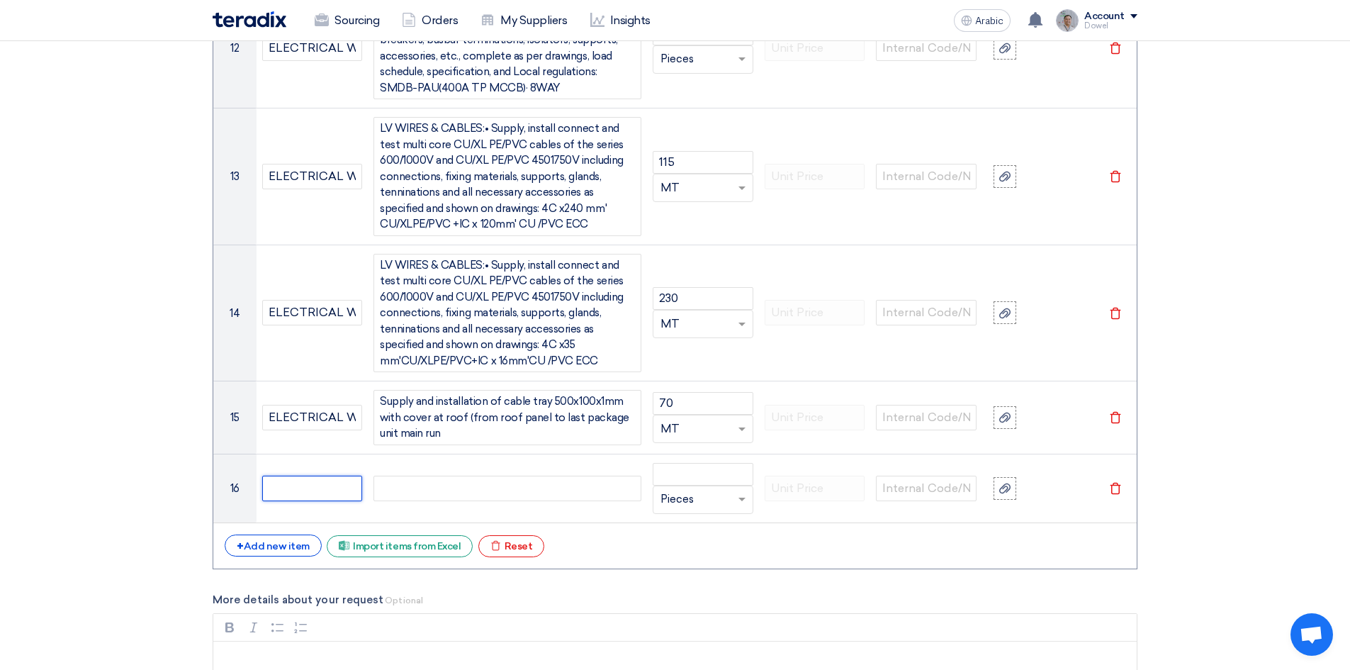
paste input "ELECTRICAL WORKS"
type input "ELECTRICAL WORKS"
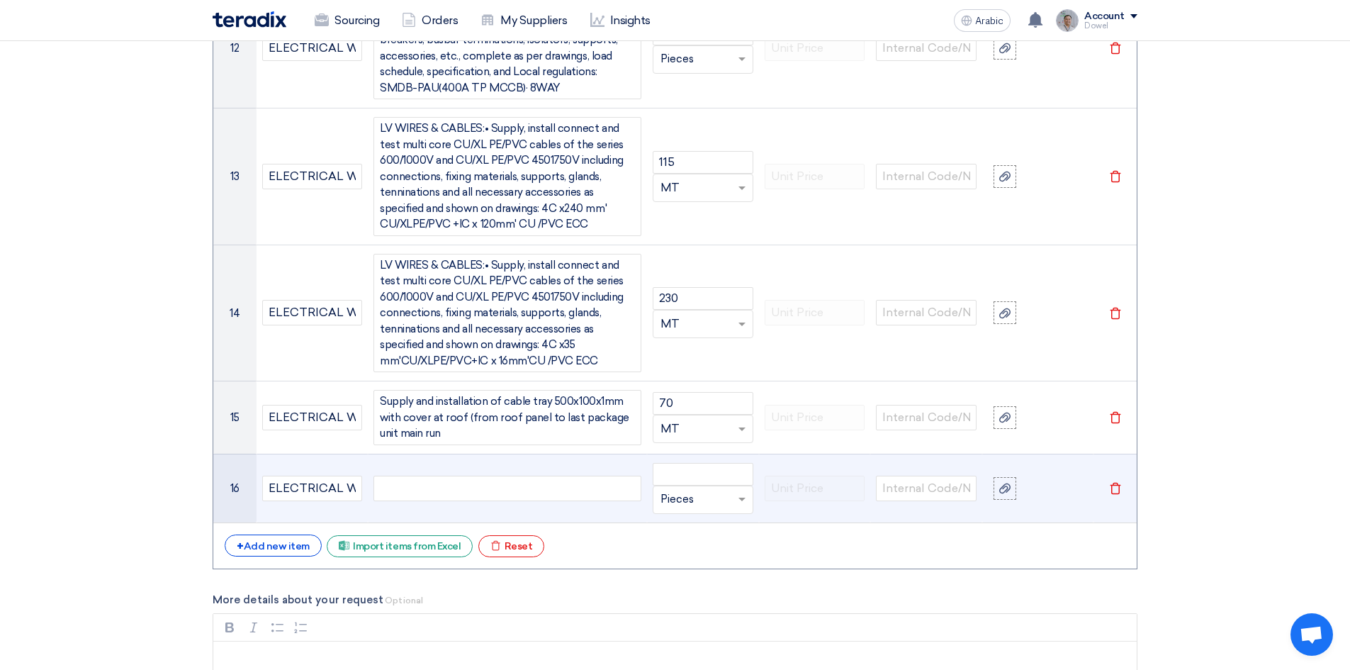
click at [413, 475] on div at bounding box center [507, 488] width 268 height 26
paste div
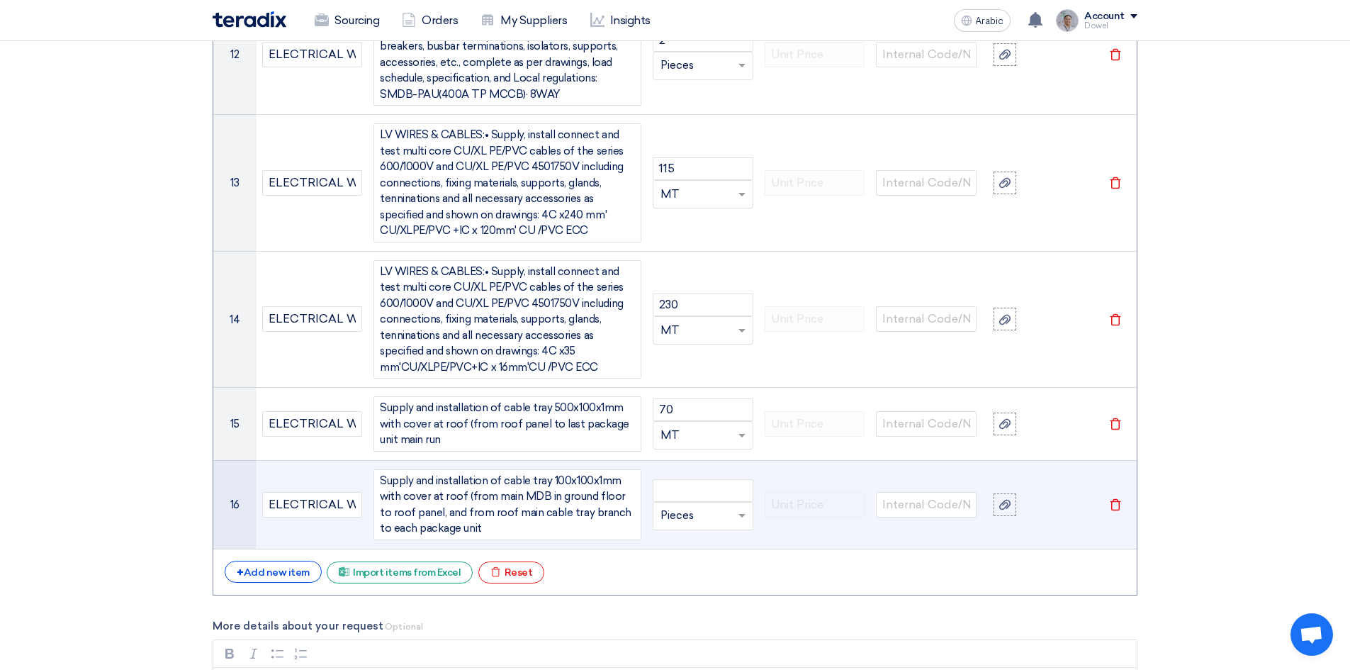
scroll to position [2551, 0]
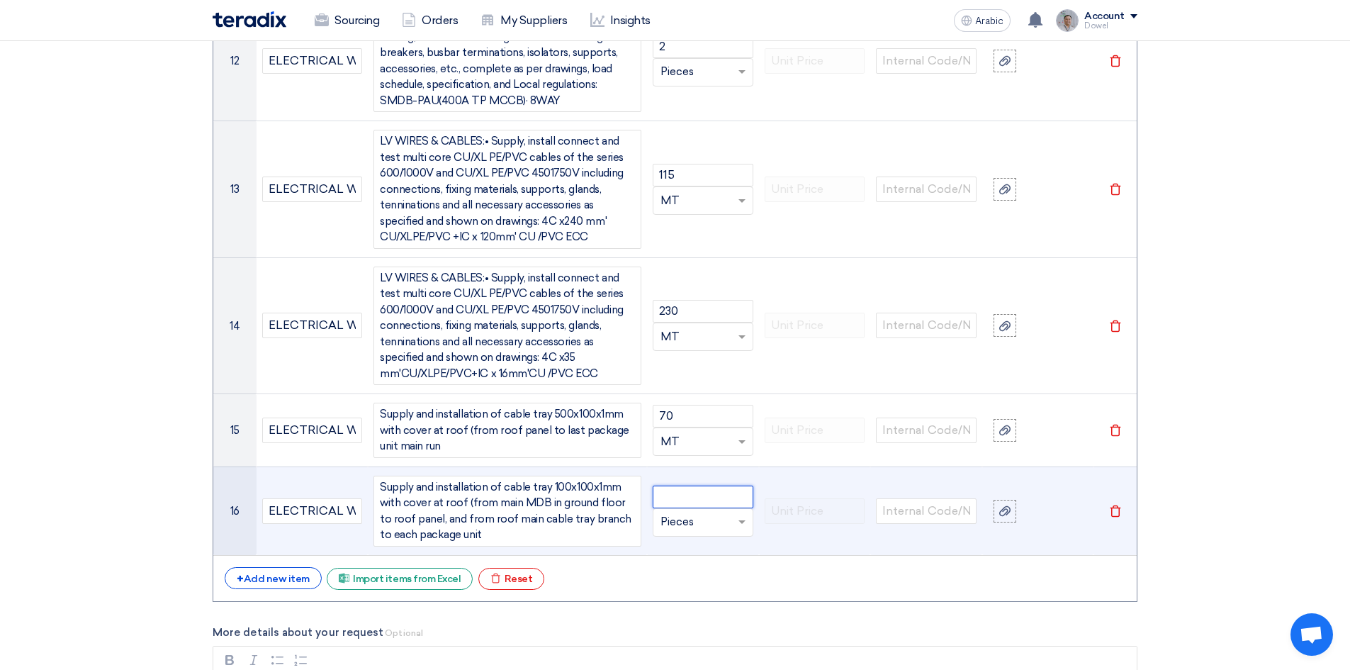
click at [681, 485] on input "number" at bounding box center [703, 496] width 101 height 23
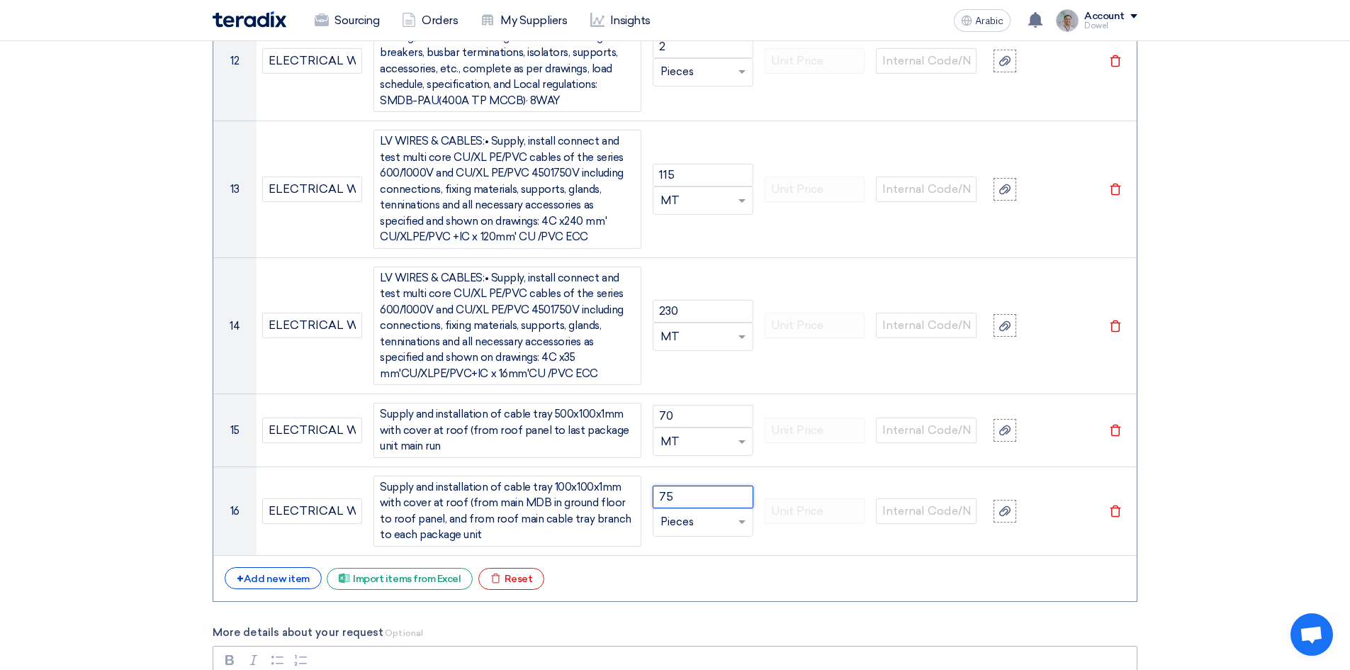
type input "75"
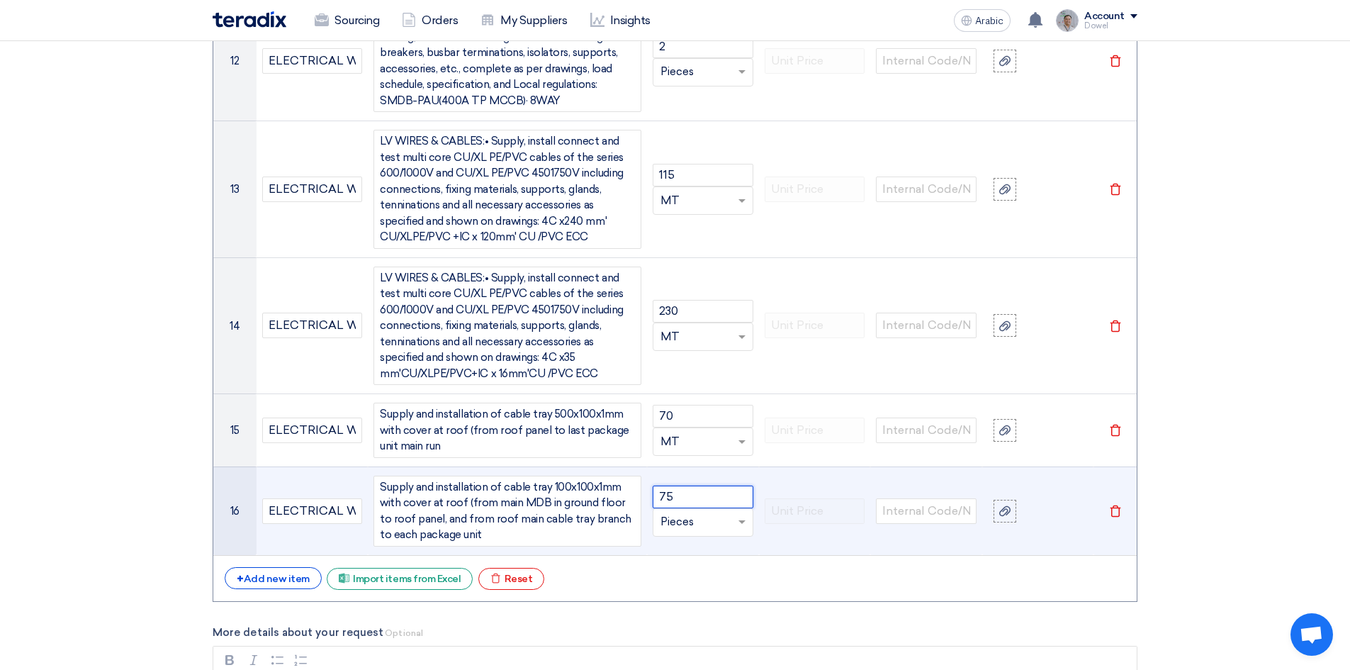
click at [694, 511] on input "text" at bounding box center [694, 522] width 68 height 23
type input "MT"
click at [702, 489] on font "Add type..." at bounding box center [681, 494] width 43 height 10
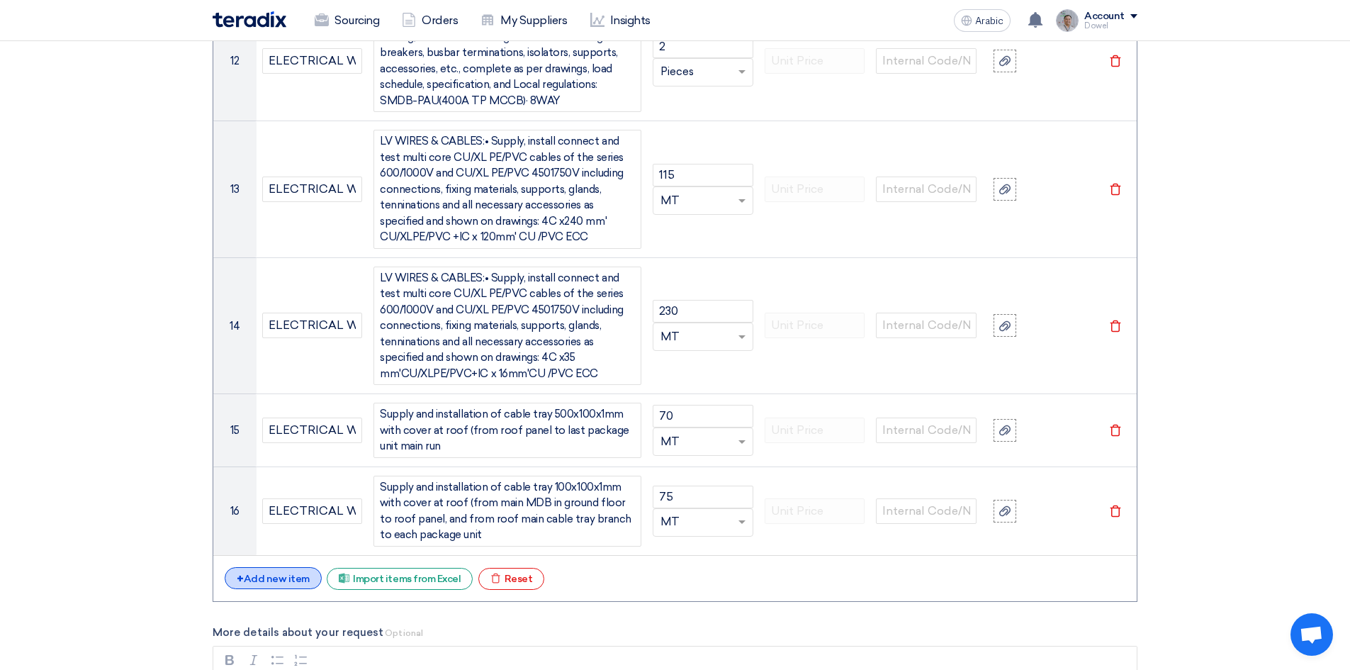
click at [287, 573] on font "Add new item" at bounding box center [277, 579] width 66 height 12
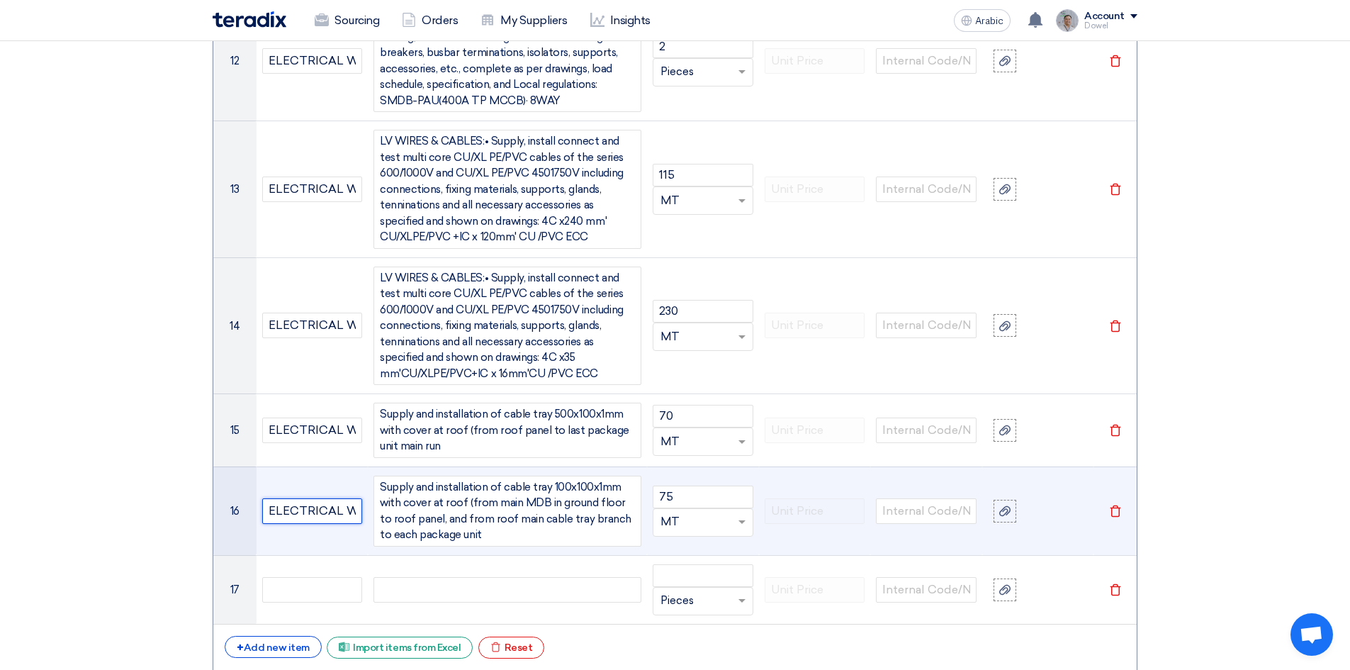
scroll to position [0, 32]
drag, startPoint x: 270, startPoint y: 494, endPoint x: 364, endPoint y: 505, distance: 94.9
click at [364, 505] on td "ELECTRICAL WORKS" at bounding box center [312, 510] width 112 height 89
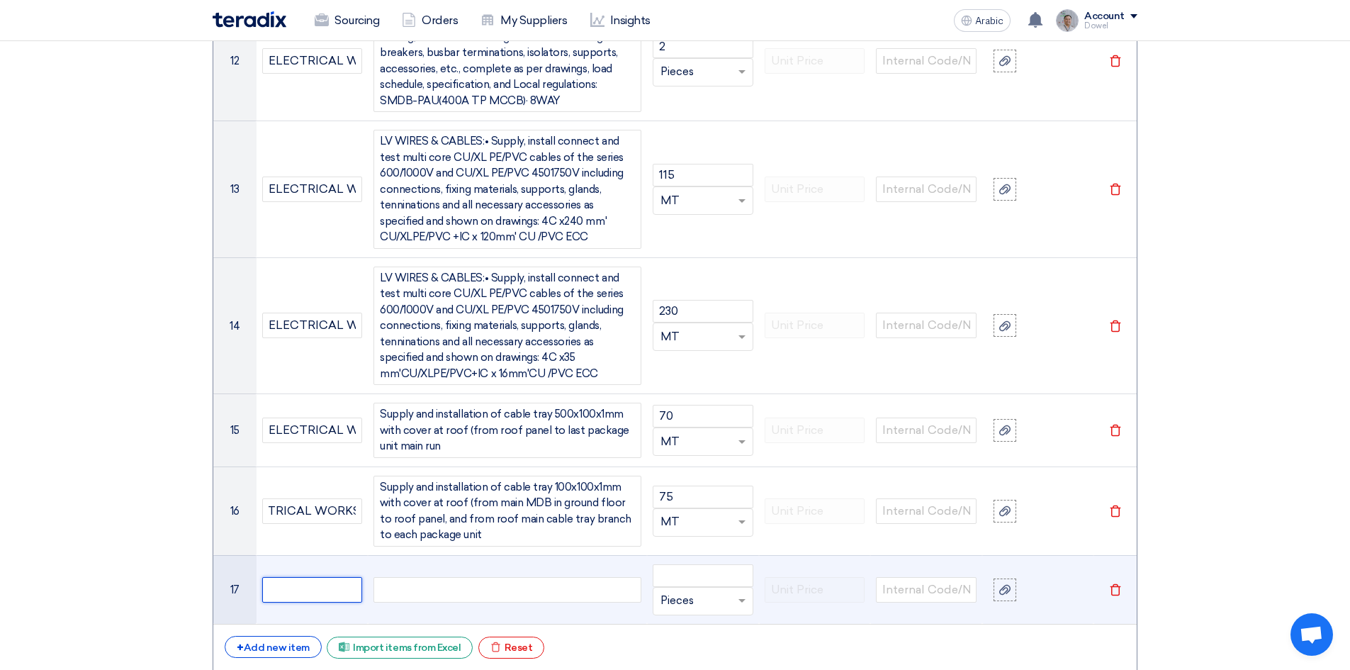
click at [298, 577] on input "text" at bounding box center [312, 590] width 101 height 26
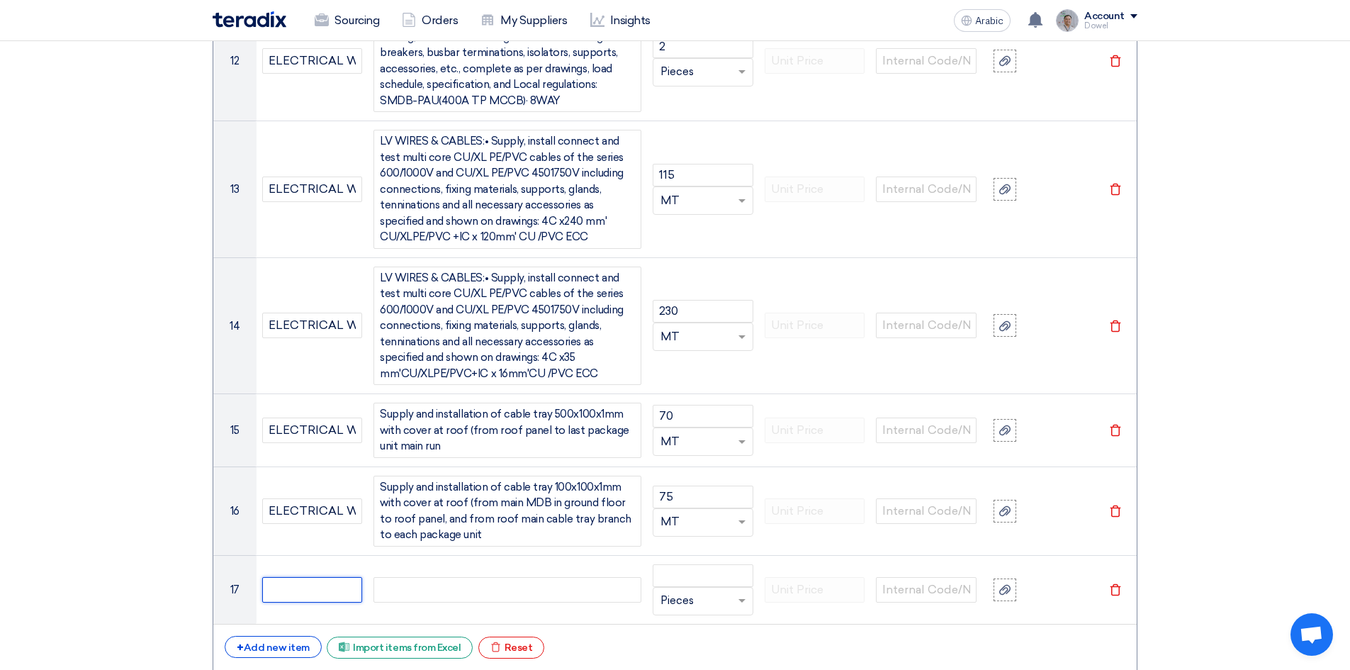
paste input "ELECTRICAL WORKS"
type input "ELECTRICAL WORKS"
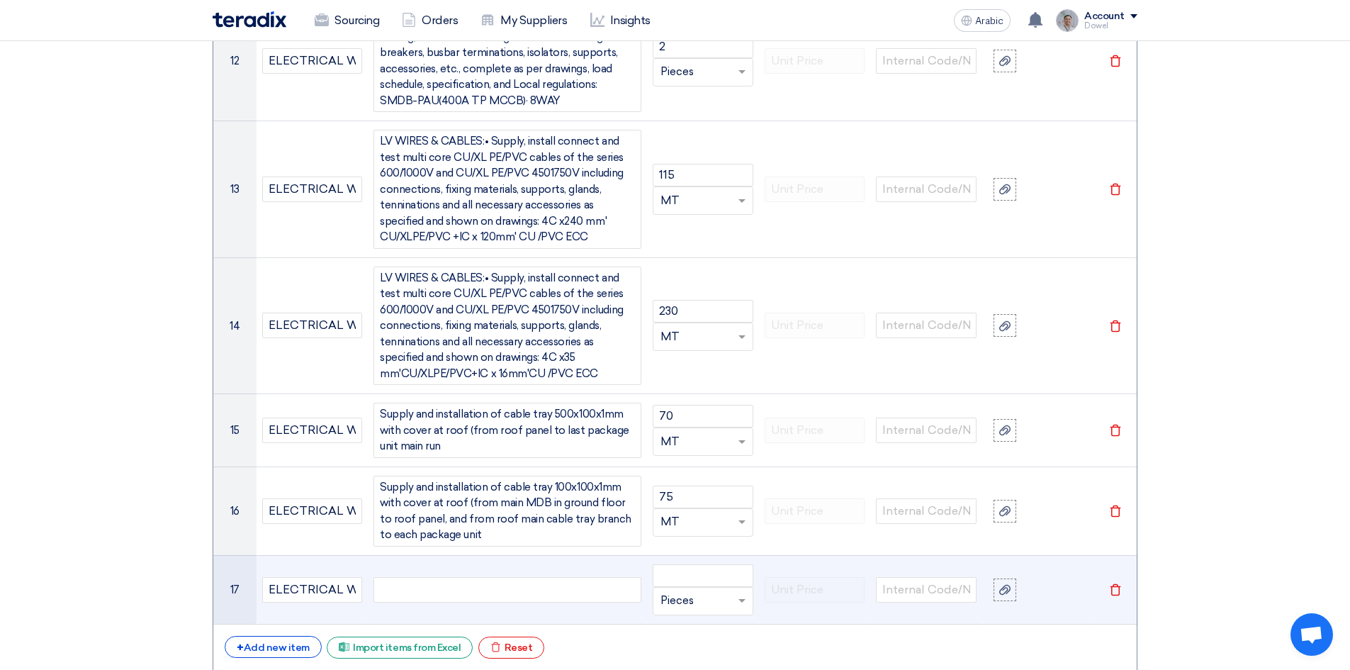
click at [415, 577] on div at bounding box center [507, 590] width 268 height 26
paste div
click at [683, 564] on input "number" at bounding box center [703, 575] width 101 height 23
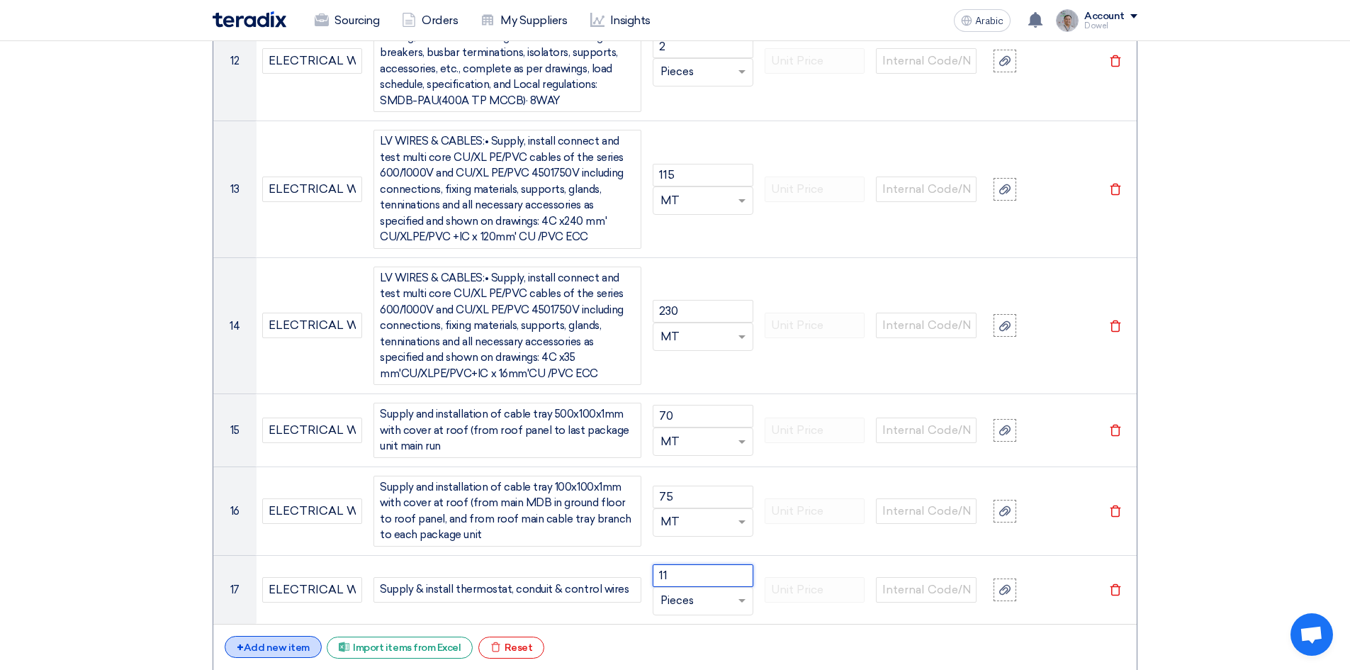
type input "11"
click at [280, 641] on font "Add new item" at bounding box center [277, 647] width 66 height 12
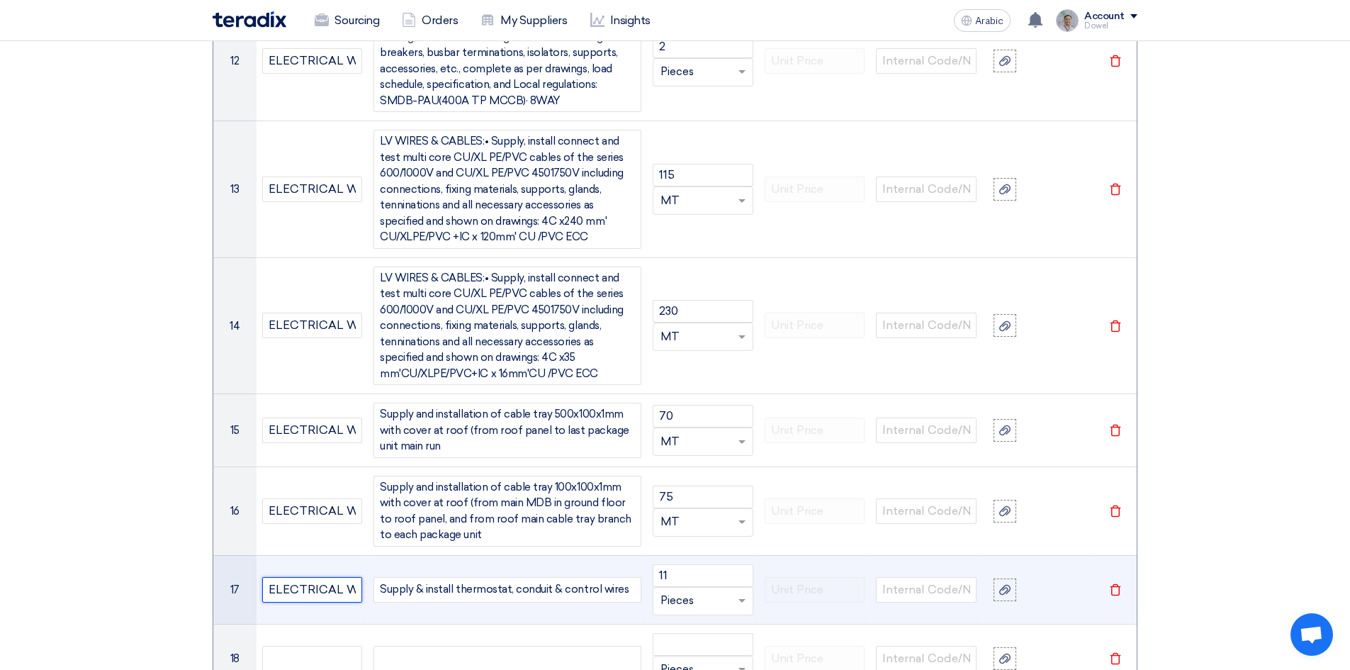
scroll to position [0, 32]
drag, startPoint x: 266, startPoint y: 568, endPoint x: 374, endPoint y: 570, distance: 107.7
click at [374, 570] on tr "17 ELECTRICAL WORKS Supply & install thermostat, conduit & control wires 11 Uni…" at bounding box center [674, 589] width 923 height 69
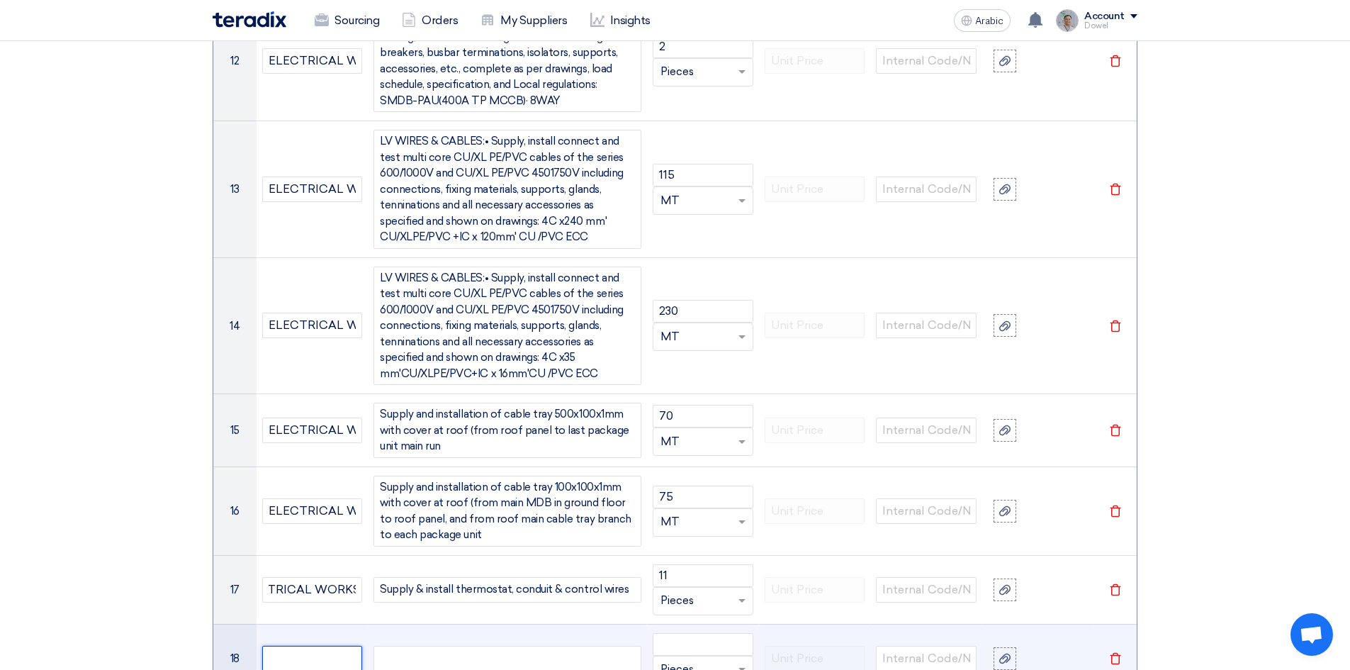
click at [303, 645] on input "text" at bounding box center [312, 658] width 101 height 26
paste input "ELECTRICAL WORKS"
type input "ELECTRICAL WORKS"
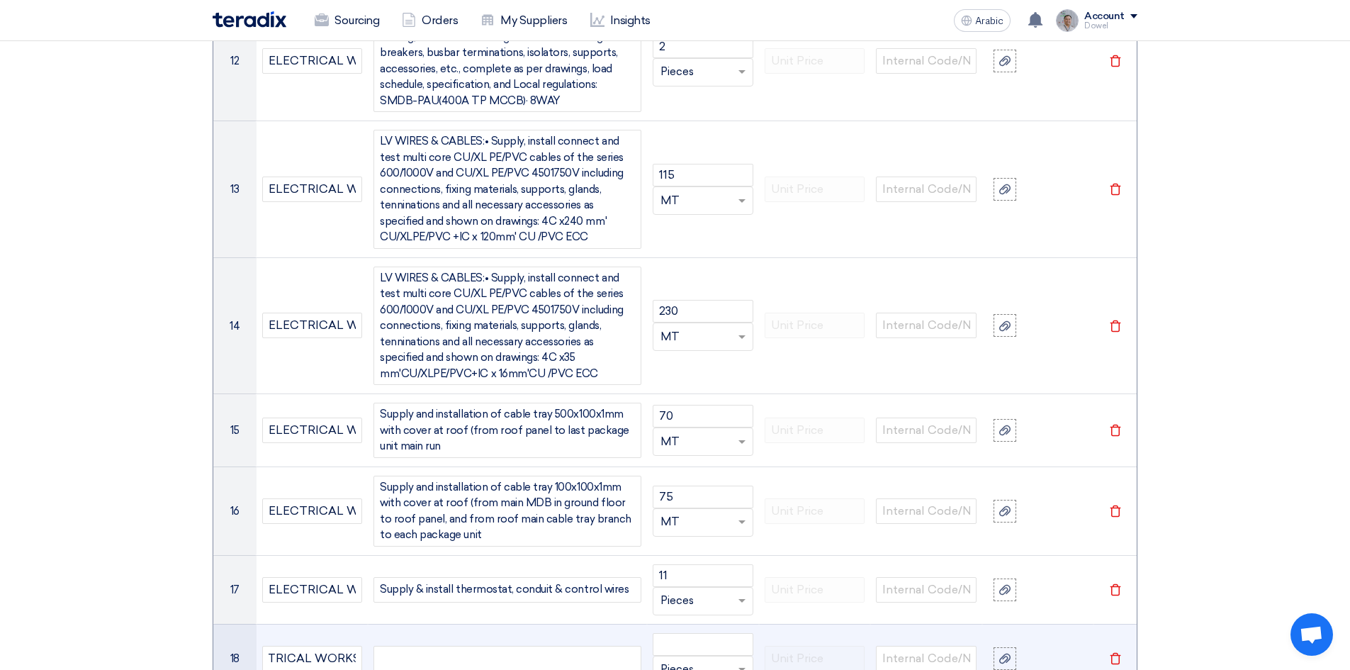
scroll to position [0, 0]
click at [417, 647] on div at bounding box center [507, 658] width 268 height 26
paste div
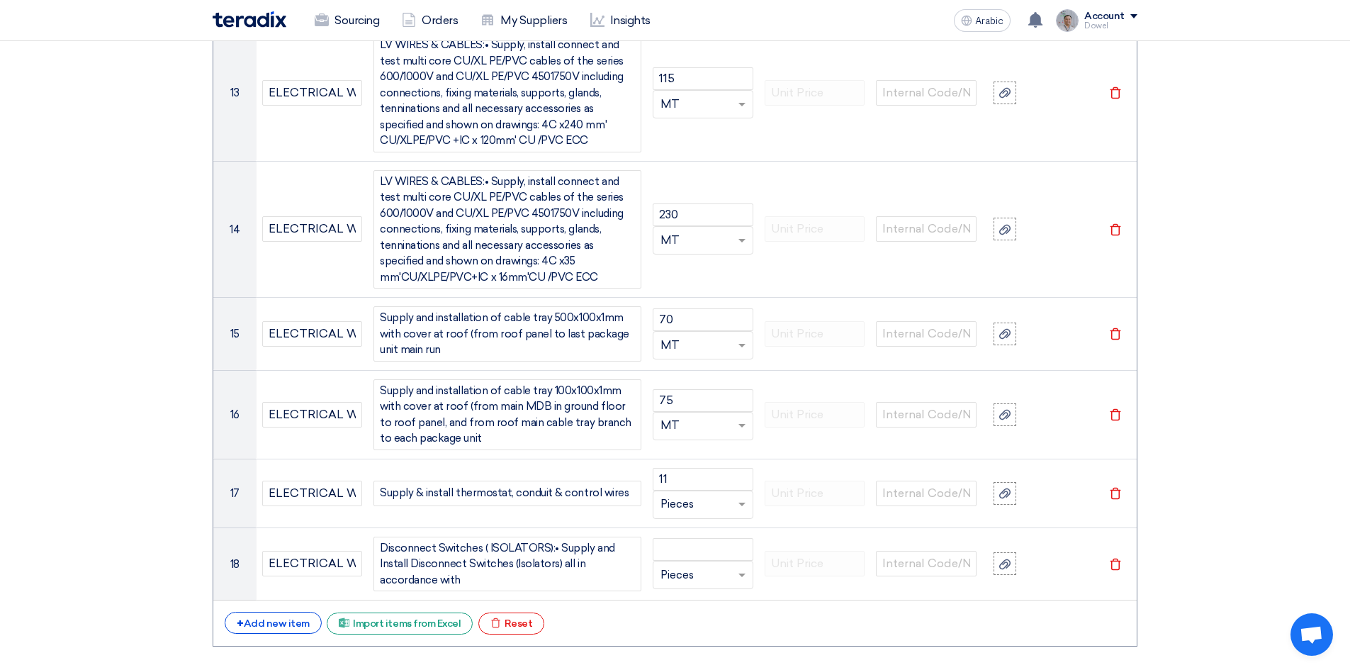
scroll to position [2902, 0]
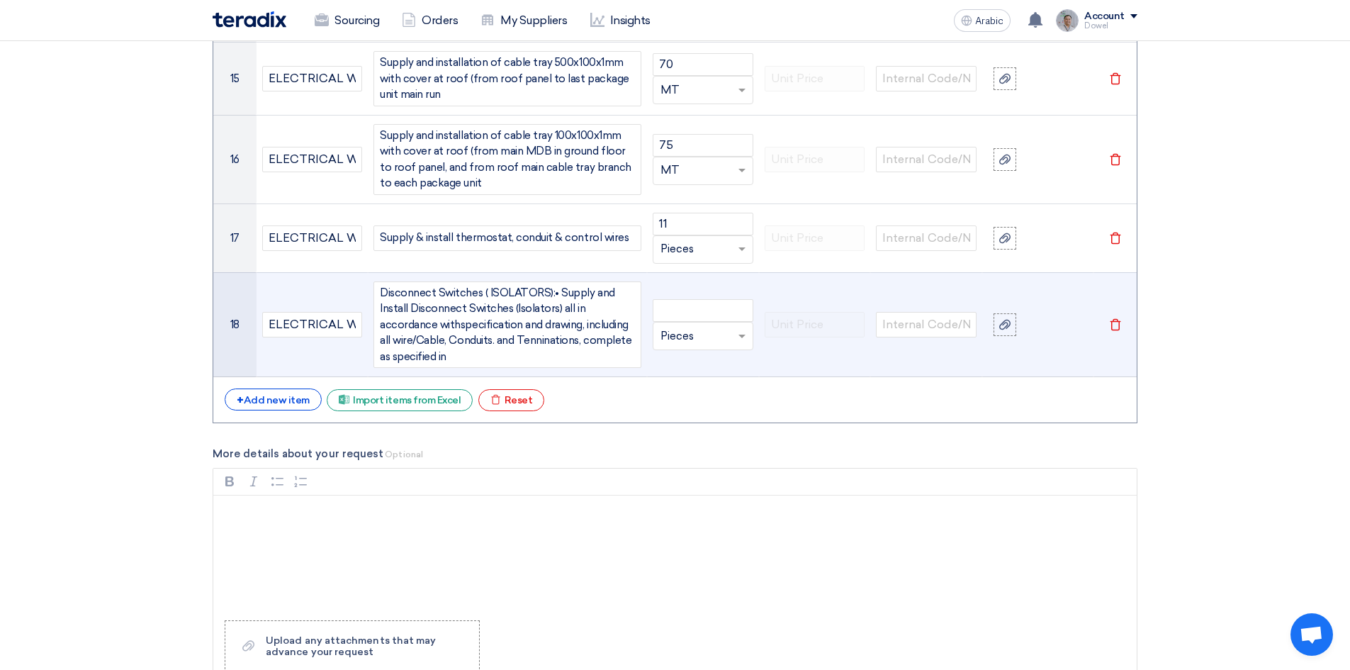
click at [457, 311] on div "Disconnect Switches ( ISOLATORS):• Supply and Install Disconnect Switches (Isol…" at bounding box center [507, 324] width 268 height 87
click at [470, 342] on div "Disconnect Switches ( ISOLATORS):• Supply and Install Disconnect Switches (Isol…" at bounding box center [507, 324] width 268 height 87
click at [621, 342] on div "Disconnect Switches ( ISOLATORS):• Supply and Install Disconnect Switches (Isol…" at bounding box center [507, 324] width 268 height 87
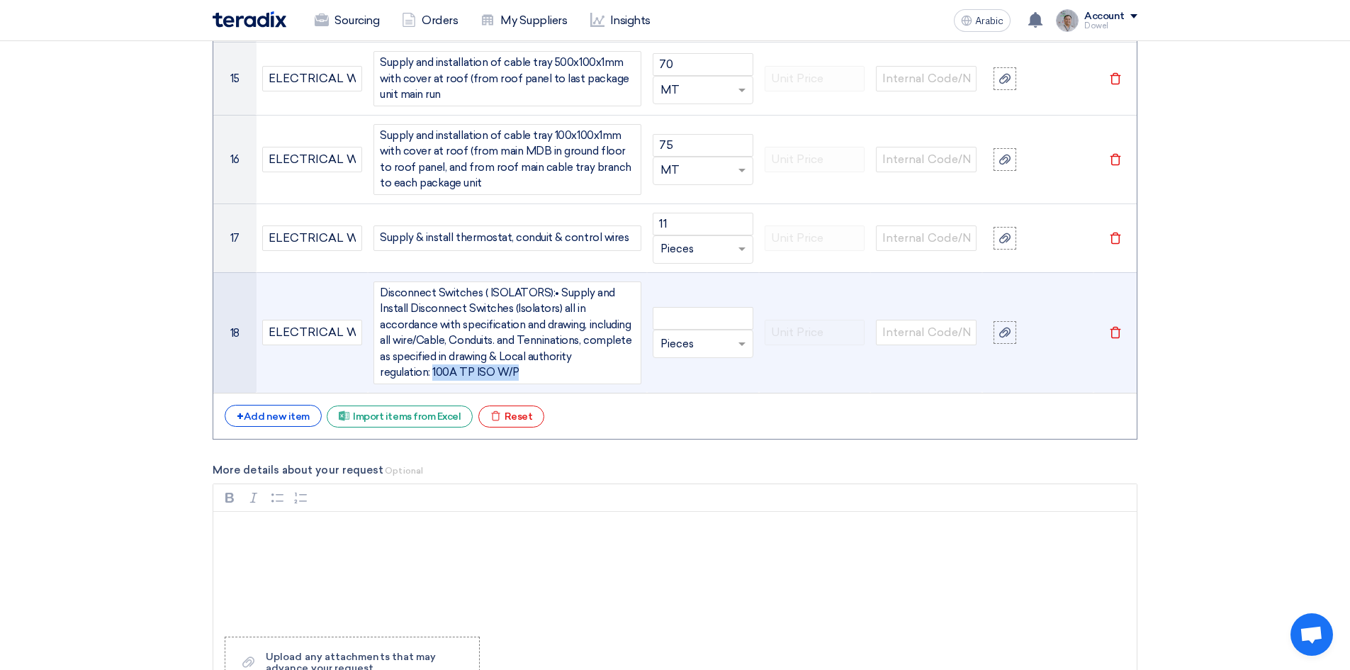
drag, startPoint x: 431, startPoint y: 358, endPoint x: 521, endPoint y: 357, distance: 90.7
click at [521, 357] on div "Disconnect Switches ( ISOLATORS):• Supply and Install Disconnect Switches (Isol…" at bounding box center [507, 332] width 268 height 103
click at [701, 307] on input "number" at bounding box center [703, 318] width 101 height 23
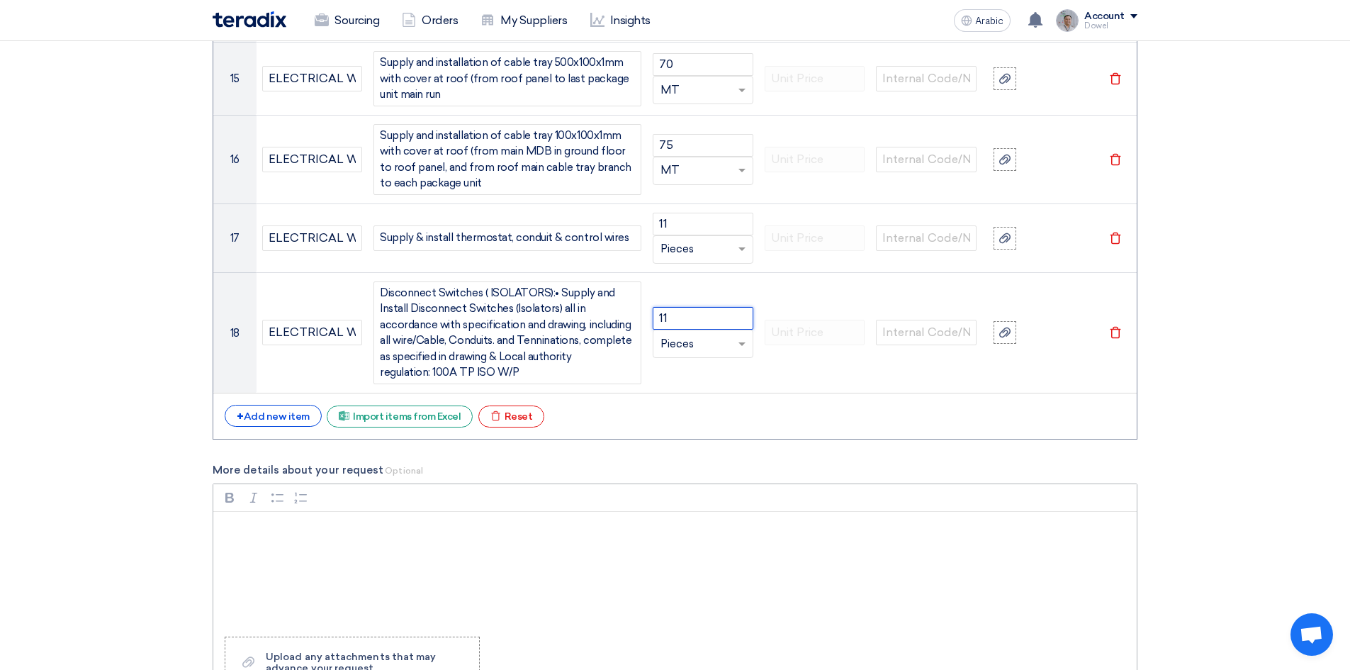
type input "11"
click at [266, 405] on div "+ Add new item" at bounding box center [273, 416] width 97 height 22
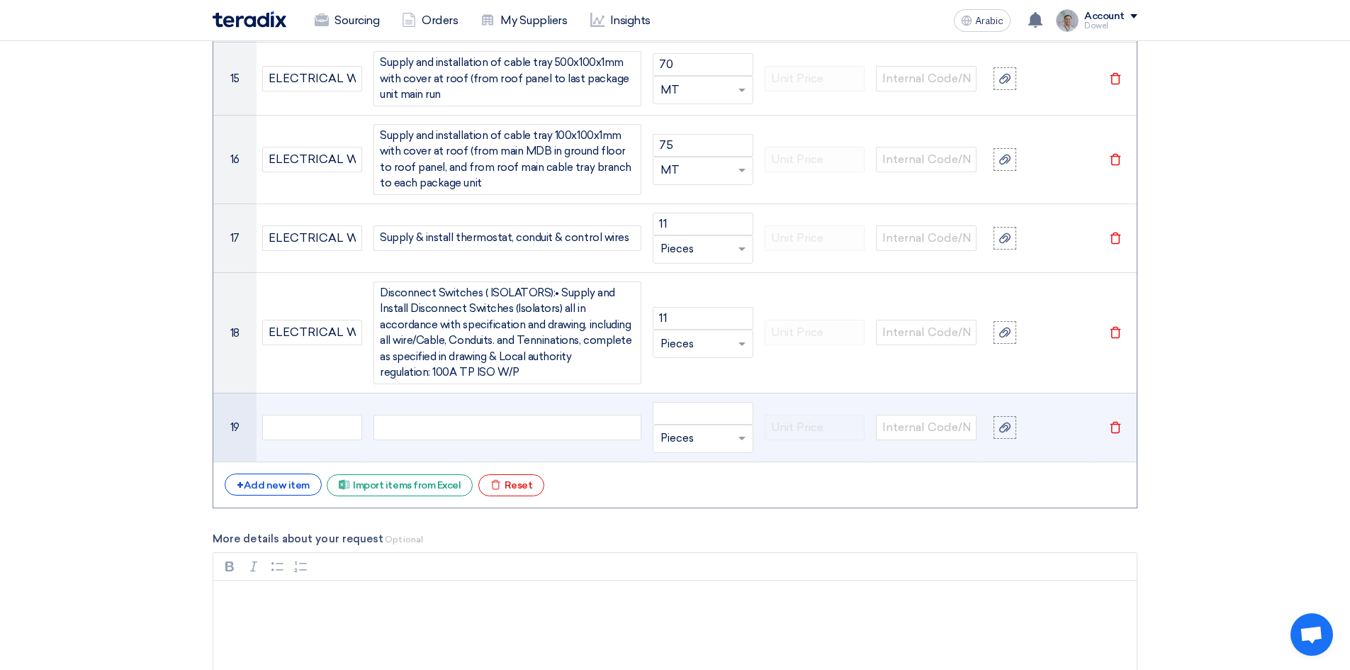
click at [398, 415] on div at bounding box center [507, 428] width 268 height 26
paste div
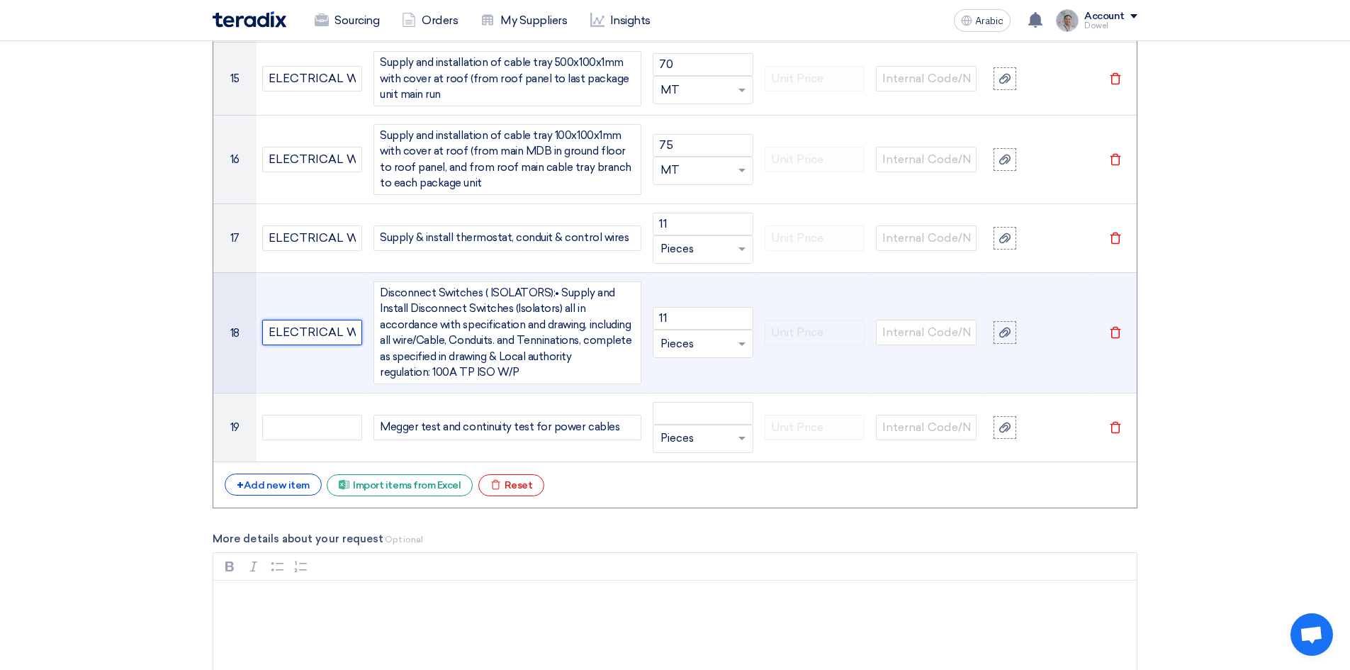
scroll to position [0, 32]
drag, startPoint x: 267, startPoint y: 315, endPoint x: 382, endPoint y: 320, distance: 114.9
click at [382, 320] on tr "18 ELECTRICAL WORKS Disconnect Switches ( ISOLATORS):• Supply and Install Disco…" at bounding box center [674, 332] width 923 height 120
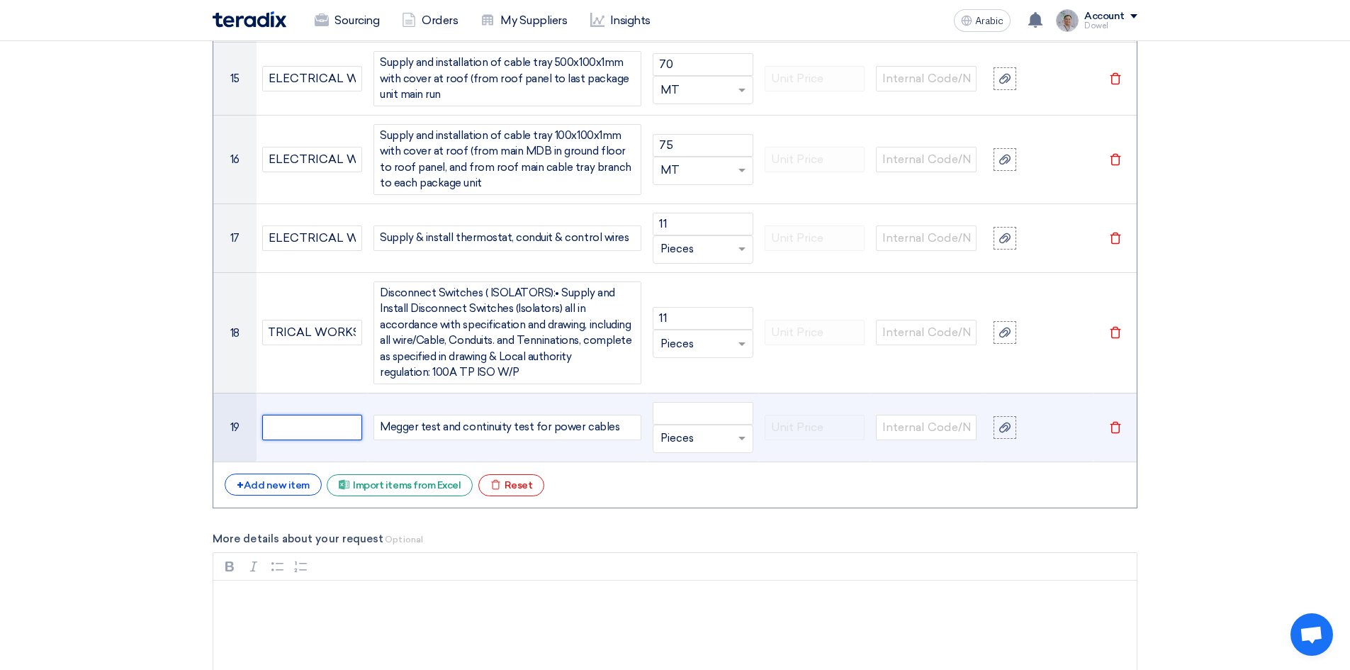
scroll to position [0, 0]
click at [306, 417] on input "text" at bounding box center [312, 428] width 101 height 26
paste input "ELECTRICAL WORKS"
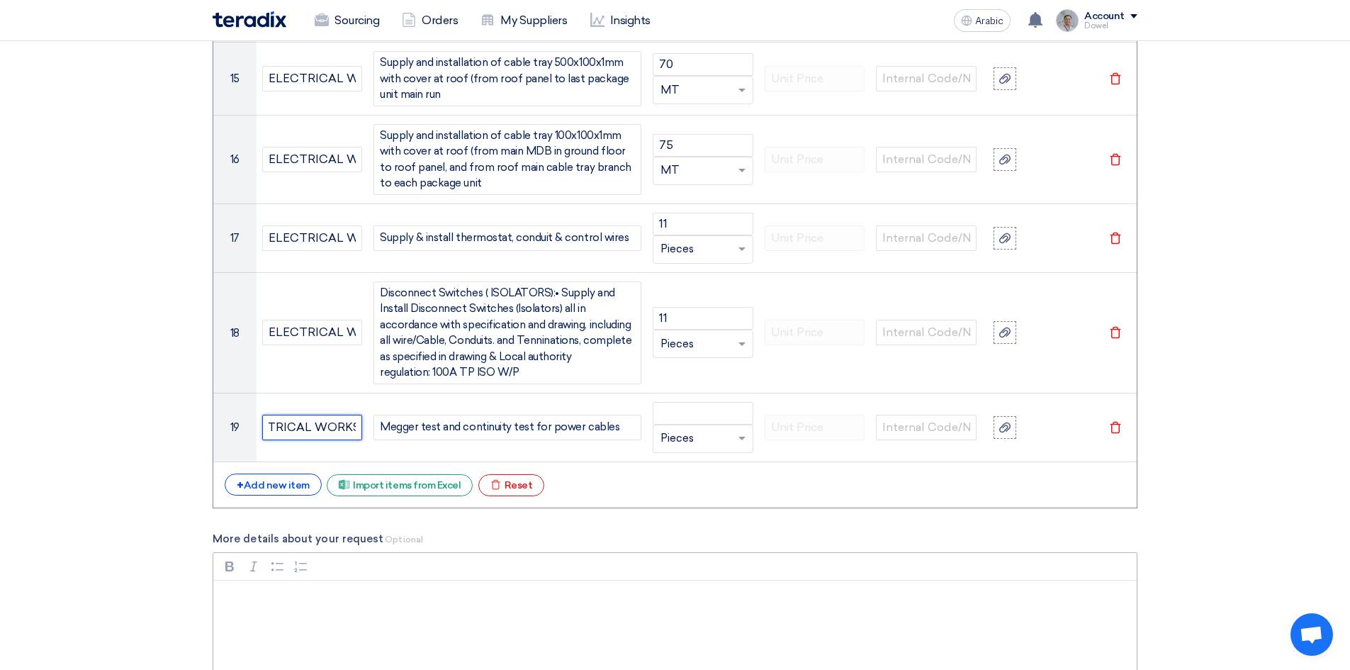
type input "ELECTRICAL WORKS"
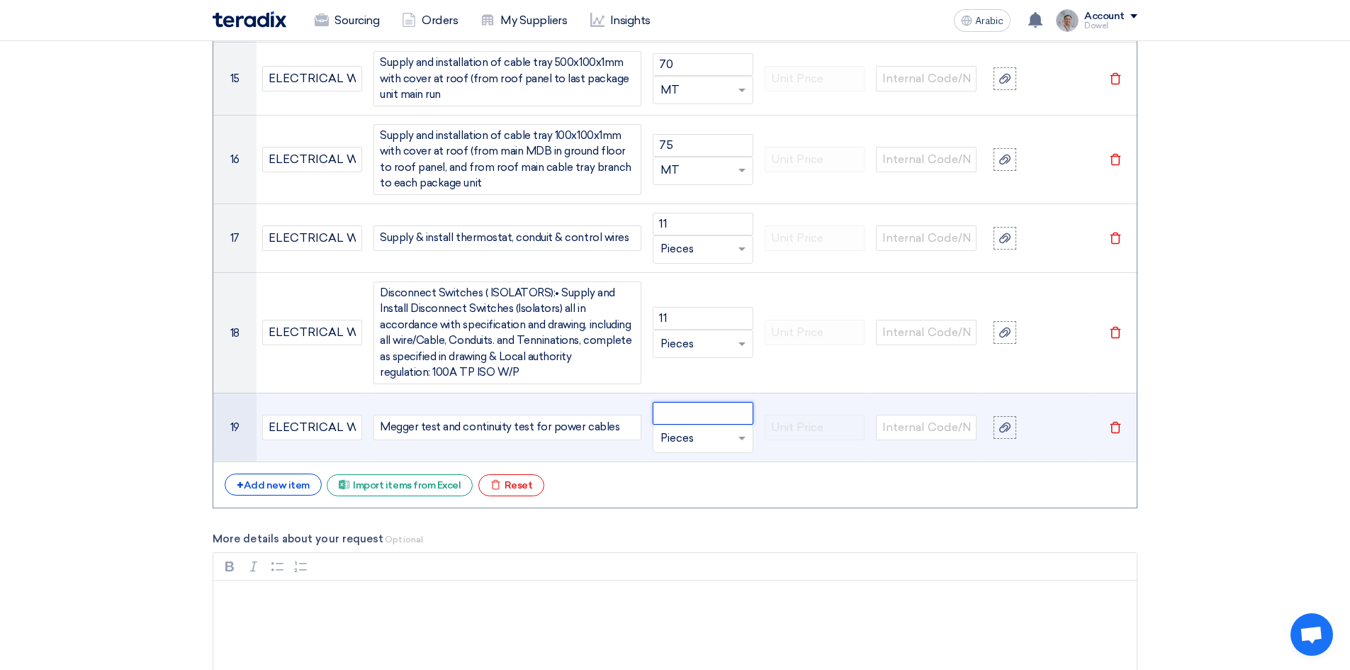
click at [678, 402] on input "number" at bounding box center [703, 413] width 101 height 23
type input "1"
click at [694, 427] on input "text" at bounding box center [694, 438] width 68 height 23
type input "L"
type input "ls"
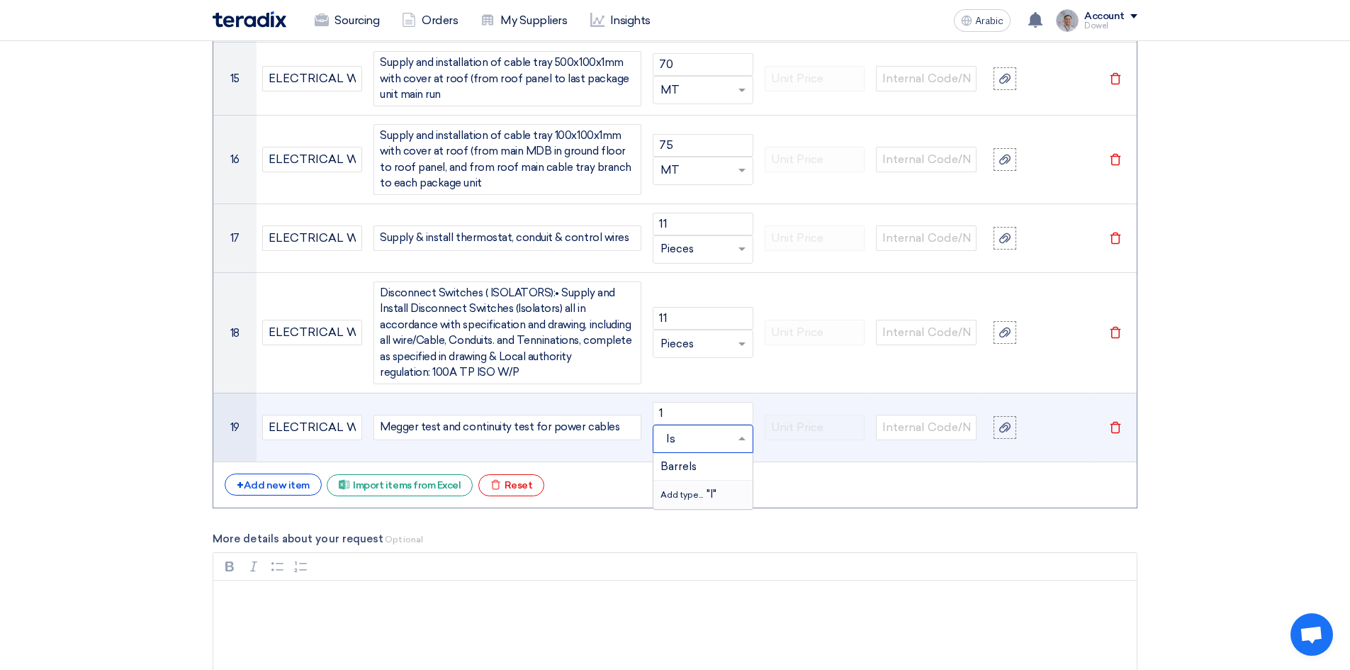
click at [702, 485] on div "Add type... "l"" at bounding box center [702, 494] width 99 height 28
click at [284, 479] on font "Add new item" at bounding box center [277, 485] width 66 height 12
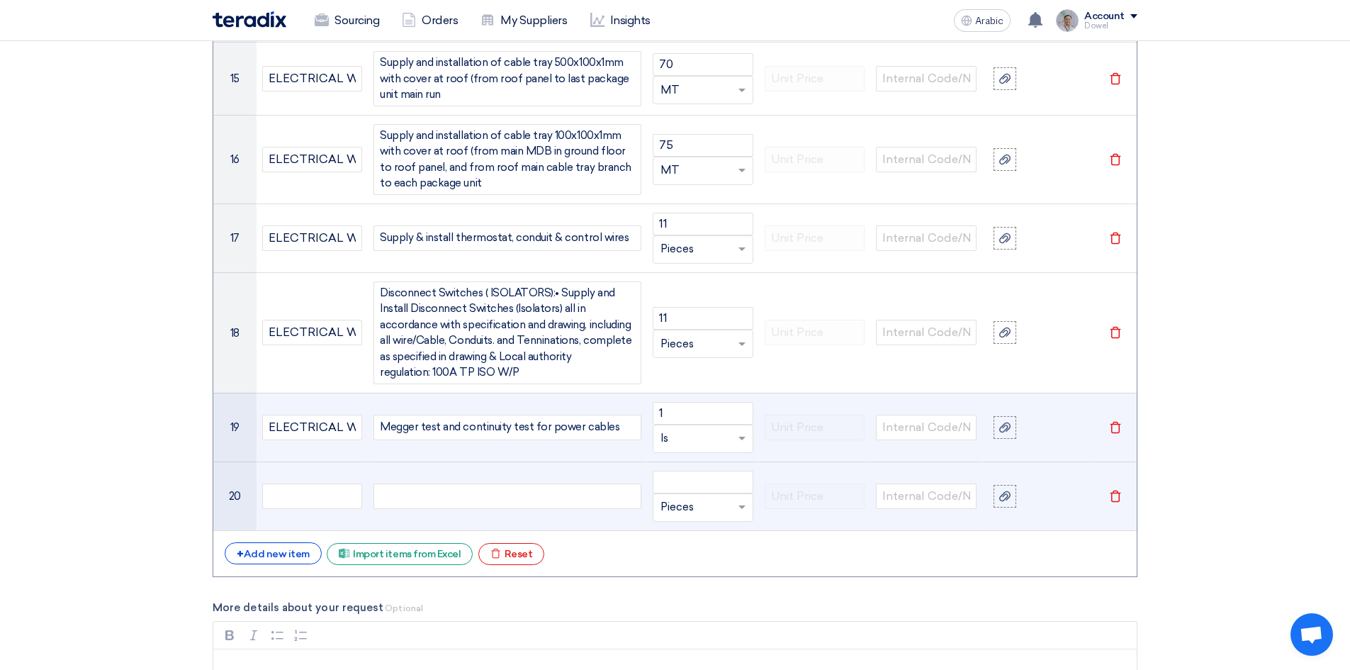
click at [415, 483] on div at bounding box center [507, 496] width 268 height 26
paste div
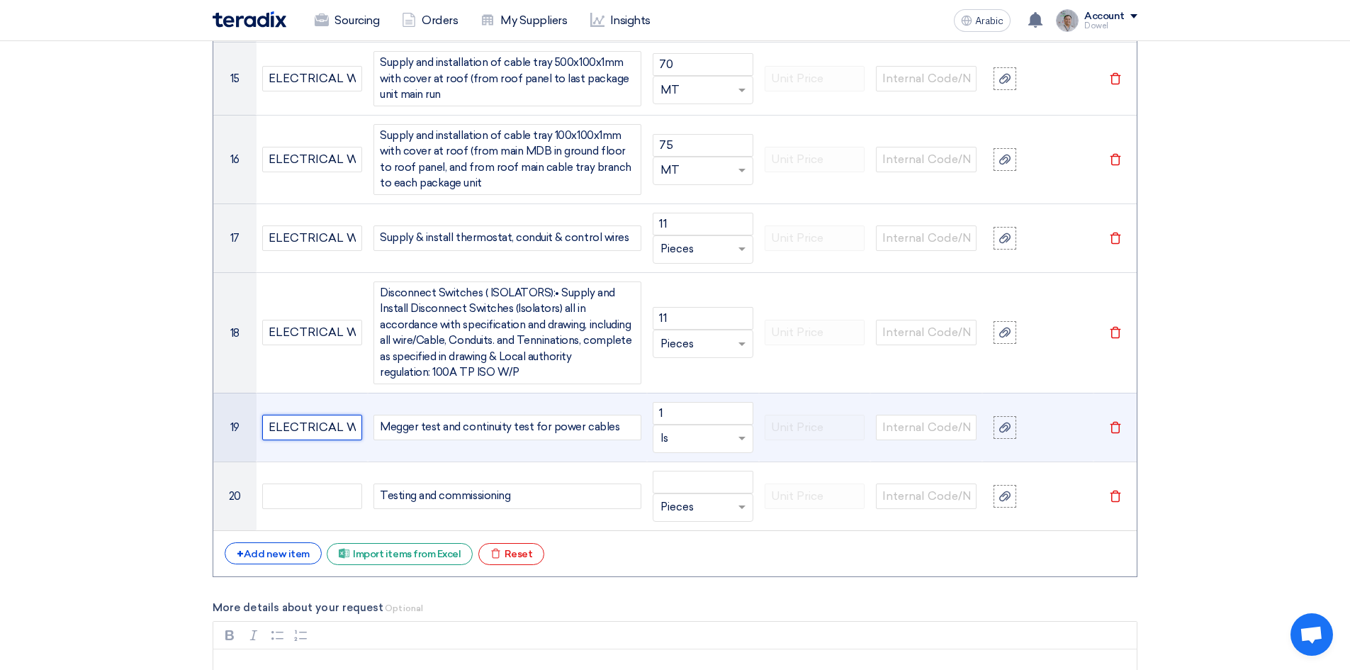
scroll to position [0, 32]
drag, startPoint x: 266, startPoint y: 411, endPoint x: 408, endPoint y: 407, distance: 142.5
click at [408, 407] on tr "19 ELECTRICAL WORKS Megger test and continuity test for power cables 1 Unit × l…" at bounding box center [674, 427] width 923 height 69
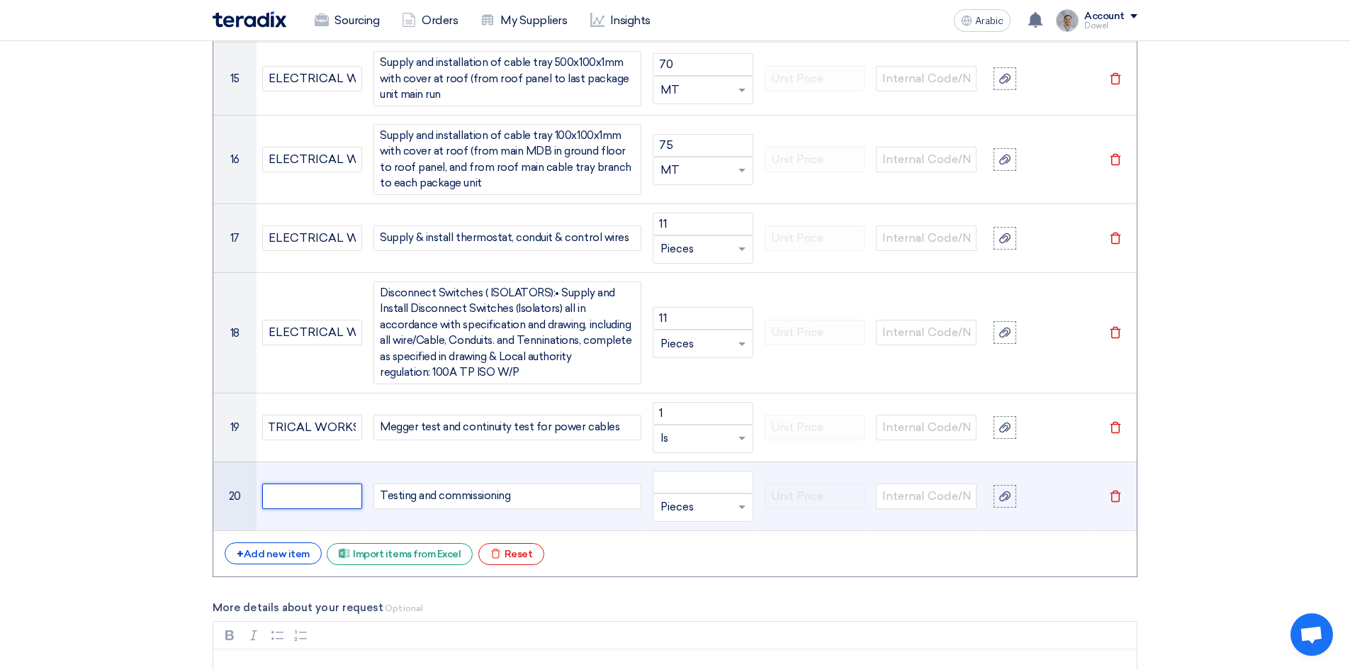
click at [304, 483] on input "text" at bounding box center [312, 496] width 101 height 26
paste input "ELECTRICAL WORKS"
type input "ELECTRICAL WORKS"
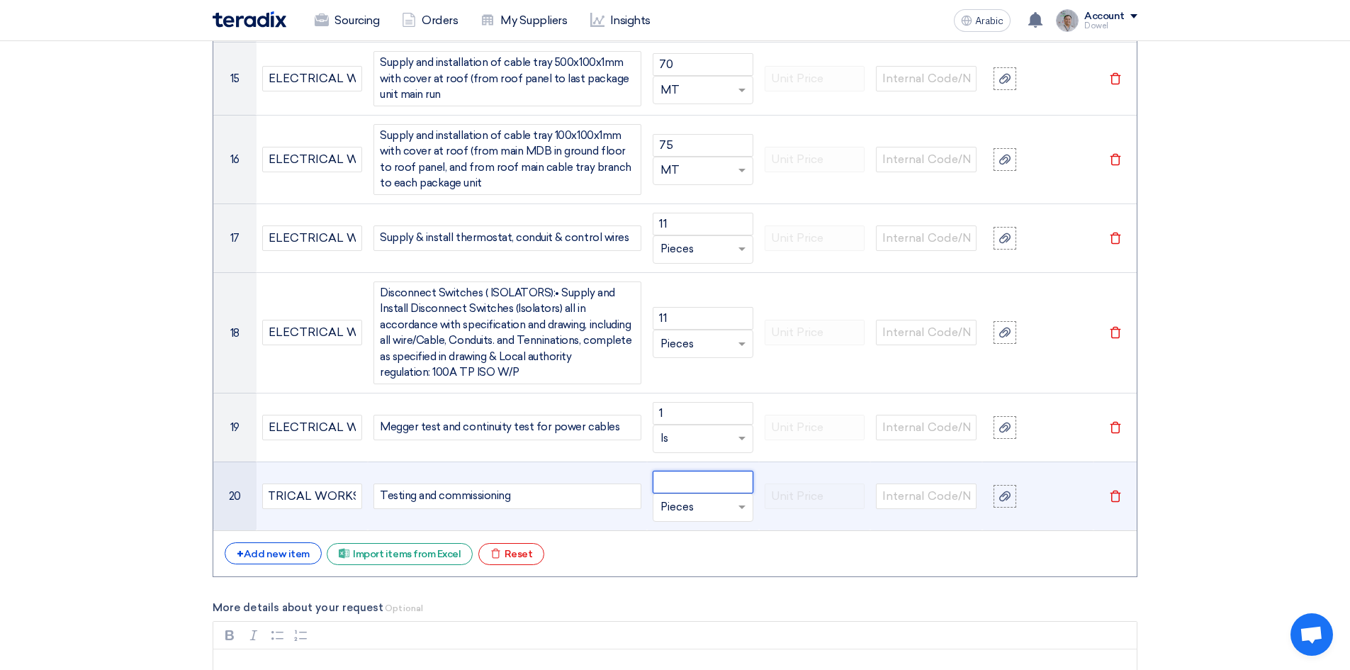
click at [677, 470] on input "number" at bounding box center [703, 481] width 101 height 23
type input "1"
click at [685, 496] on input "text" at bounding box center [694, 507] width 68 height 23
type input "ls"
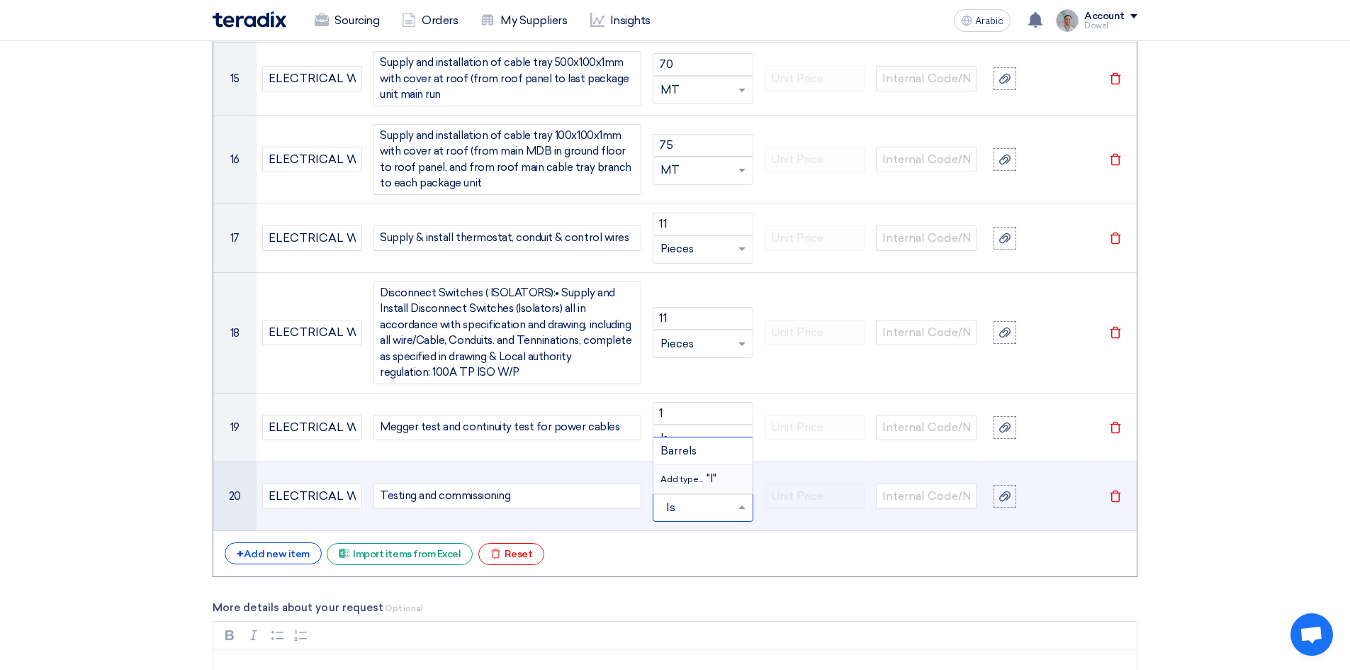
click at [671, 474] on font "Add type..." at bounding box center [681, 479] width 43 height 10
click at [288, 548] on font "Add new item" at bounding box center [277, 554] width 66 height 12
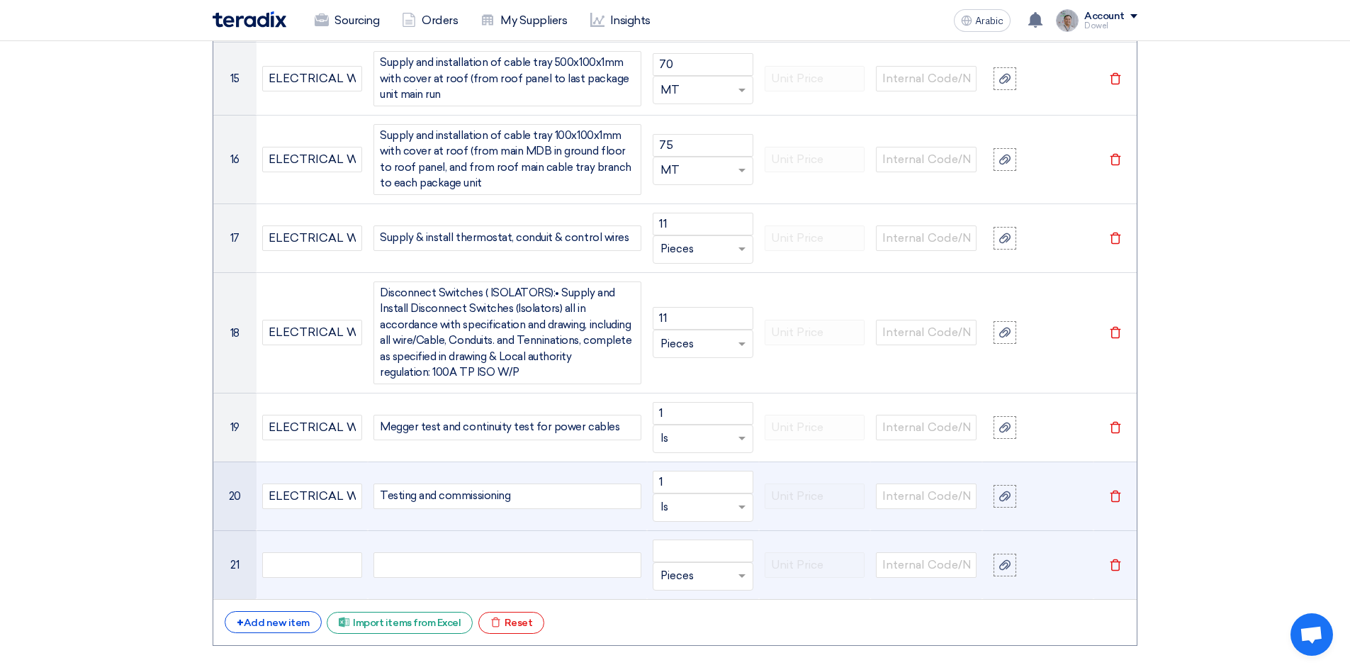
click at [417, 552] on div at bounding box center [507, 565] width 268 height 26
paste div
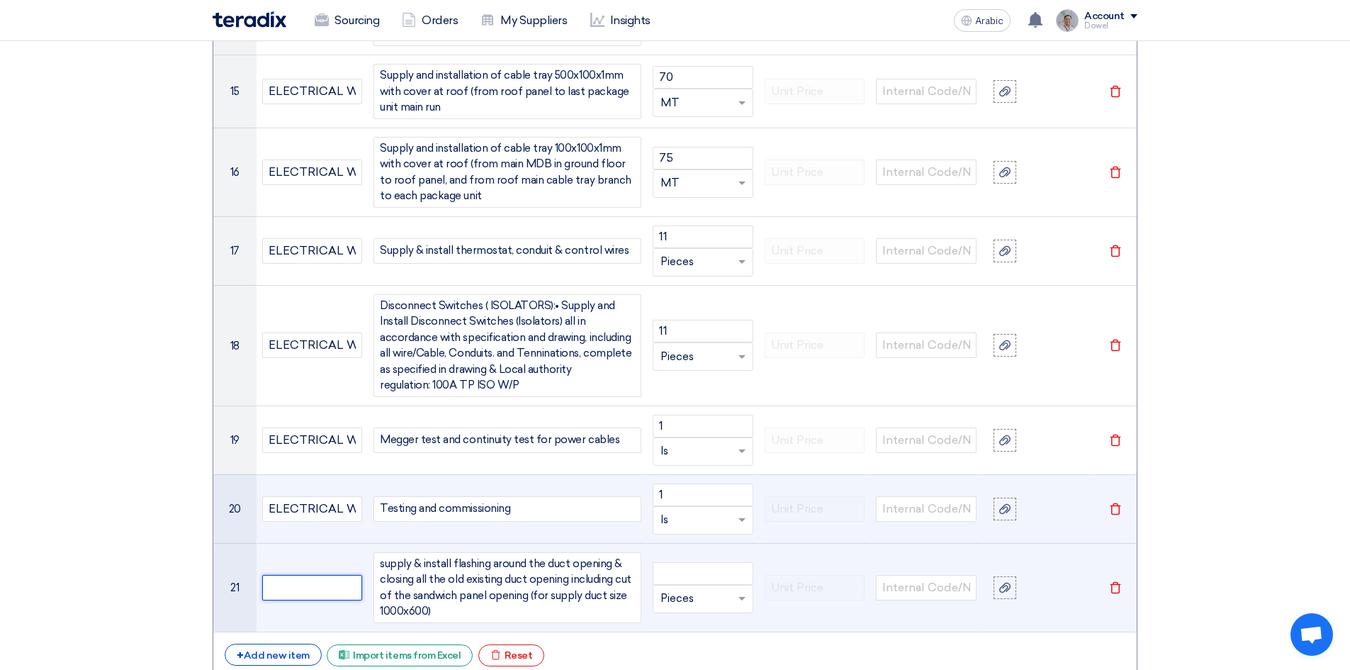
click at [307, 575] on input "text" at bounding box center [312, 588] width 101 height 26
type input "ARCHITECTURAL WORKS"
click at [700, 562] on input "number" at bounding box center [703, 573] width 101 height 23
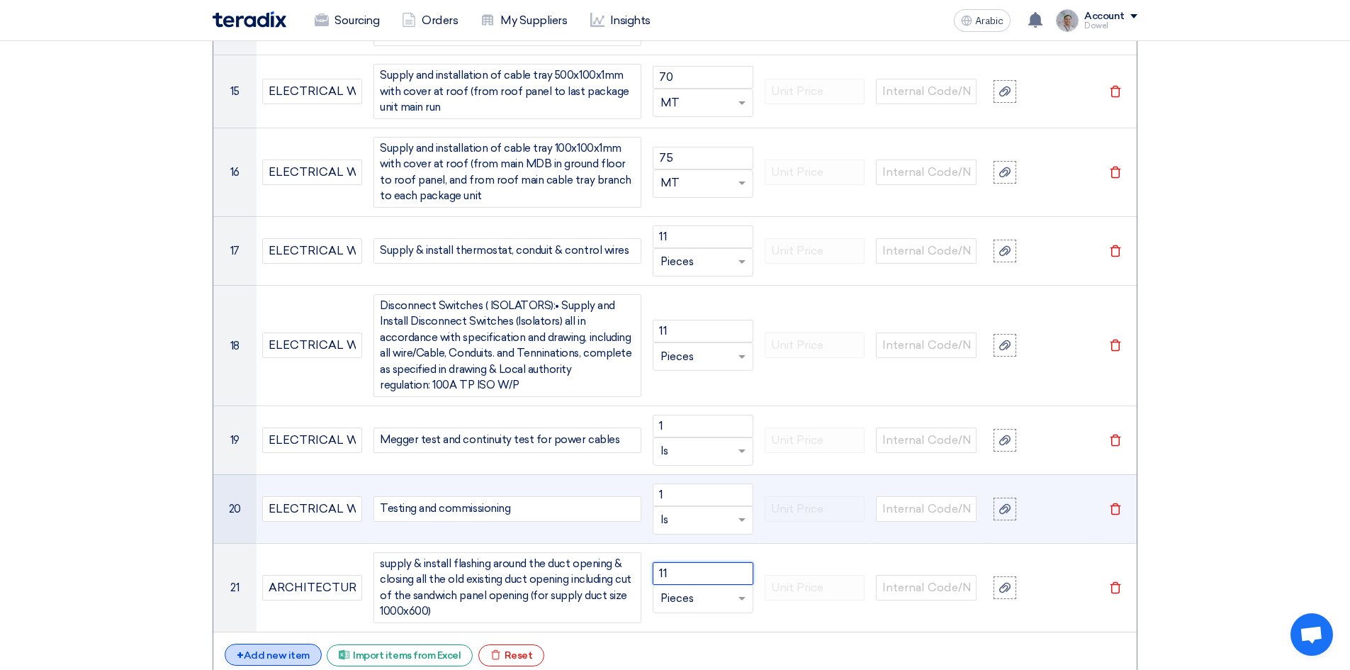
type input "11"
click at [292, 648] on div "+ Add new item" at bounding box center [273, 654] width 97 height 22
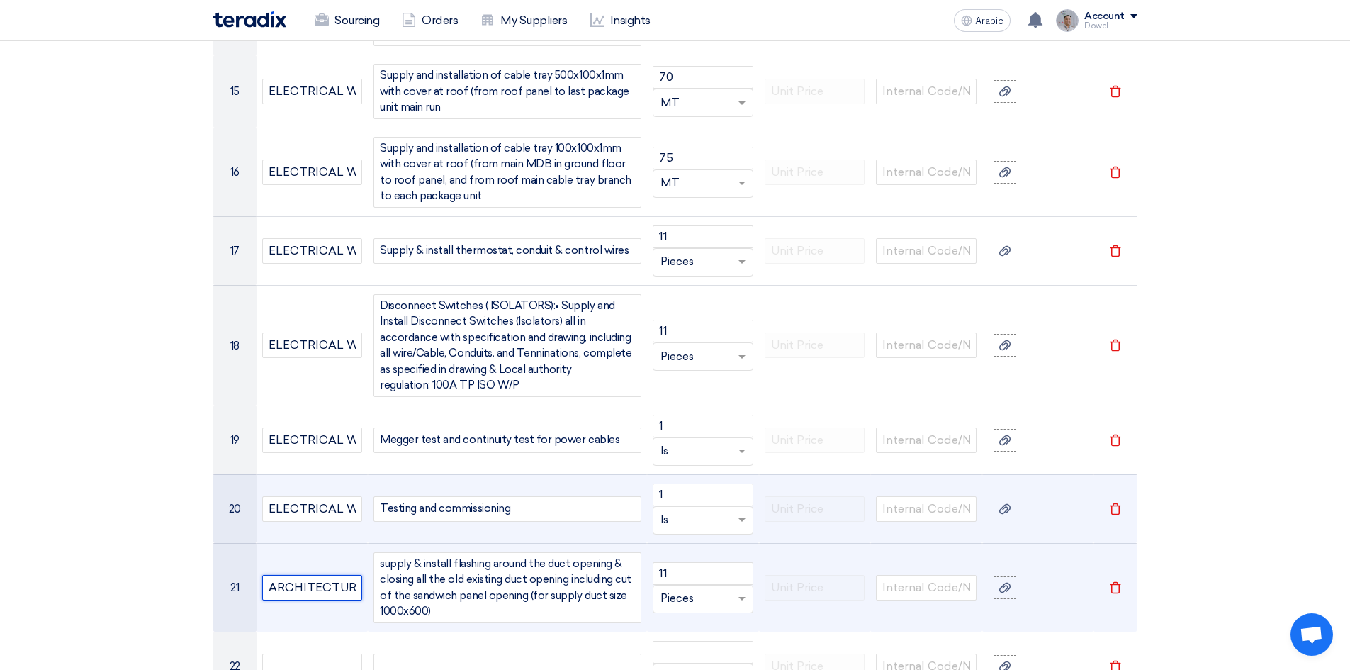
scroll to position [0, 60]
drag, startPoint x: 269, startPoint y: 570, endPoint x: 415, endPoint y: 573, distance: 146.0
click at [415, 573] on tr "21 ARCHITECTURAL WORKS supply & install flashing around the duct opening & clos…" at bounding box center [674, 587] width 923 height 89
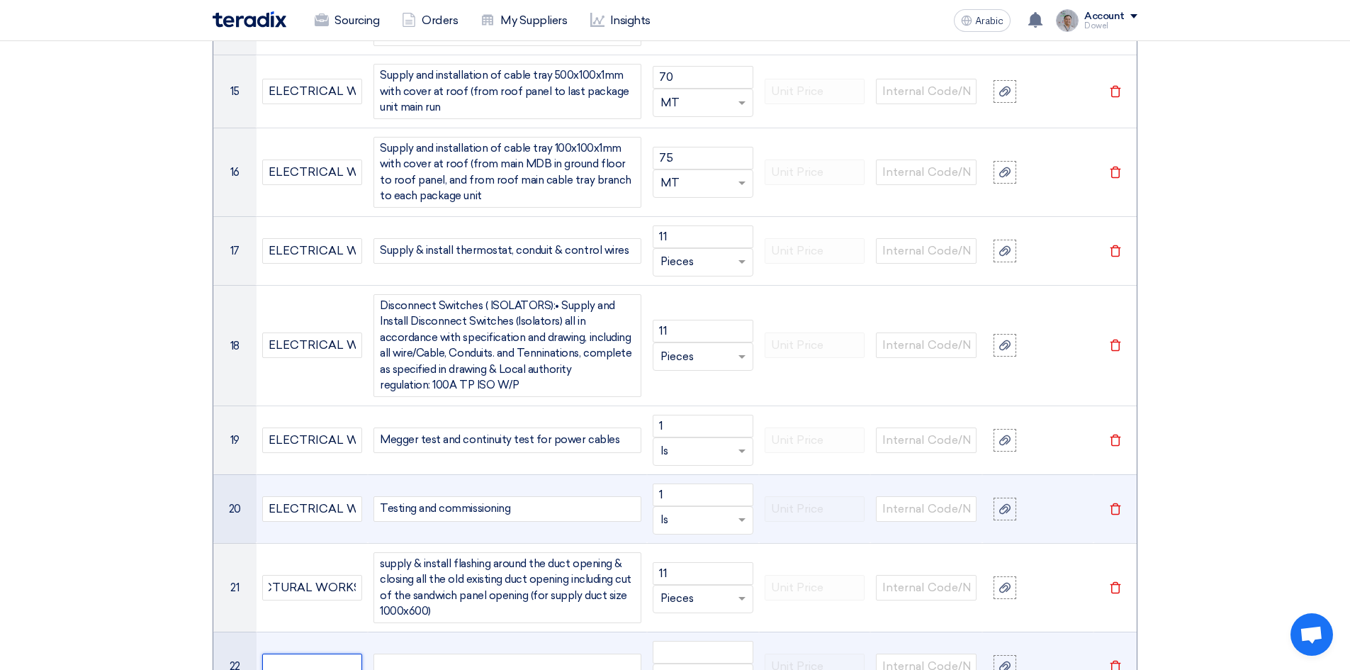
click at [313, 653] on input "text" at bounding box center [312, 666] width 101 height 26
paste input "ARCHITECTURAL WORKS"
type input "ARCHITECTURAL WORKS"
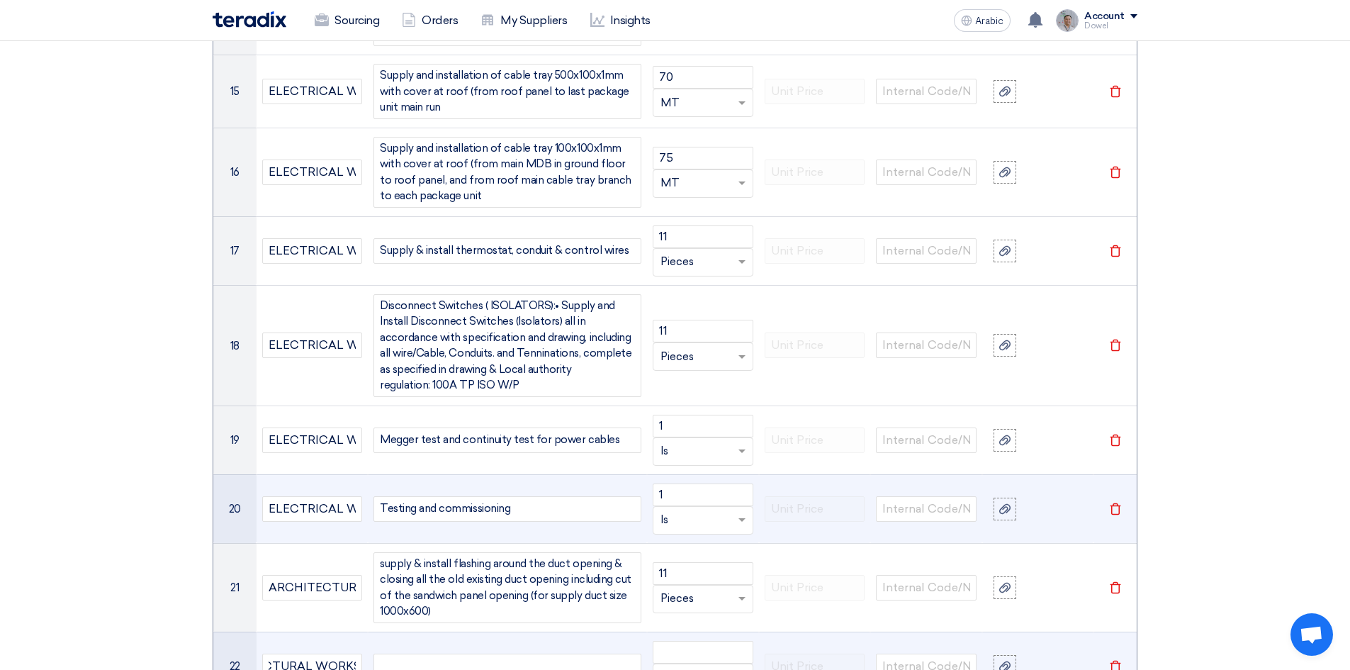
scroll to position [0, 0]
click at [410, 653] on div at bounding box center [507, 666] width 268 height 26
paste div
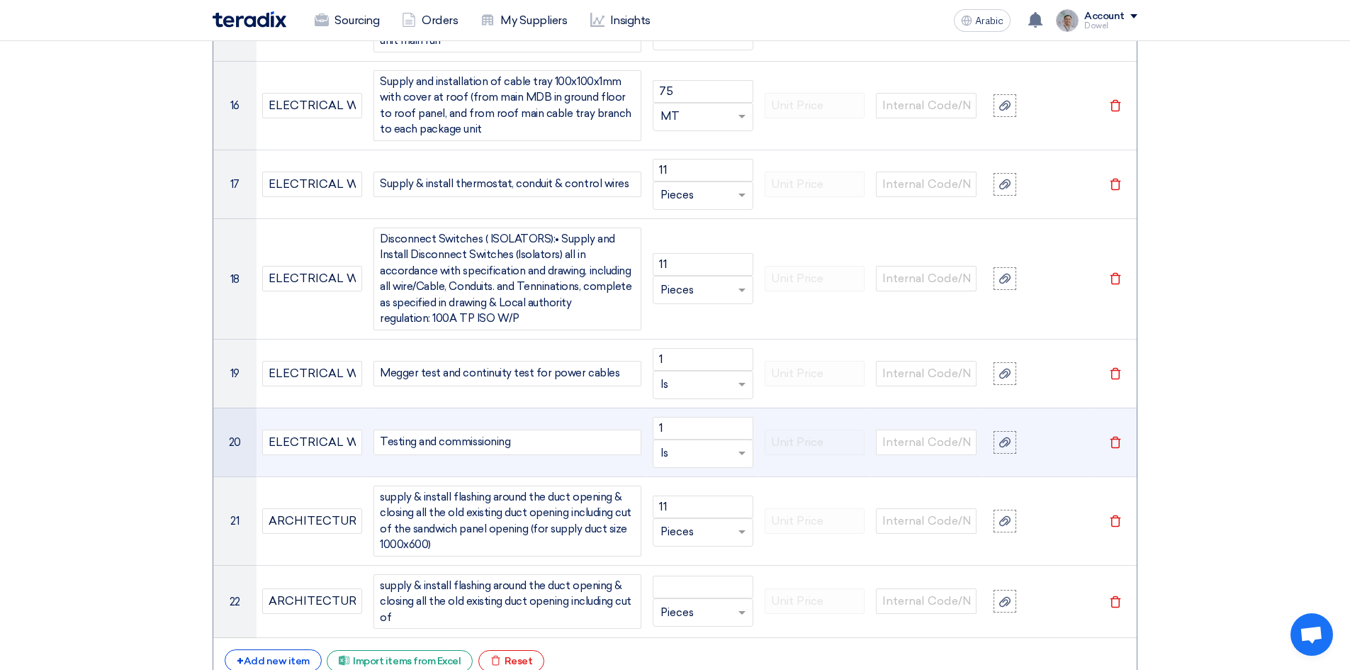
scroll to position [3249, 0]
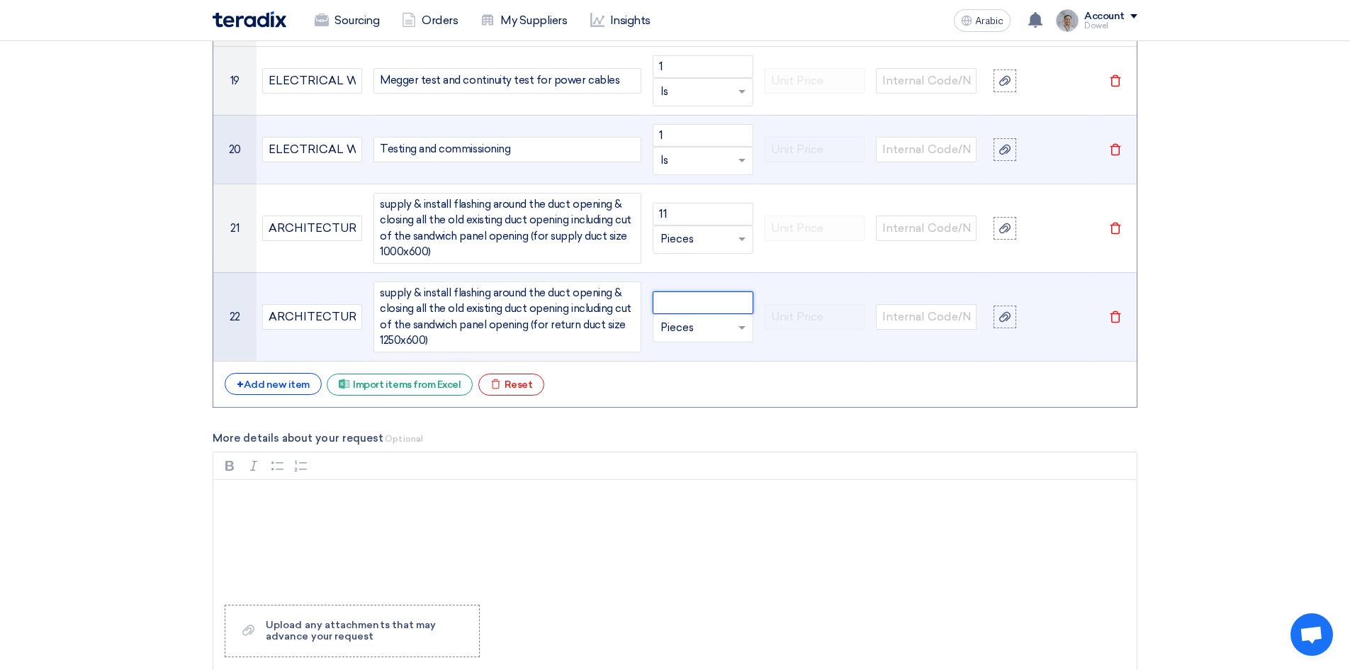
click at [688, 291] on input "number" at bounding box center [703, 302] width 101 height 23
type input "11"
click at [687, 317] on input "text" at bounding box center [694, 328] width 68 height 23
click at [806, 332] on td at bounding box center [815, 316] width 112 height 89
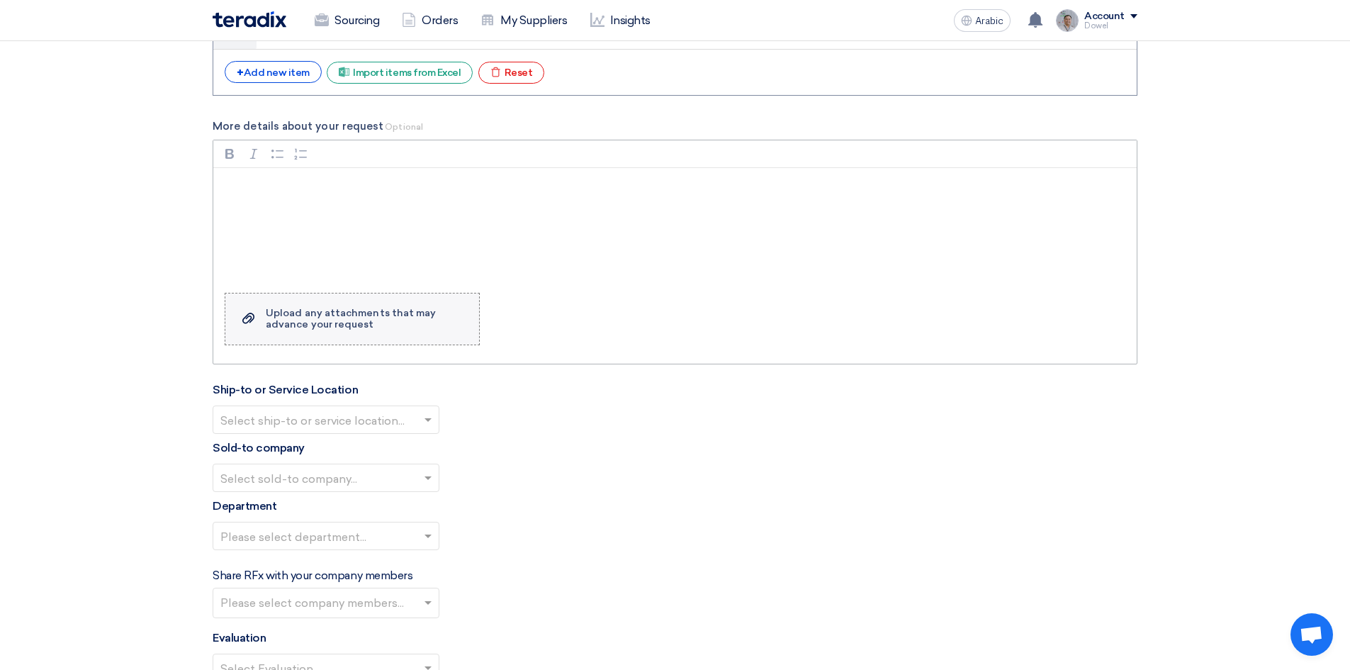
scroll to position [3461, 0]
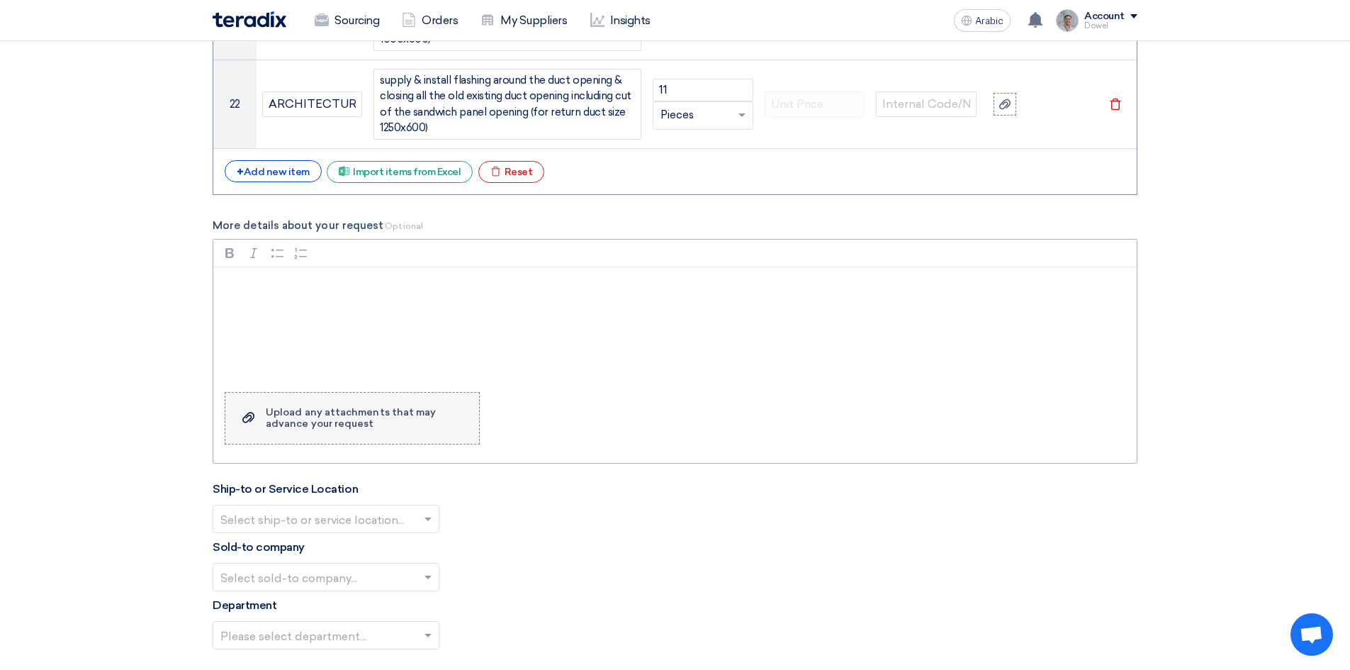
click at [320, 406] on font "Upload any attachments that may advance your request" at bounding box center [351, 417] width 170 height 23
click at [0, 0] on input "Upload a file Upload any attachments that may advance your request" at bounding box center [0, 0] width 0 height 0
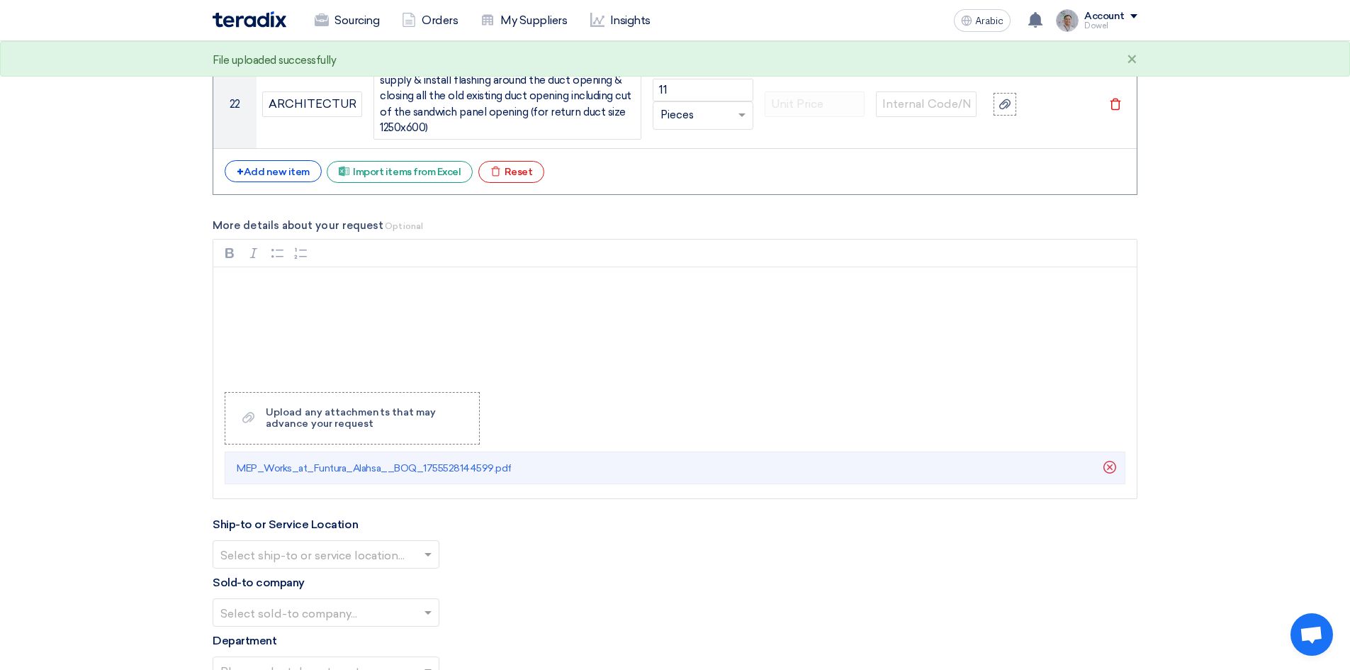
click at [429, 546] on span at bounding box center [430, 554] width 18 height 17
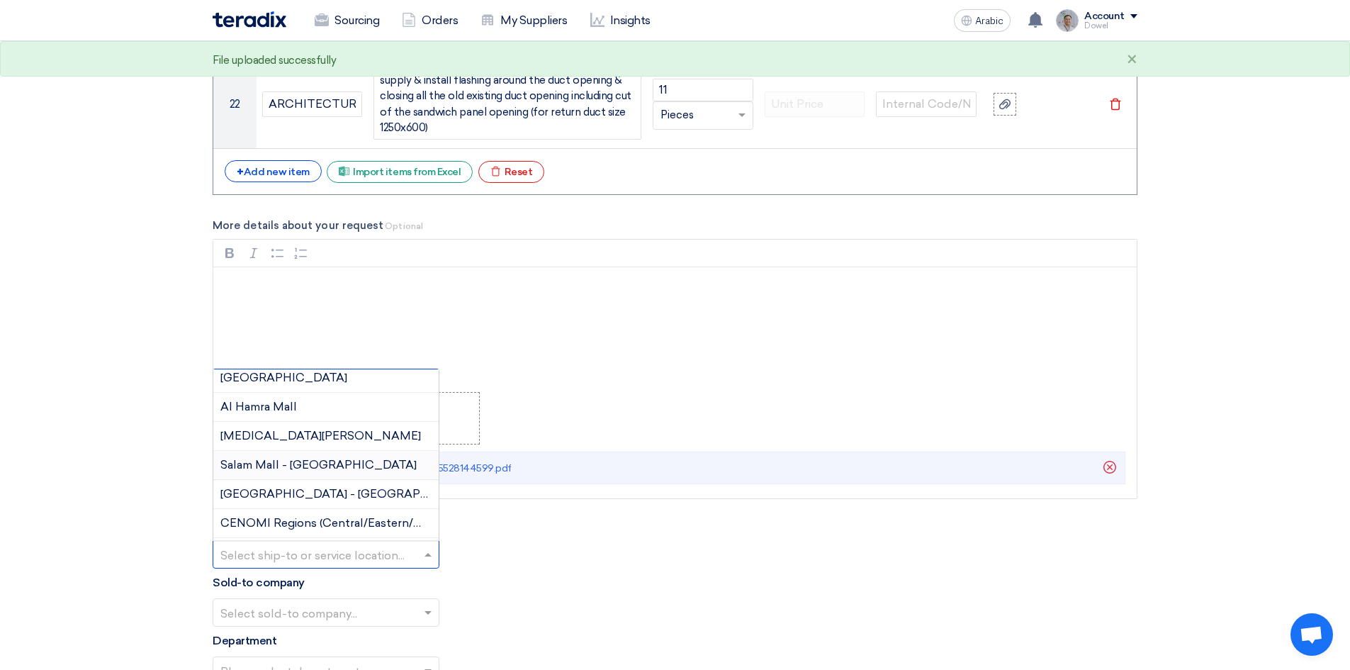
scroll to position [354, 0]
click at [332, 451] on div "Ahsa Mall - Hufuf" at bounding box center [325, 465] width 225 height 29
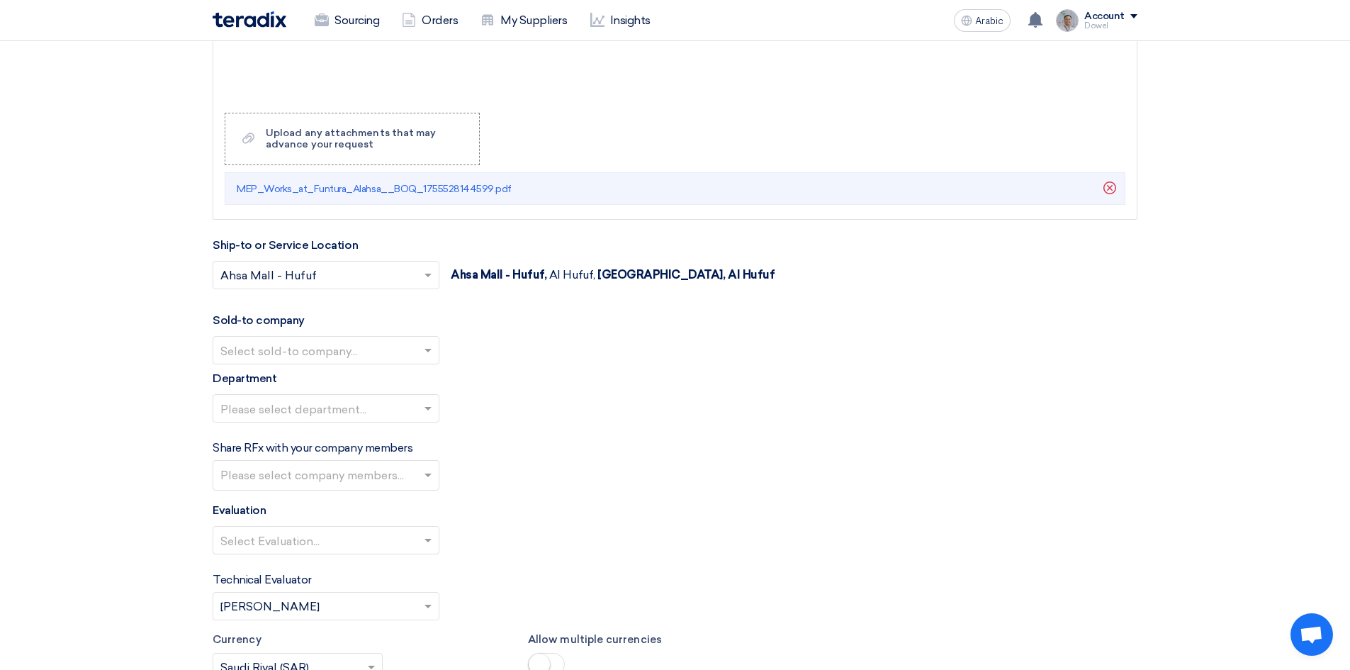
scroll to position [3745, 0]
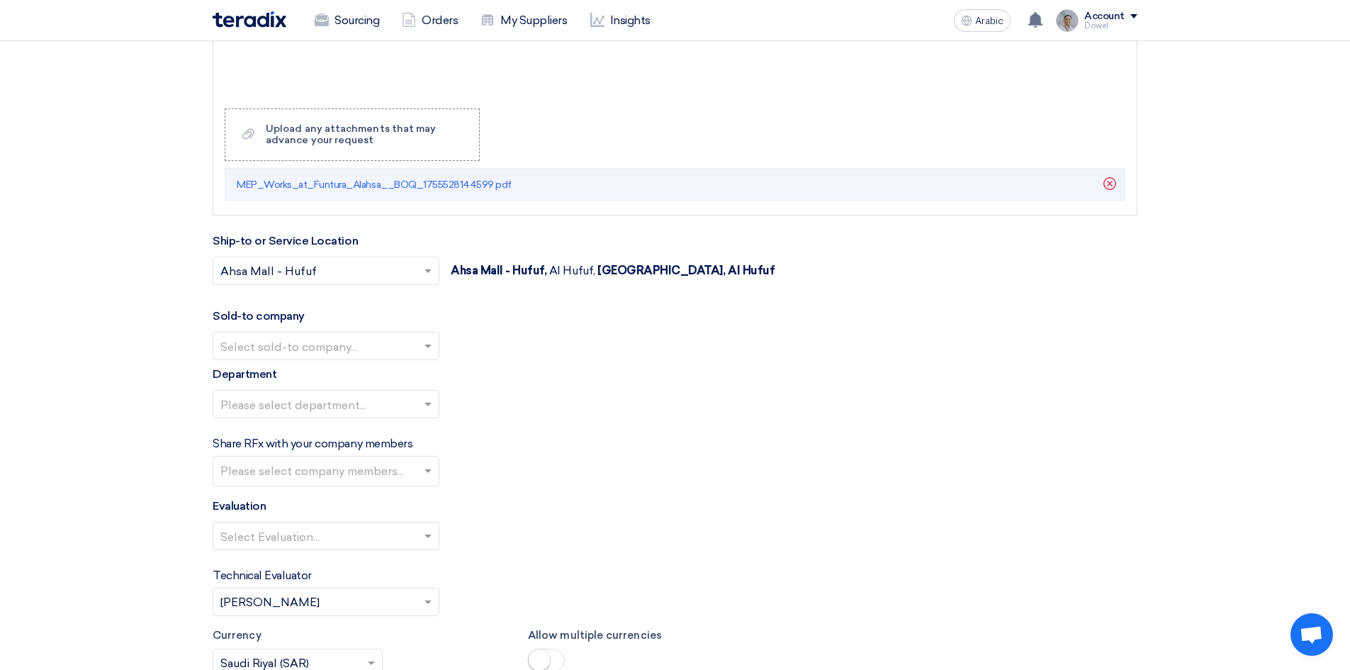
click at [361, 335] on input "text" at bounding box center [318, 346] width 197 height 23
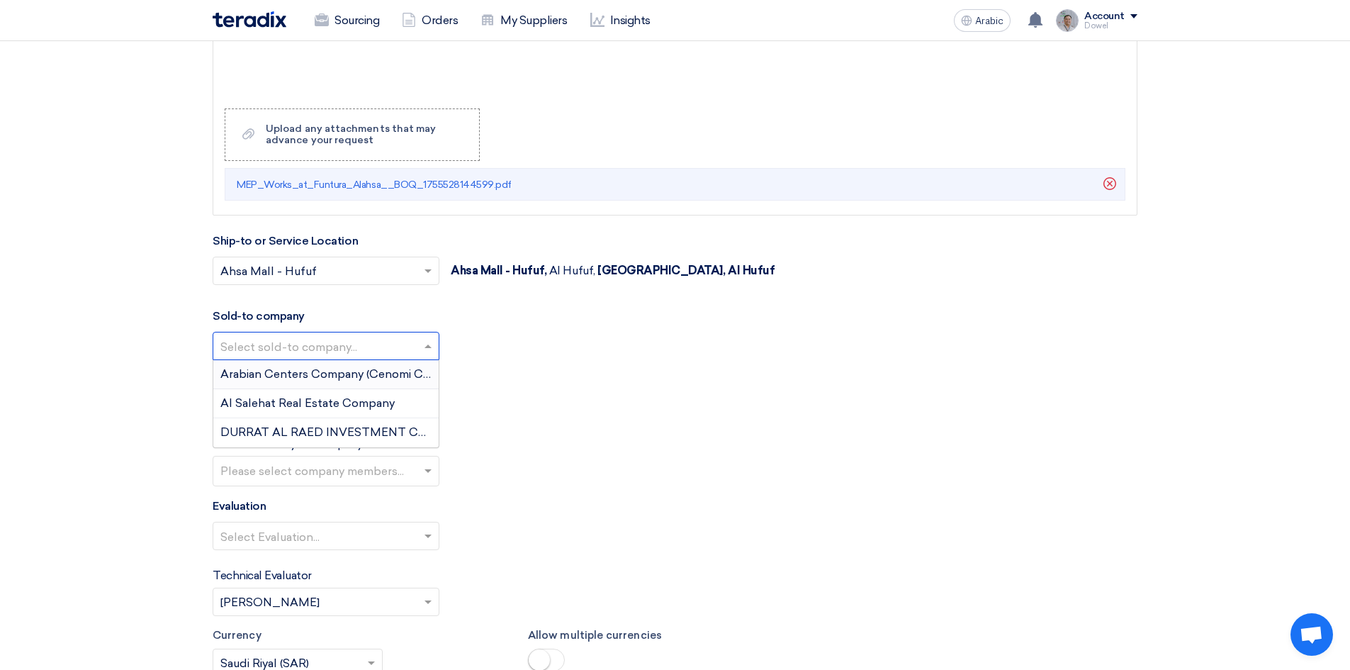
click at [342, 367] on font "Arabian Centers Company (Cenomi Centres)" at bounding box center [340, 373] width 240 height 13
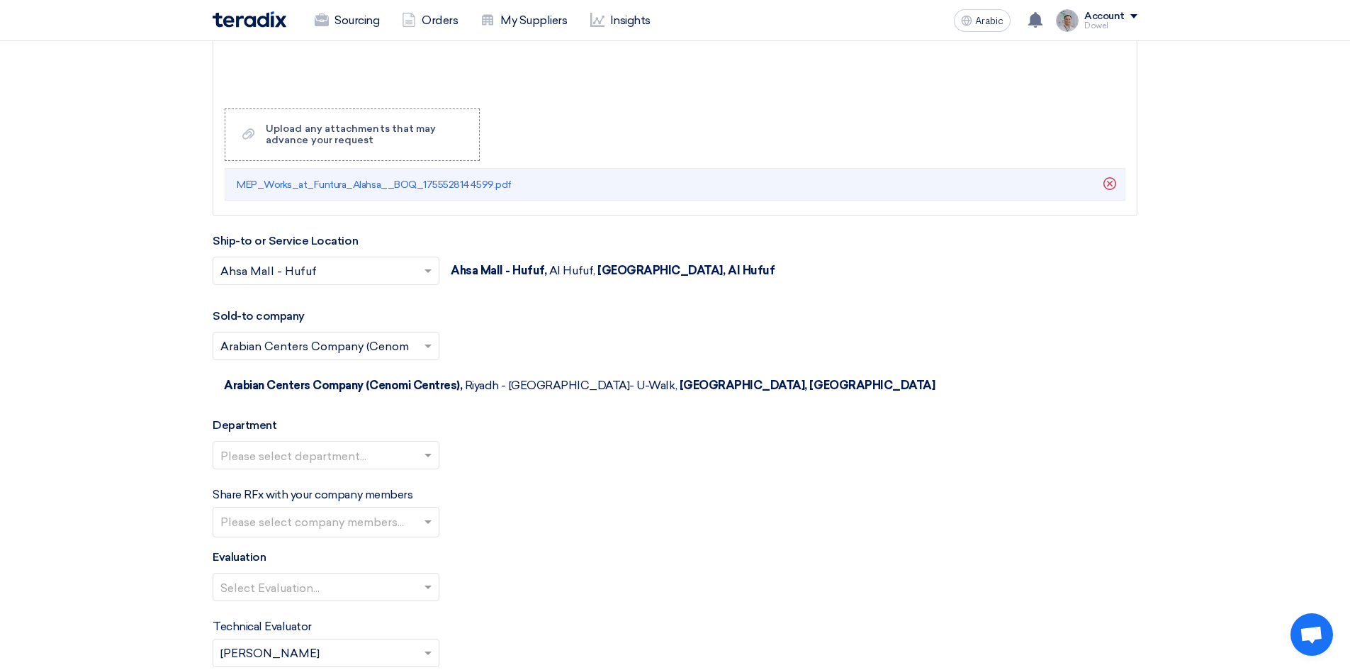
click at [322, 444] on input "text" at bounding box center [318, 455] width 197 height 23
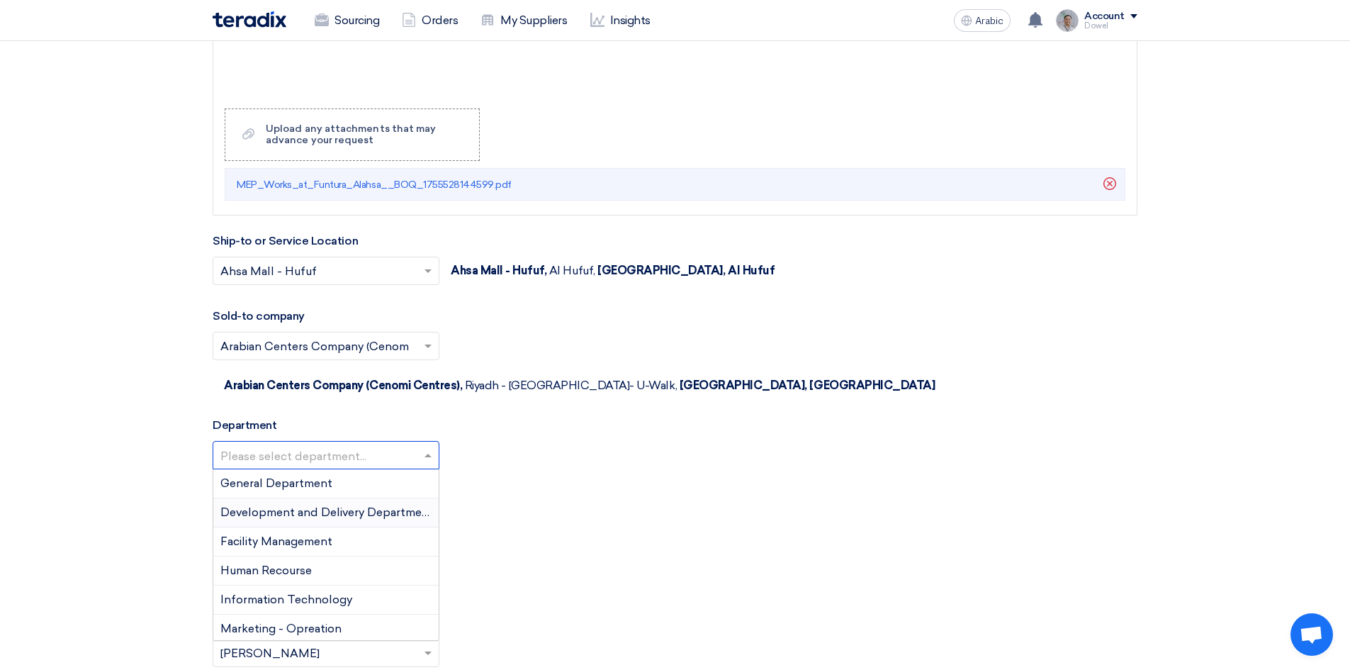
click at [308, 505] on font "Development and Delivery Department" at bounding box center [326, 511] width 213 height 13
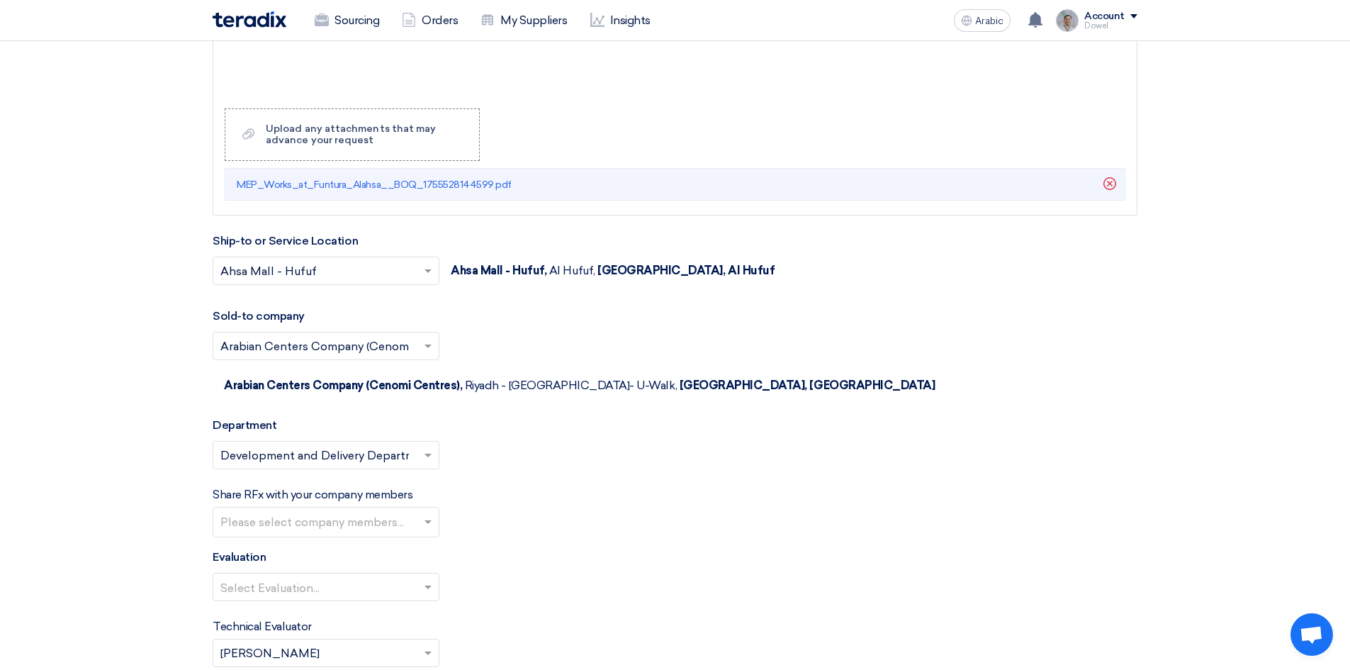
click at [322, 512] on input "text" at bounding box center [327, 523] width 215 height 23
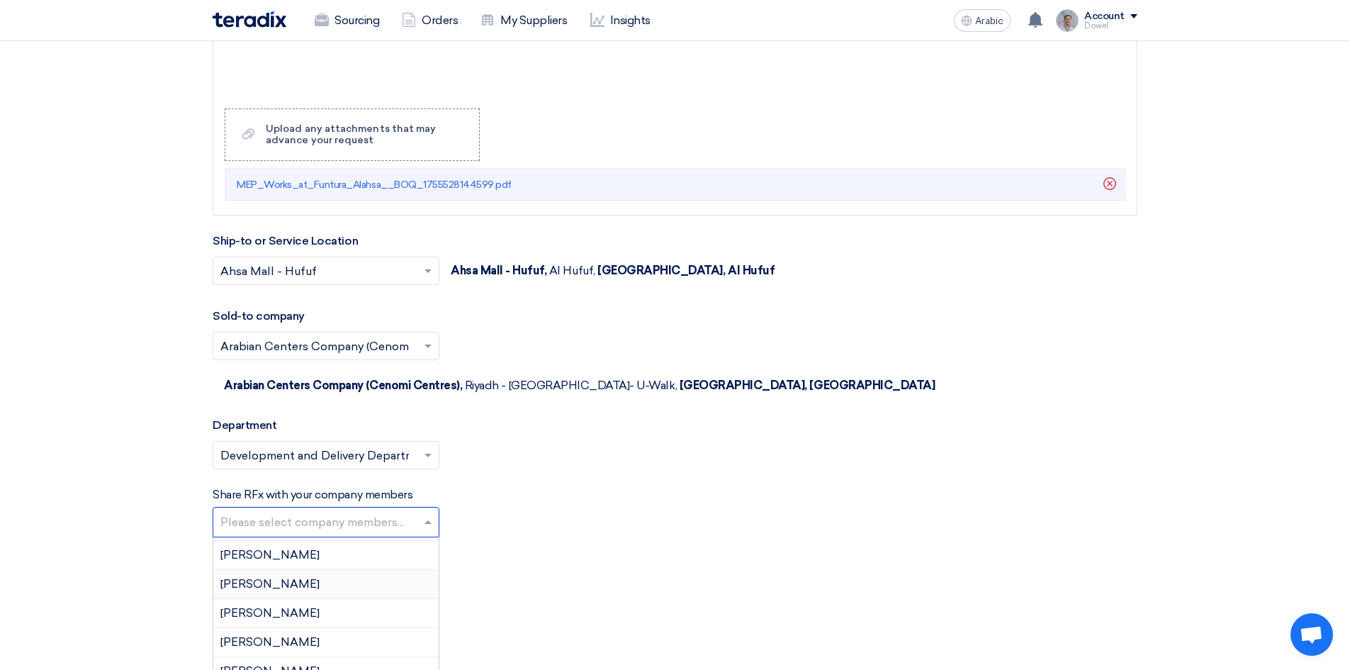
click at [295, 577] on font "Bashar Qaddoumi" at bounding box center [269, 583] width 99 height 13
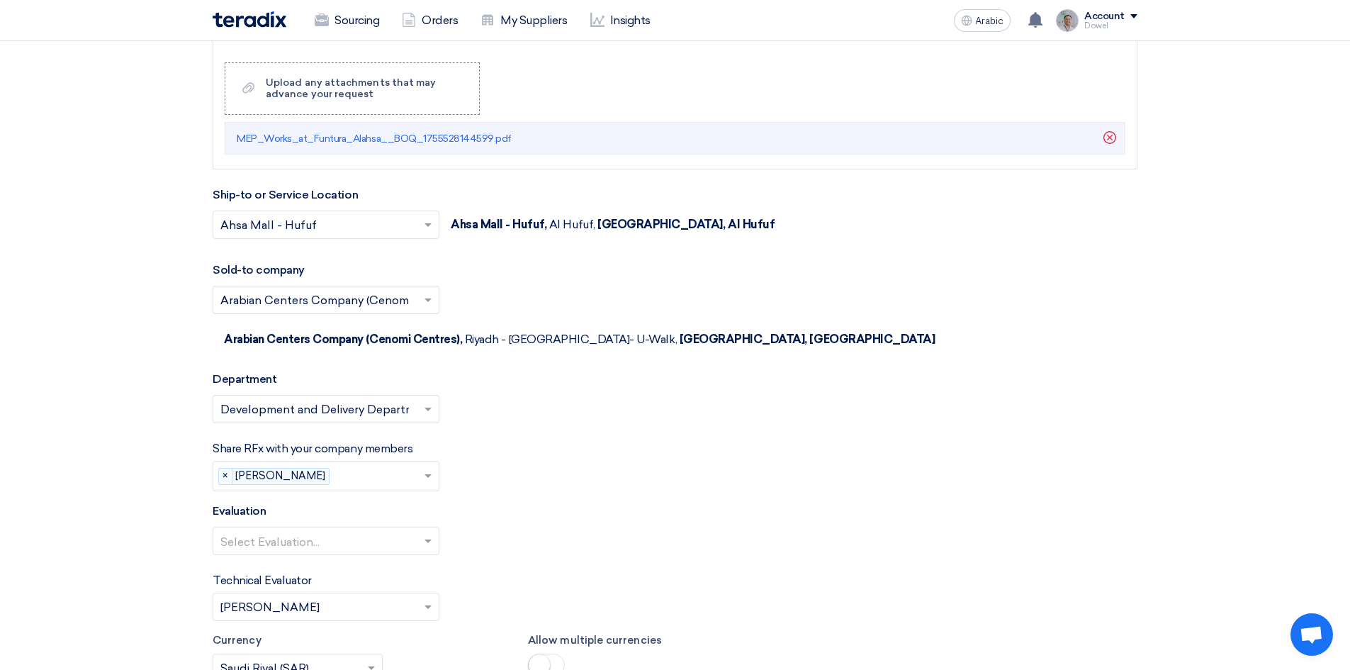
scroll to position [3816, 0]
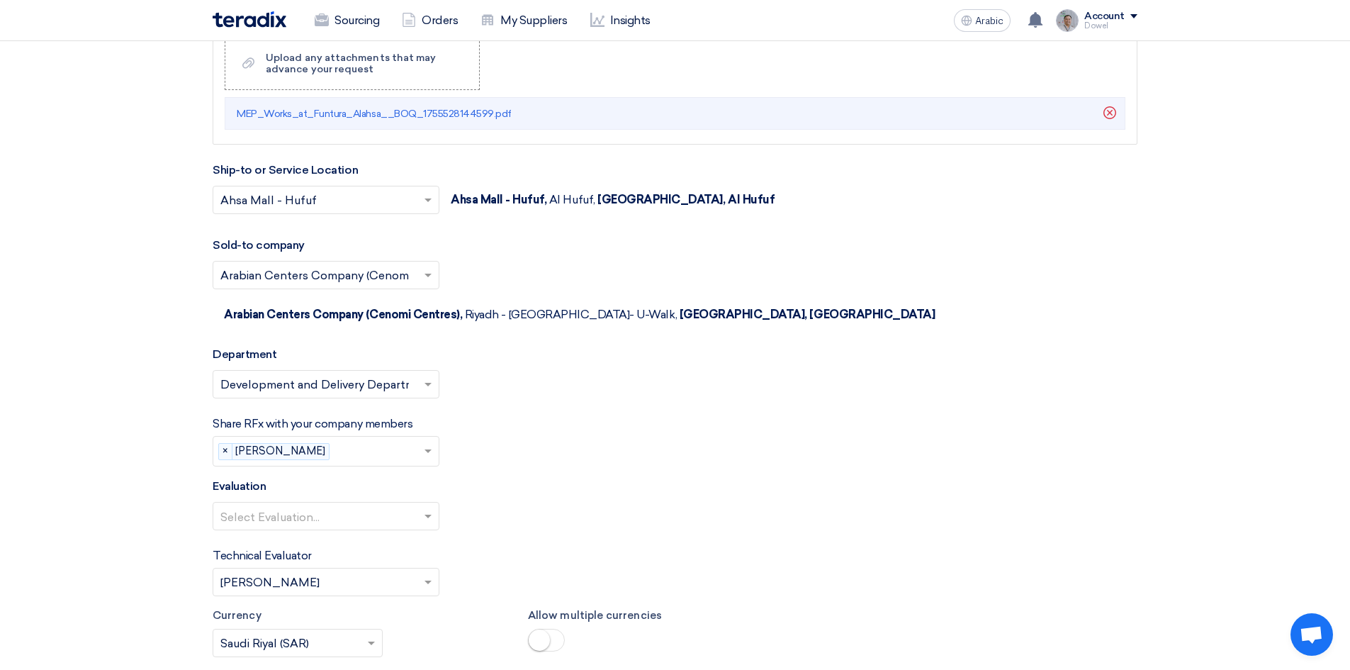
click at [355, 441] on input "text" at bounding box center [379, 452] width 88 height 23
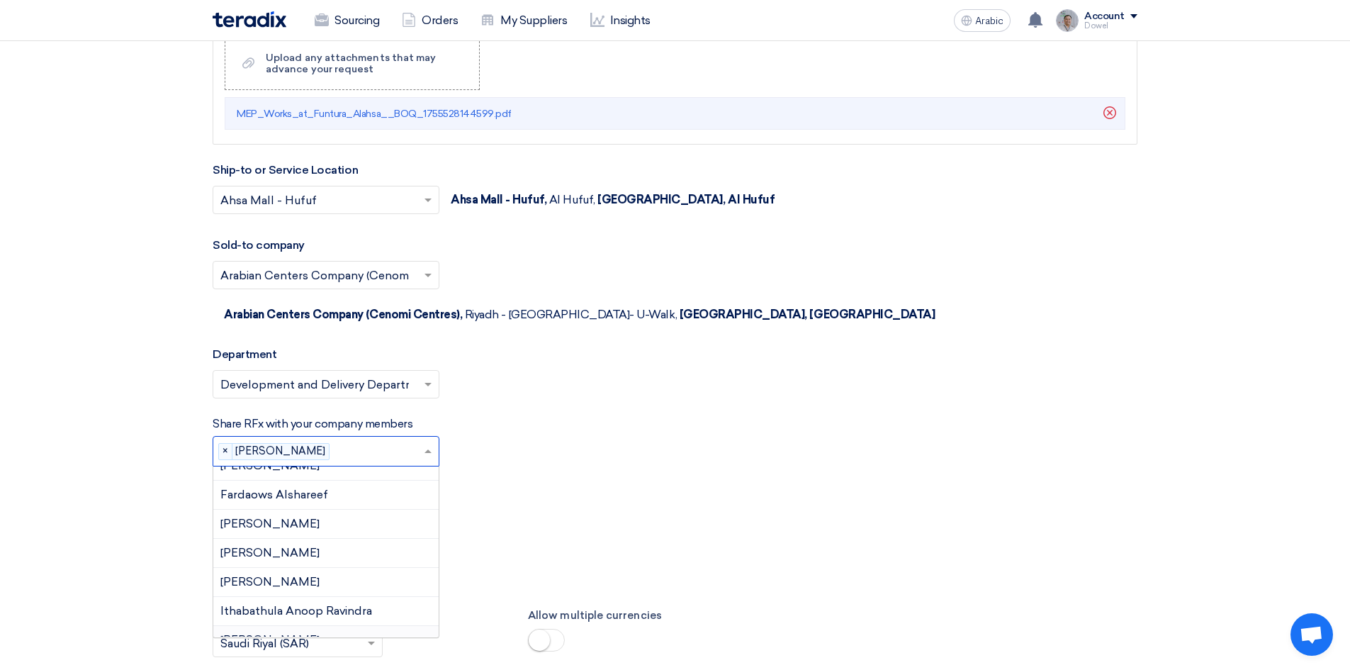
scroll to position [408, 0]
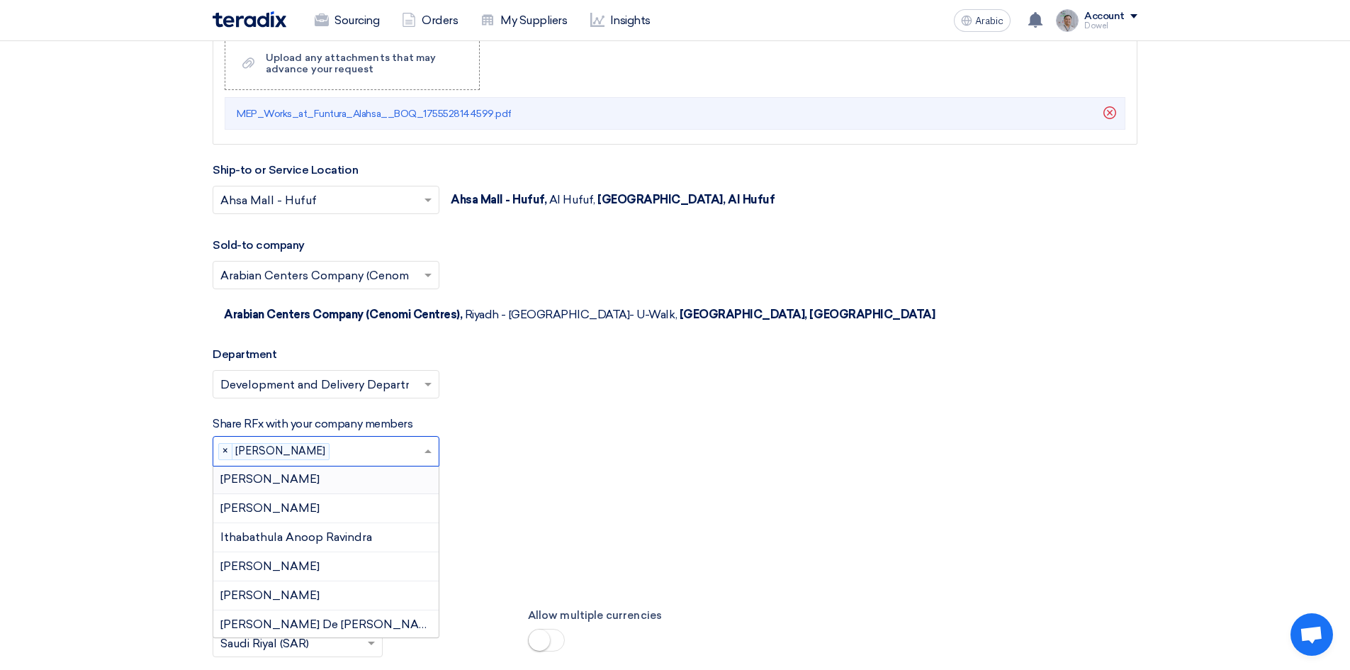
click at [293, 472] on font "Hissa Alsubaie" at bounding box center [269, 478] width 99 height 13
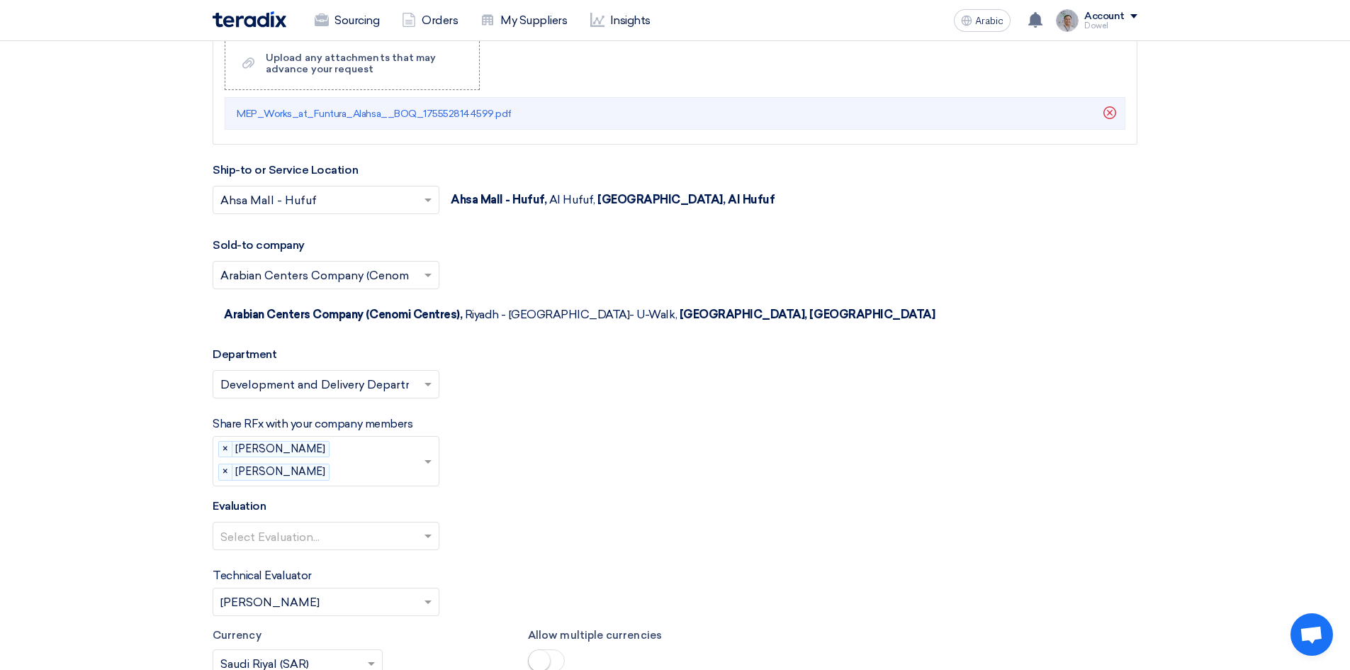
drag, startPoint x: 343, startPoint y: 419, endPoint x: 346, endPoint y: 432, distance: 13.9
click at [343, 461] on input "text" at bounding box center [379, 472] width 88 height 23
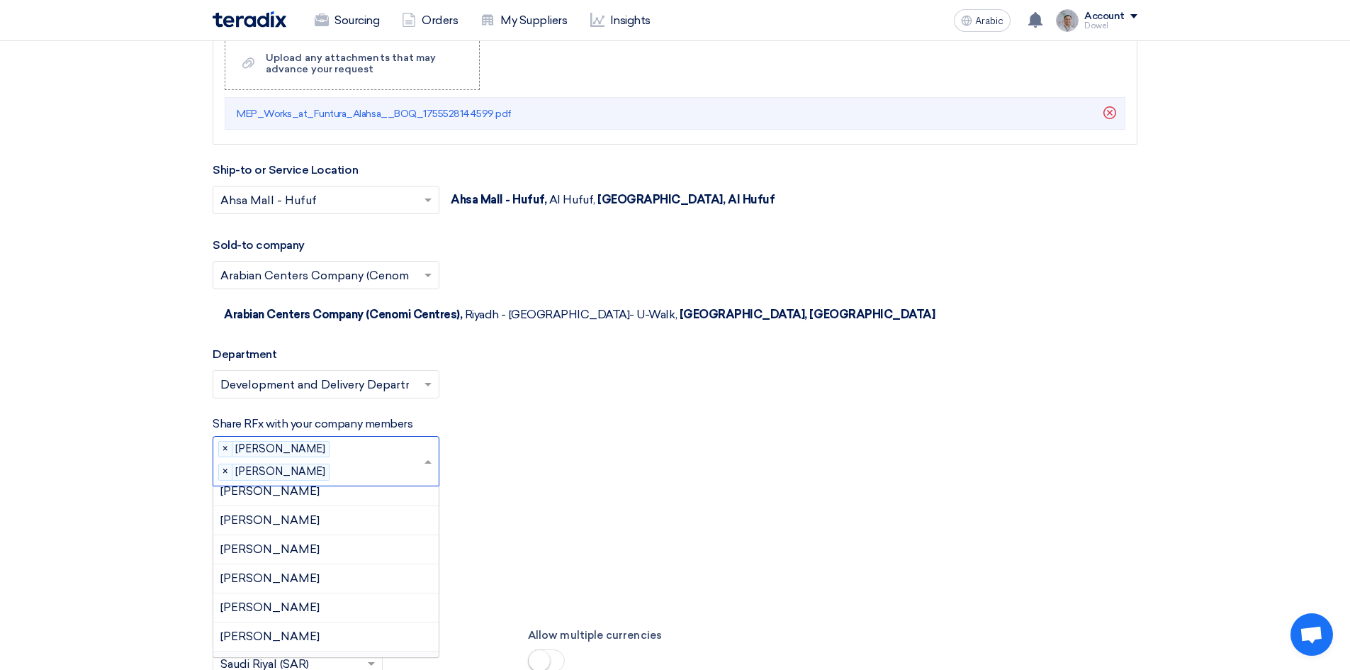
scroll to position [706, 0]
click at [304, 572] on font "Mohammed Mousa" at bounding box center [269, 578] width 99 height 13
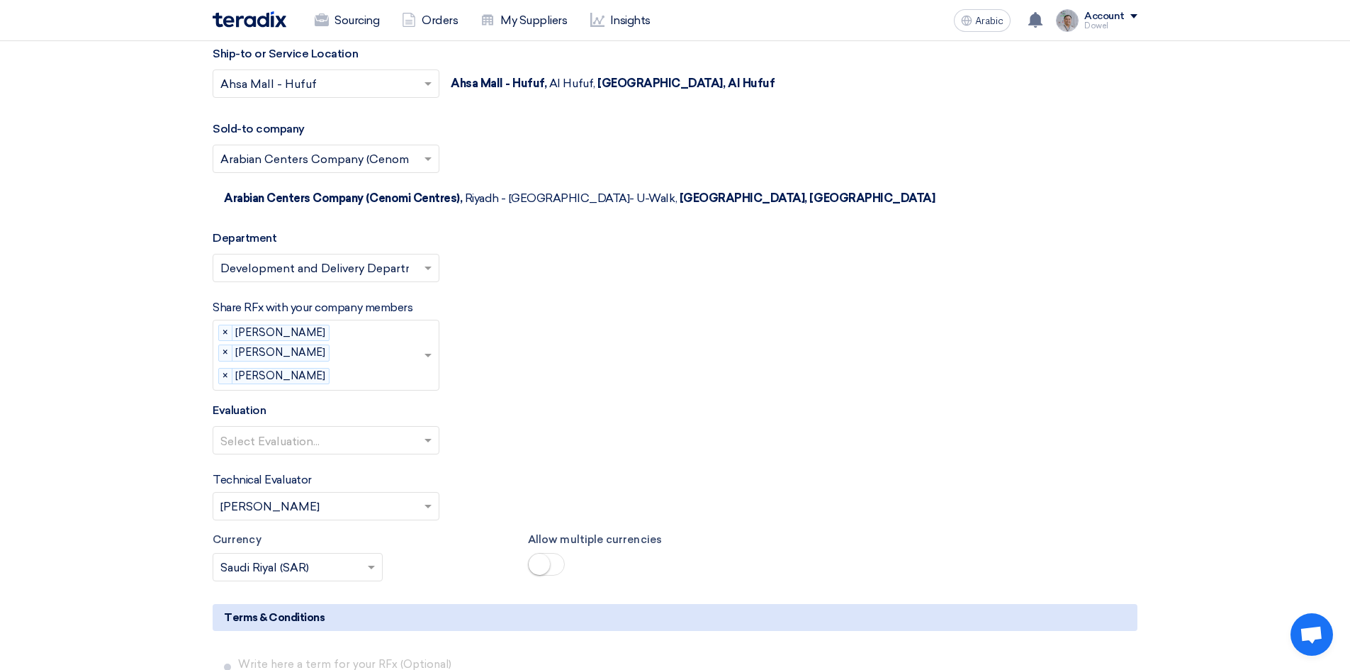
scroll to position [3957, 0]
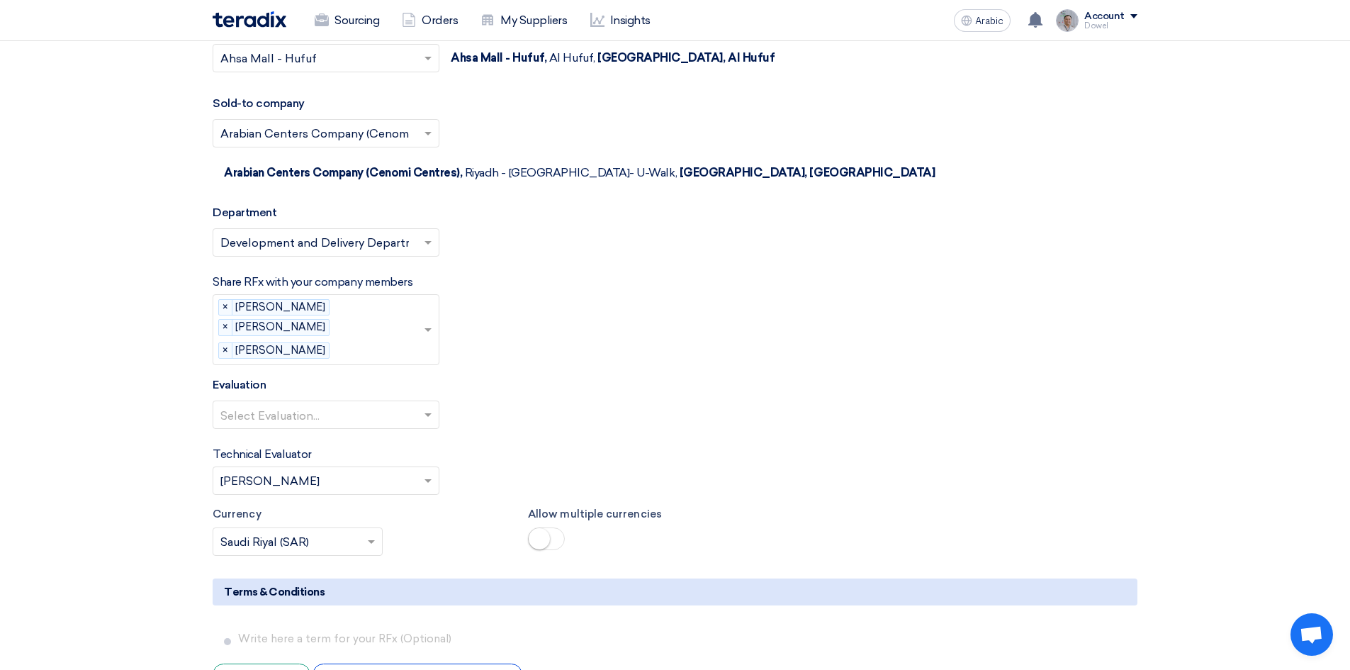
drag, startPoint x: 382, startPoint y: 368, endPoint x: 373, endPoint y: 373, distance: 9.8
click at [381, 404] on input "text" at bounding box center [318, 415] width 197 height 23
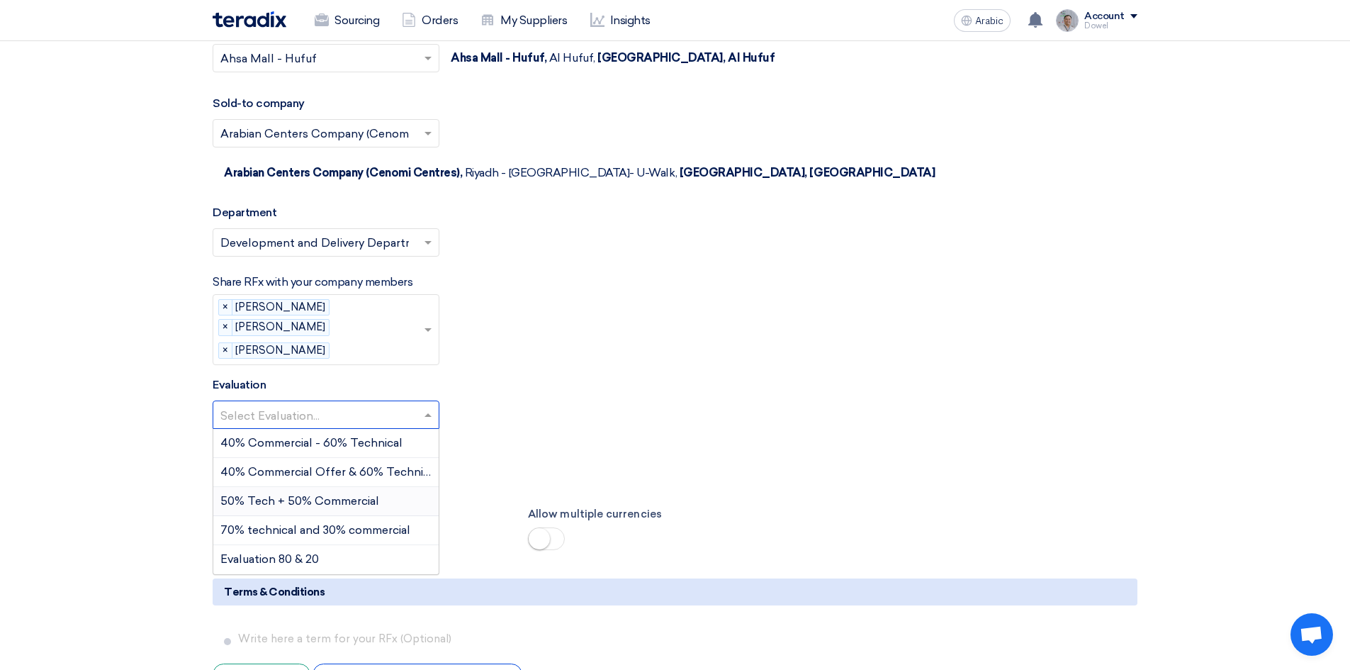
click at [286, 494] on font "50% Tech + 50% Commercial" at bounding box center [299, 500] width 159 height 13
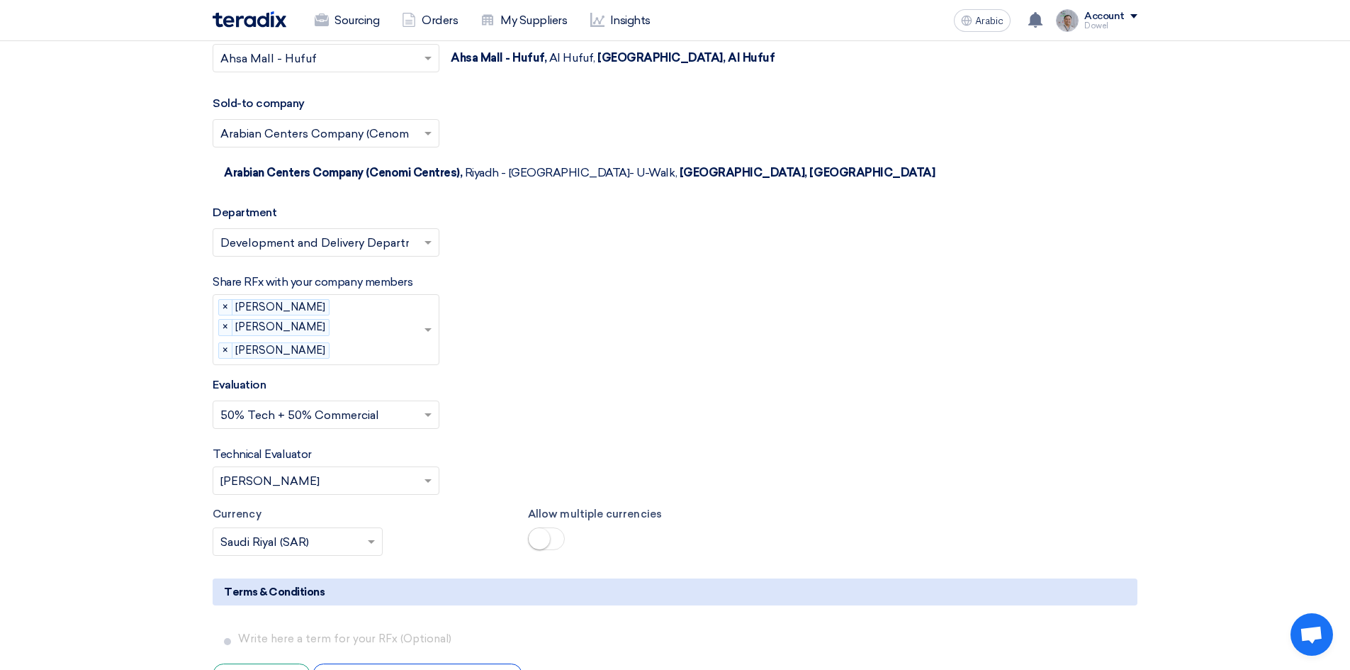
click at [293, 470] on input "text" at bounding box center [318, 481] width 197 height 23
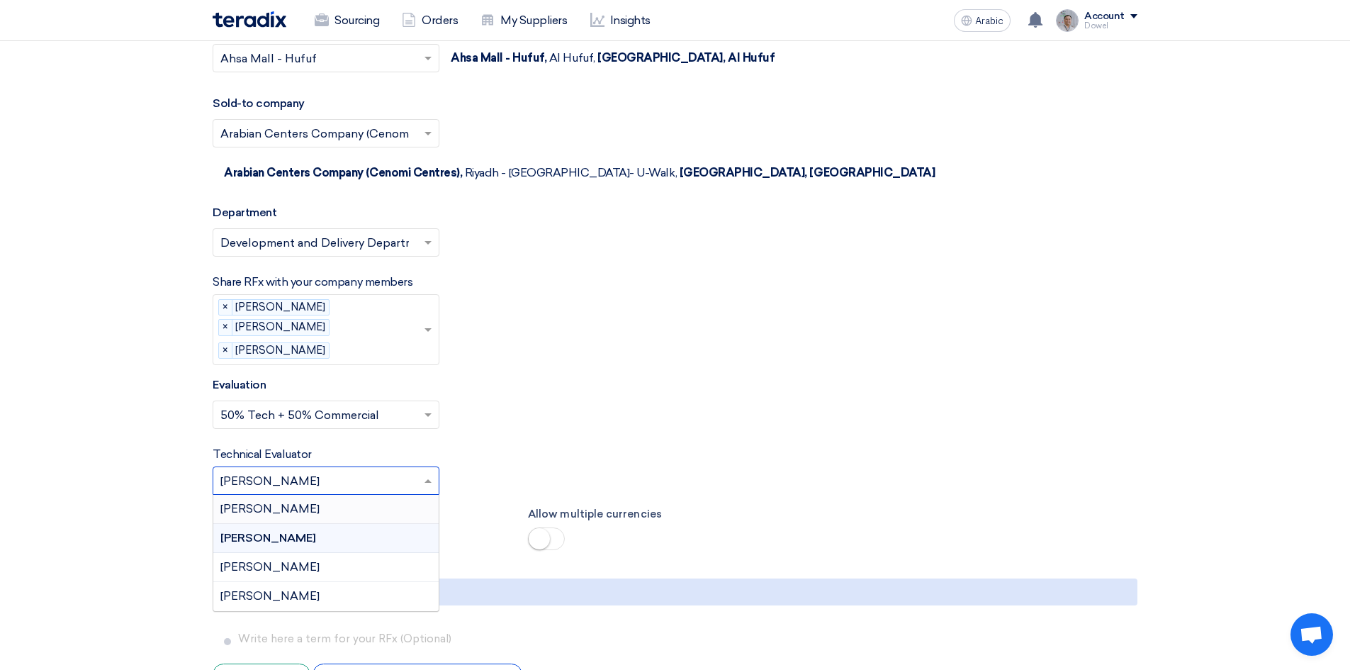
click at [293, 502] on font "Bashar Qaddoumi" at bounding box center [269, 508] width 99 height 13
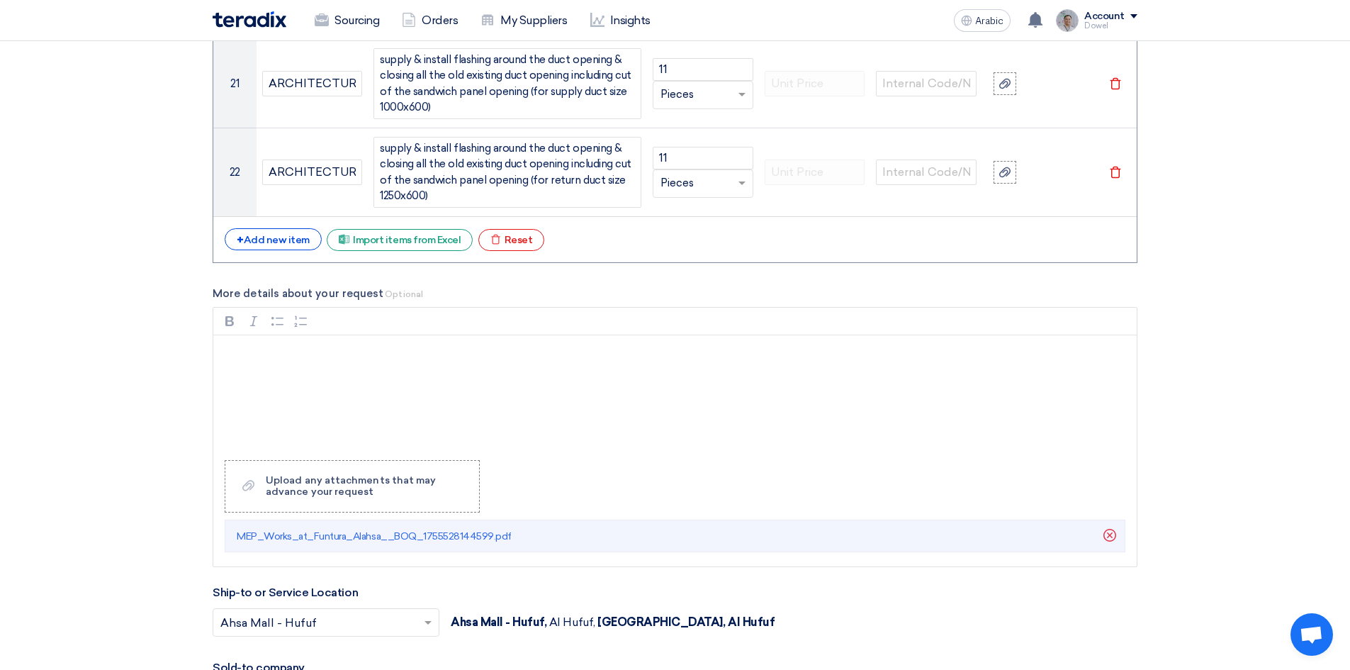
scroll to position [3390, 0]
click at [272, 366] on div "Rich Text Editor, main" at bounding box center [674, 394] width 923 height 113
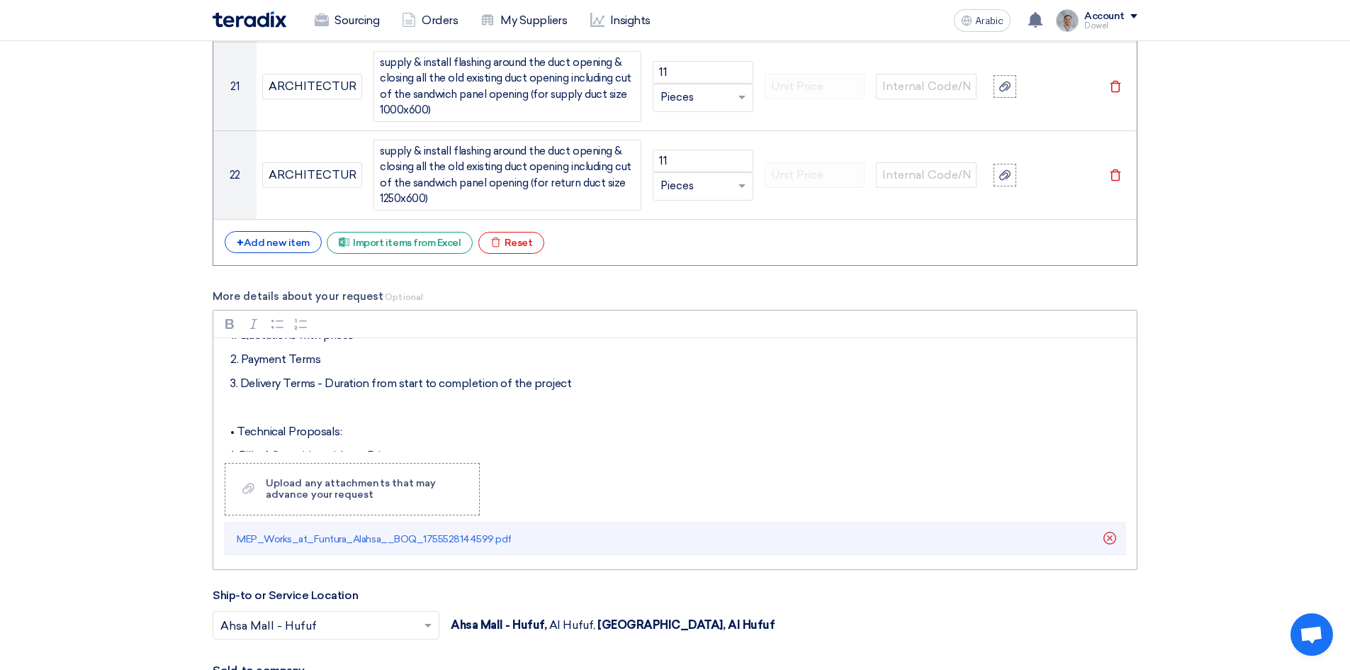
scroll to position [213, 0]
drag, startPoint x: 350, startPoint y: 370, endPoint x: 391, endPoint y: 371, distance: 41.1
click at [391, 376] on p "1. Bill of Quantities without Price" at bounding box center [679, 384] width 899 height 17
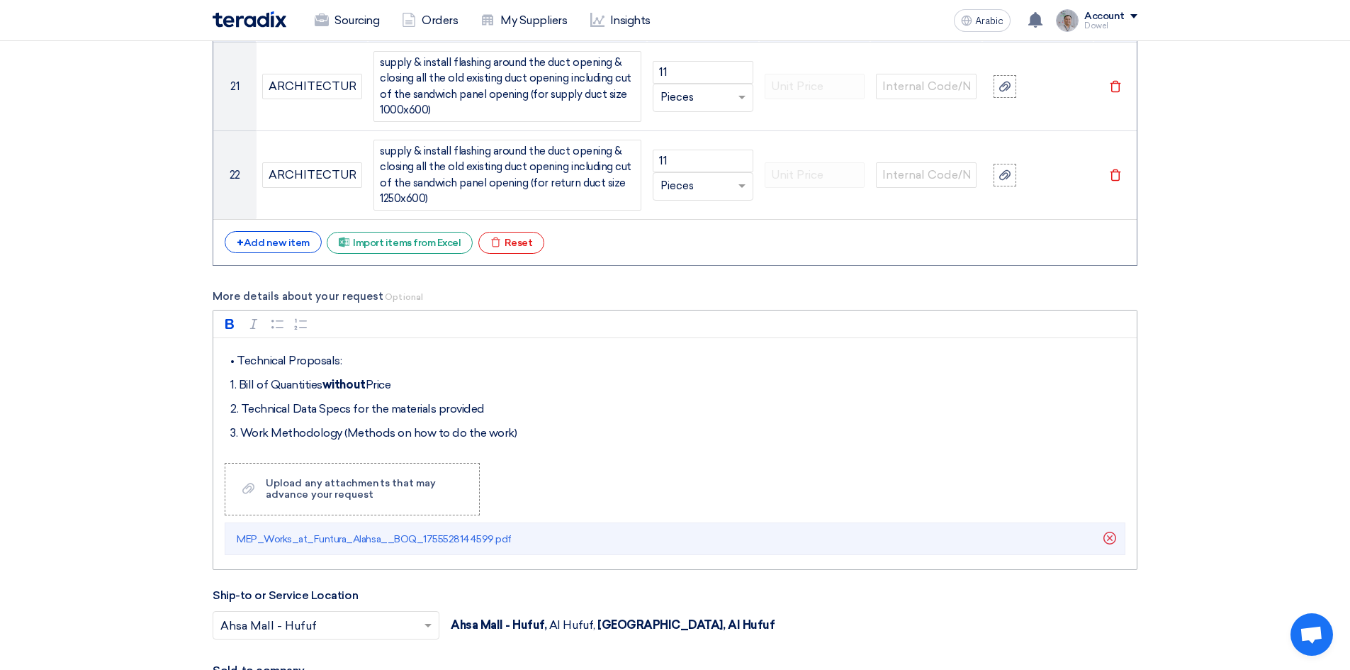
click at [392, 400] on p "2. Technical Data Specs for the materials provided" at bounding box center [679, 408] width 899 height 17
drag, startPoint x: 390, startPoint y: 363, endPoint x: 416, endPoint y: 363, distance: 25.5
click at [416, 376] on p "1. Bill of Quantities without Price" at bounding box center [679, 384] width 899 height 17
click at [414, 403] on div "Dear All, When submitting your proposal, please consider below: • Commercial Pr…" at bounding box center [674, 394] width 923 height 113
drag, startPoint x: 345, startPoint y: 341, endPoint x: 237, endPoint y: 346, distance: 108.5
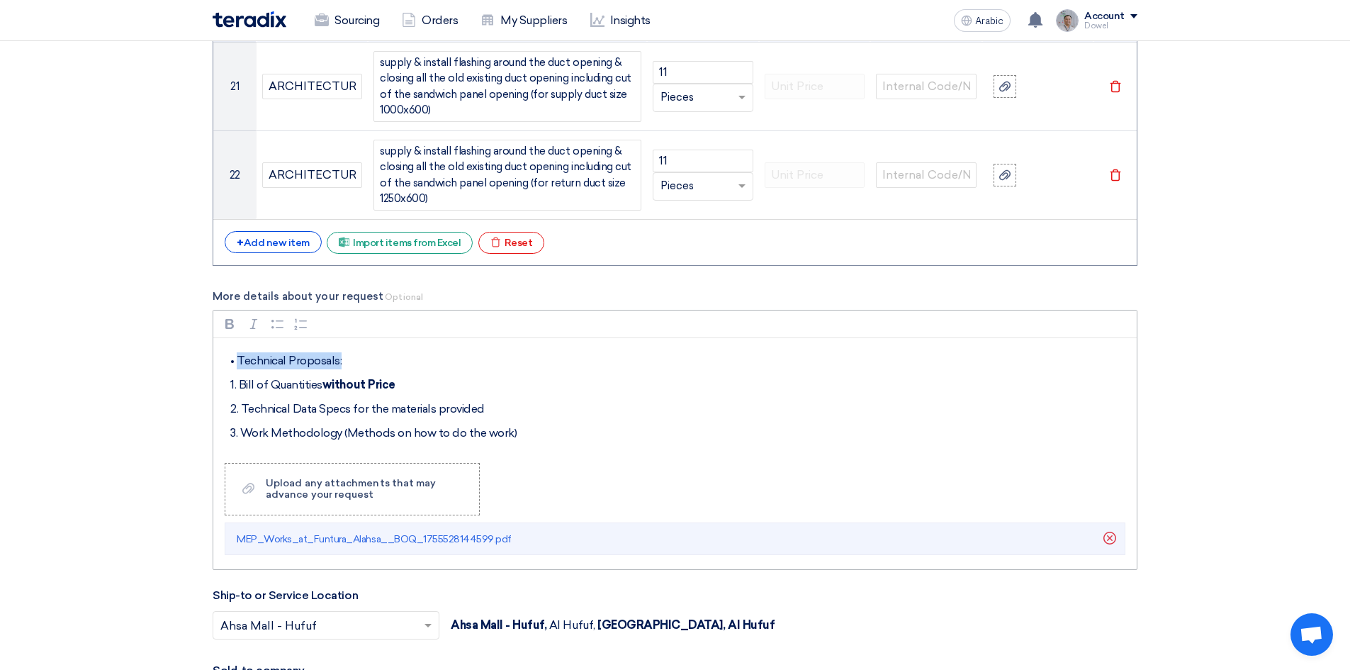
click at [237, 352] on p "• Technical Proposals:" at bounding box center [679, 360] width 899 height 17
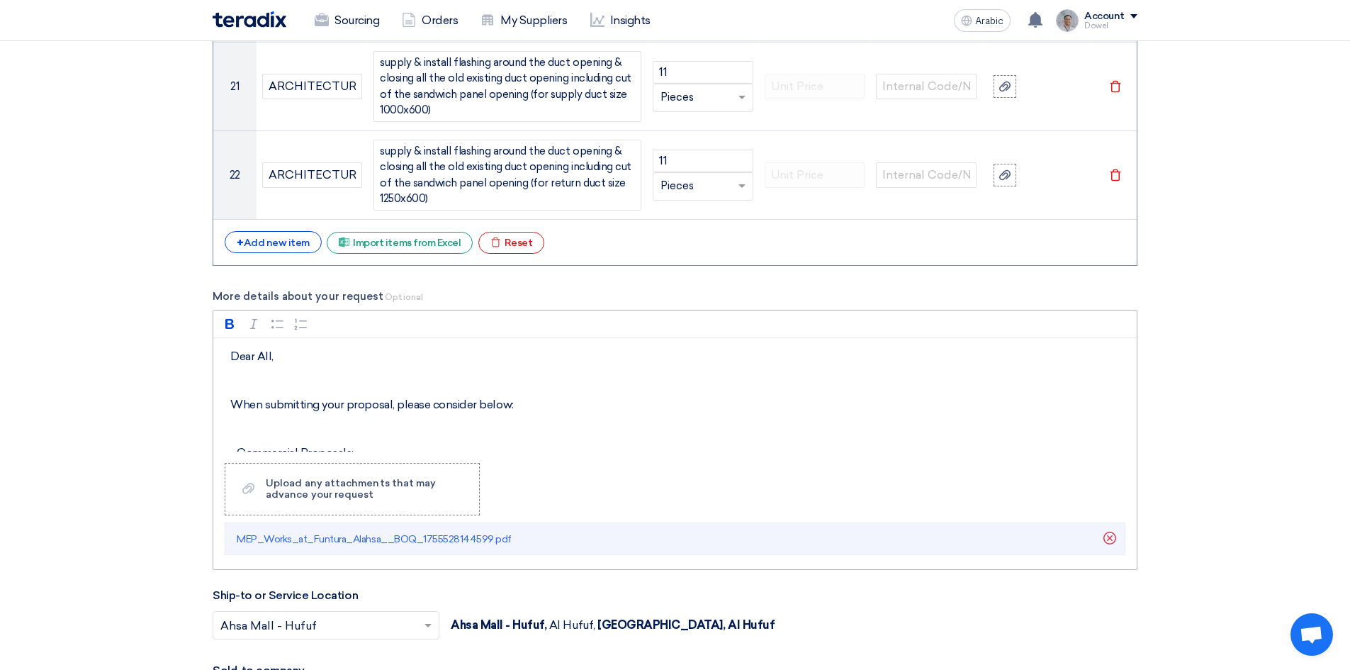
scroll to position [71, 0]
drag, startPoint x: 354, startPoint y: 368, endPoint x: 240, endPoint y: 371, distance: 113.4
click at [240, 373] on p "• Commercial Proposals:" at bounding box center [679, 381] width 899 height 17
click at [308, 398] on p "1. Quotations with prices" at bounding box center [679, 406] width 899 height 17
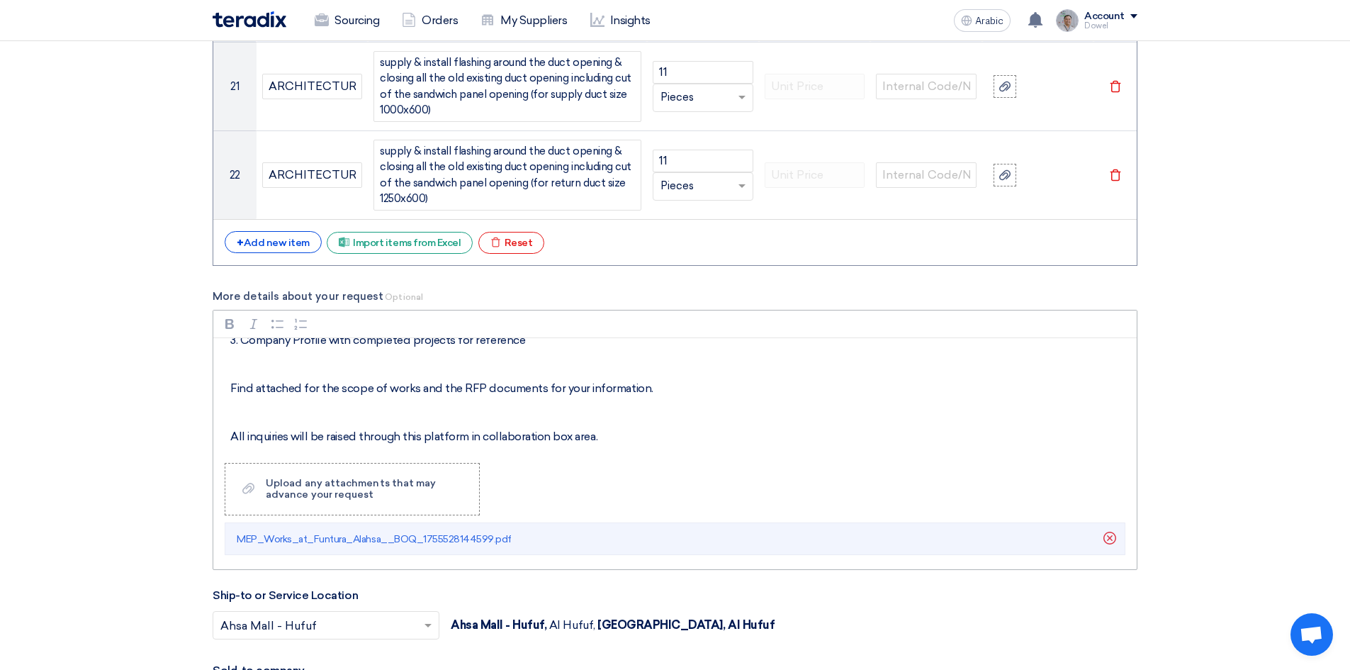
scroll to position [354, 0]
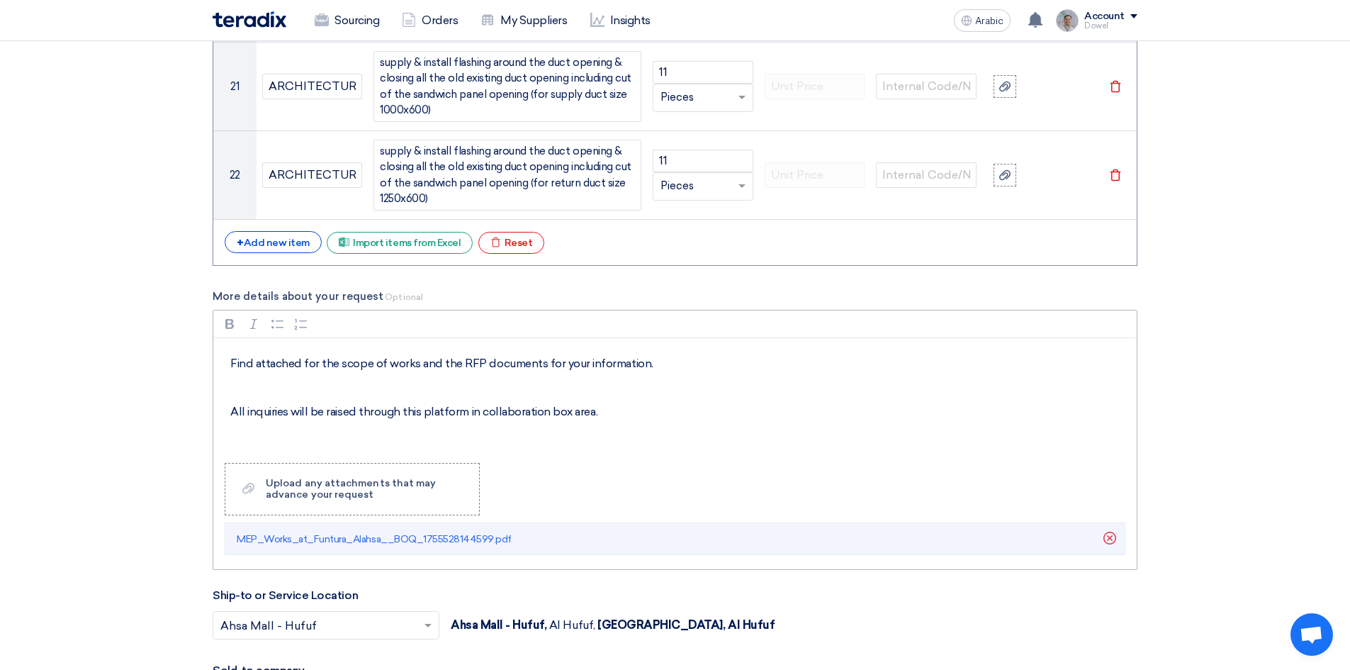
drag, startPoint x: 627, startPoint y: 345, endPoint x: 232, endPoint y: 349, distance: 395.4
click at [232, 355] on p "Find attached for the scope of works and the RFP documents for your information." at bounding box center [679, 363] width 899 height 17
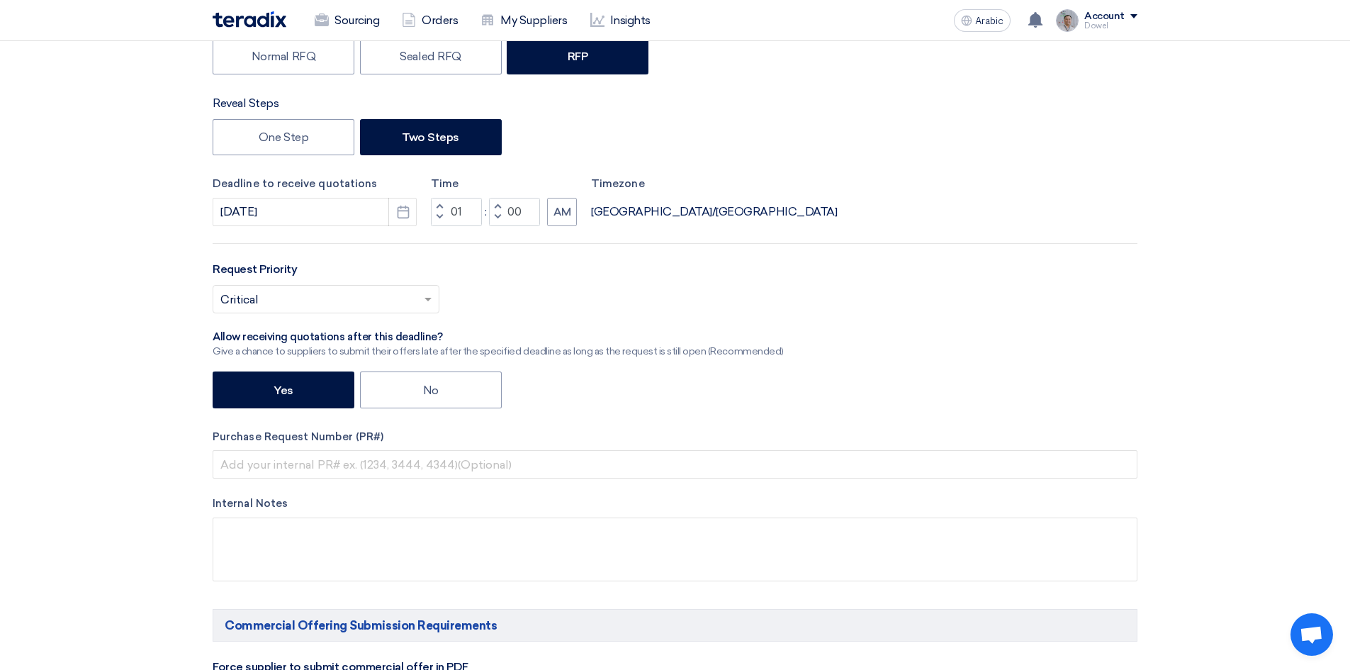
scroll to position [273, 0]
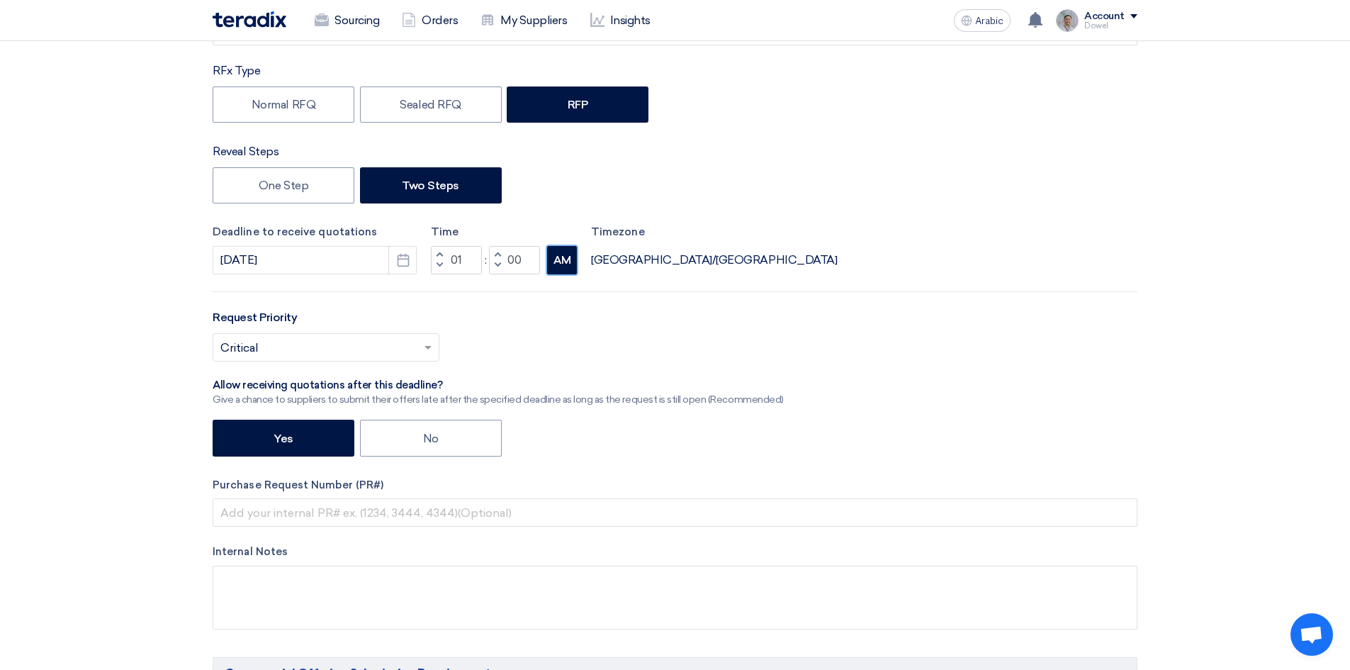
click at [565, 251] on button "AM" at bounding box center [562, 260] width 30 height 28
click at [564, 251] on button "AM" at bounding box center [562, 260] width 30 height 28
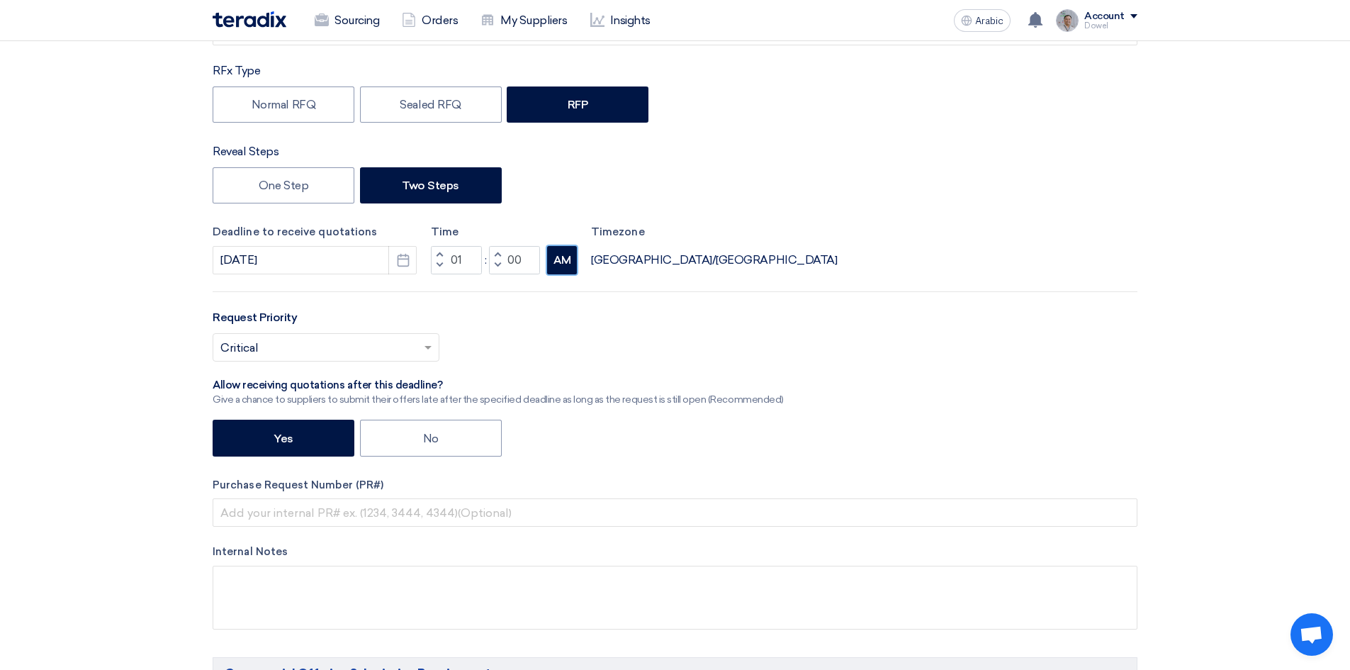
click at [564, 251] on button "AM" at bounding box center [562, 260] width 30 height 28
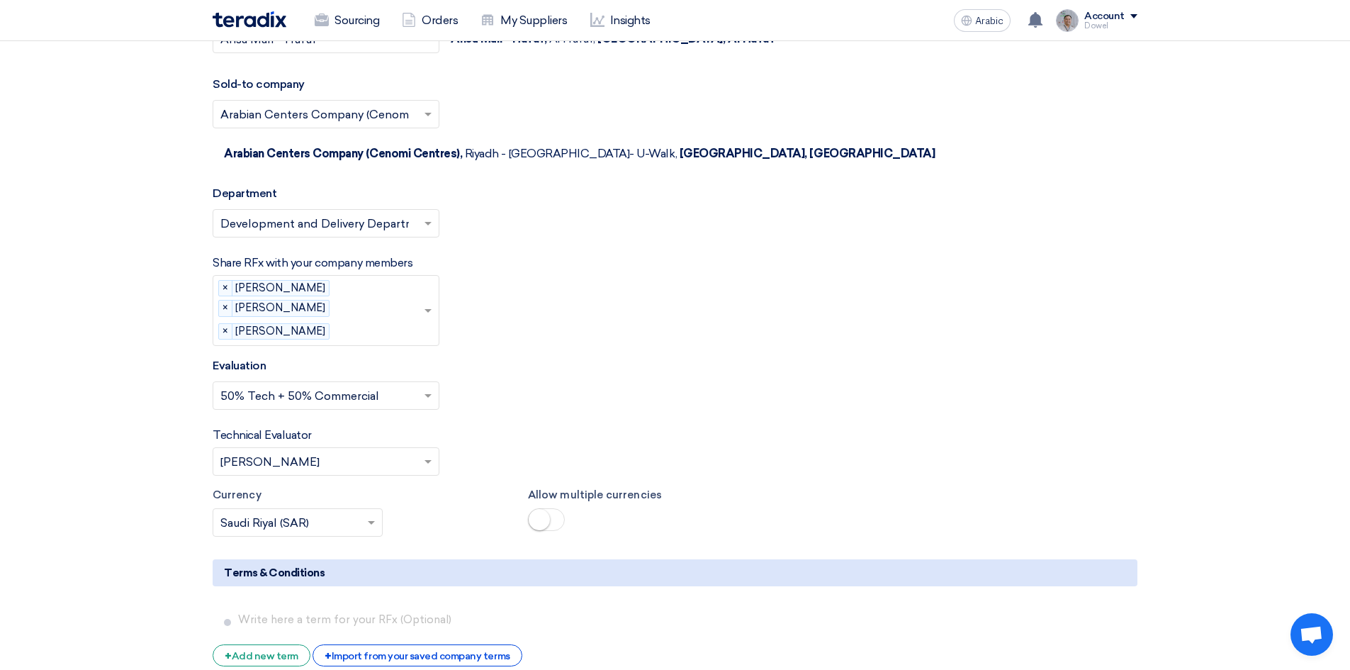
scroll to position [4028, 0]
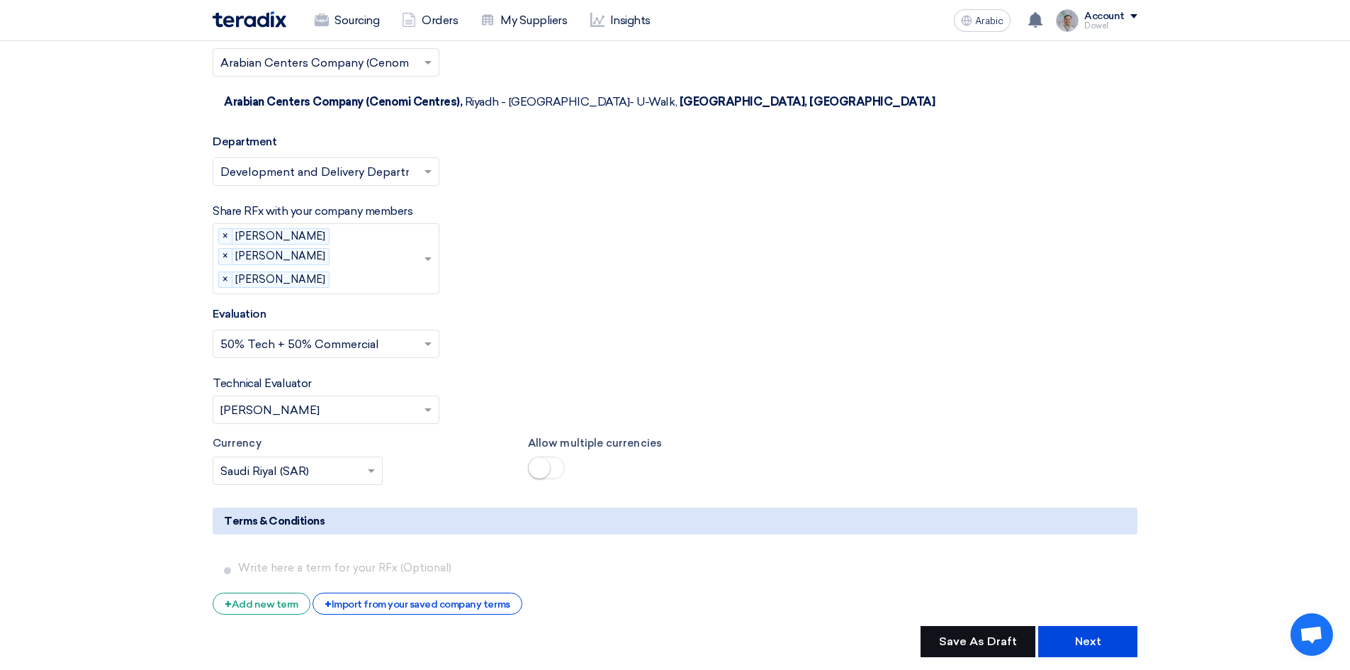
click at [960, 634] on font "Save As Draft" at bounding box center [978, 640] width 78 height 13
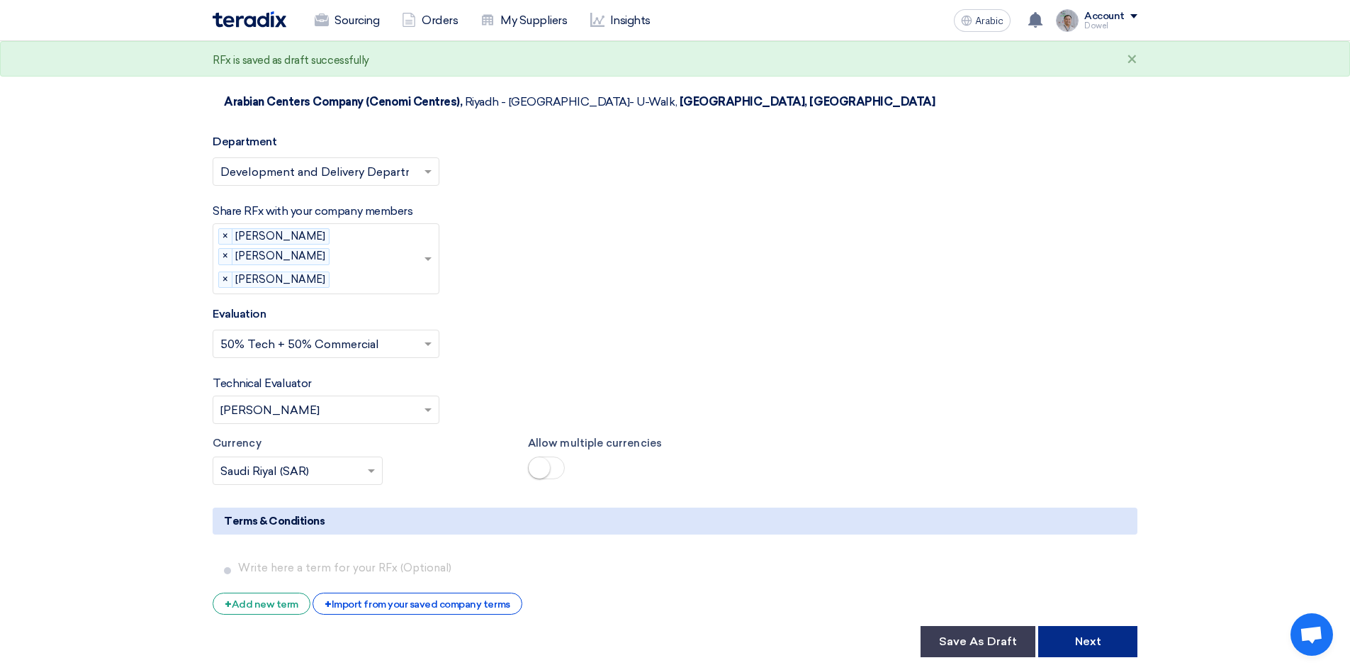
click at [1088, 634] on font "Next" at bounding box center [1088, 640] width 26 height 13
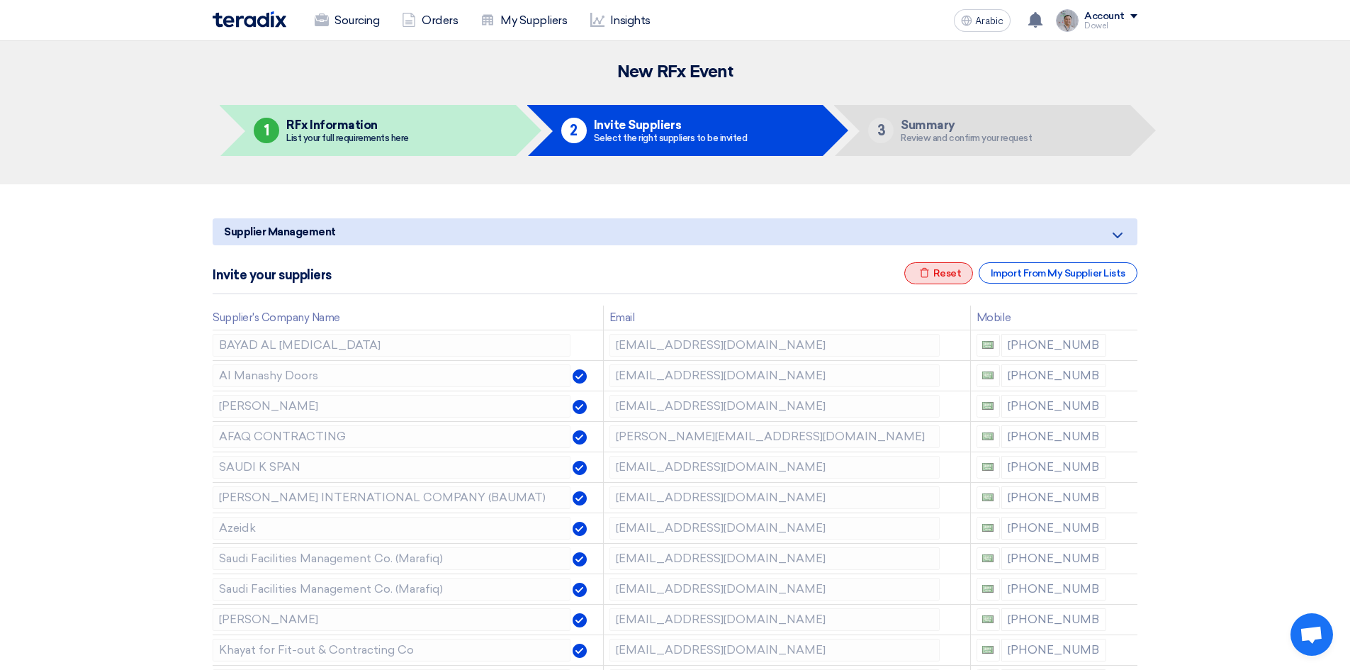
click at [940, 275] on font "Reset" at bounding box center [947, 273] width 28 height 12
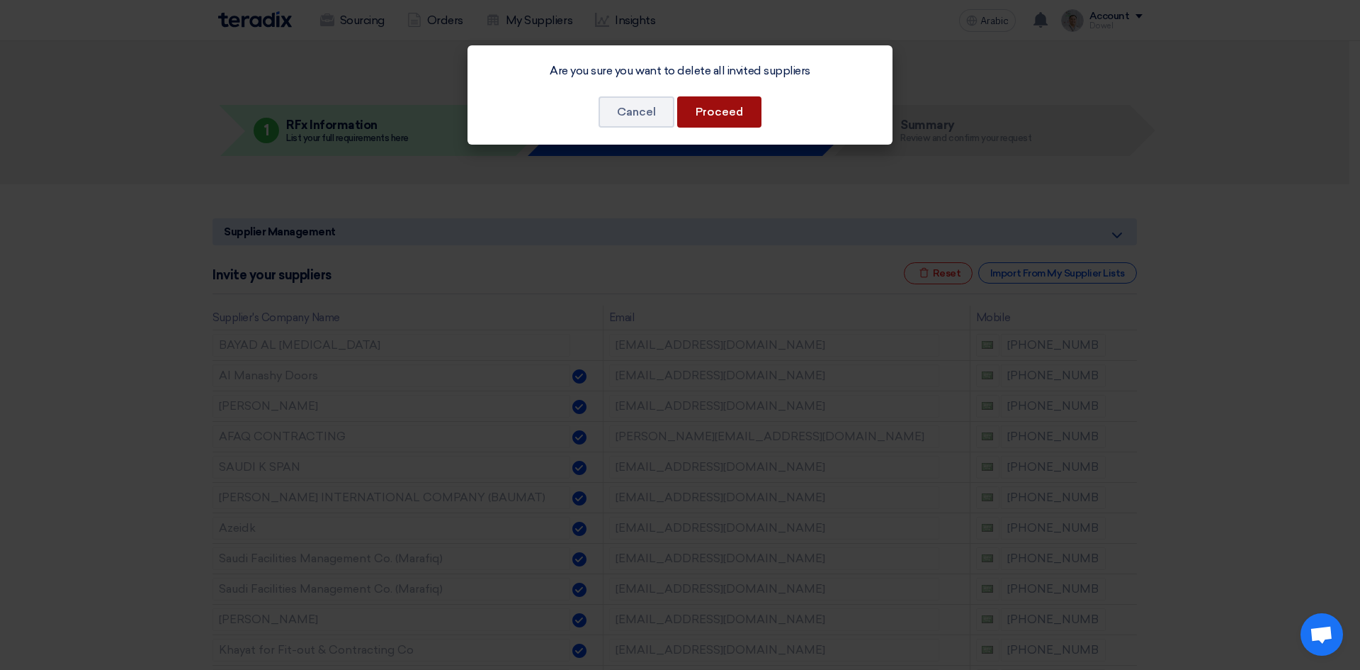
click at [714, 109] on font "Proceed" at bounding box center [719, 111] width 47 height 13
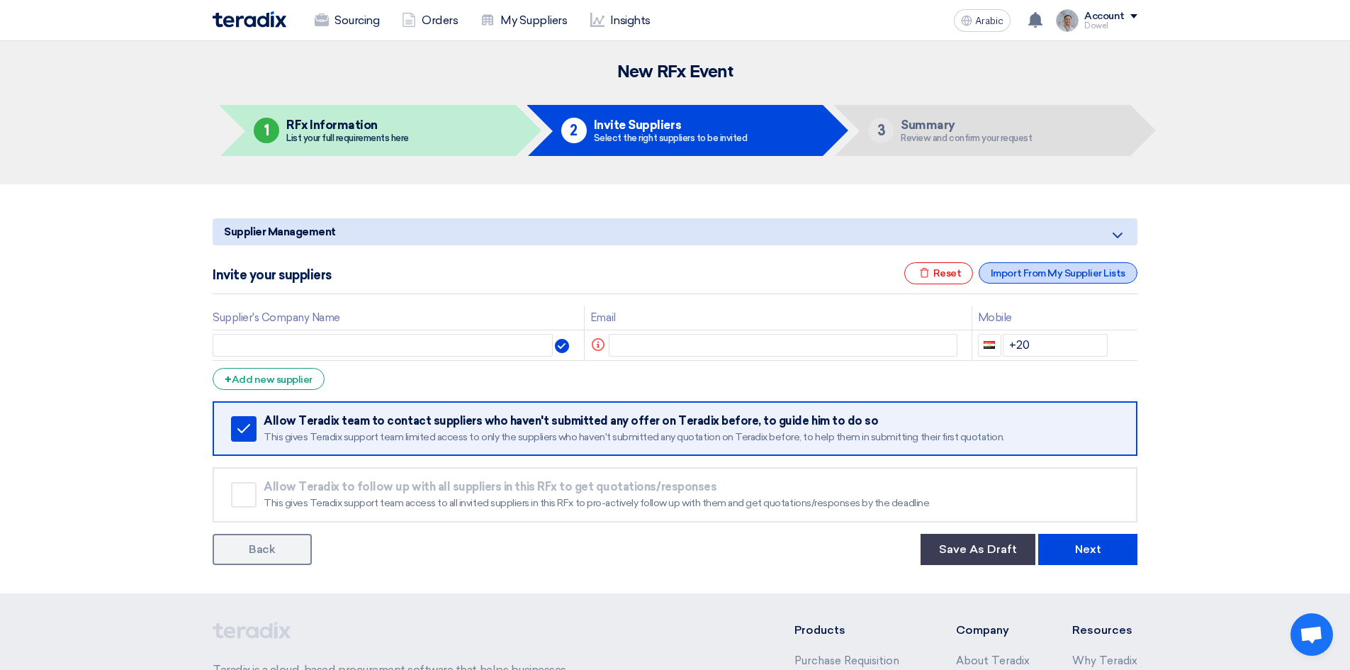
click at [1044, 272] on font "Import From My Supplier Lists" at bounding box center [1058, 273] width 135 height 12
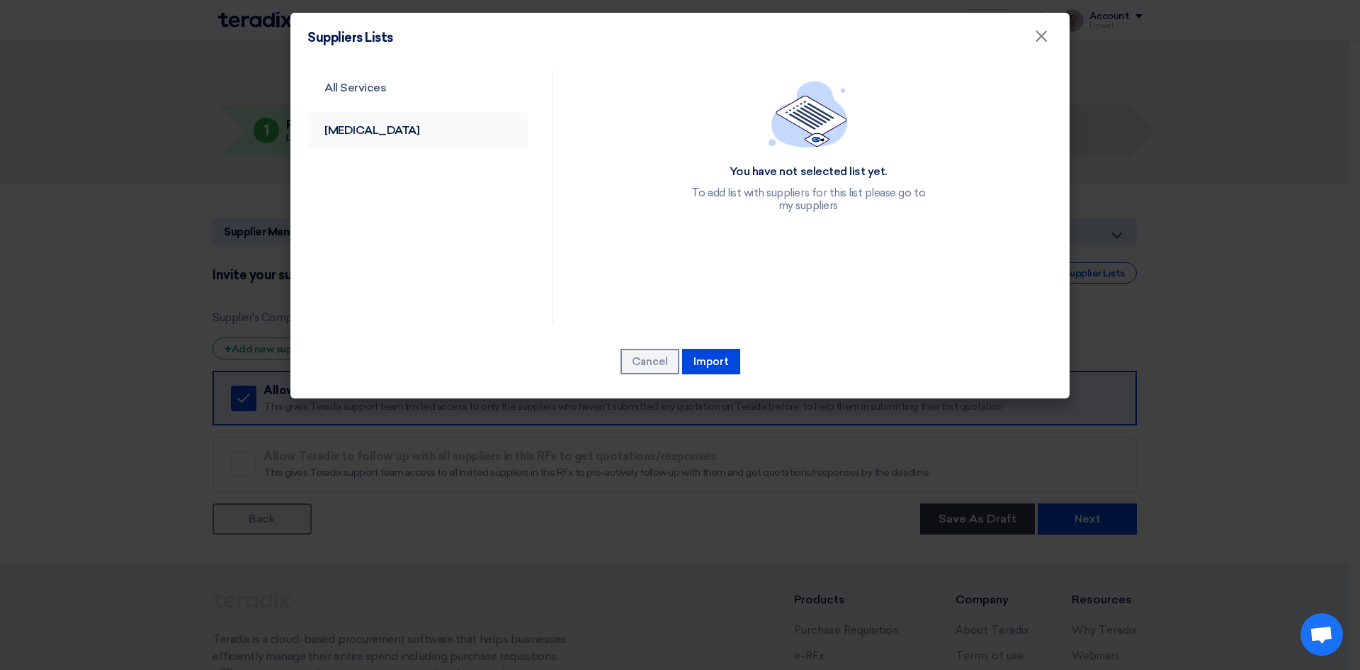
drag, startPoint x: 361, startPoint y: 130, endPoint x: 361, endPoint y: 139, distance: 9.2
click at [361, 130] on font "[MEDICAL_DATA]" at bounding box center [372, 129] width 95 height 13
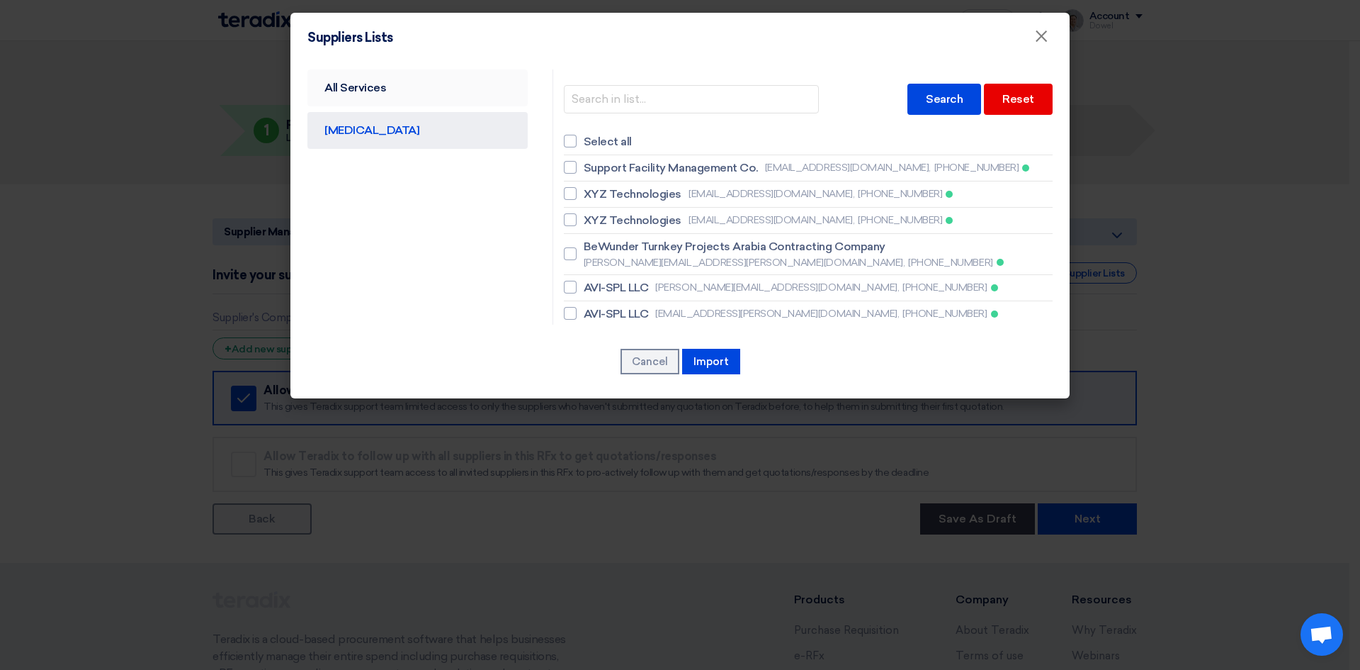
click at [356, 95] on link "All Services" at bounding box center [418, 87] width 220 height 37
click at [361, 89] on font "All Services" at bounding box center [356, 87] width 62 height 13
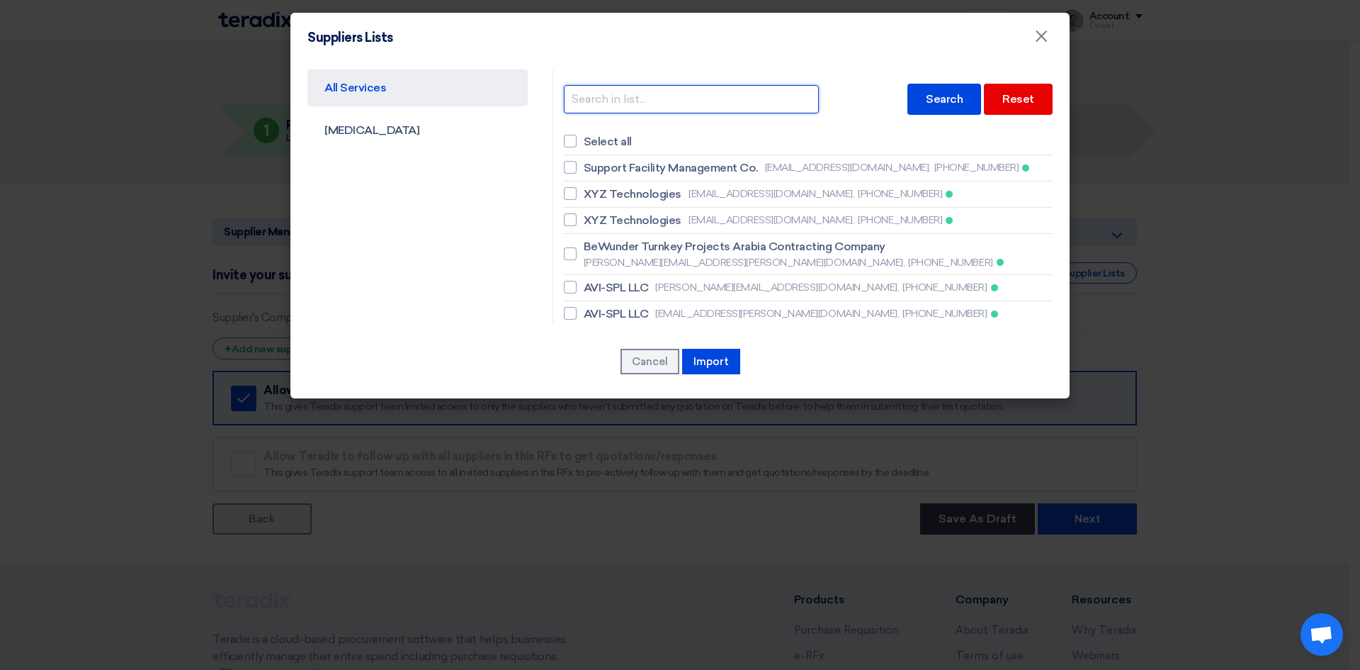
click at [624, 98] on input "text" at bounding box center [691, 99] width 255 height 28
type input "mr."
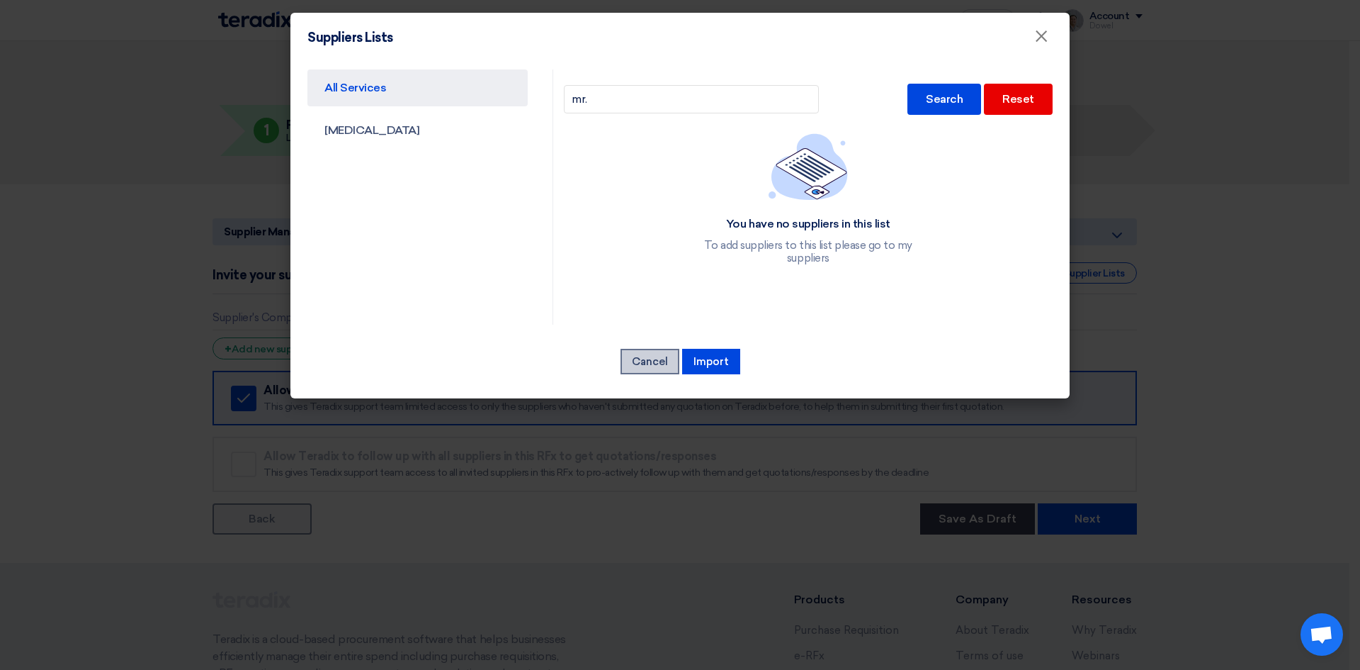
click at [653, 361] on font "Cancel" at bounding box center [650, 361] width 36 height 13
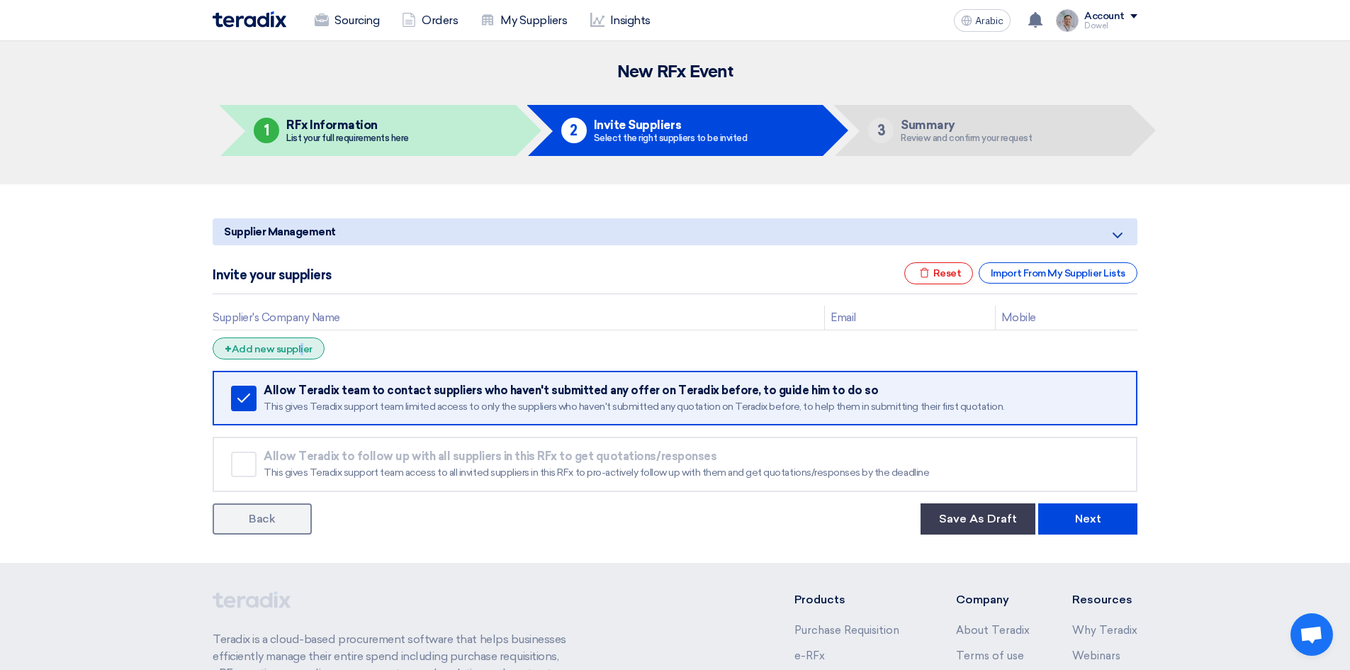
click at [274, 349] on font "Add new supplier" at bounding box center [272, 349] width 81 height 12
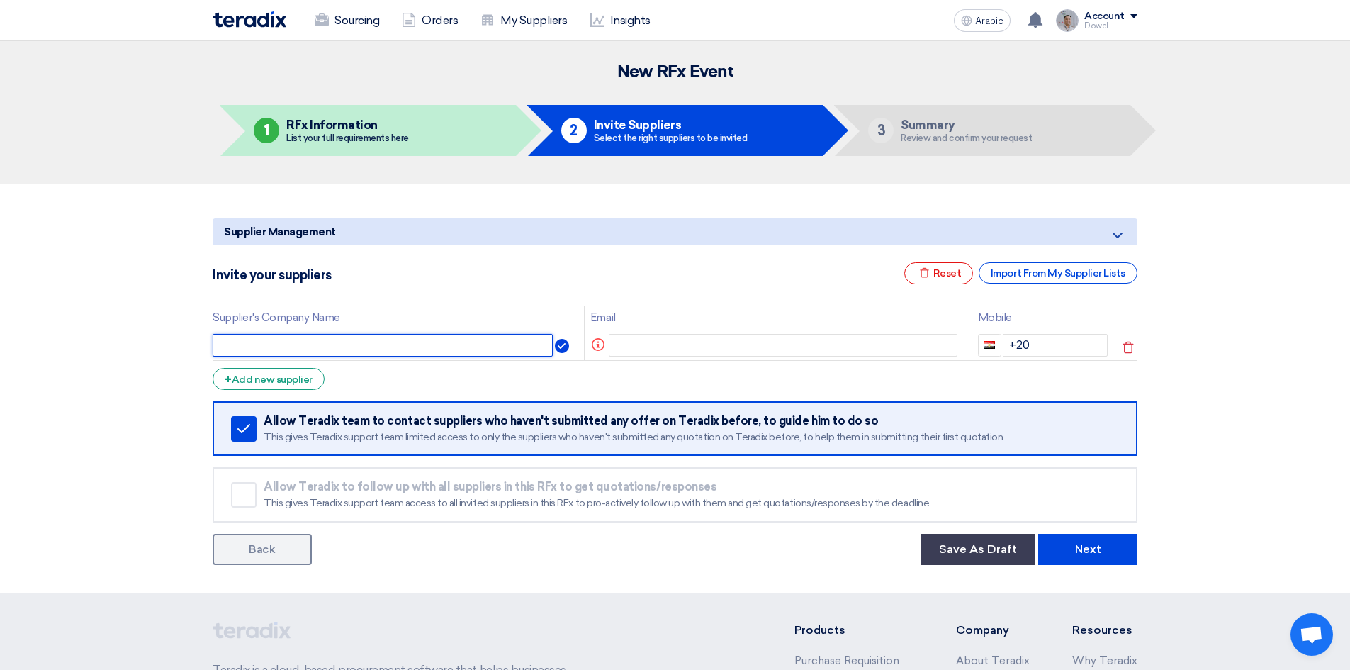
click at [266, 345] on input "text" at bounding box center [383, 345] width 340 height 23
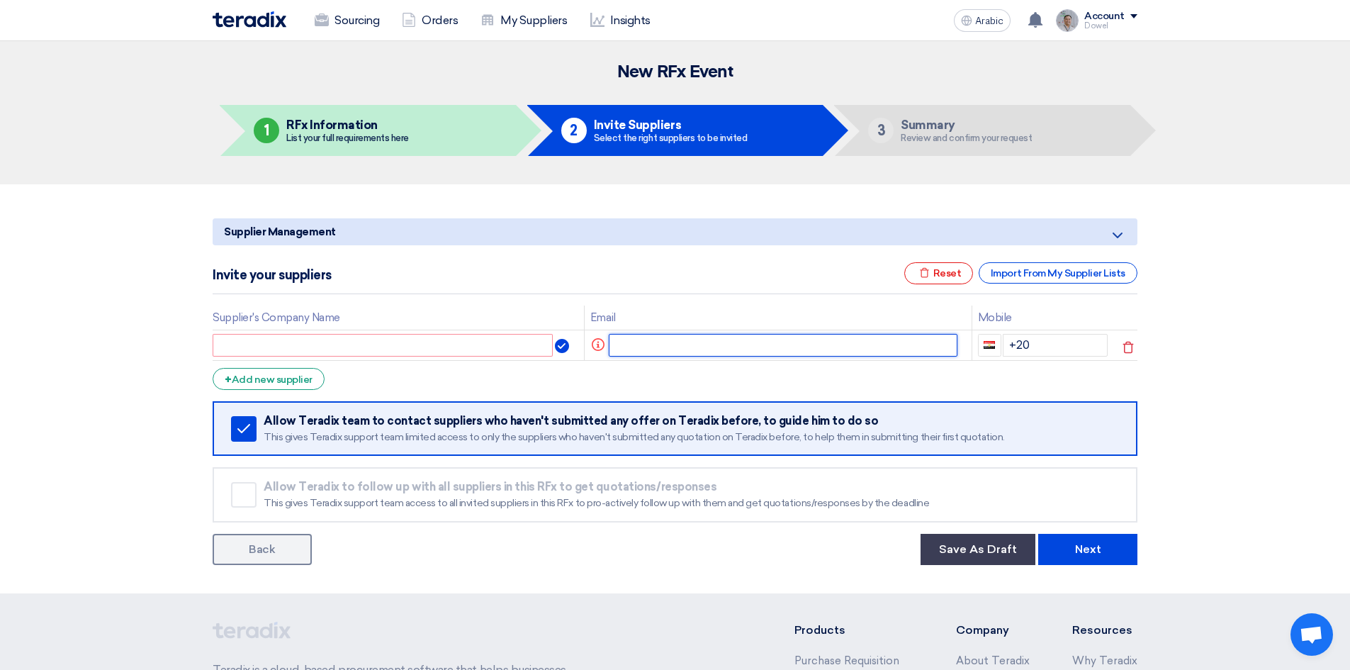
click at [636, 349] on input "text" at bounding box center [783, 345] width 349 height 23
paste input "mrcoolsalikahmed@gmail.com"
type input "mrcoolsalikahmed@gmail.com"
click at [398, 349] on input "text" at bounding box center [392, 345] width 358 height 23
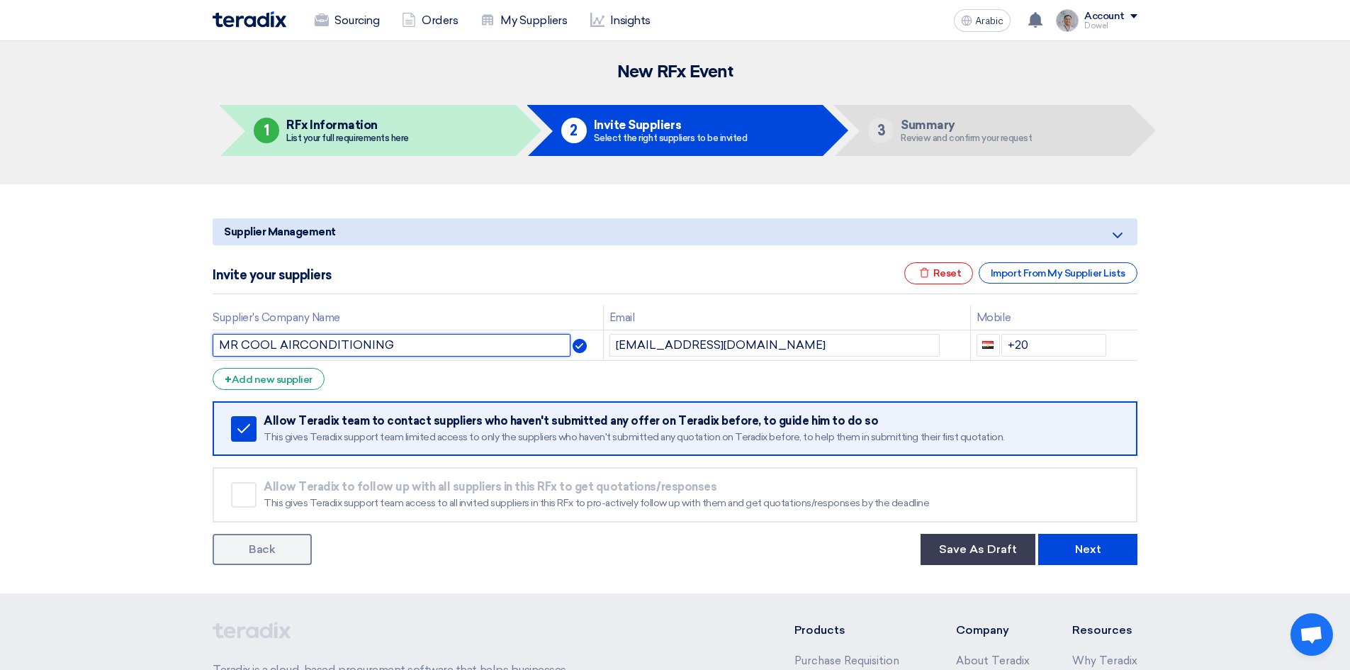
type input "MR COOL AIRCONDITIONING"
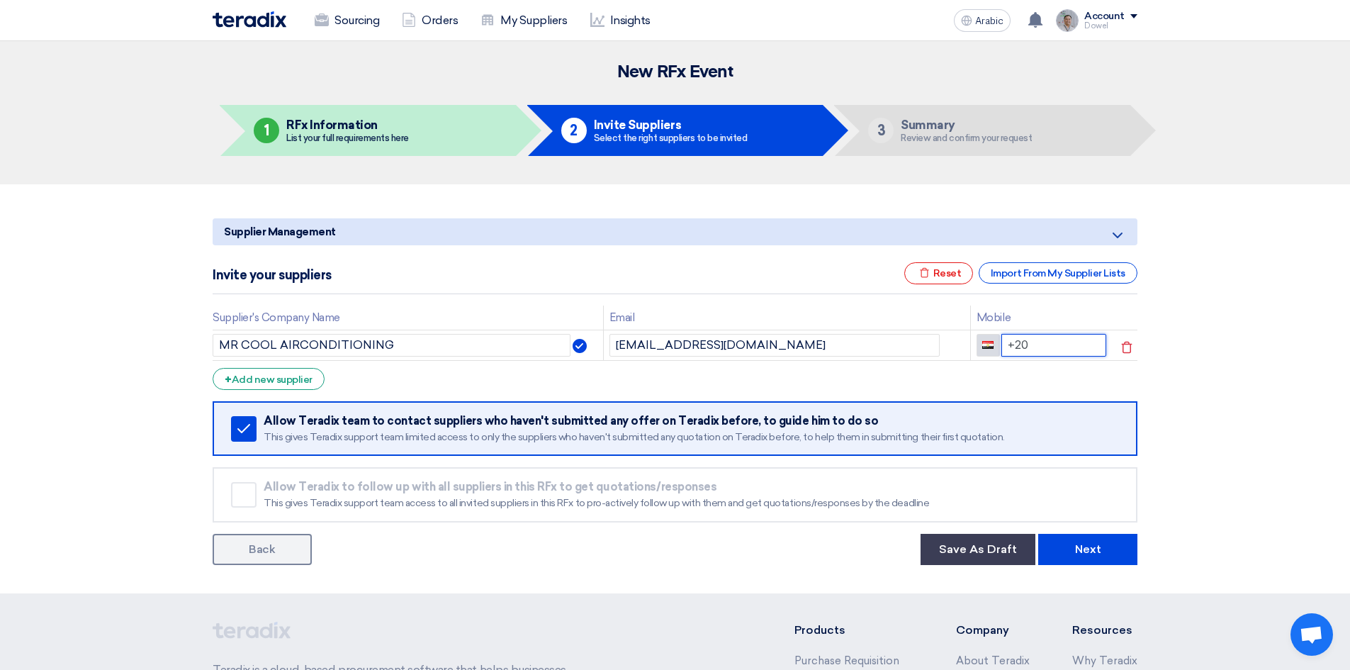
drag, startPoint x: 1036, startPoint y: 343, endPoint x: 981, endPoint y: 334, distance: 55.2
click at [981, 334] on div "+20" at bounding box center [1041, 345] width 130 height 23
type input "+966"
click at [1052, 346] on input "+966 05-3103-2772" at bounding box center [1054, 345] width 106 height 23
type input "+966 531032772"
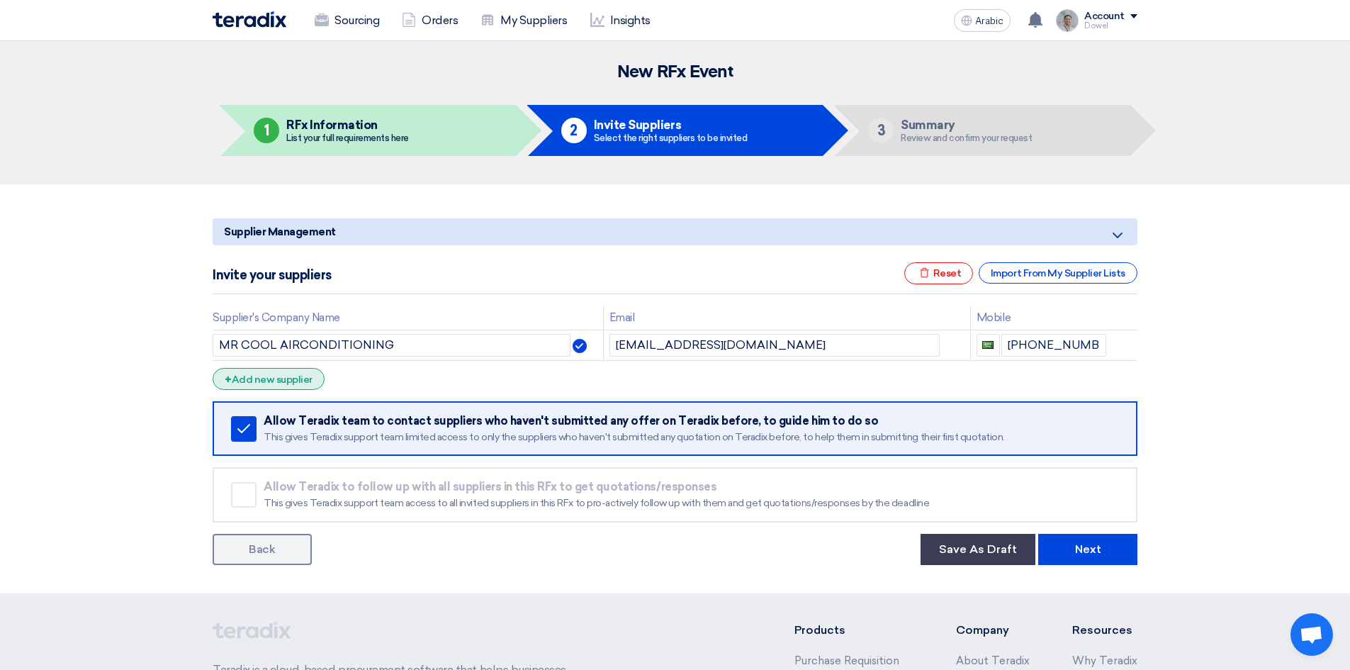
click at [278, 382] on font "Add new supplier" at bounding box center [272, 379] width 81 height 12
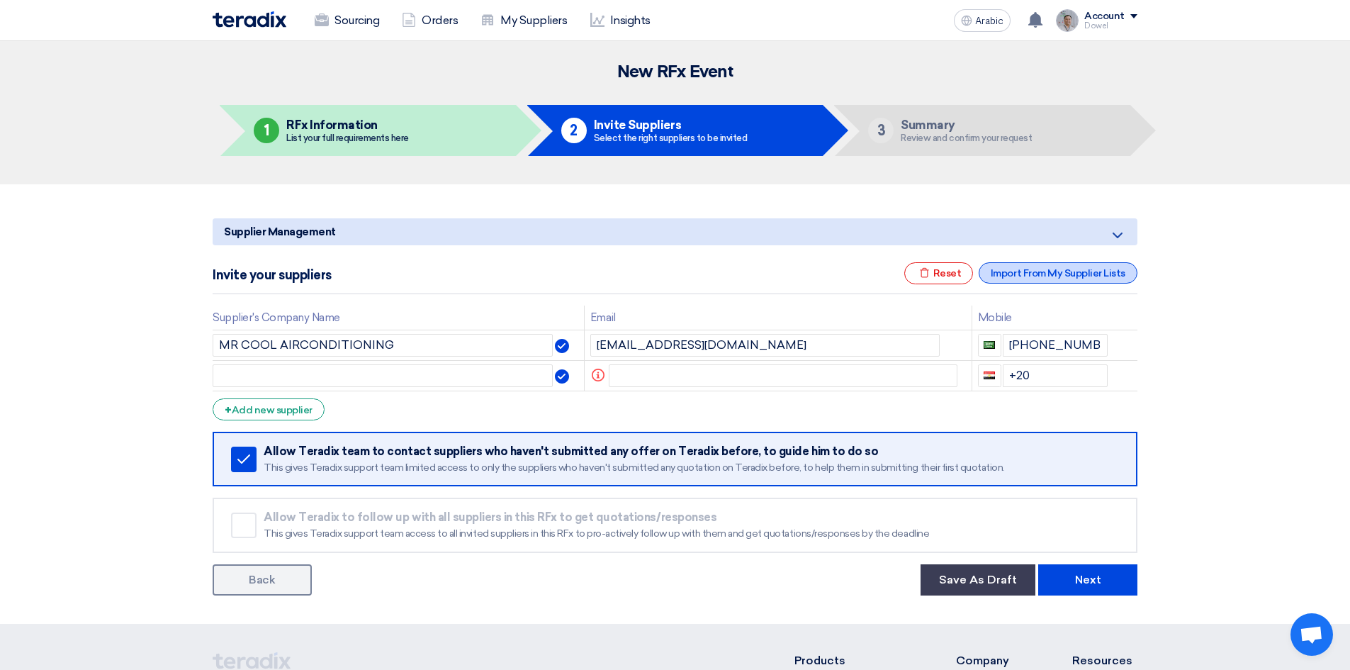
click at [1055, 273] on font "Import From My Supplier Lists" at bounding box center [1058, 273] width 135 height 12
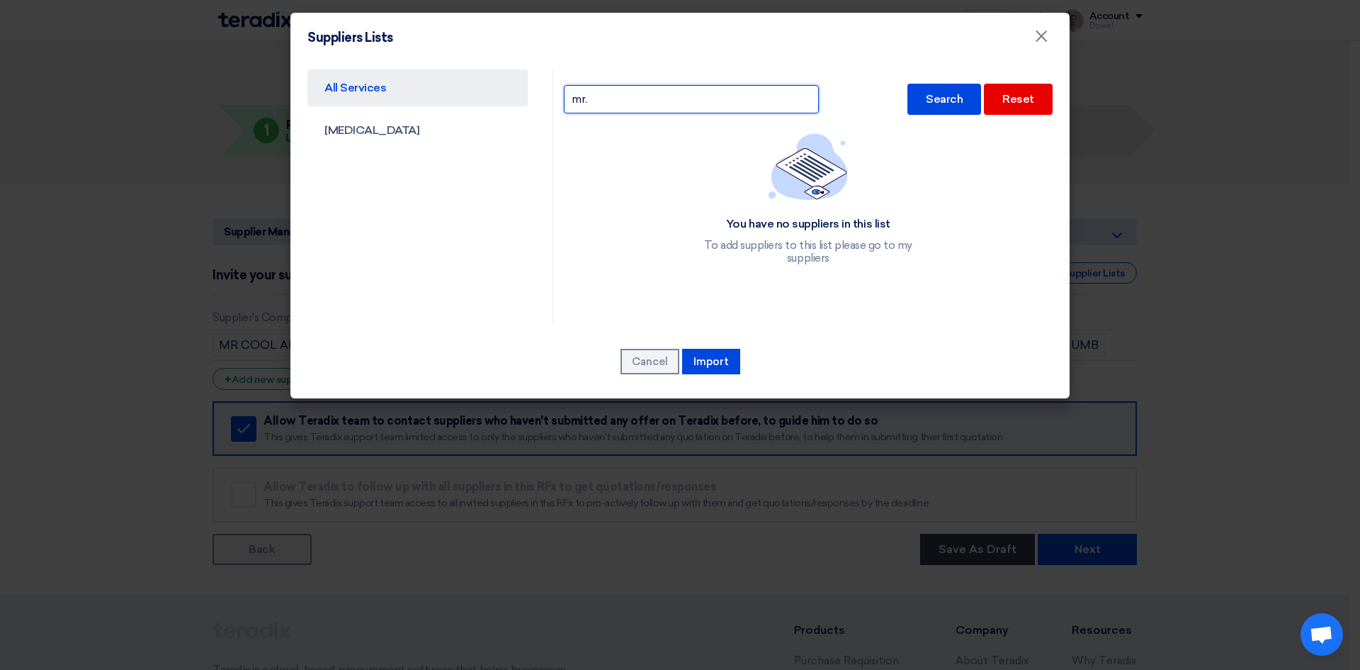
click at [609, 106] on input "mr." at bounding box center [691, 99] width 255 height 28
drag, startPoint x: 624, startPoint y: 101, endPoint x: 546, endPoint y: 102, distance: 78.7
click at [546, 102] on div "All Services CAPEX mr. Search Reset You have no suppliers in this list To add s…" at bounding box center [680, 196] width 767 height 255
type input "FAST"
click at [953, 102] on font "Search" at bounding box center [944, 98] width 37 height 13
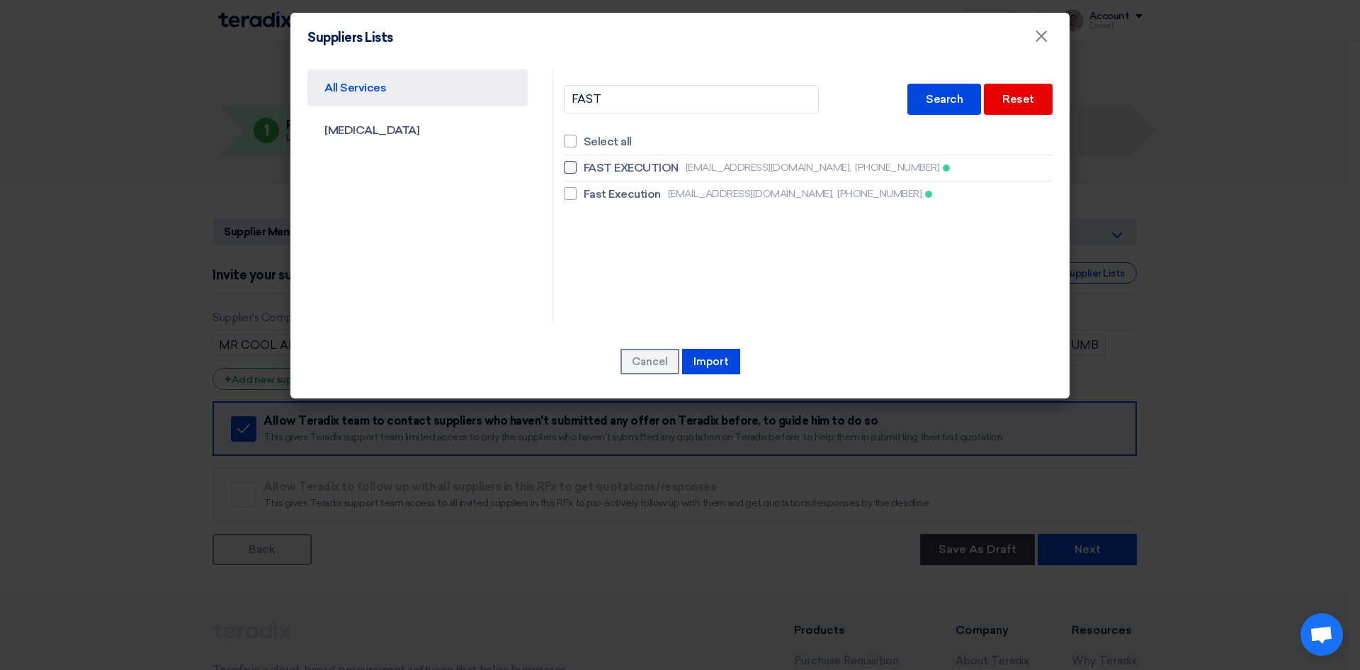
click at [577, 165] on label "FAST EXECUTION mahdi@fastcce.com, +966558023360" at bounding box center [808, 167] width 489 height 17
click at [584, 165] on input "FAST EXECUTION mahdi@fastcce.com, +966558023360" at bounding box center [588, 167] width 9 height 9
checkbox input "true"
click at [706, 367] on font "Import" at bounding box center [711, 361] width 35 height 13
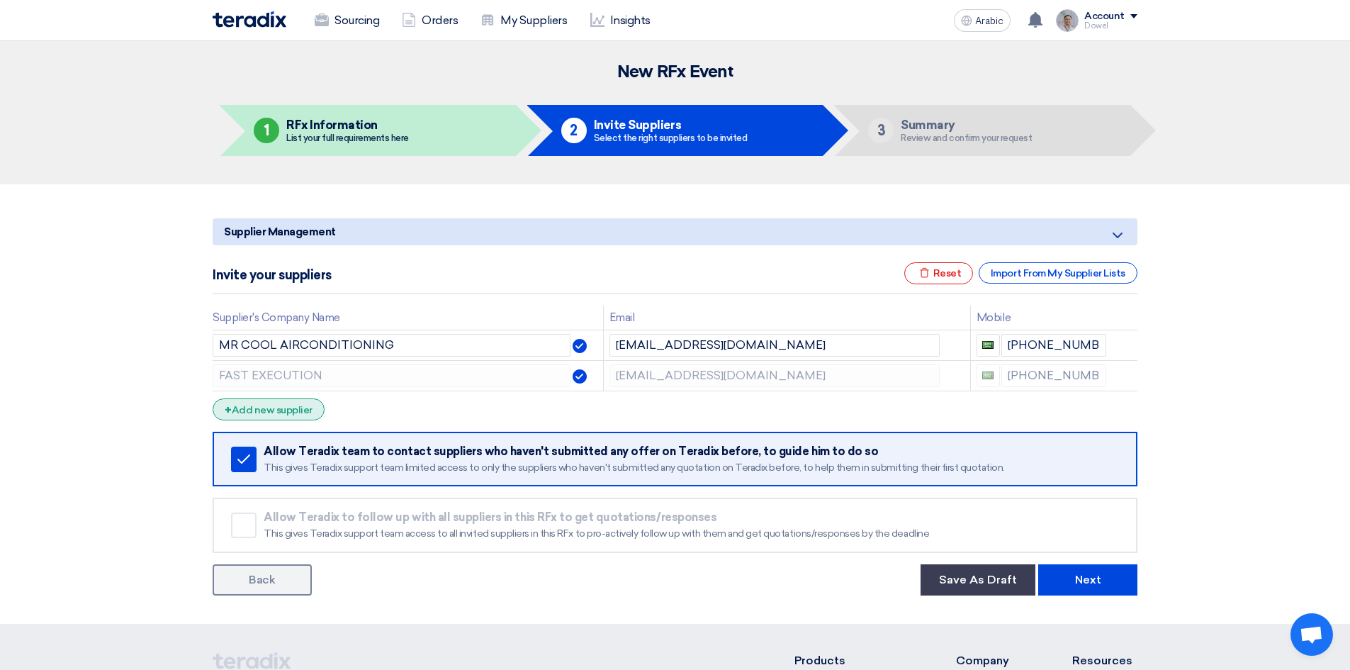
click at [270, 411] on font "Add new supplier" at bounding box center [272, 410] width 81 height 12
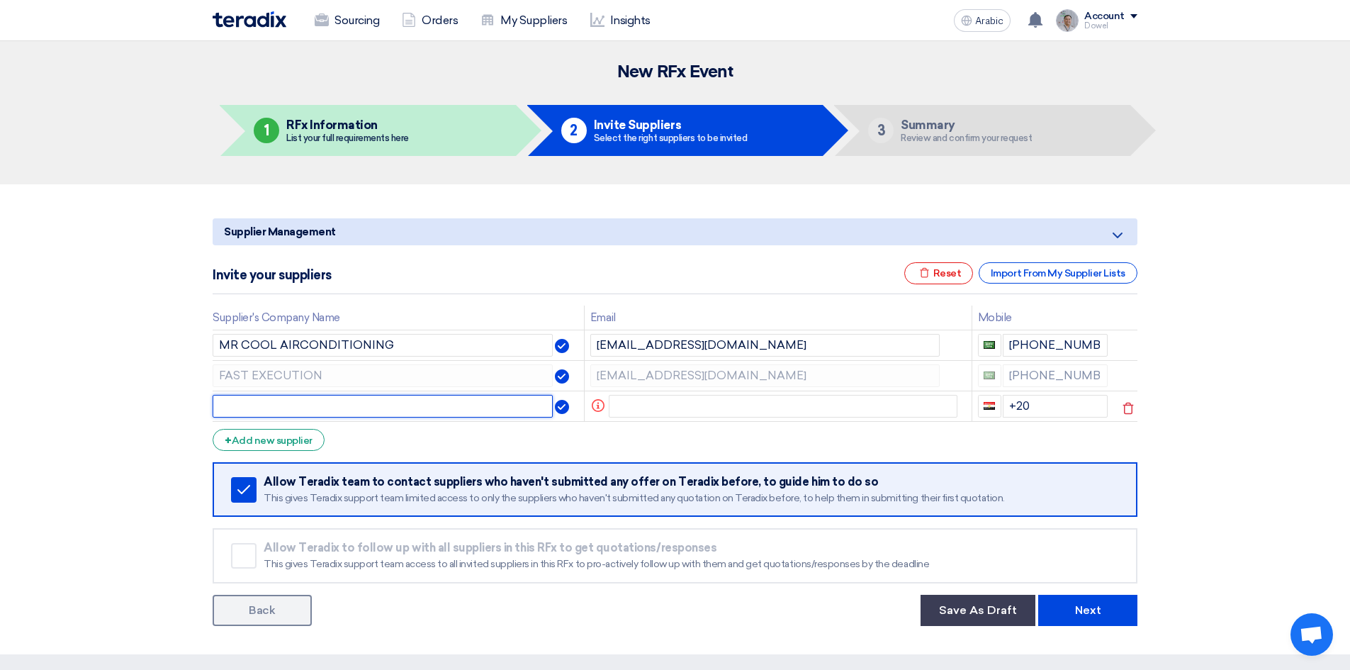
click at [291, 407] on input "text" at bounding box center [383, 406] width 340 height 23
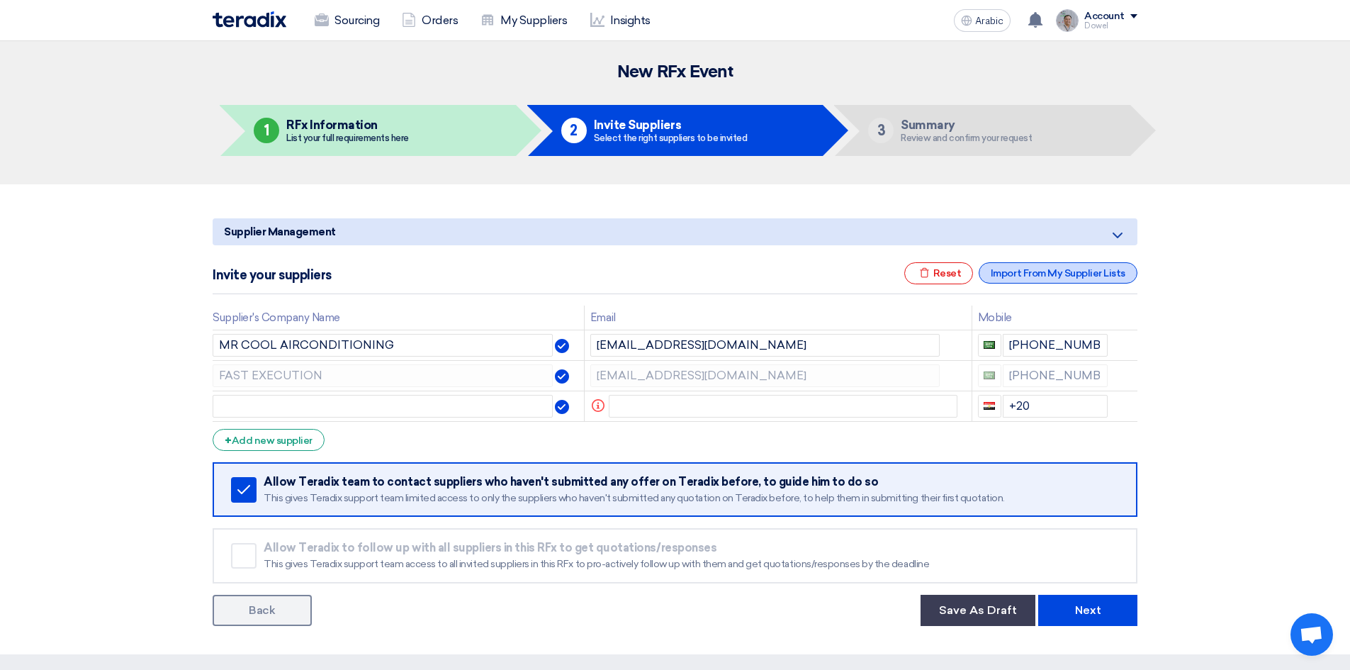
click at [1030, 264] on div "Import From My Supplier Lists" at bounding box center [1058, 272] width 159 height 21
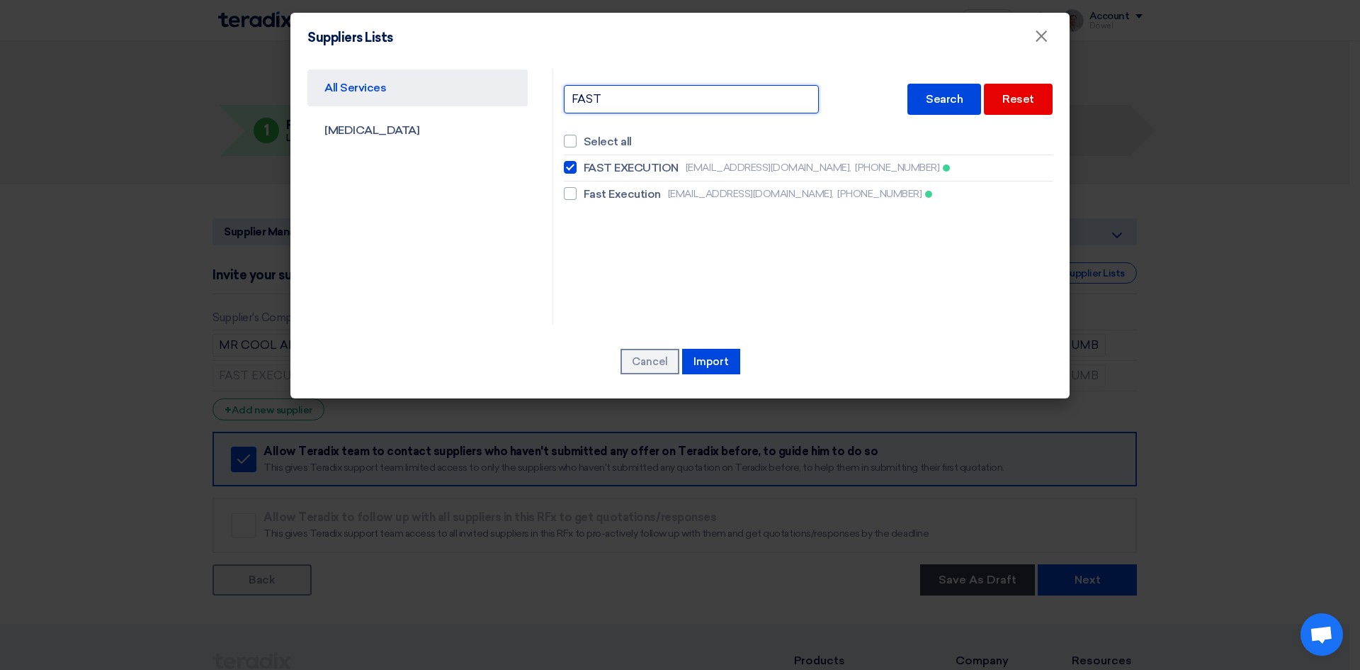
click at [645, 99] on input "FAST" at bounding box center [691, 99] width 255 height 28
drag, startPoint x: 646, startPoint y: 98, endPoint x: 544, endPoint y: 98, distance: 102.0
click at [544, 98] on div "All Services CAPEX FAST Search Reset Select all FAST EXECUTION mahdi@fastcce.co…" at bounding box center [680, 196] width 767 height 255
click at [948, 103] on font "Search" at bounding box center [944, 98] width 37 height 13
click at [612, 97] on input "AL SA" at bounding box center [691, 99] width 255 height 28
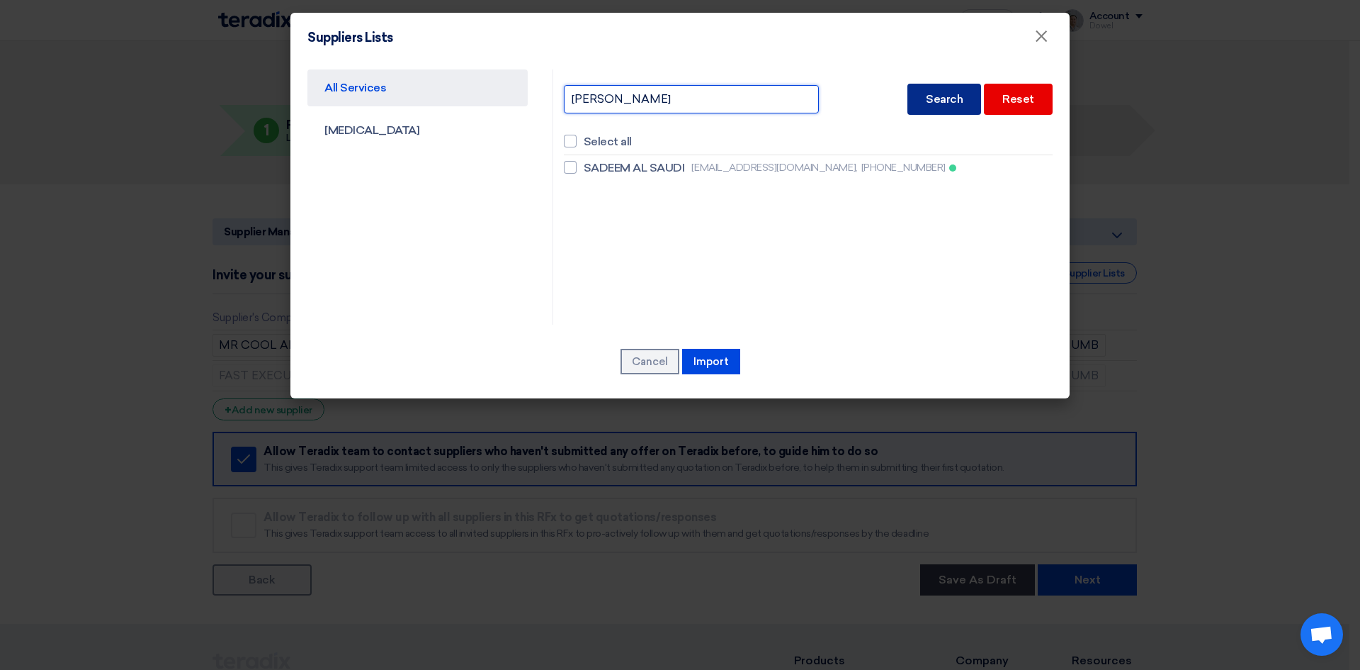
type input "AL SAEED"
click at [949, 98] on font "Search" at bounding box center [944, 98] width 37 height 13
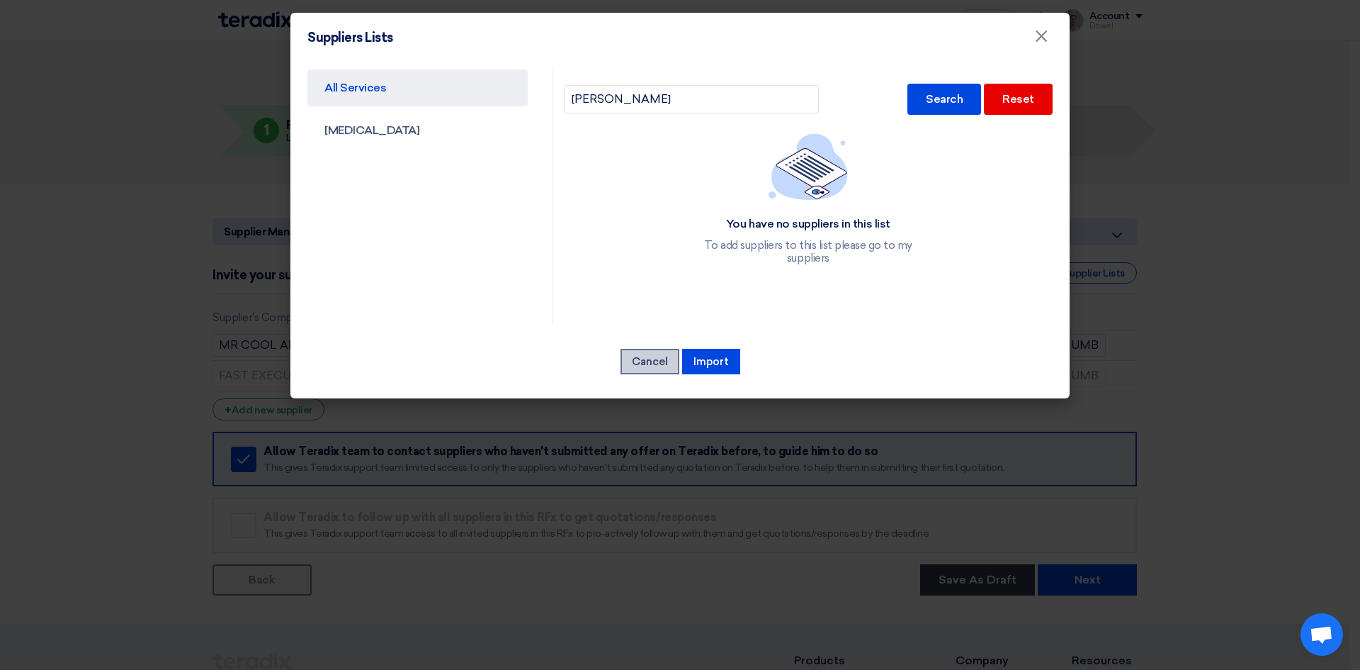
click at [645, 359] on font "Cancel" at bounding box center [650, 361] width 36 height 13
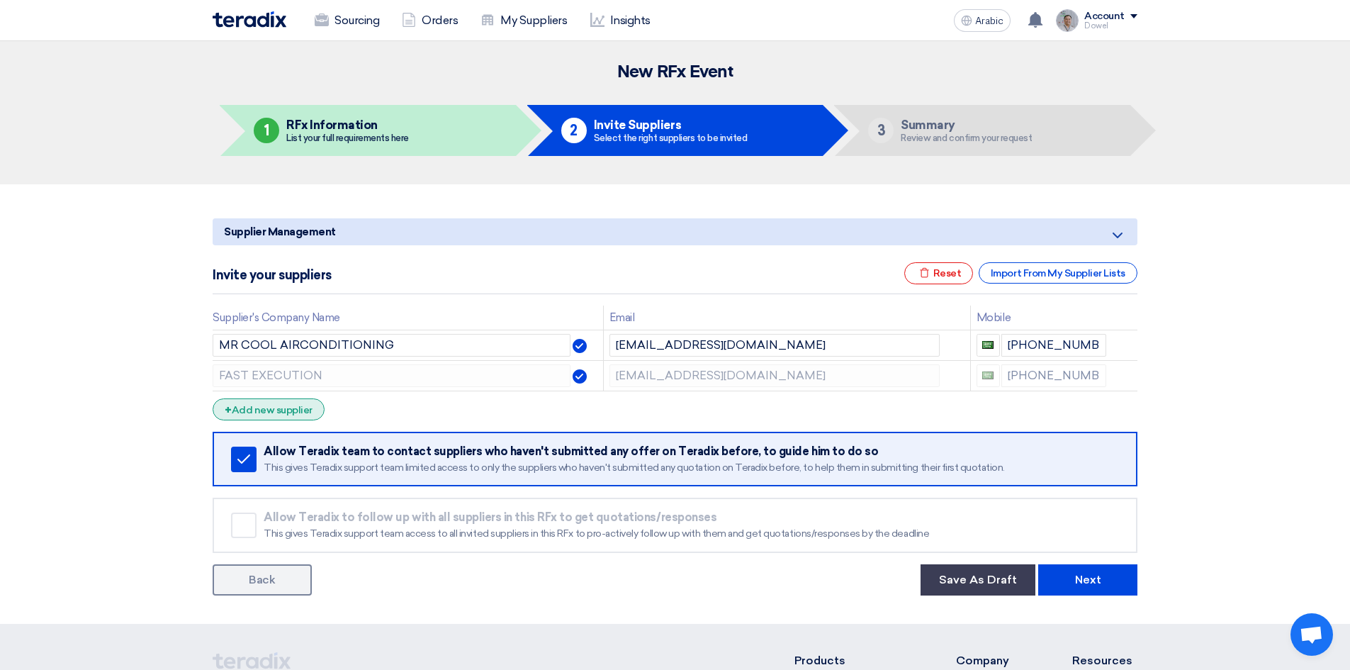
click at [283, 410] on font "Add new supplier" at bounding box center [272, 410] width 81 height 12
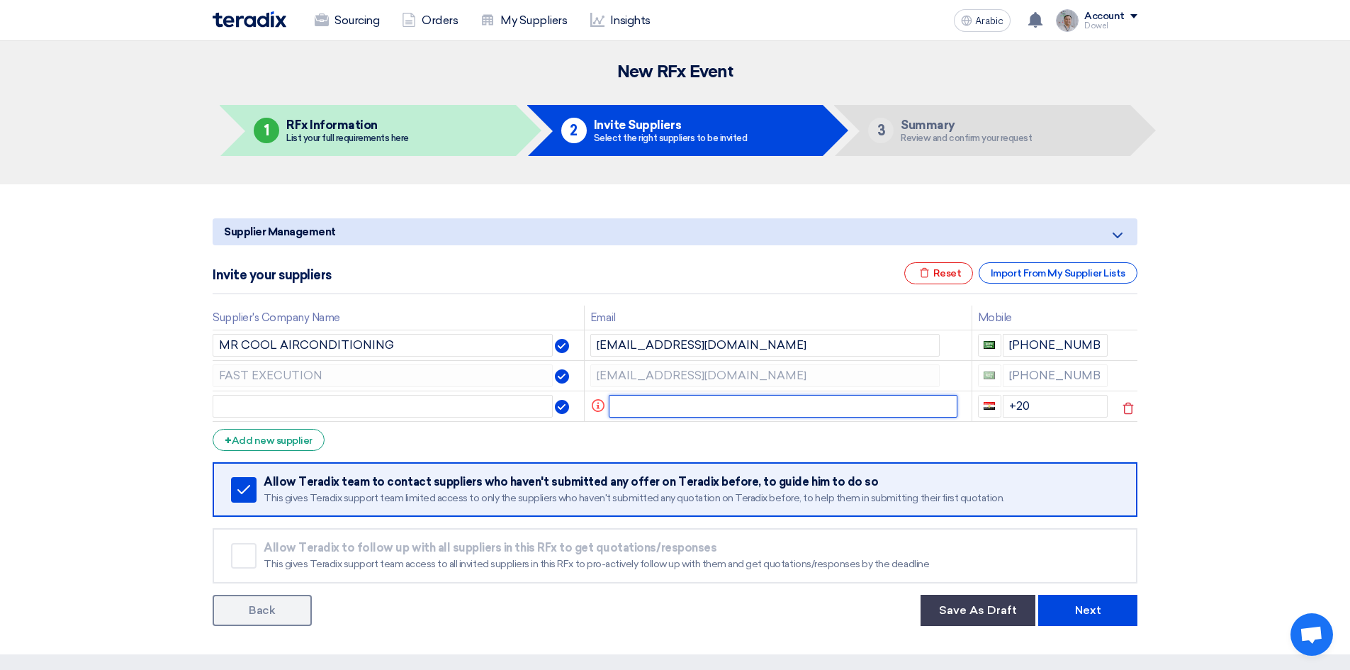
click at [645, 407] on input "text" at bounding box center [783, 406] width 349 height 23
paste input "waheed@alsaeed.com.sa"
type input "waheed@alsaeed.com.sa"
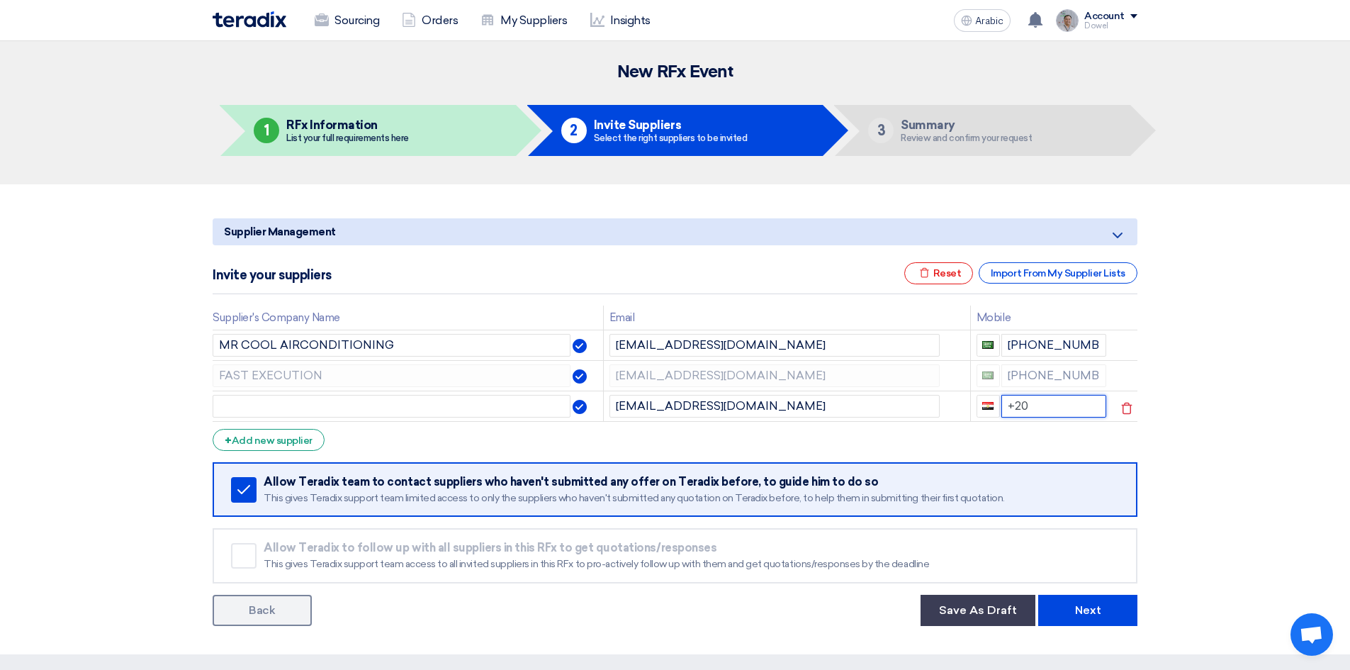
drag, startPoint x: 1030, startPoint y: 398, endPoint x: 999, endPoint y: 400, distance: 30.5
click at [1001, 400] on input "+20" at bounding box center [1054, 406] width 106 height 23
click at [361, 403] on input "text" at bounding box center [392, 406] width 358 height 23
type input "ALSAEED"
click at [278, 453] on form "Supplier Management Minimize/Maximize Category Invite your suppliers Excel file…" at bounding box center [675, 421] width 925 height 407
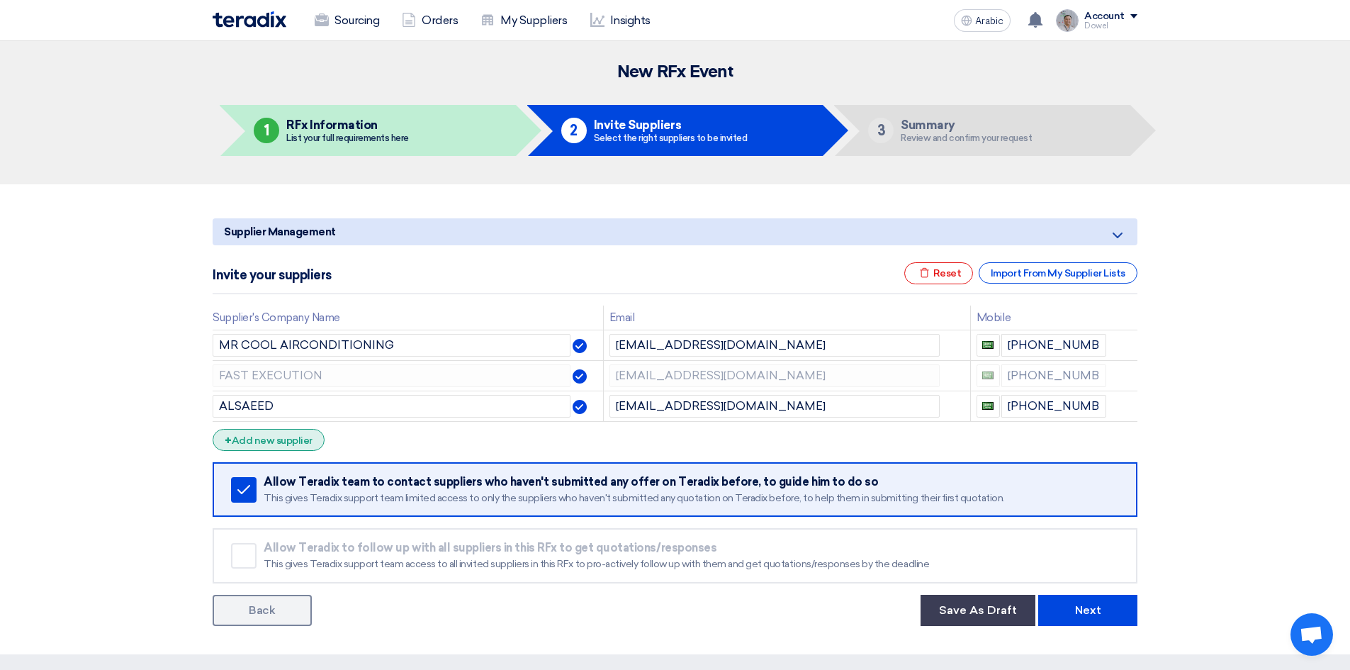
click at [276, 444] on font "Add new supplier" at bounding box center [272, 440] width 81 height 12
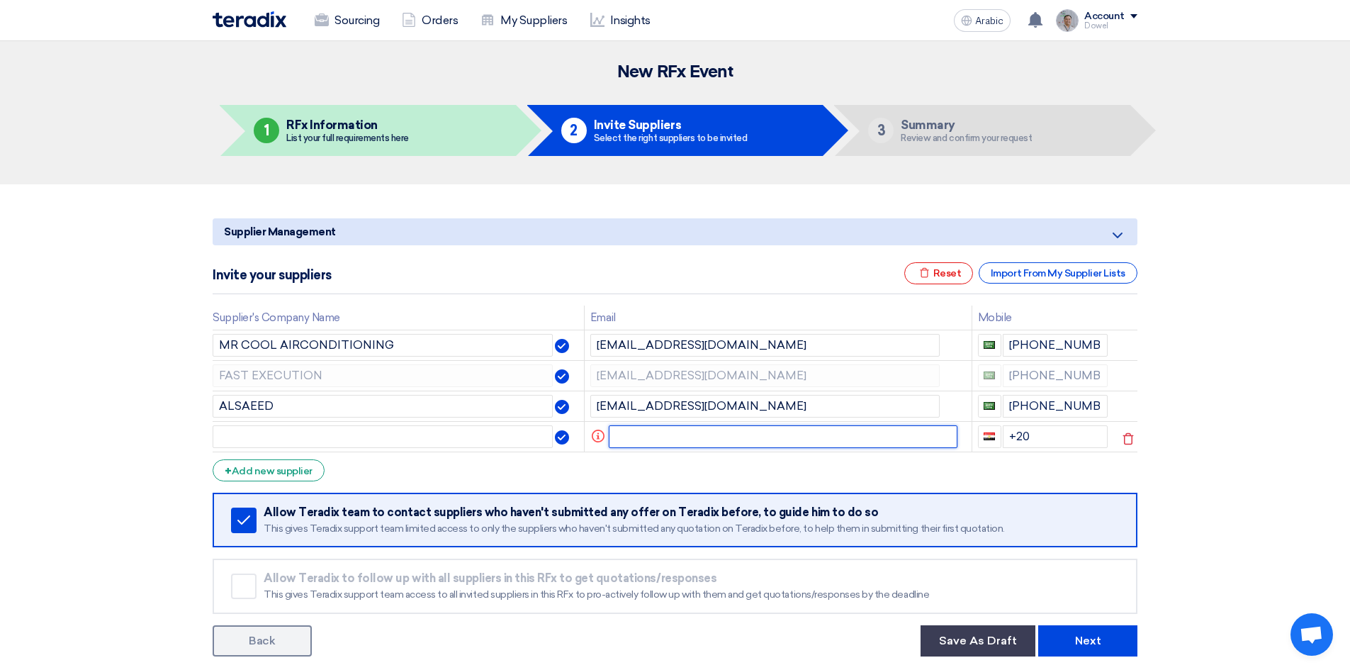
click at [661, 427] on input "text" at bounding box center [783, 436] width 349 height 23
paste input "mailto:mubashar@itkanrepairs.com"
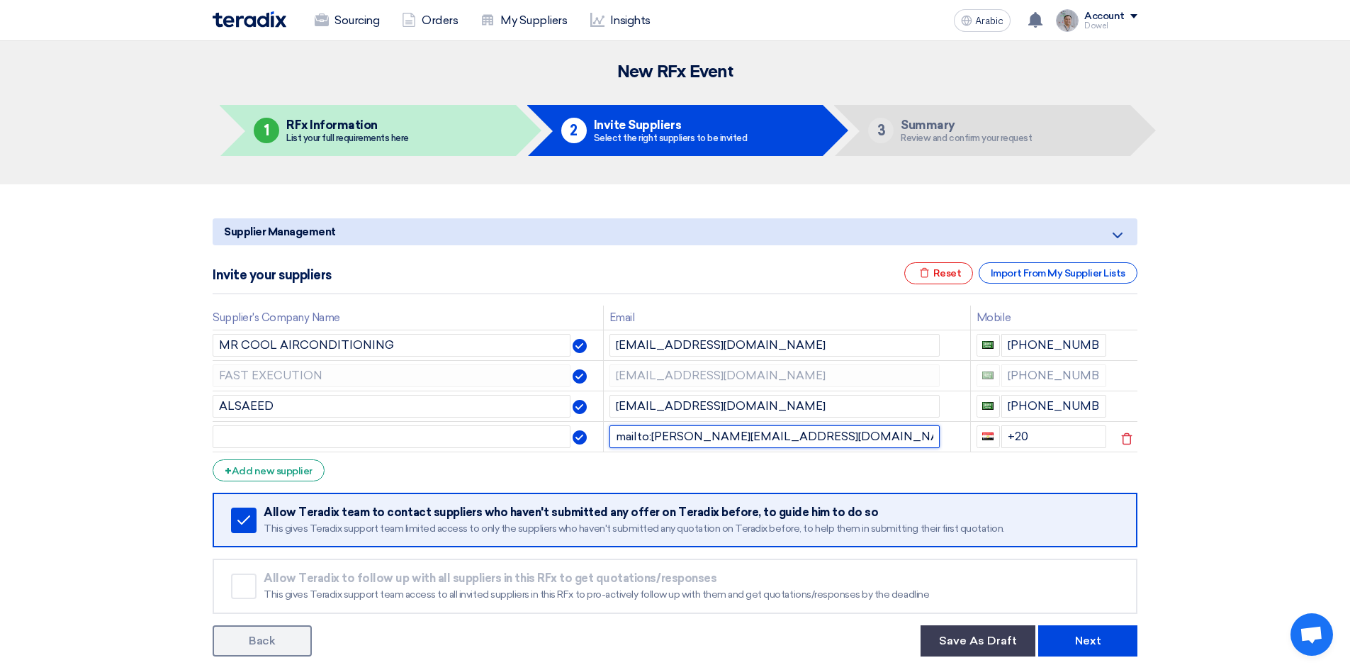
drag, startPoint x: 653, startPoint y: 434, endPoint x: 609, endPoint y: 437, distance: 44.8
click at [609, 437] on input "mailto:mubashar@itkanrepairs.com" at bounding box center [774, 436] width 330 height 23
type input "mubashar@itkanrepairs.com"
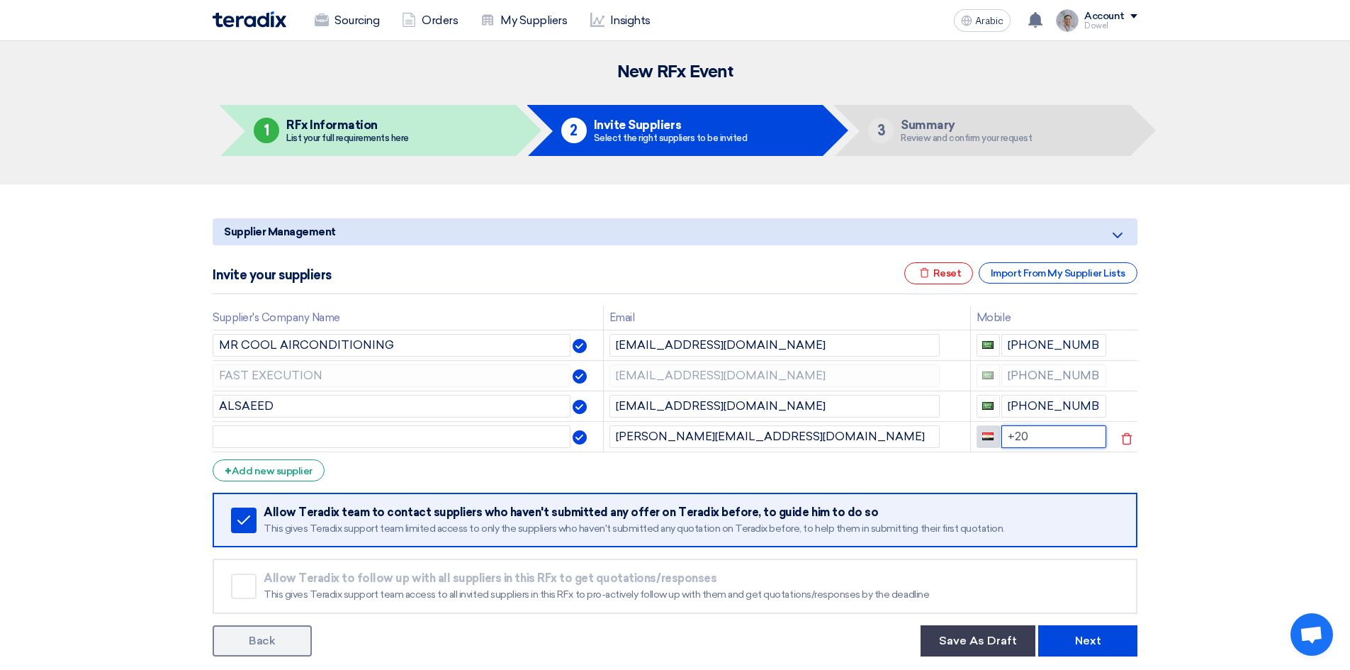
drag, startPoint x: 1032, startPoint y: 438, endPoint x: 989, endPoint y: 436, distance: 43.2
click at [989, 436] on div "+20" at bounding box center [1041, 436] width 130 height 23
type input "+966"
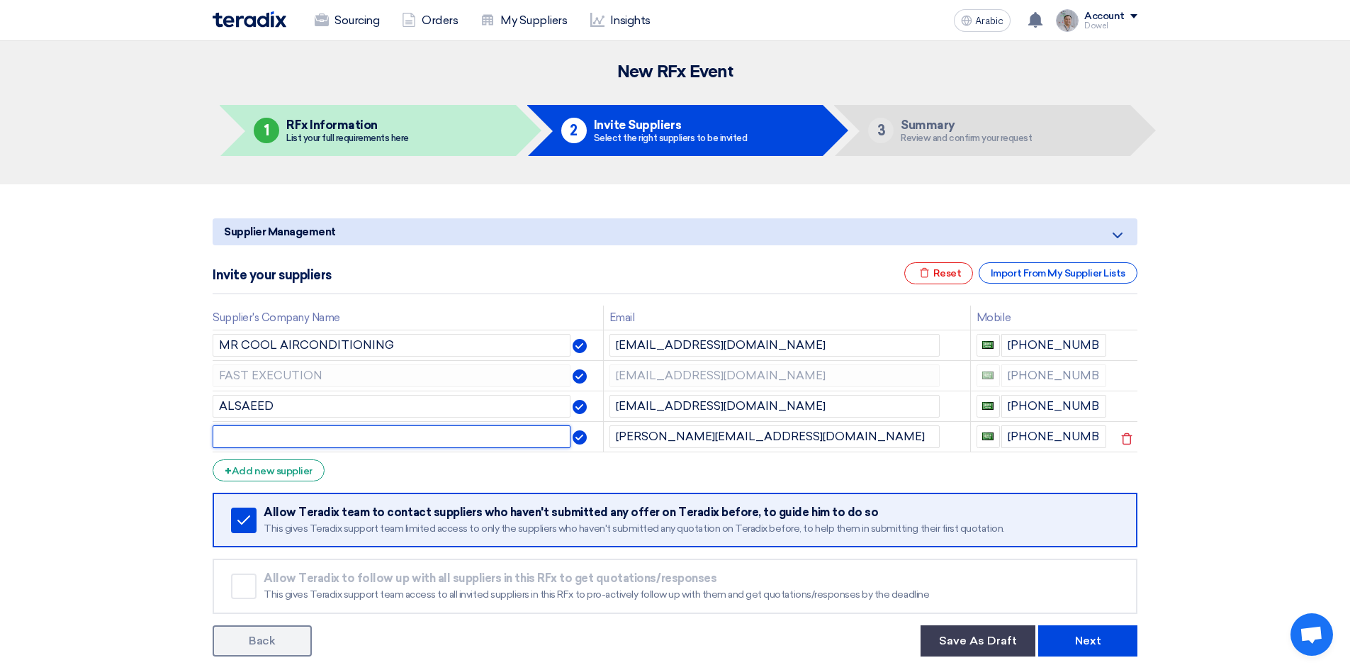
click at [366, 436] on input "text" at bounding box center [392, 436] width 358 height 23
paste input "Skyline Golden Industrial Co"
type input "Skyline Golden Industrial Co"
click at [293, 466] on font "Add new supplier" at bounding box center [272, 471] width 81 height 12
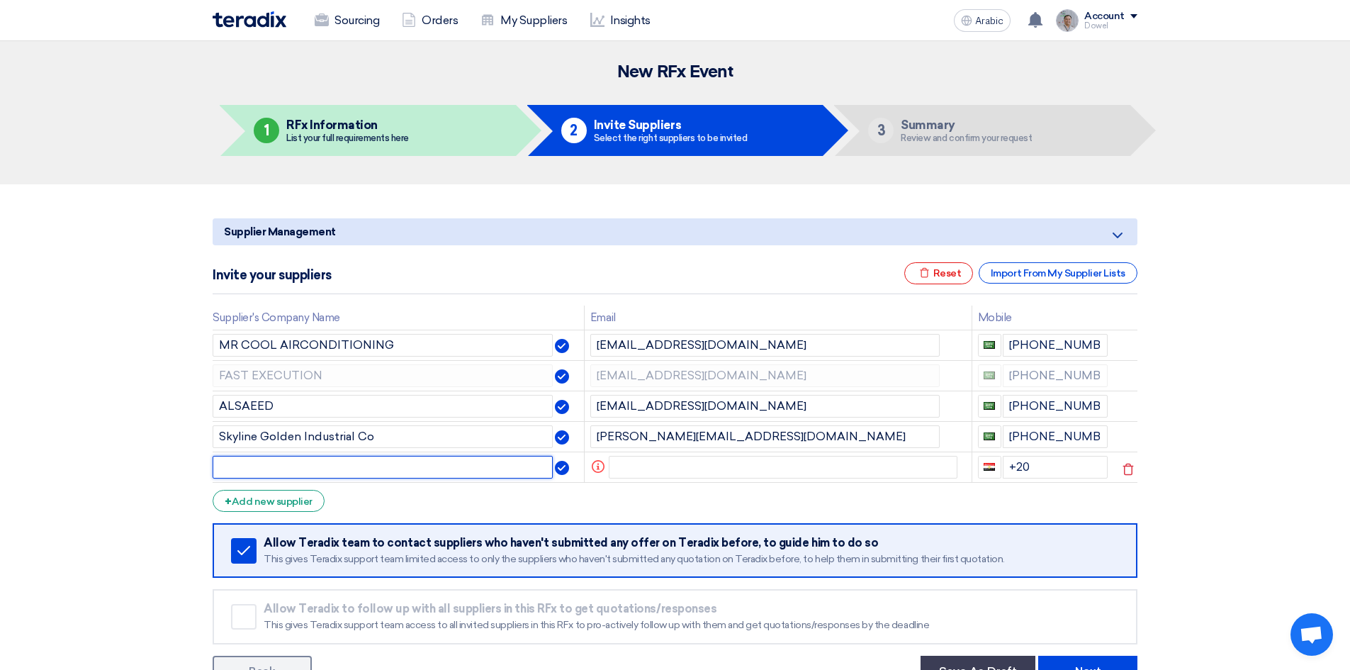
click at [296, 468] on input "text" at bounding box center [383, 467] width 340 height 23
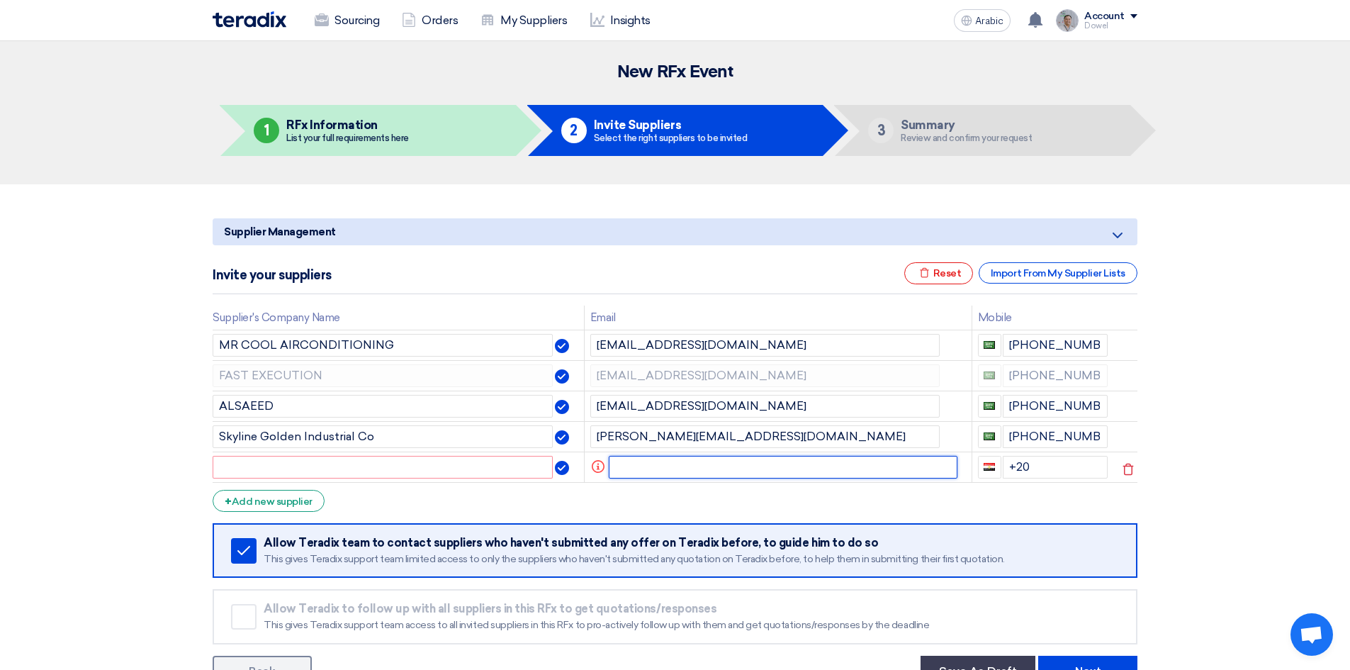
click at [628, 466] on input "text" at bounding box center [783, 467] width 349 height 23
paste input "mailto:ahmedmousa349@gmail.com"
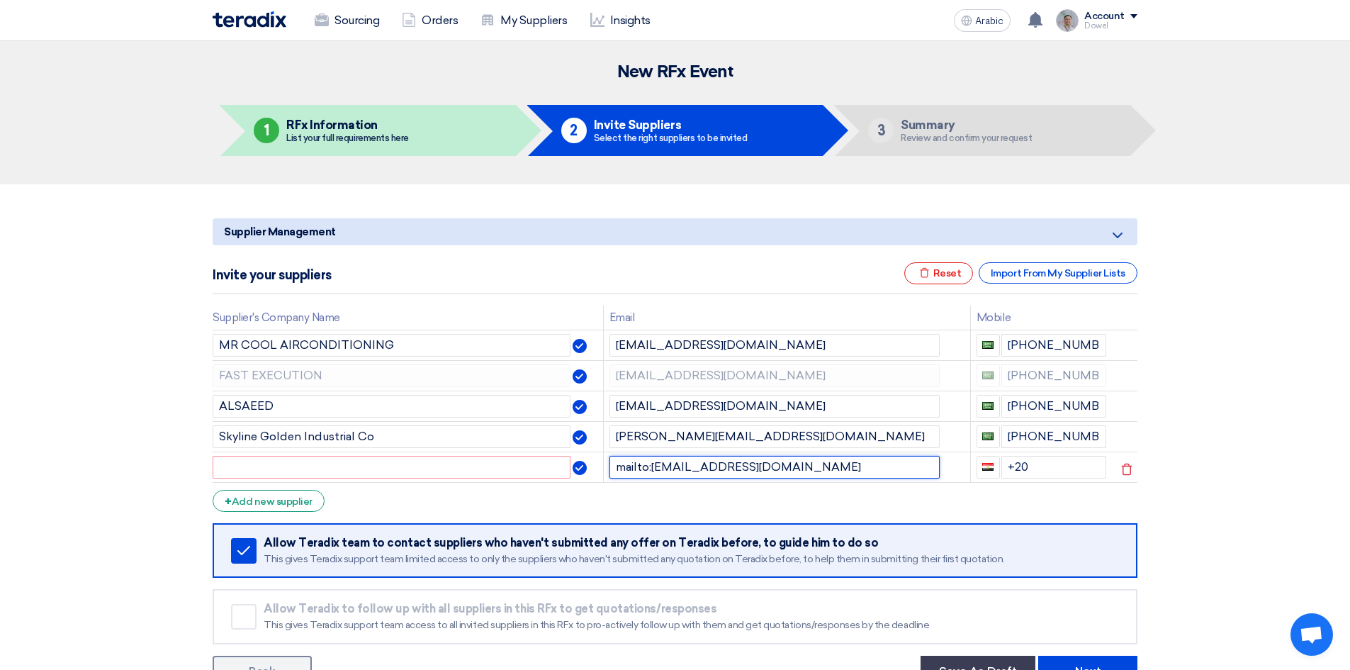
drag, startPoint x: 652, startPoint y: 465, endPoint x: 597, endPoint y: 470, distance: 55.5
click at [597, 470] on tr "mailto:ahmedmousa349@gmail.com +20" at bounding box center [675, 466] width 925 height 30
type input "ahmedmousa349@gmail.com"
click at [293, 468] on input "text" at bounding box center [392, 467] width 358 height 23
paste input "GREENWAY"
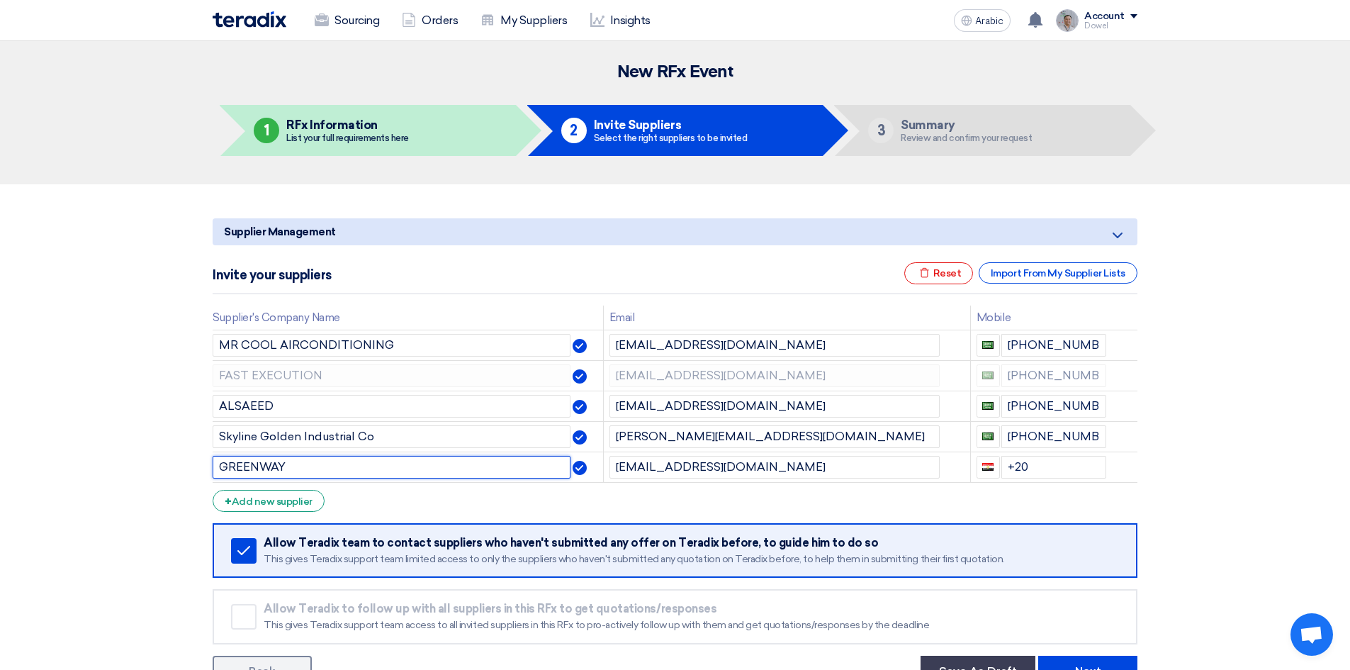
type input "GREENWAY"
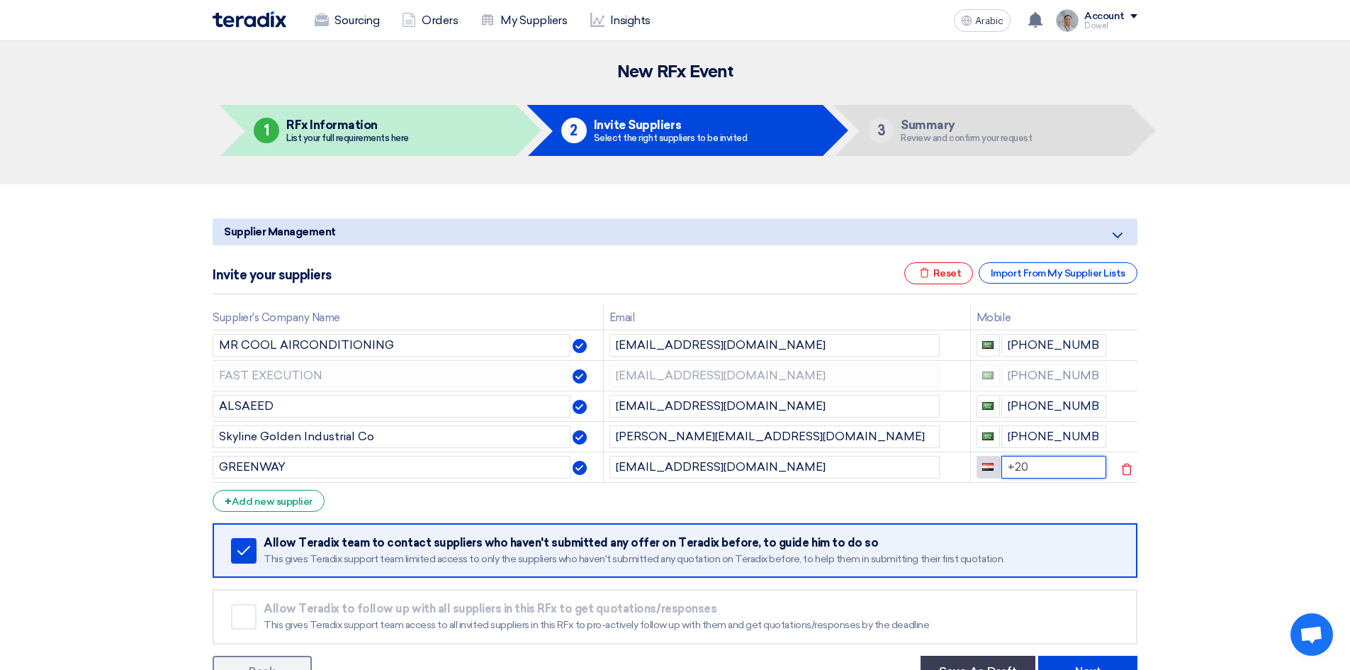
drag, startPoint x: 1032, startPoint y: 462, endPoint x: 990, endPoint y: 472, distance: 43.7
click at [990, 472] on div "+20" at bounding box center [1041, 467] width 130 height 23
type input "+966"
drag, startPoint x: 1038, startPoint y: 467, endPoint x: 1048, endPoint y: 468, distance: 9.9
click at [1039, 467] on input "+966 0509404677" at bounding box center [1054, 467] width 106 height 23
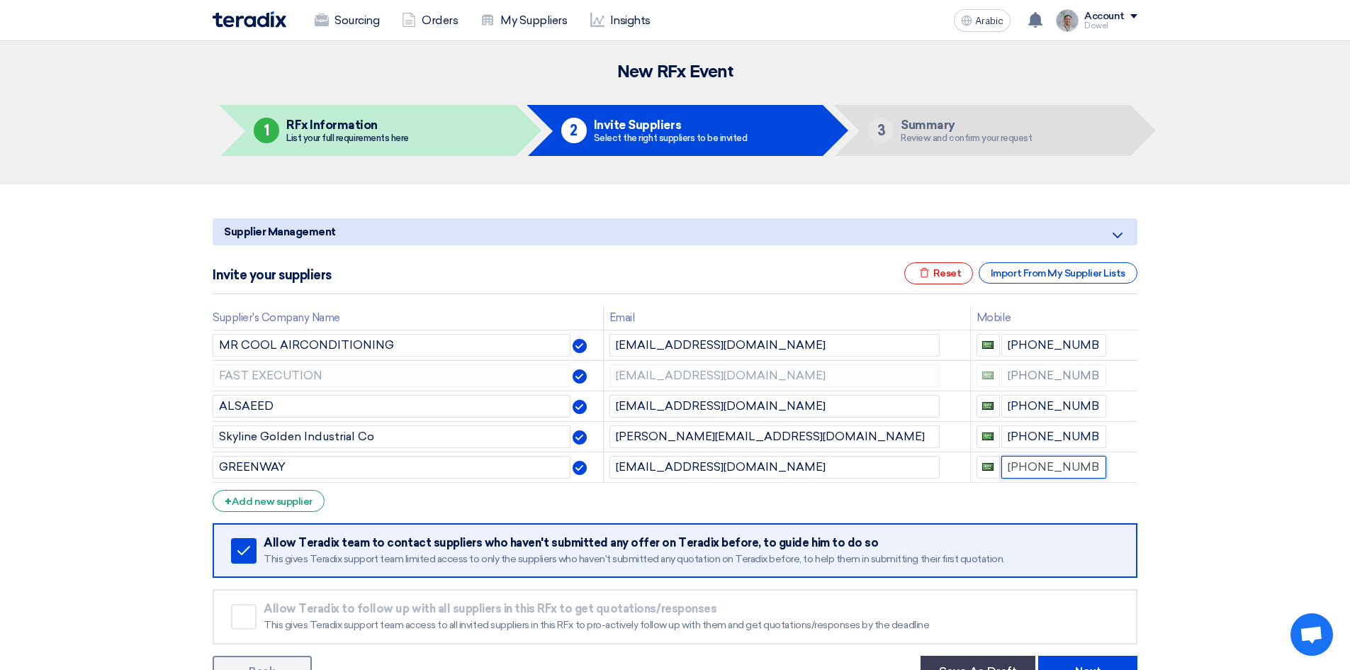
type input "+966 509404677"
click at [762, 501] on form "Supplier Management Minimize/Maximize Category Invite your suppliers Excel file…" at bounding box center [675, 452] width 925 height 468
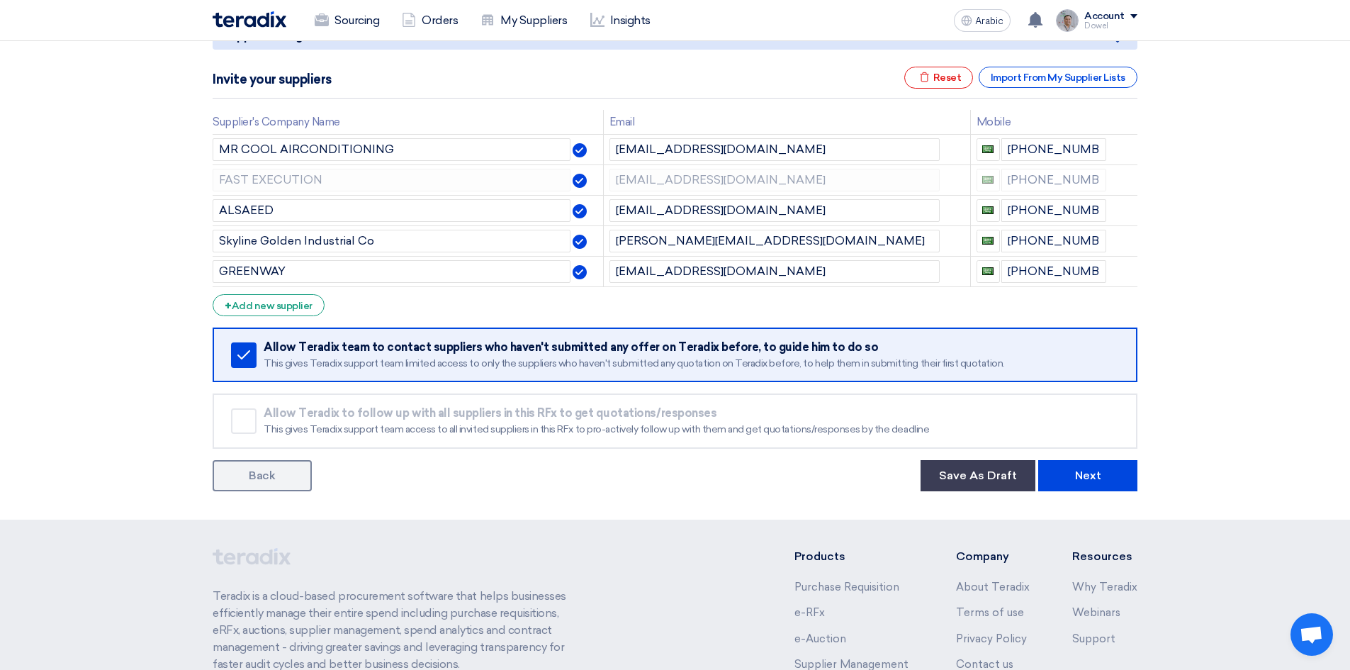
scroll to position [213, 0]
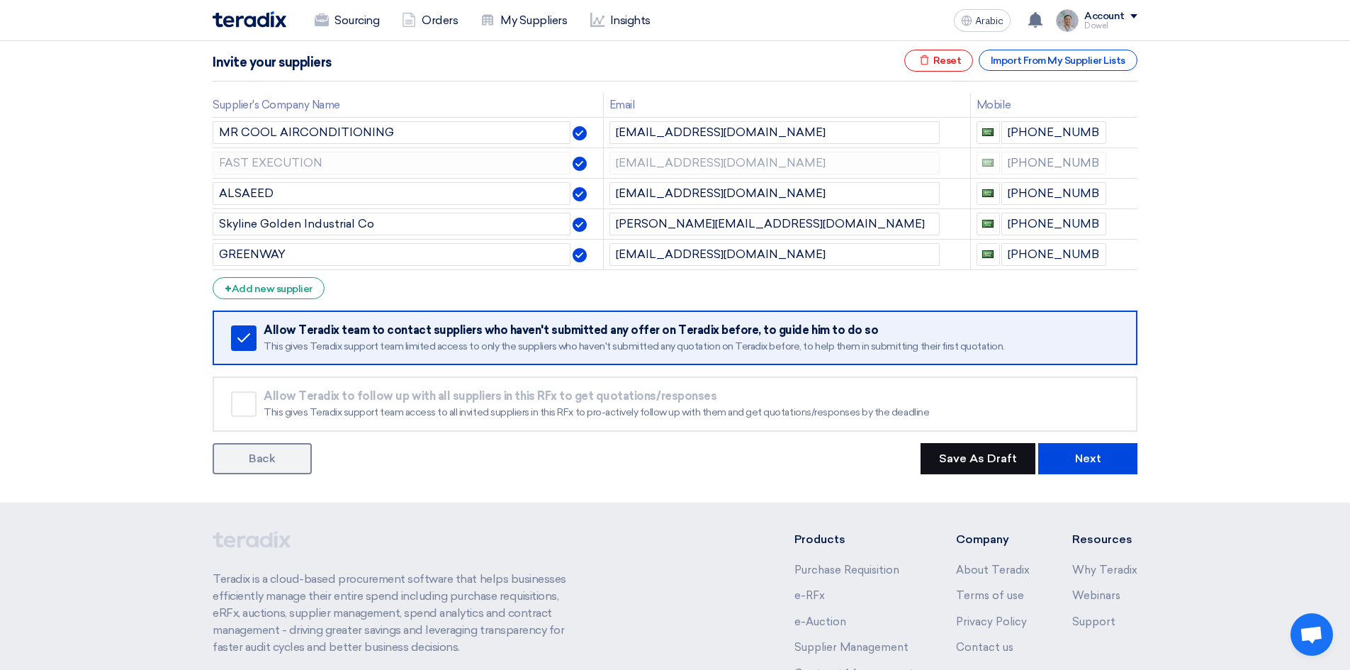
click at [967, 458] on font "Save As Draft" at bounding box center [978, 457] width 78 height 13
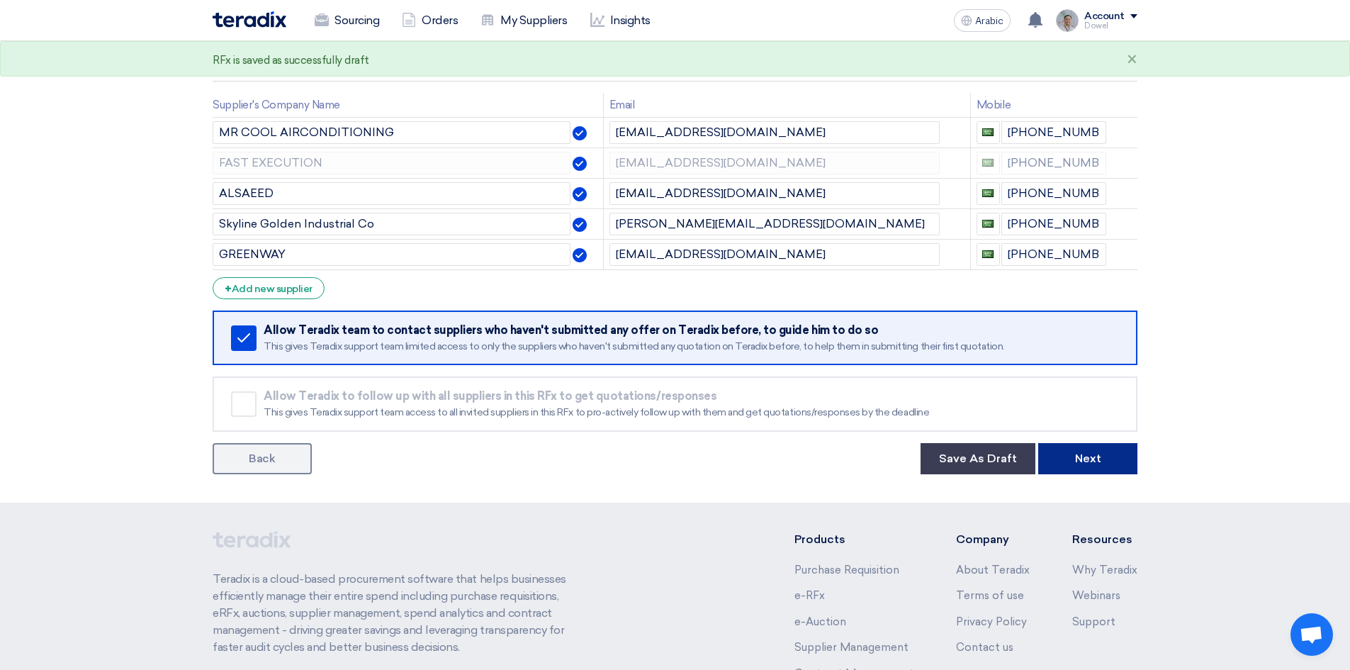
click at [1083, 460] on font "Next" at bounding box center [1088, 457] width 26 height 13
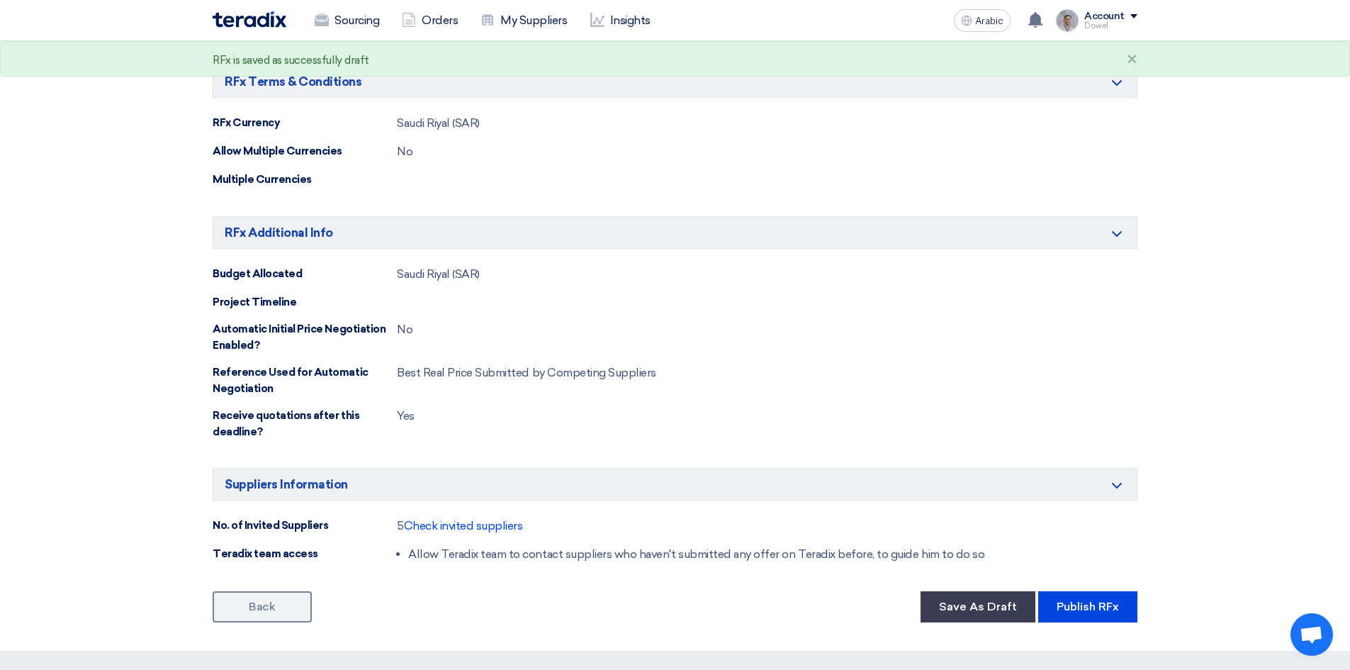
scroll to position [2267, 0]
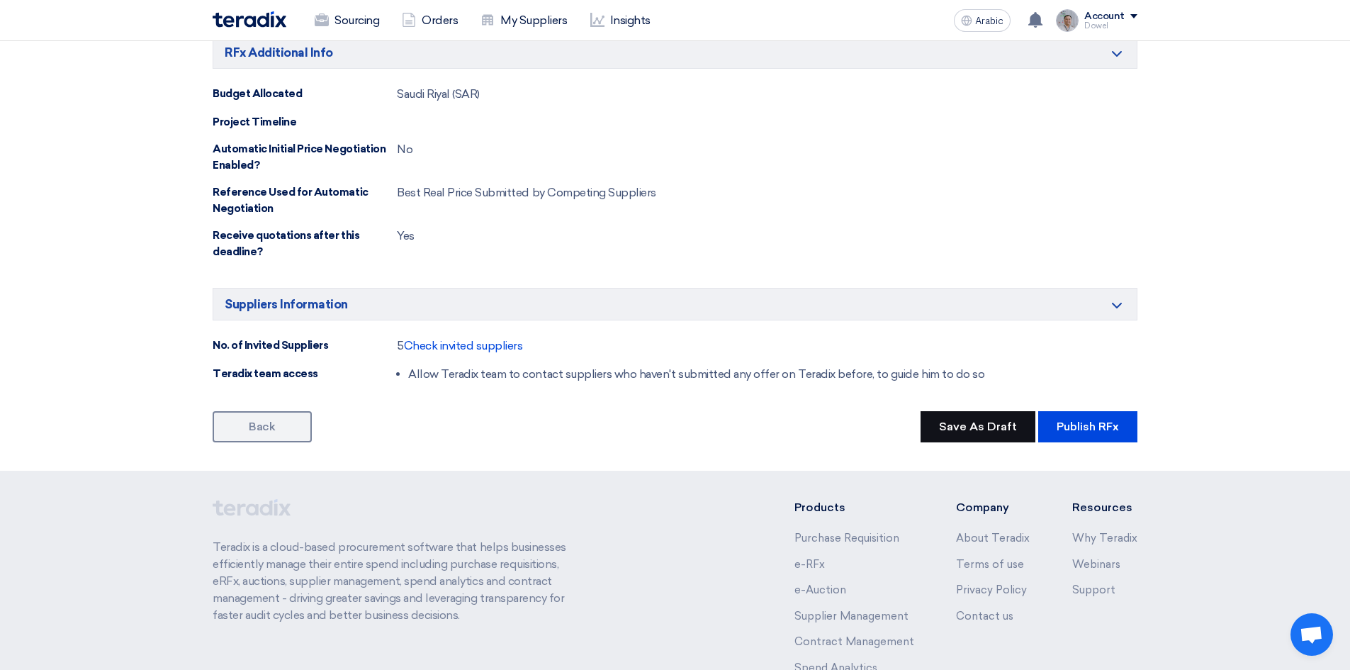
click at [971, 424] on font "Save As Draft" at bounding box center [978, 425] width 78 height 13
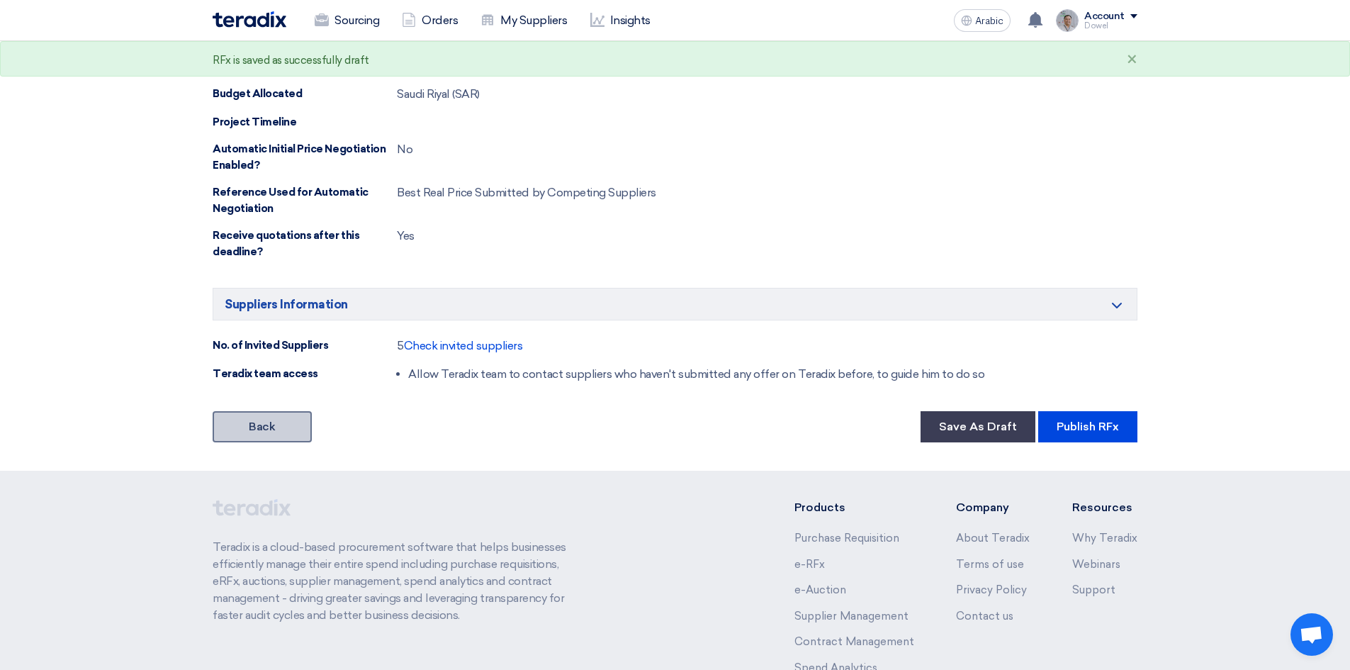
click at [250, 429] on font "Back" at bounding box center [262, 425] width 26 height 13
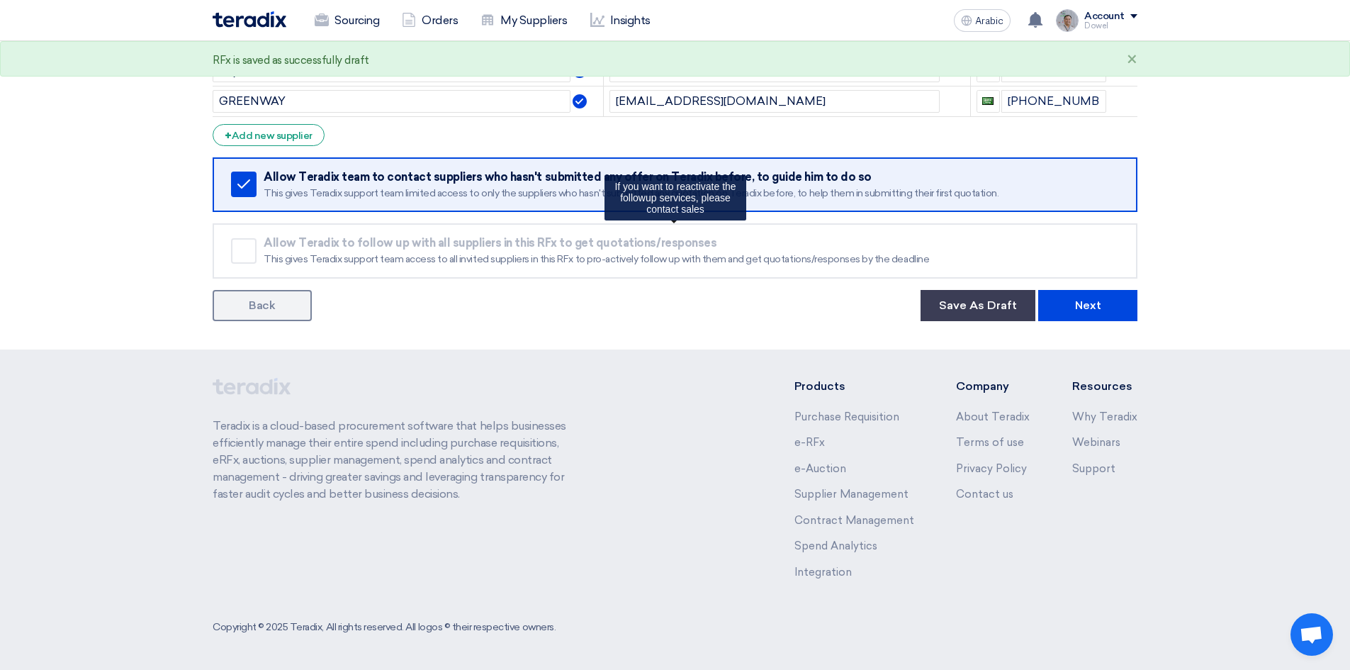
scroll to position [213, 0]
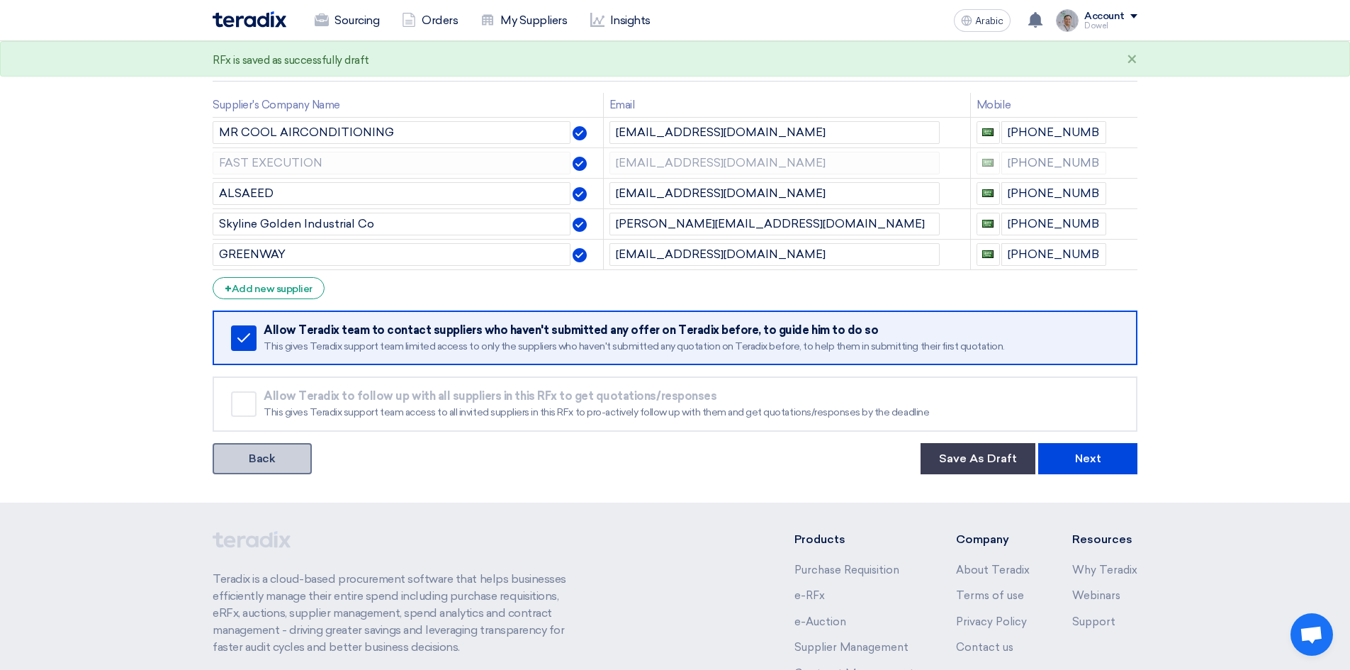
click at [252, 461] on font "Back" at bounding box center [262, 457] width 26 height 13
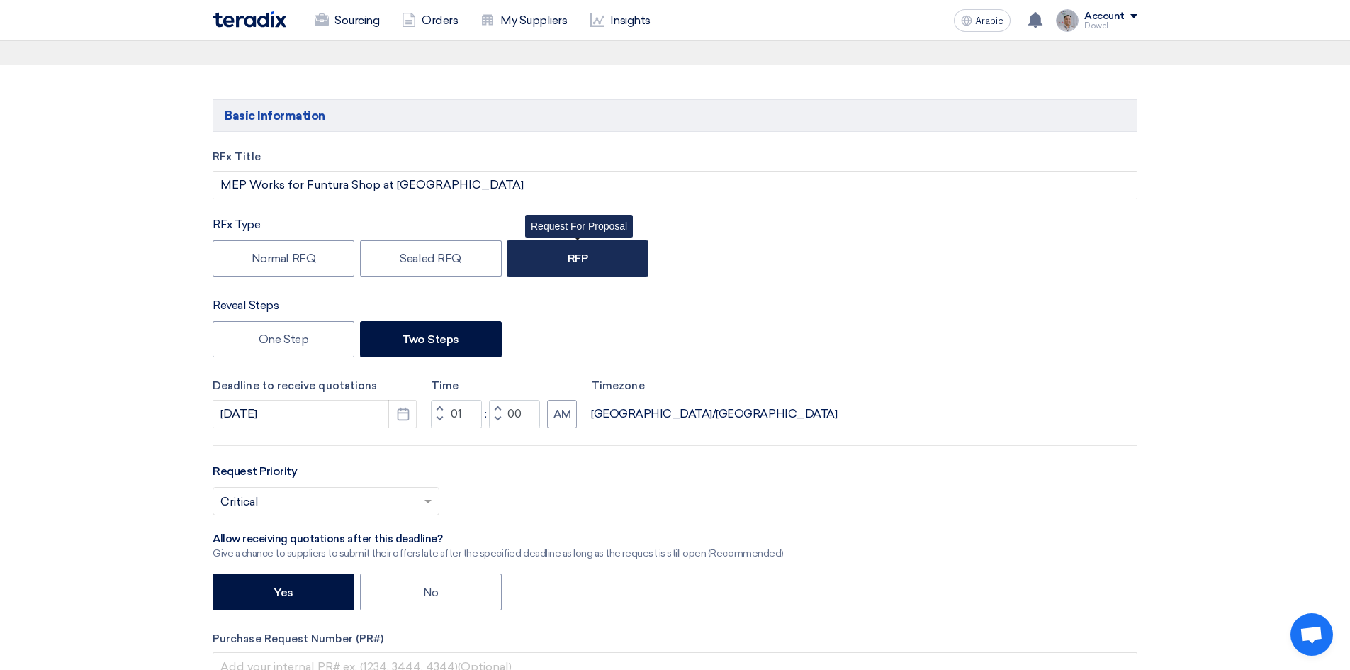
scroll to position [142, 0]
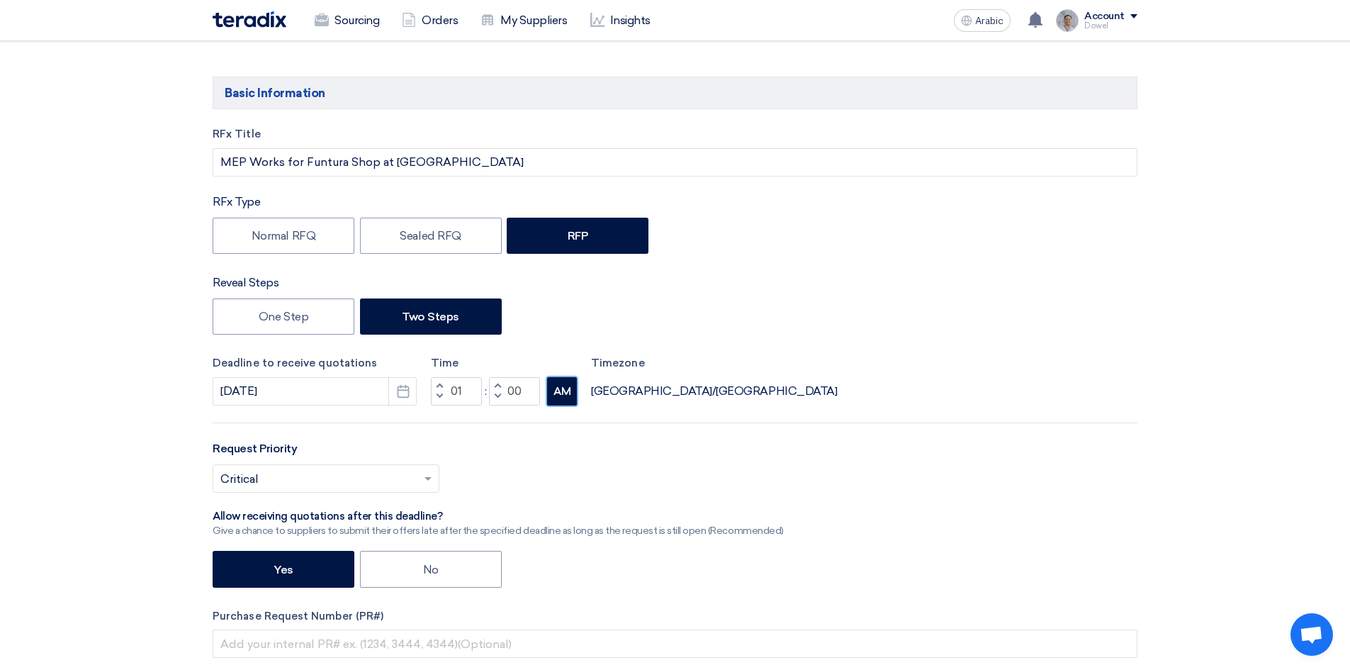
click at [556, 390] on font "AM" at bounding box center [562, 391] width 18 height 13
click at [565, 401] on button "AM" at bounding box center [562, 391] width 30 height 28
click at [547, 377] on button "AM" at bounding box center [562, 391] width 30 height 28
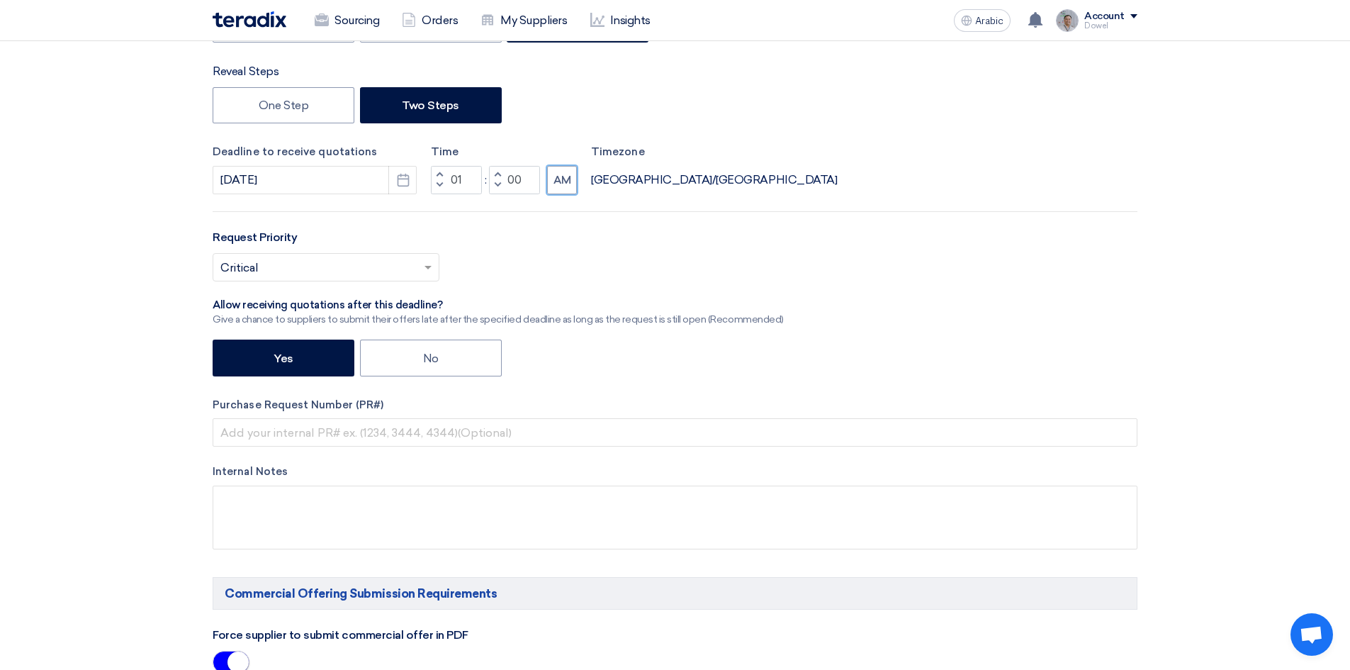
scroll to position [354, 0]
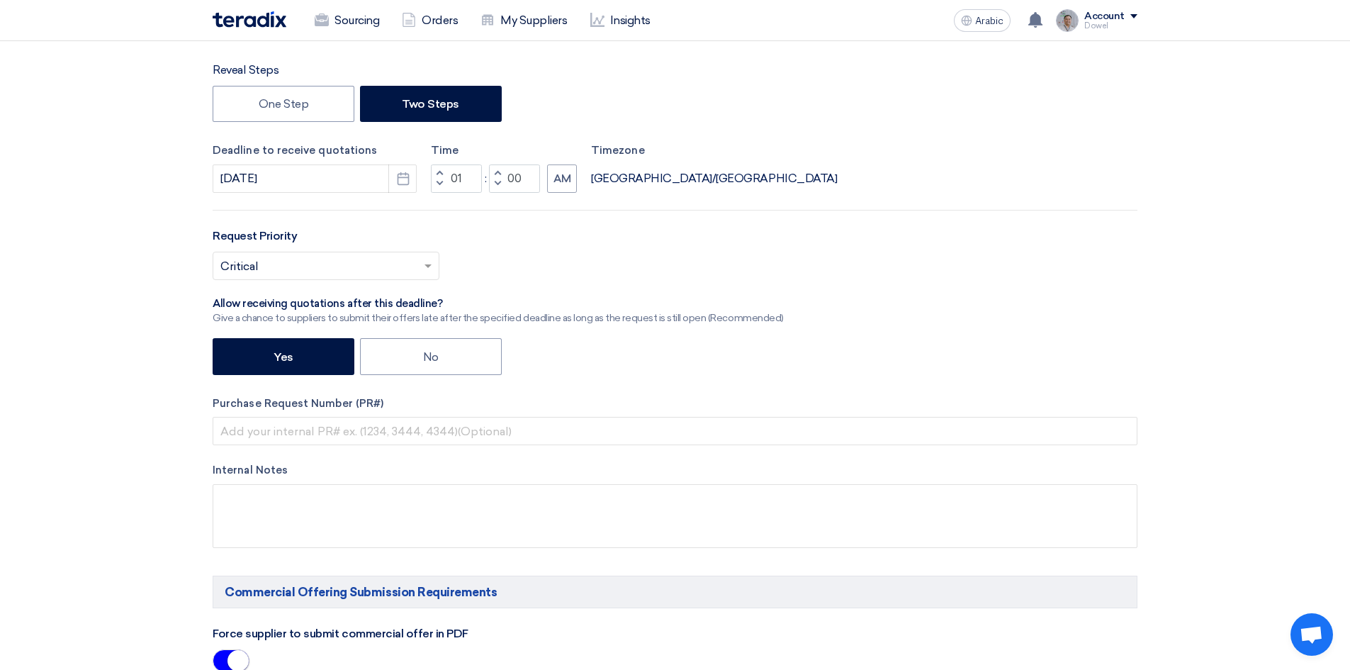
click at [407, 259] on input "text" at bounding box center [318, 266] width 197 height 23
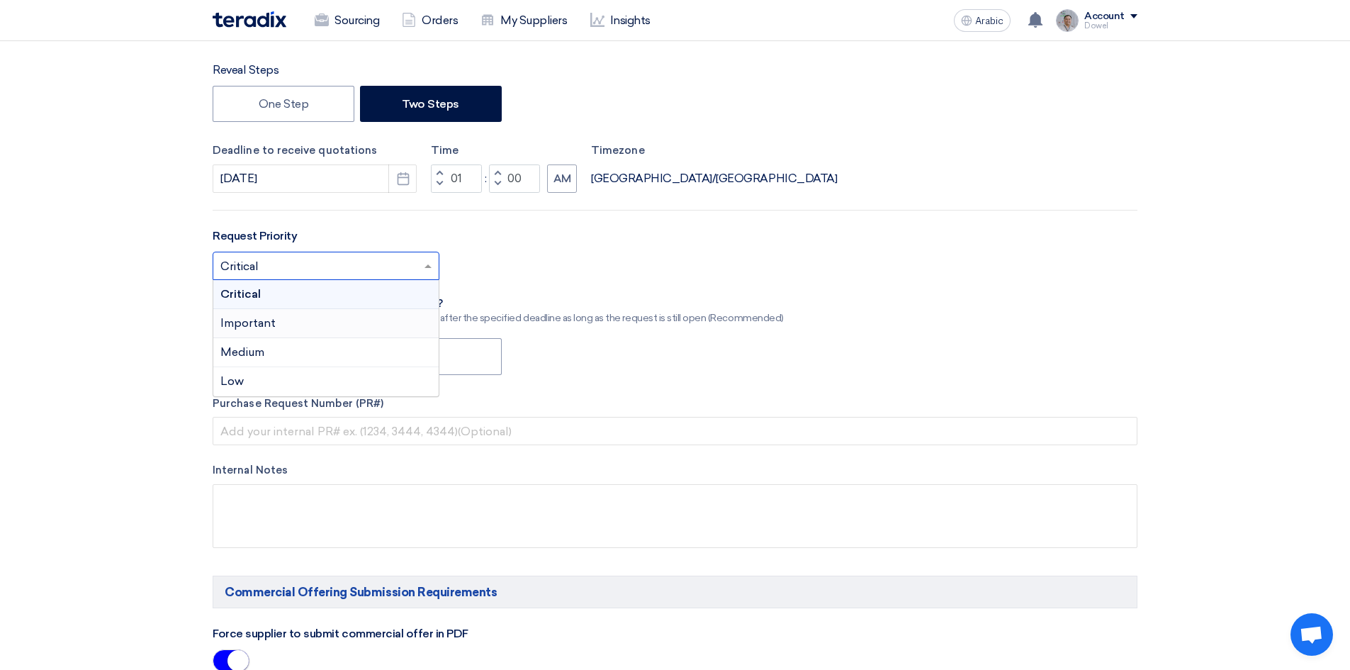
click at [354, 324] on div "Important" at bounding box center [325, 323] width 225 height 29
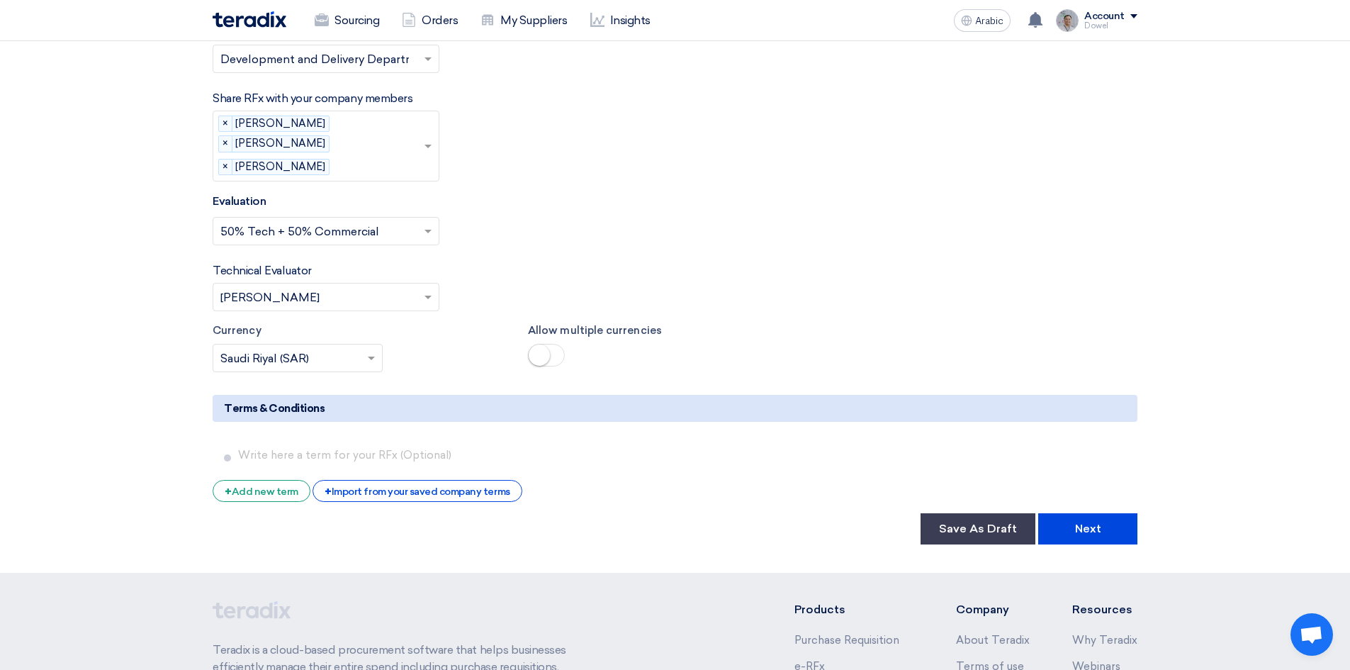
scroll to position [4251, 0]
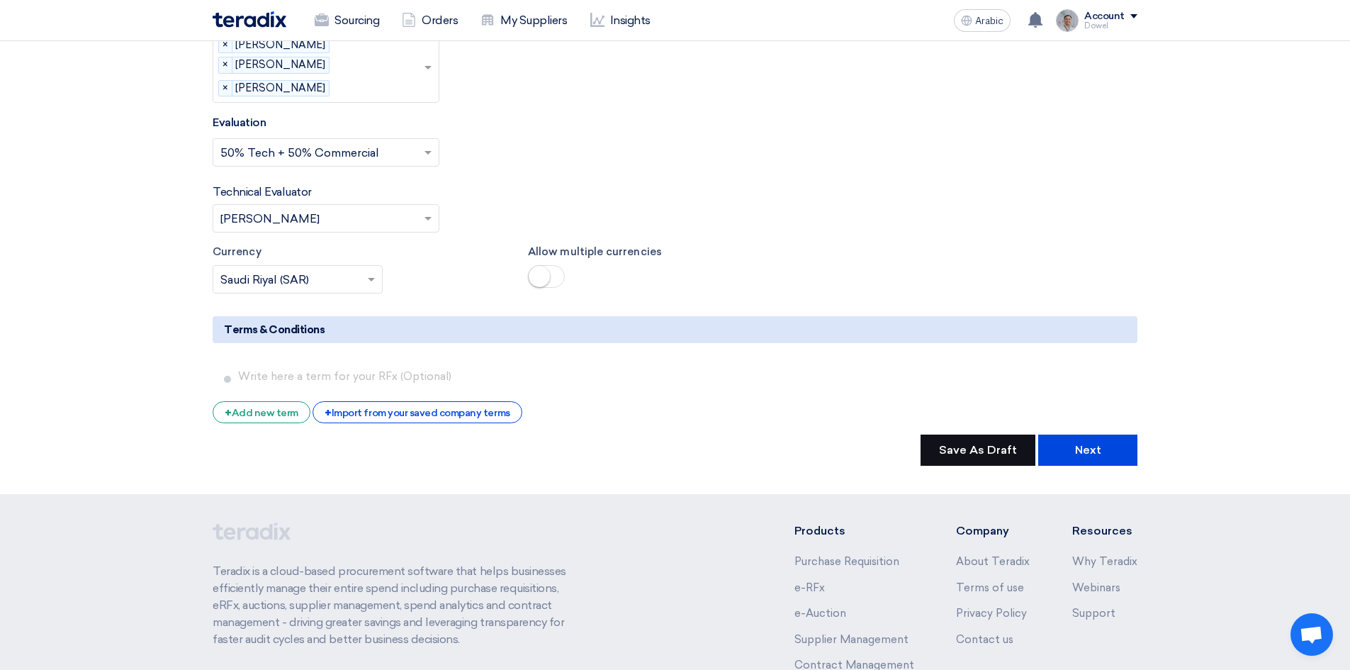
click at [959, 443] on font "Save As Draft" at bounding box center [978, 449] width 78 height 13
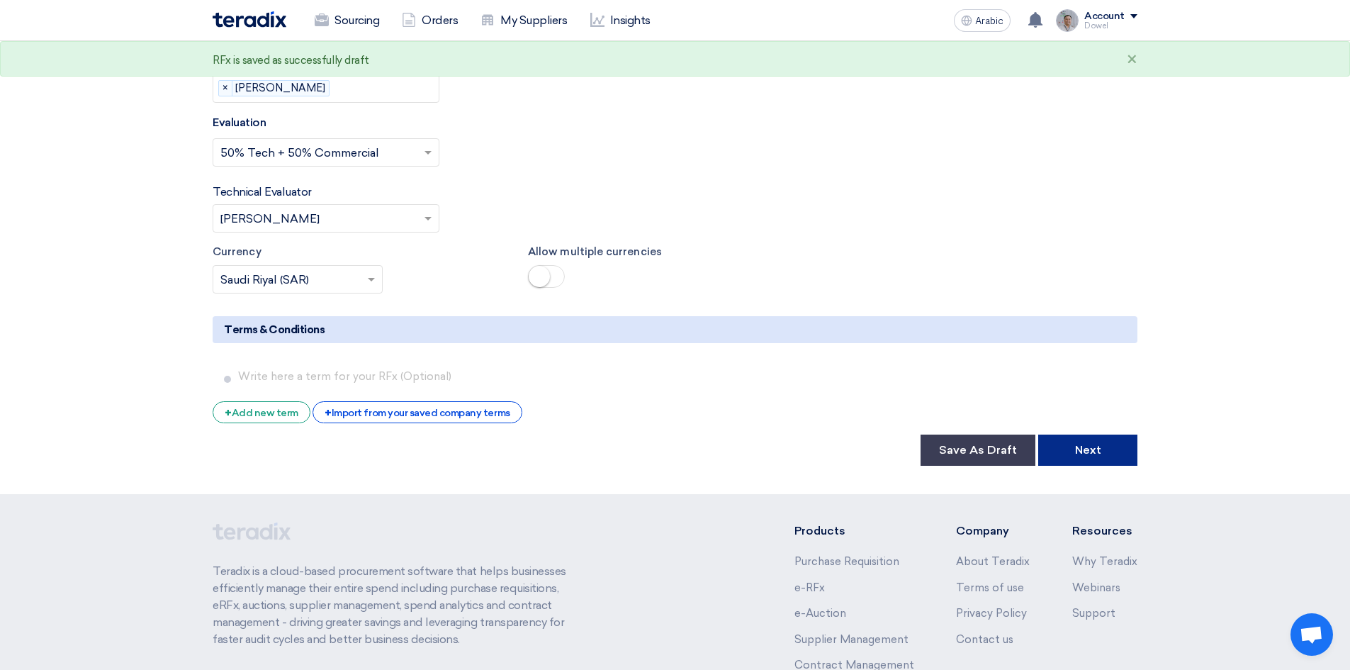
click at [1073, 434] on button "Next" at bounding box center [1087, 449] width 99 height 31
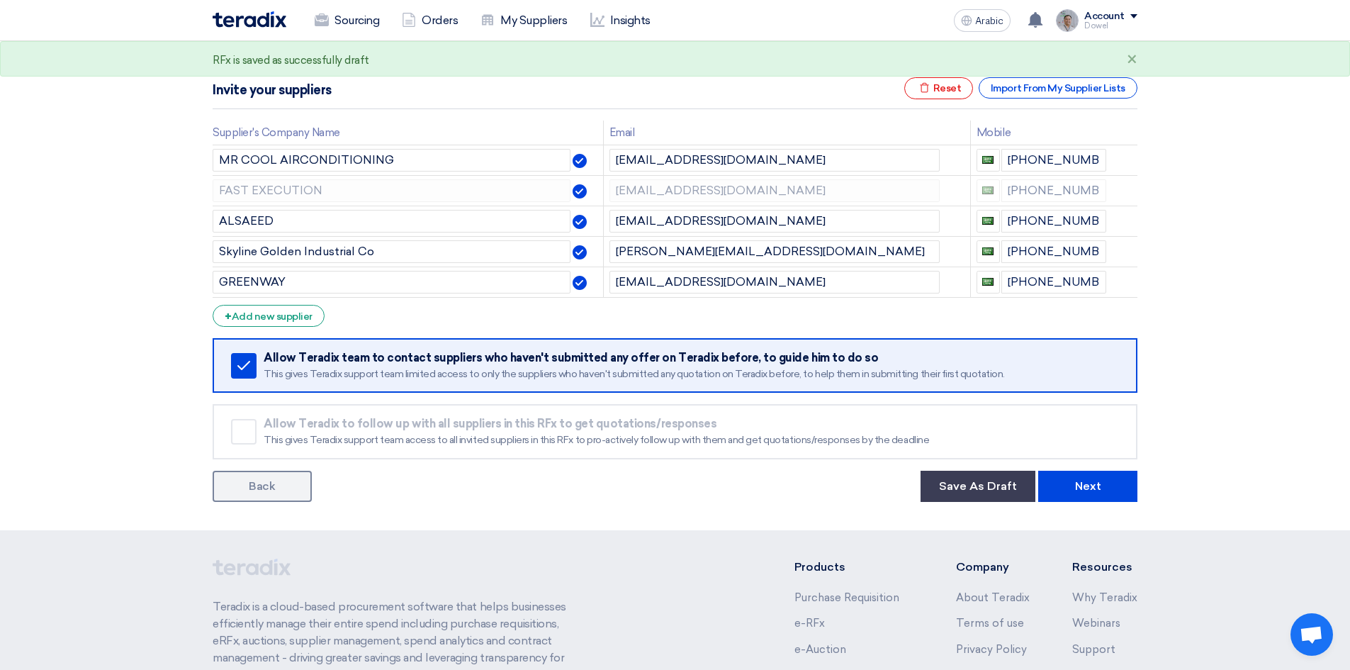
scroll to position [213, 0]
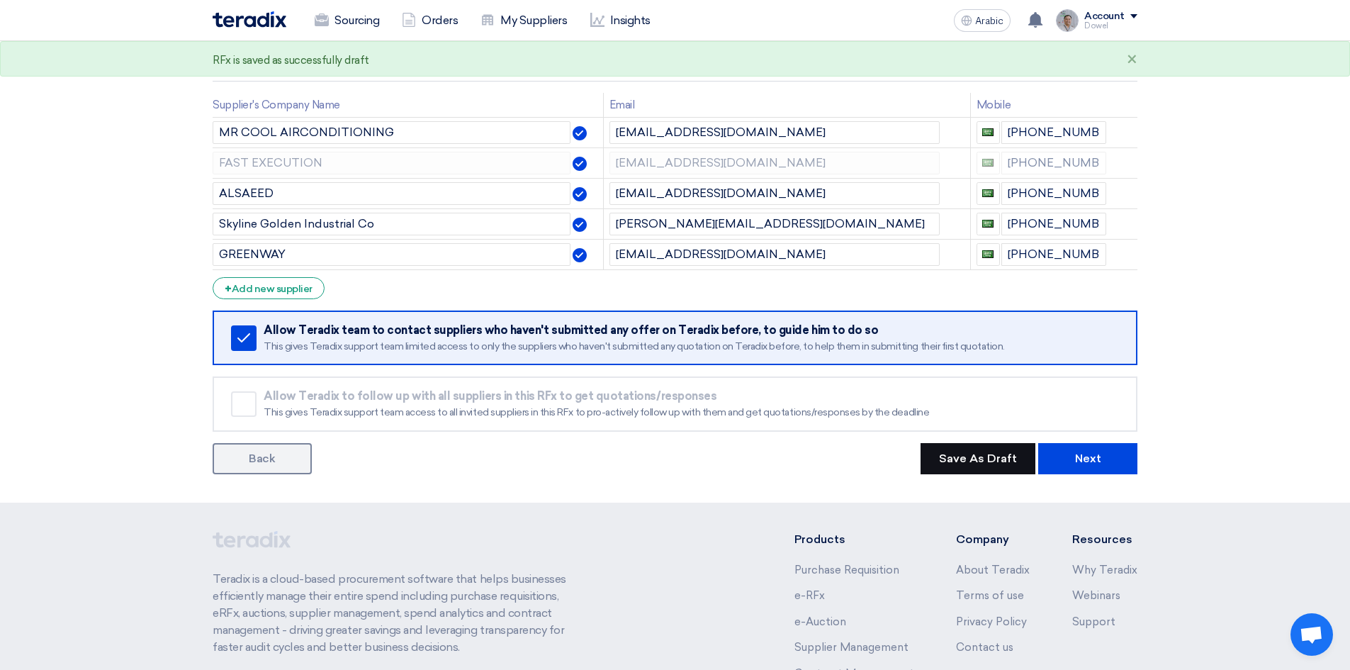
click at [991, 467] on button "Save As Draft" at bounding box center [977, 458] width 115 height 31
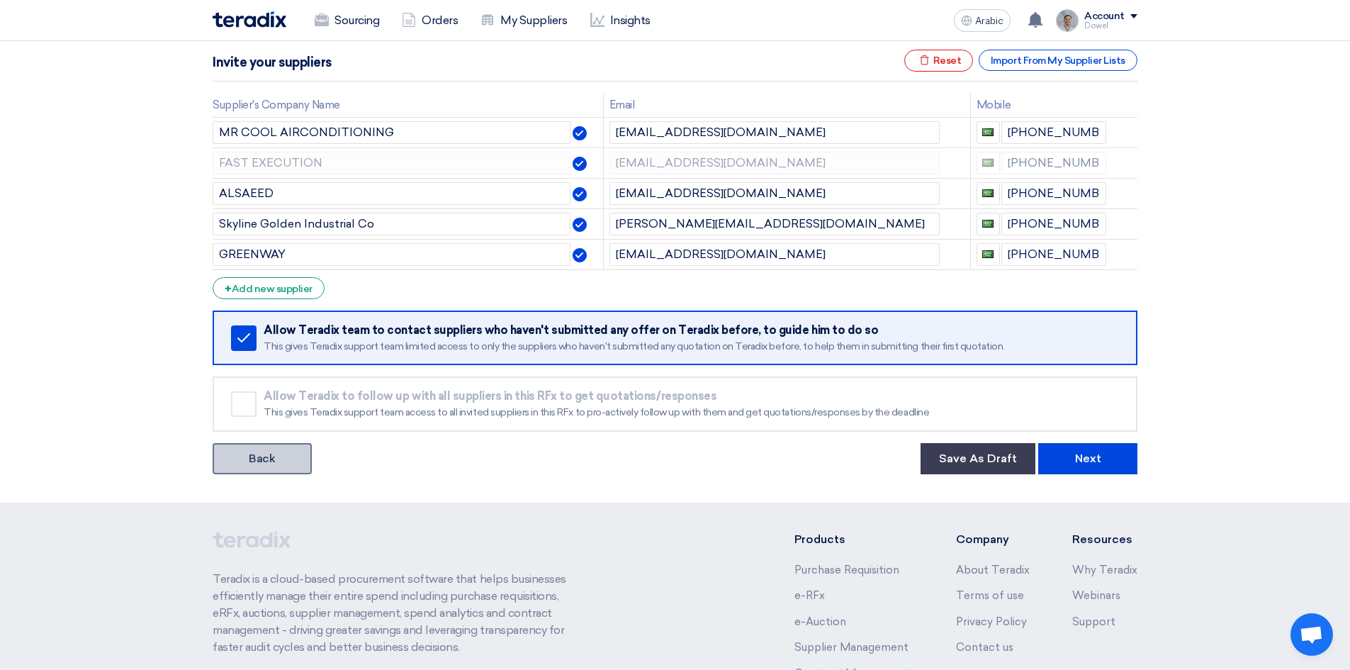
click at [279, 460] on link "Back" at bounding box center [262, 458] width 99 height 31
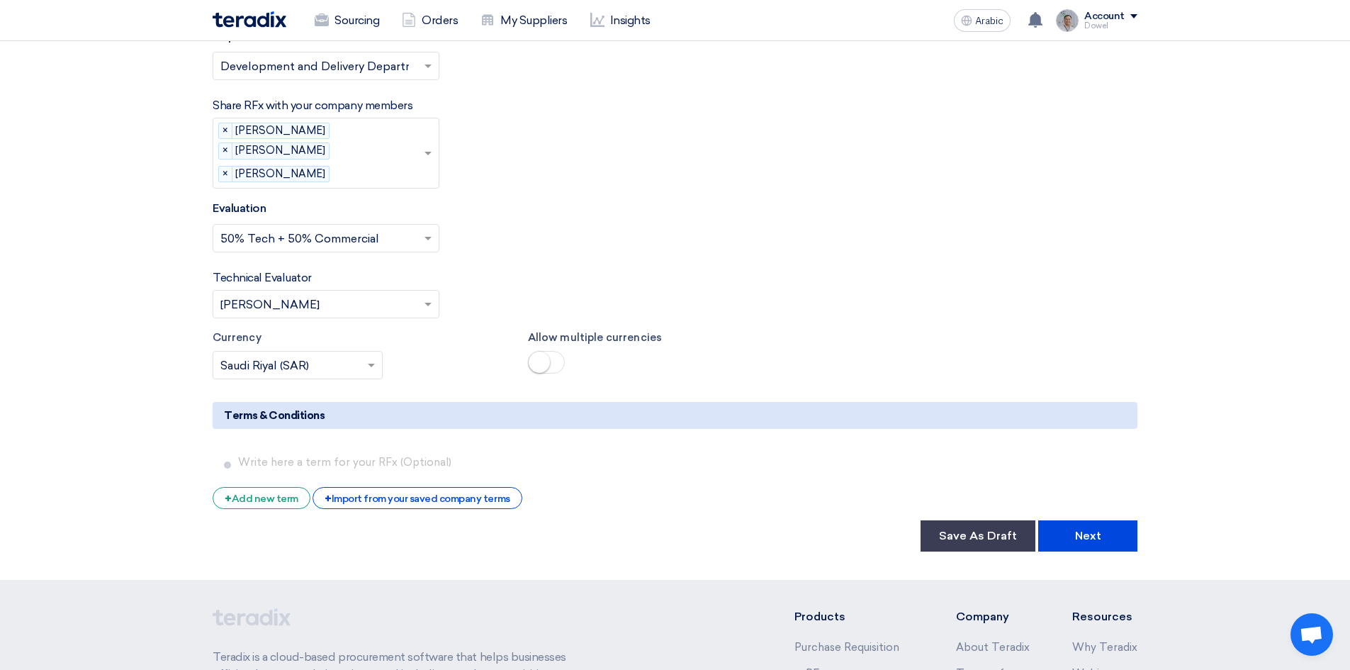
scroll to position [4180, 0]
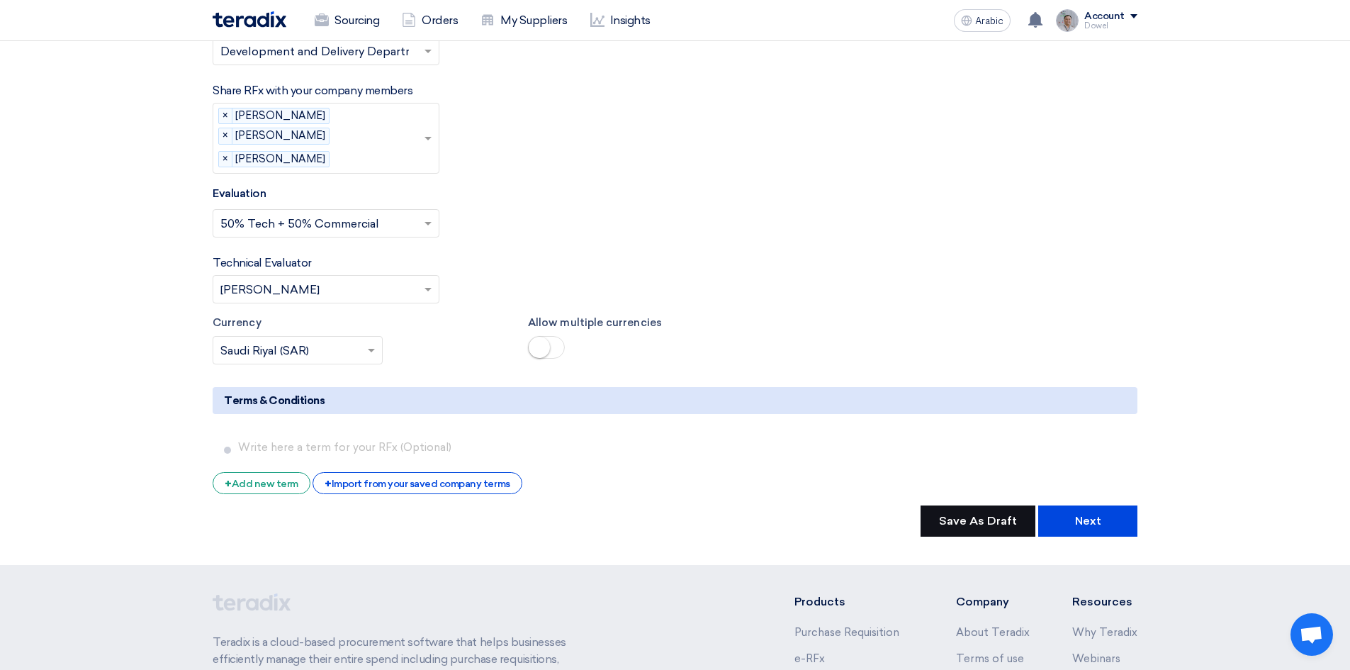
drag, startPoint x: 966, startPoint y: 469, endPoint x: 987, endPoint y: 480, distance: 23.8
click at [966, 514] on font "Save As Draft" at bounding box center [978, 520] width 78 height 13
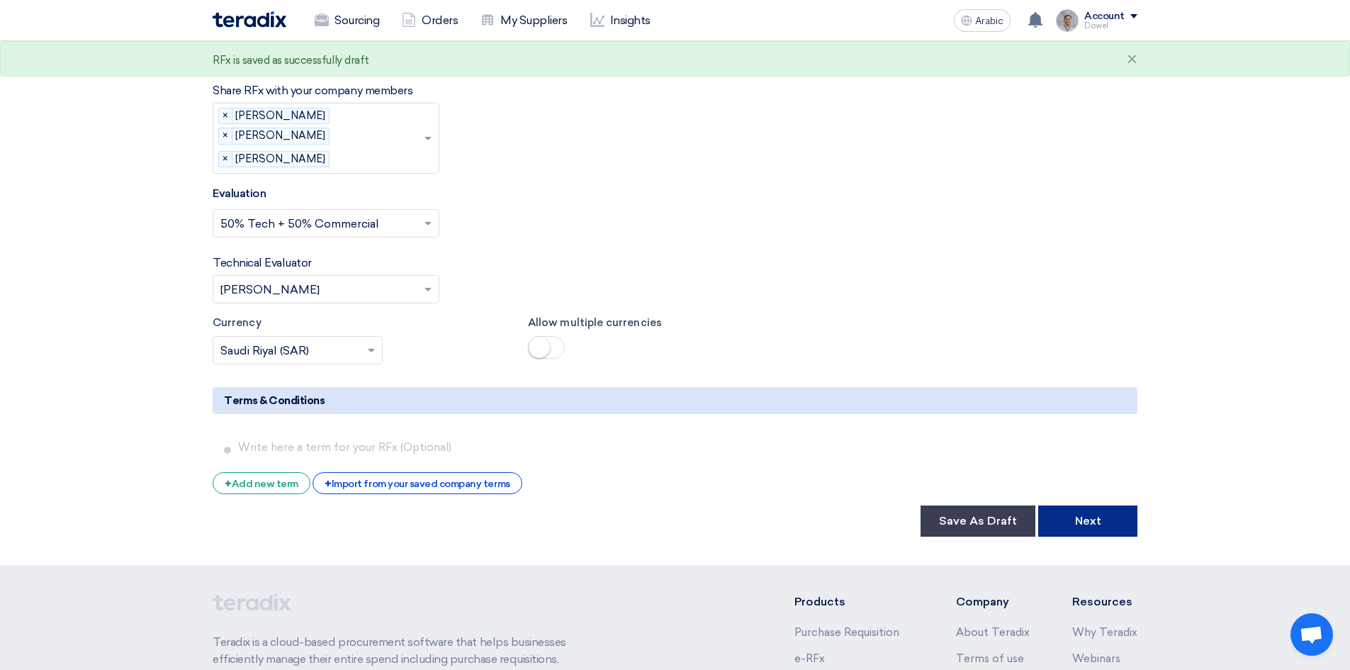
click at [1086, 514] on font "Next" at bounding box center [1088, 520] width 26 height 13
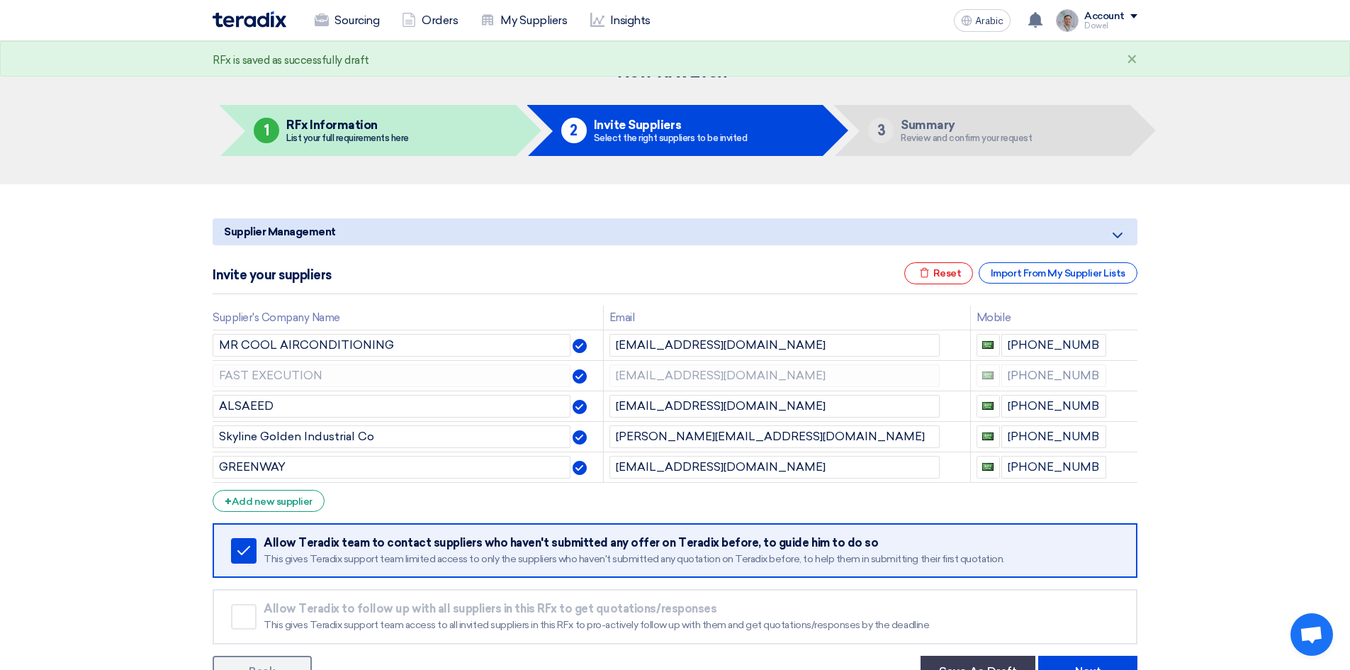
scroll to position [142, 0]
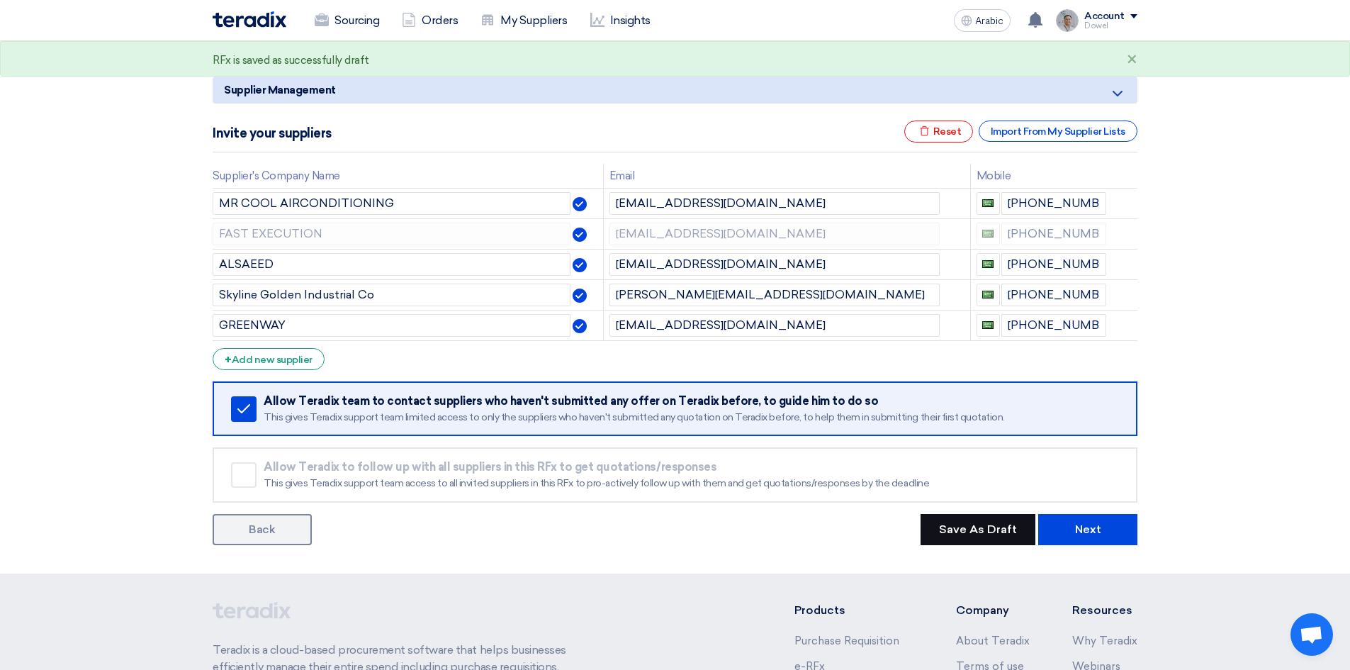
click at [981, 526] on font "Save As Draft" at bounding box center [978, 528] width 78 height 13
click at [1103, 534] on button "Next" at bounding box center [1087, 529] width 99 height 31
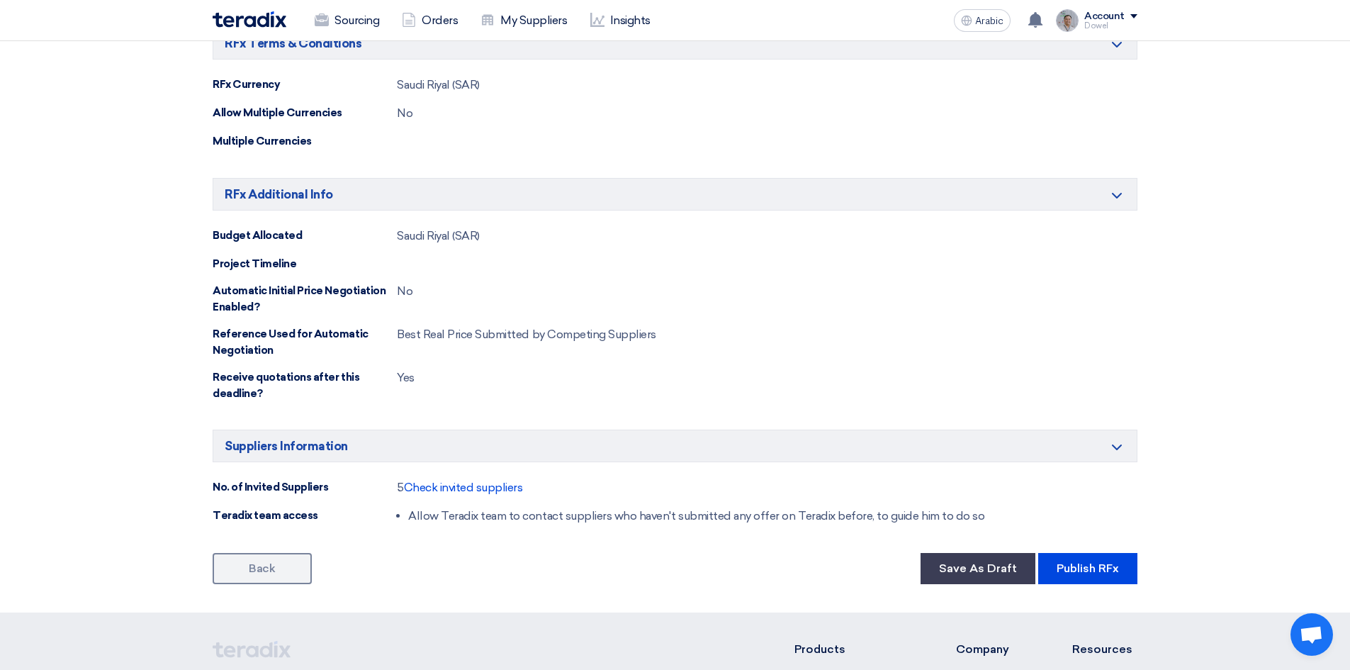
scroll to position [2338, 0]
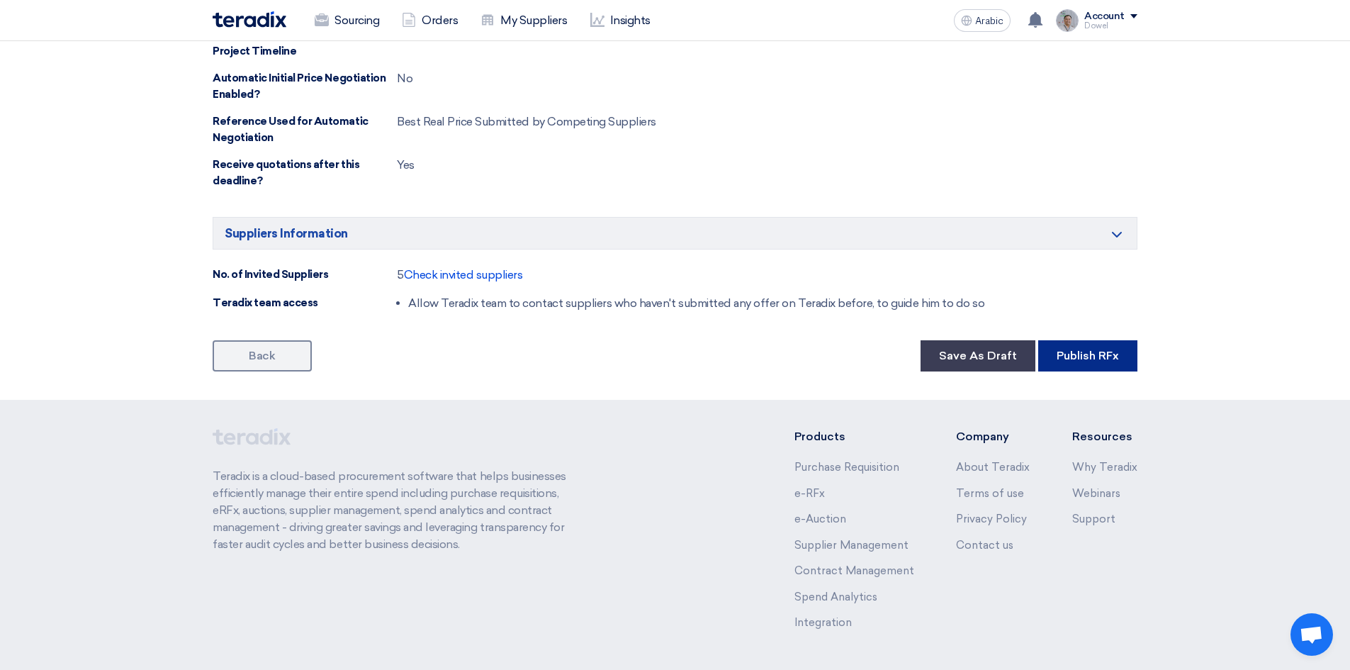
click at [1083, 358] on font "Publish RFx" at bounding box center [1087, 355] width 62 height 13
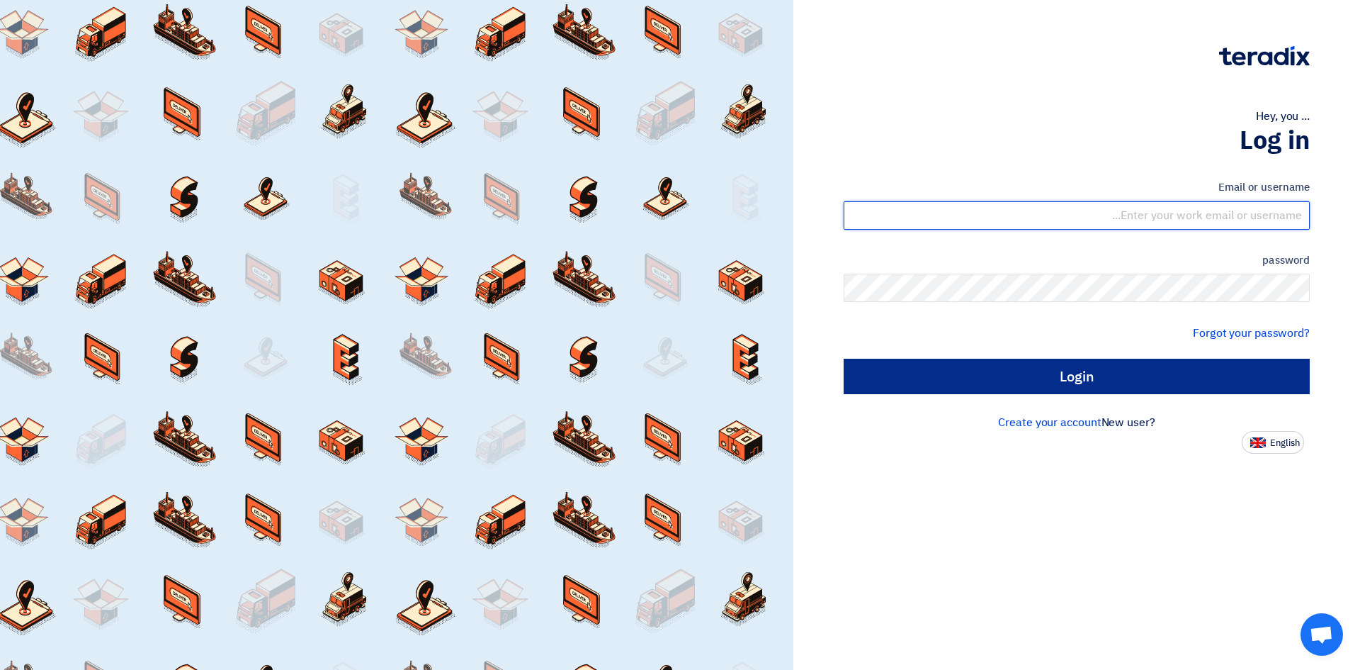
type input "dowel.sanchez@cenomi.com"
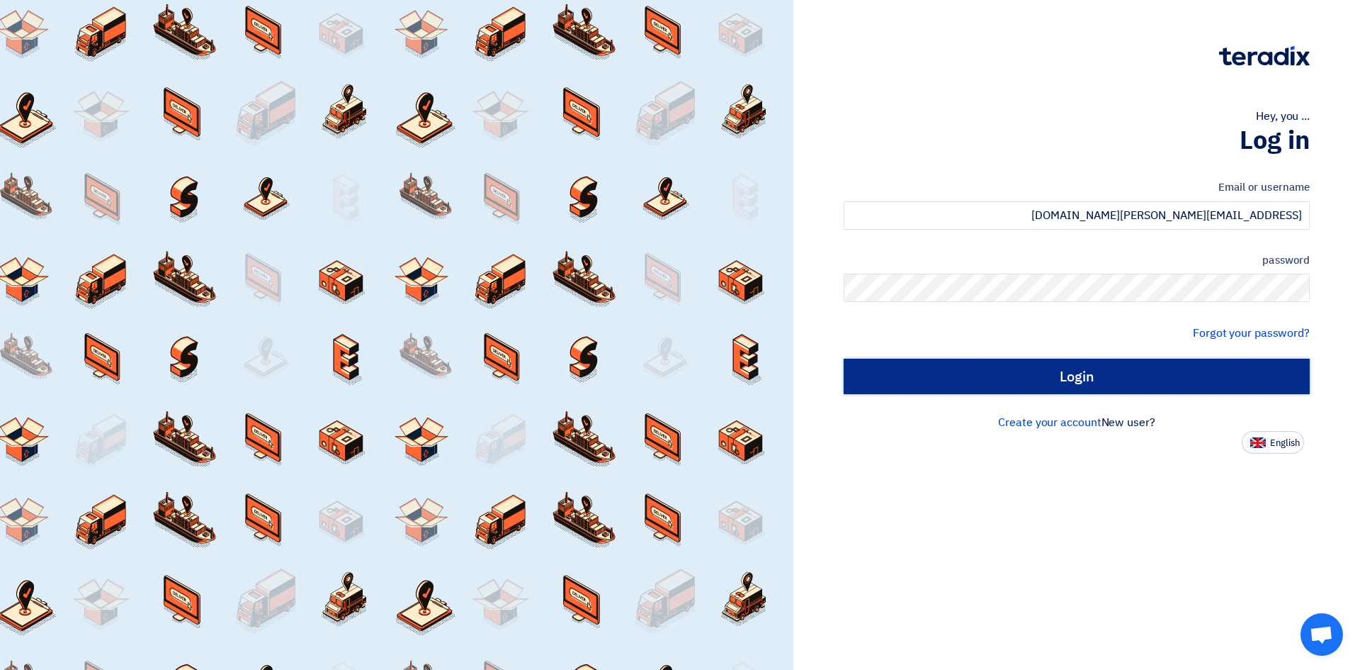
click at [1077, 379] on input "Login" at bounding box center [1077, 376] width 466 height 35
type input "Sign in"
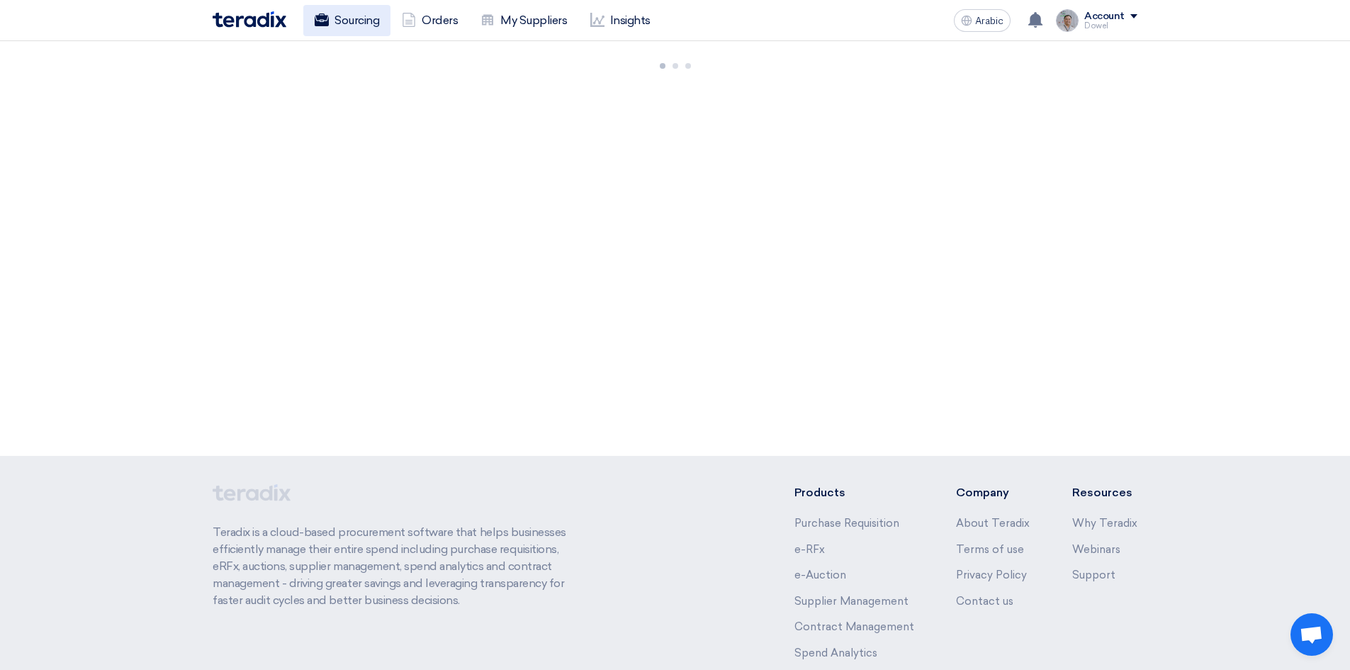
click at [356, 24] on font "Sourcing" at bounding box center [356, 19] width 45 height 13
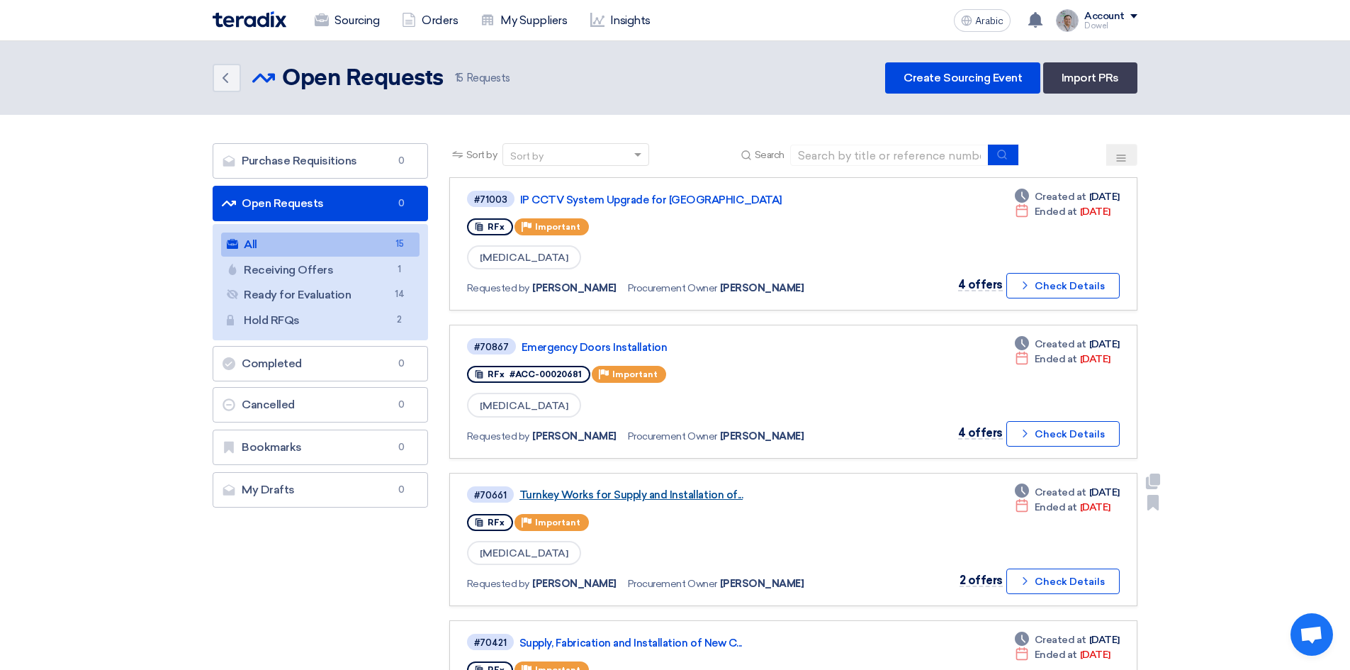
click at [605, 494] on font "Turnkey Works for Supply and Installation of..." at bounding box center [630, 494] width 223 height 13
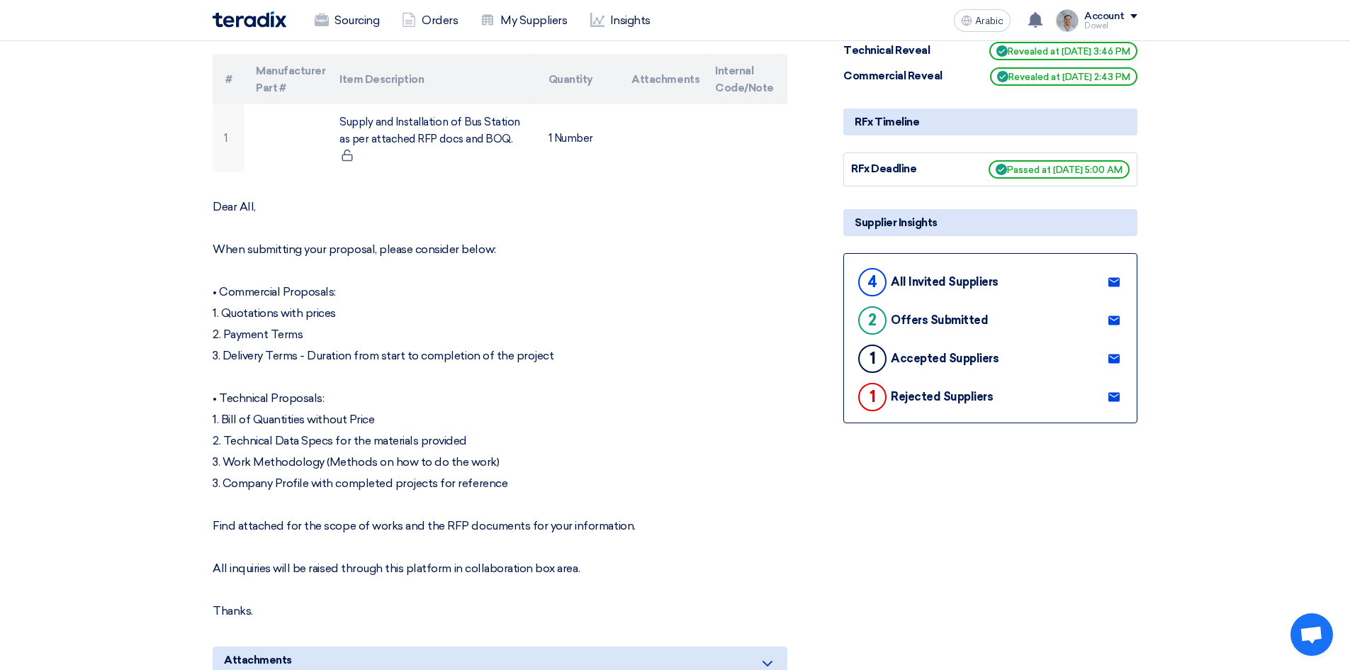
scroll to position [213, 0]
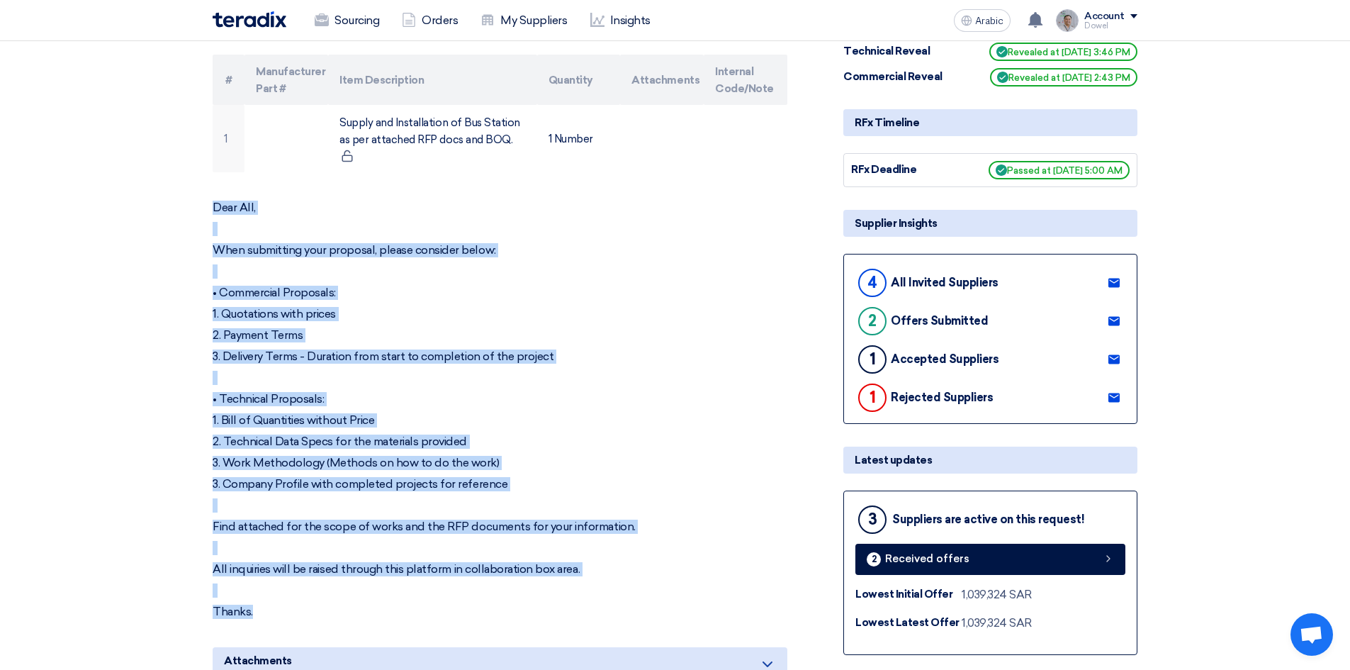
drag, startPoint x: 212, startPoint y: 200, endPoint x: 512, endPoint y: 600, distance: 500.1
copy div "Dear All, When submitting your proposal, please consider below: • Commercial Pr…"
